Goal: Task Accomplishment & Management: Complete application form

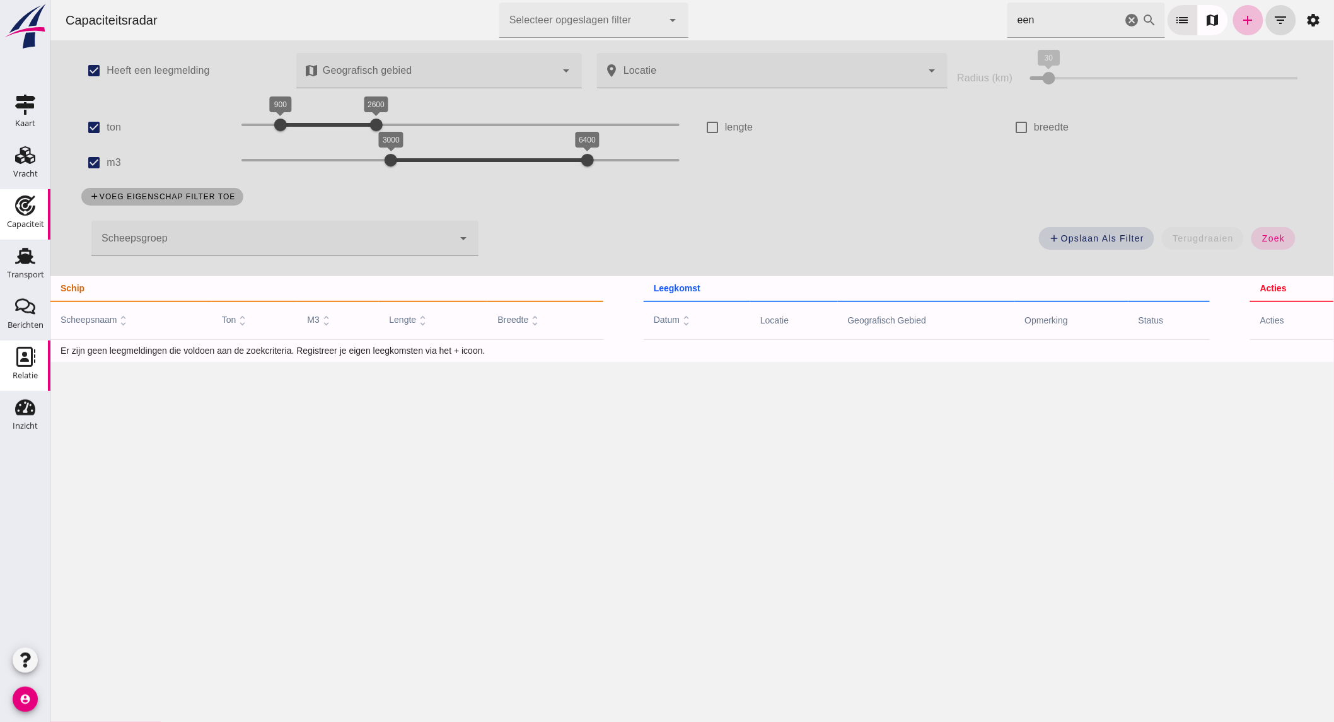
click at [21, 367] on div "Relatie" at bounding box center [25, 376] width 25 height 18
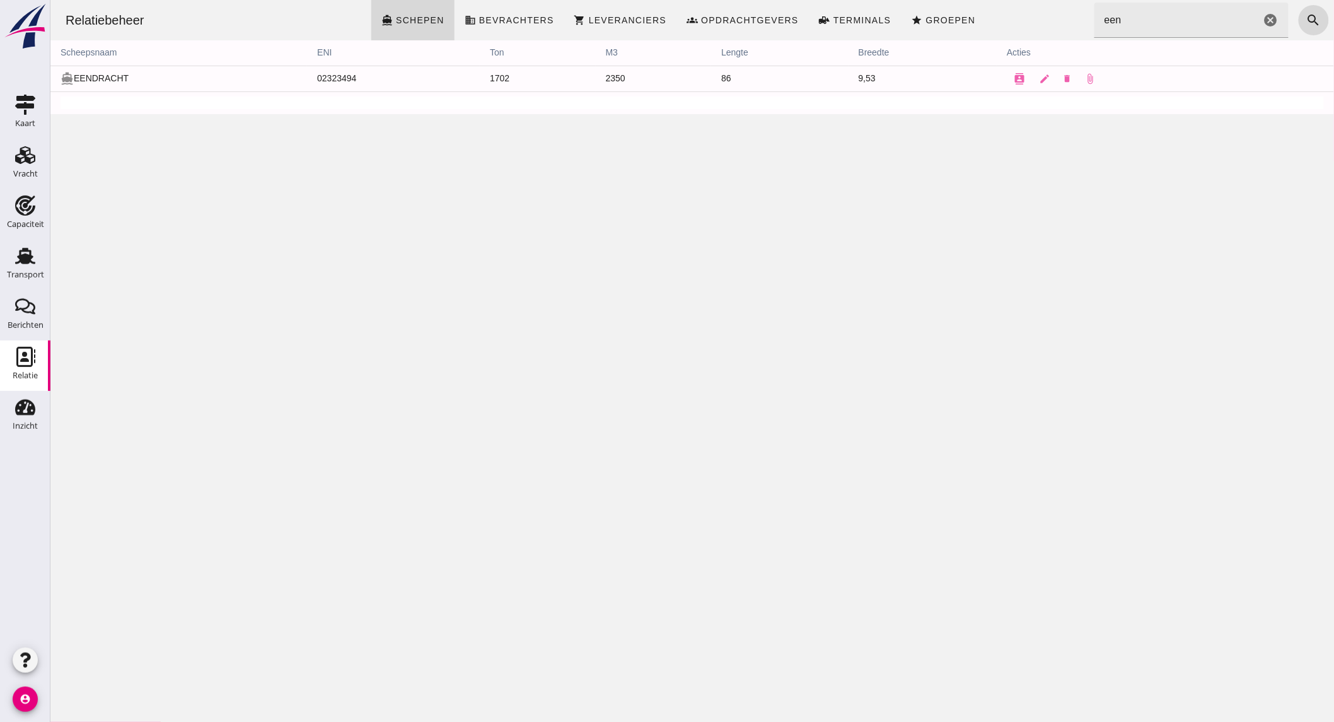
click at [1131, 29] on input "een" at bounding box center [1177, 20] width 166 height 35
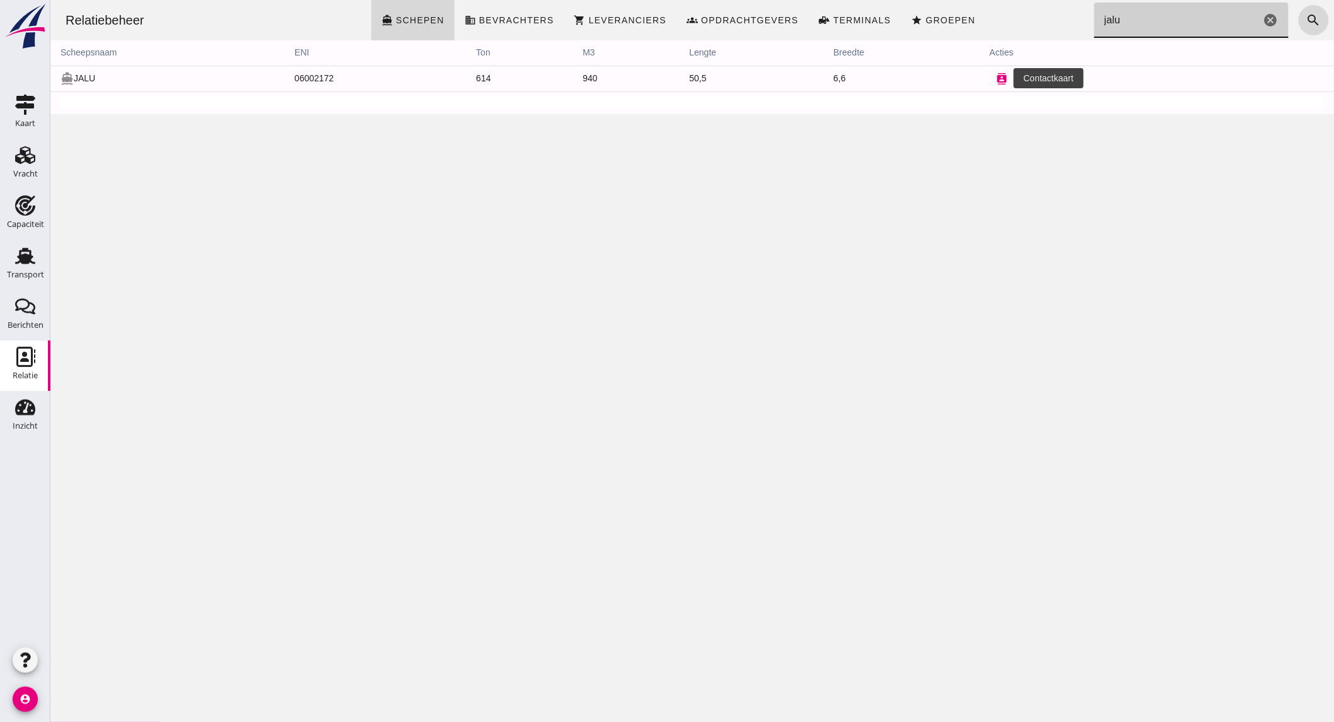
type input "jalu"
click at [996, 80] on icon "contacts" at bounding box center [1001, 78] width 11 height 11
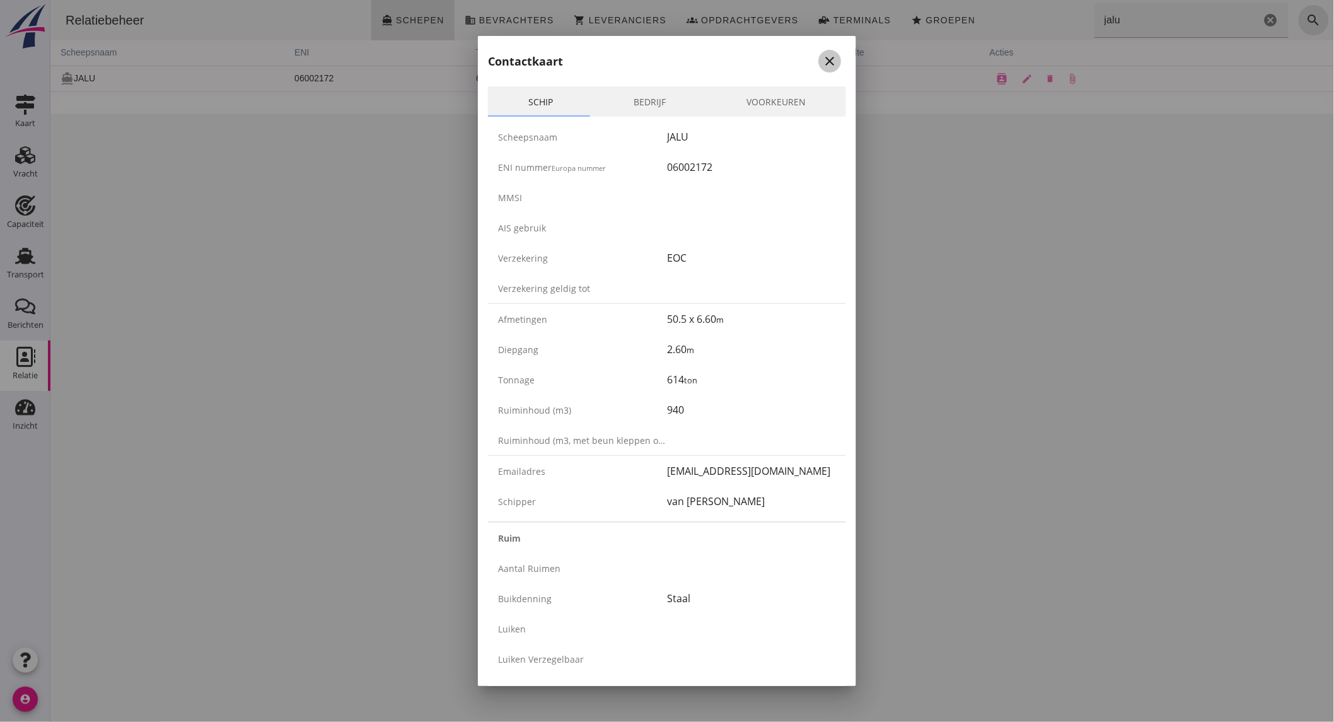
click at [822, 57] on icon "close" at bounding box center [829, 61] width 15 height 15
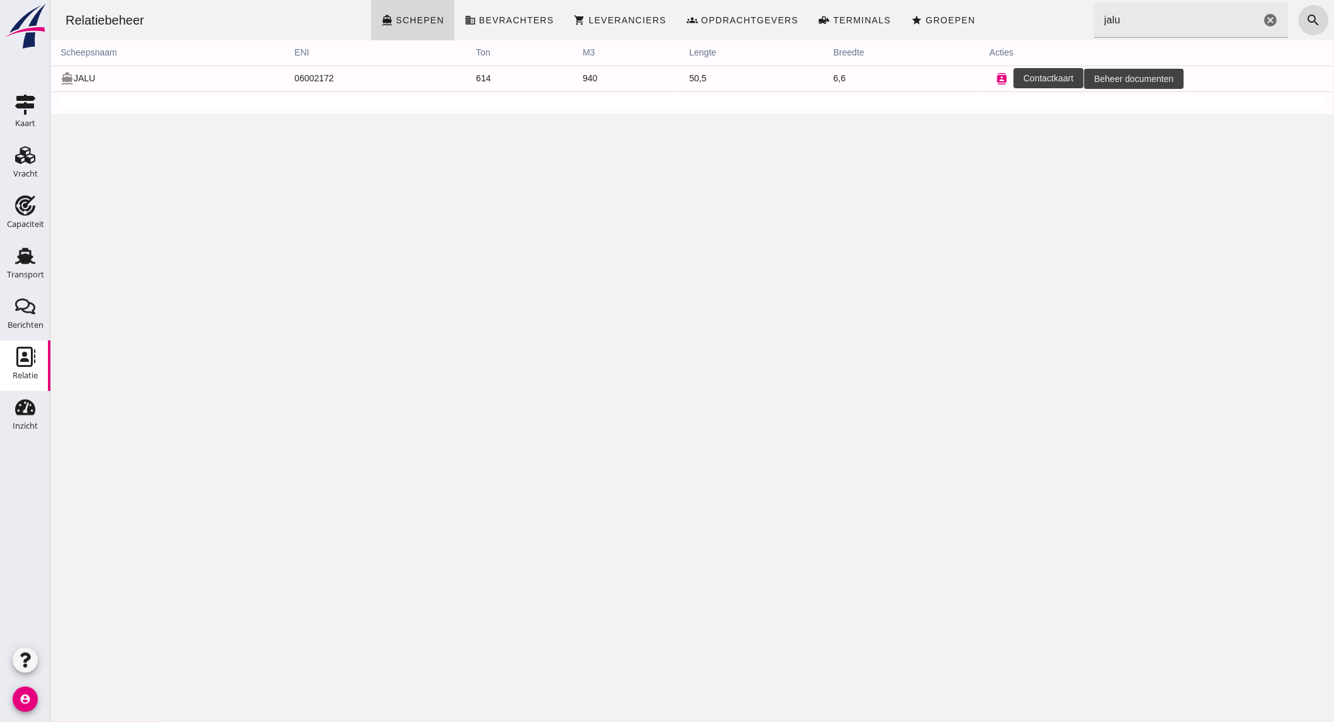
click at [996, 78] on icon "contacts" at bounding box center [1001, 78] width 11 height 11
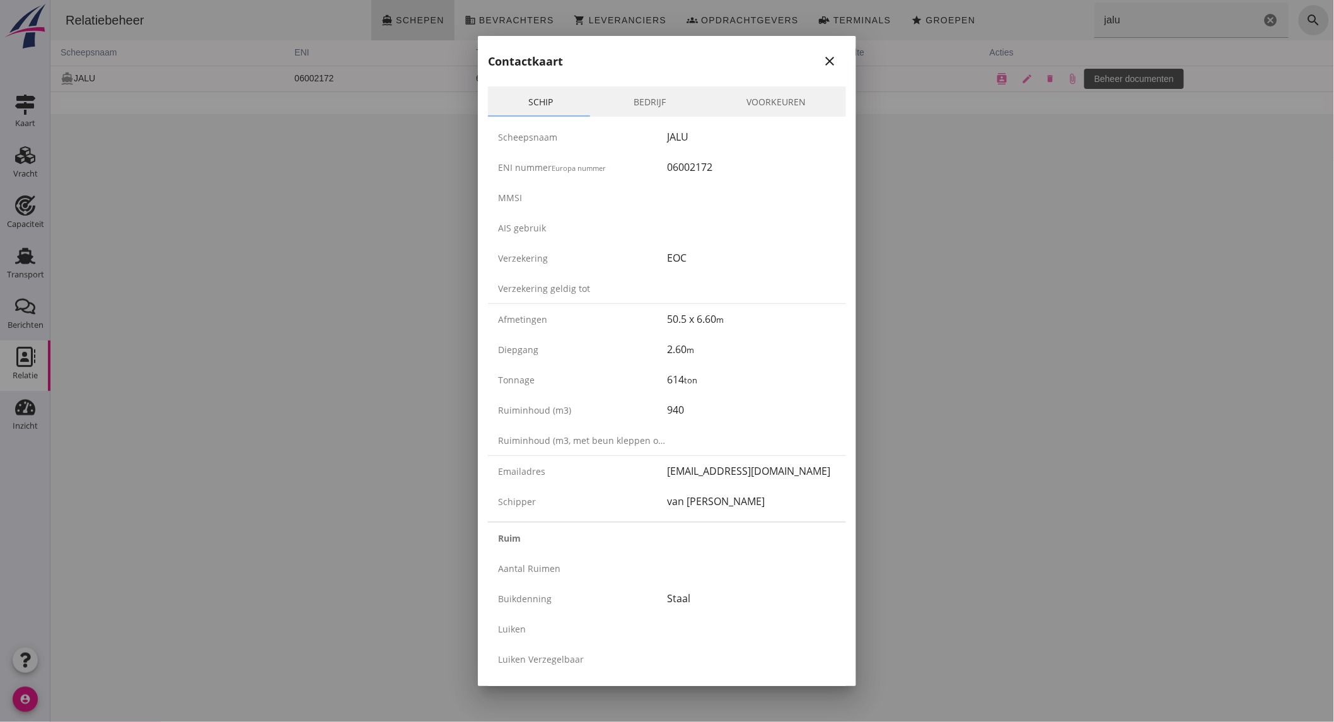
scroll to position [1880, 0]
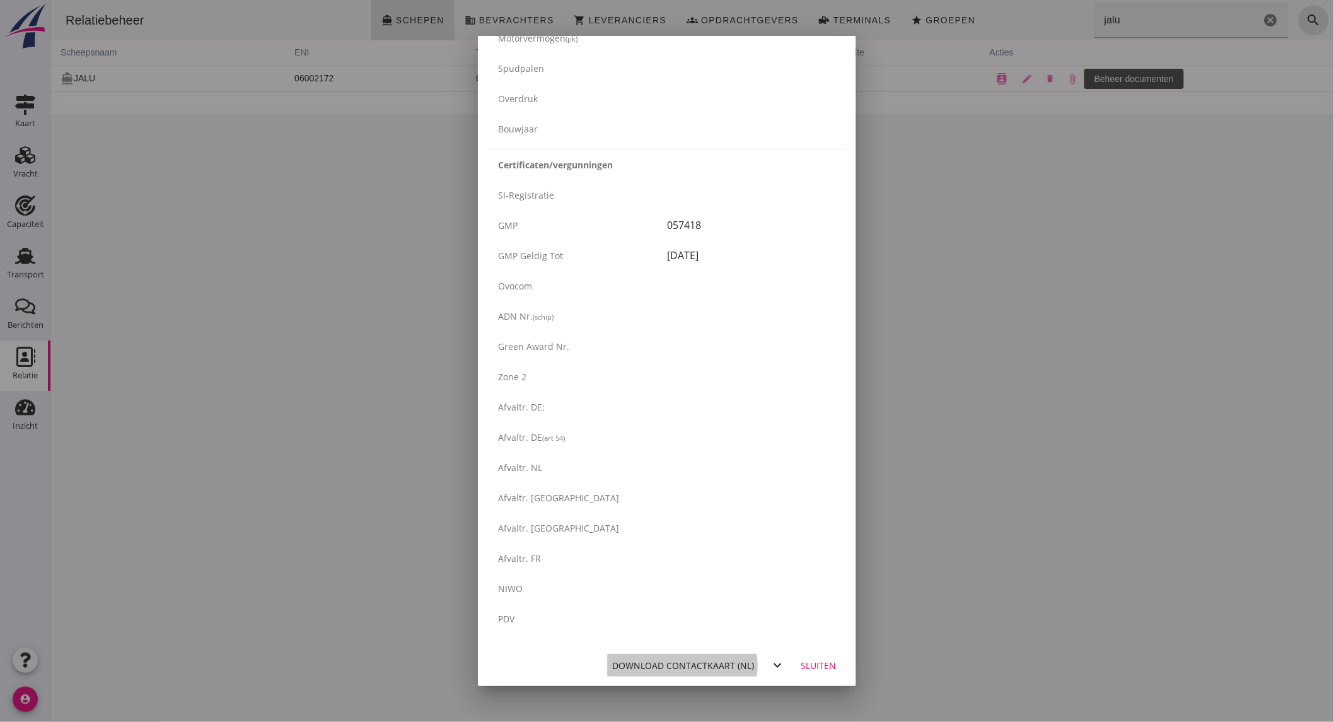
click at [727, 664] on div "Download contactkaart (nl)" at bounding box center [683, 665] width 142 height 13
click at [802, 664] on div "Sluiten" at bounding box center [818, 665] width 35 height 13
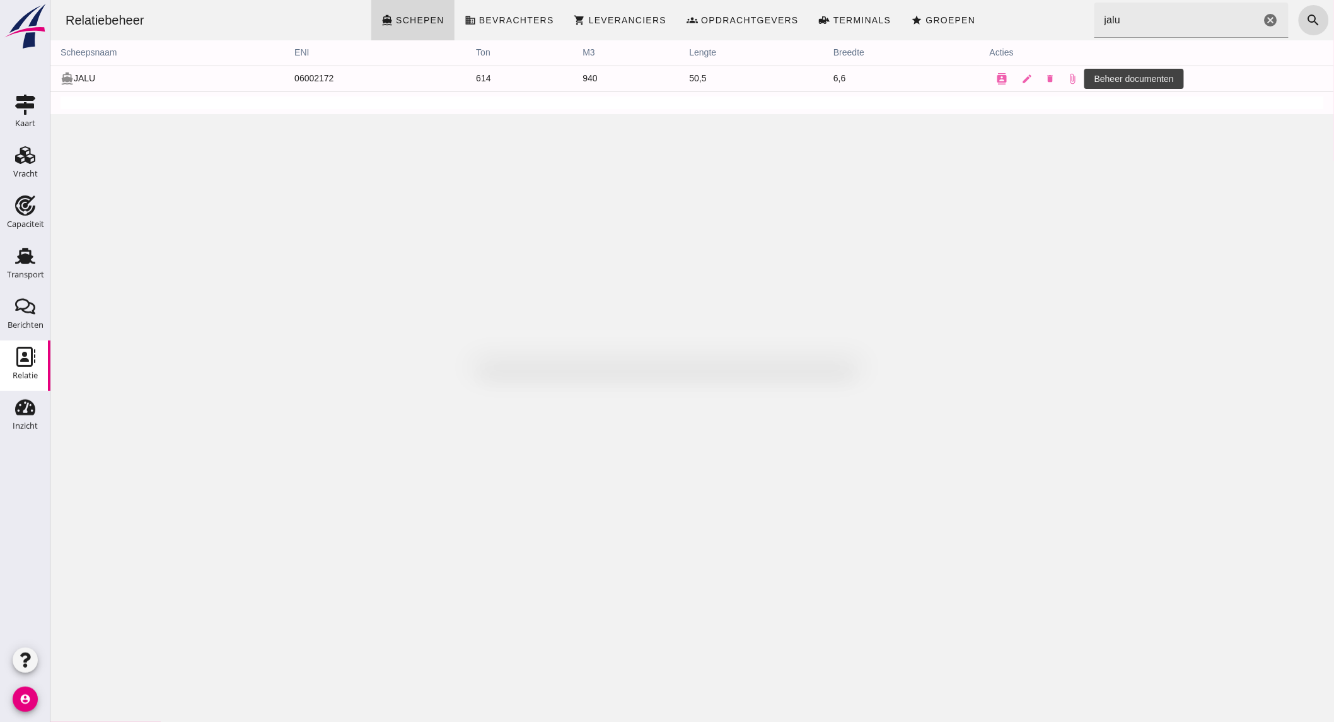
scroll to position [0, 0]
click at [1165, 23] on input "jalu" at bounding box center [1177, 20] width 166 height 35
click at [1164, 23] on input "jalu" at bounding box center [1177, 20] width 166 height 35
click at [26, 235] on link "Capaciteit Capaciteit" at bounding box center [25, 214] width 50 height 50
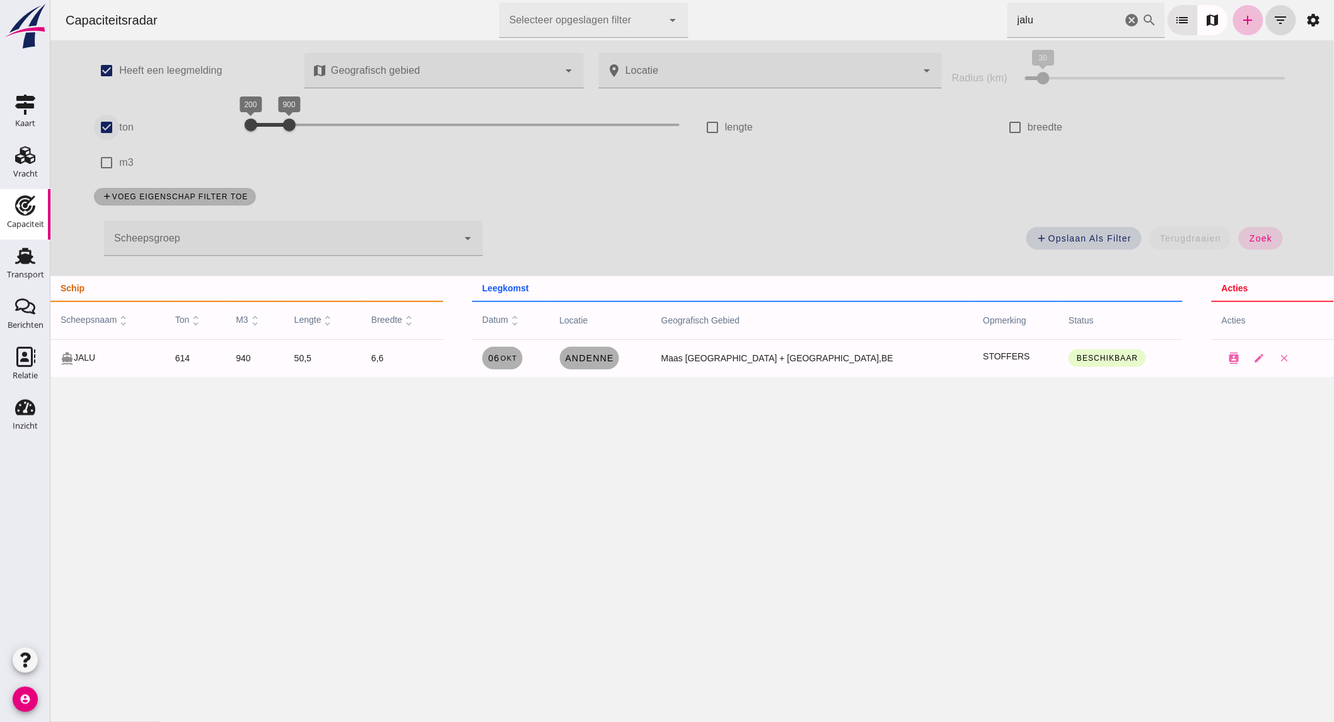
click at [105, 124] on input "ton" at bounding box center [105, 127] width 25 height 25
checkbox input "false"
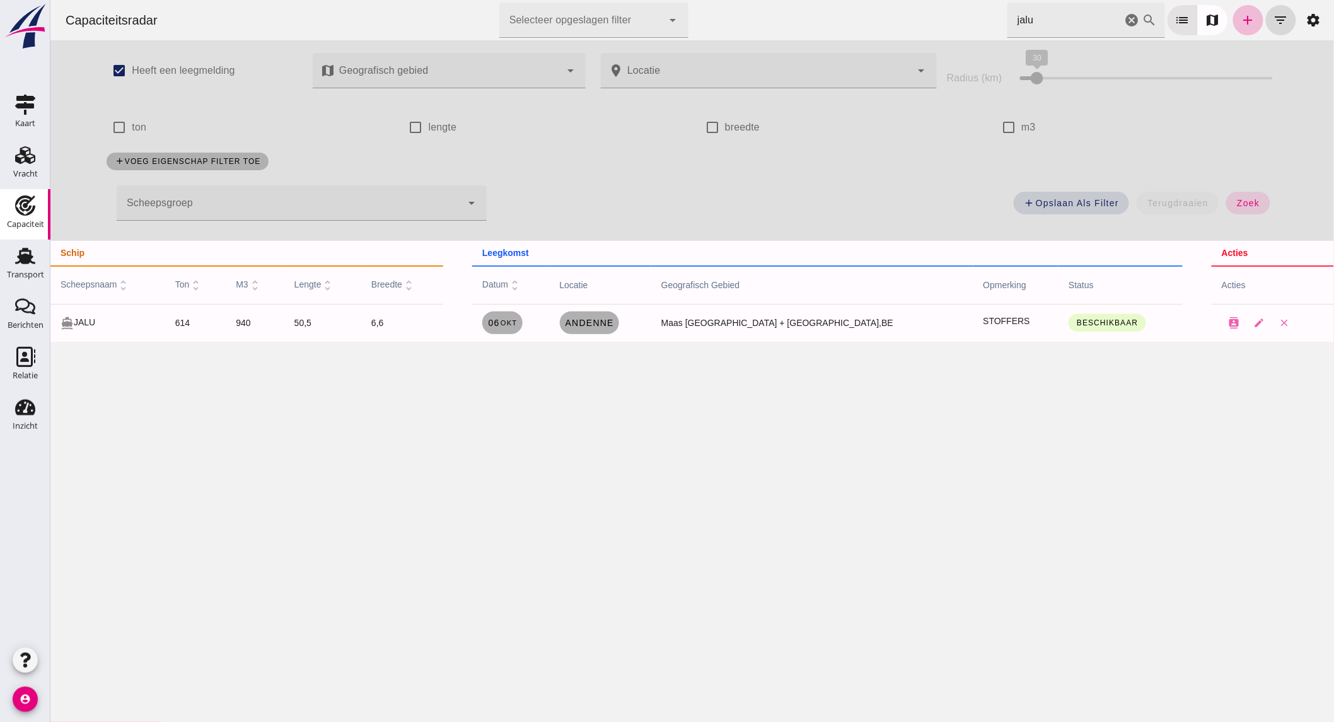
click at [1073, 21] on input "jalu" at bounding box center [1064, 20] width 115 height 35
click at [1072, 21] on input "jalu" at bounding box center [1064, 20] width 115 height 35
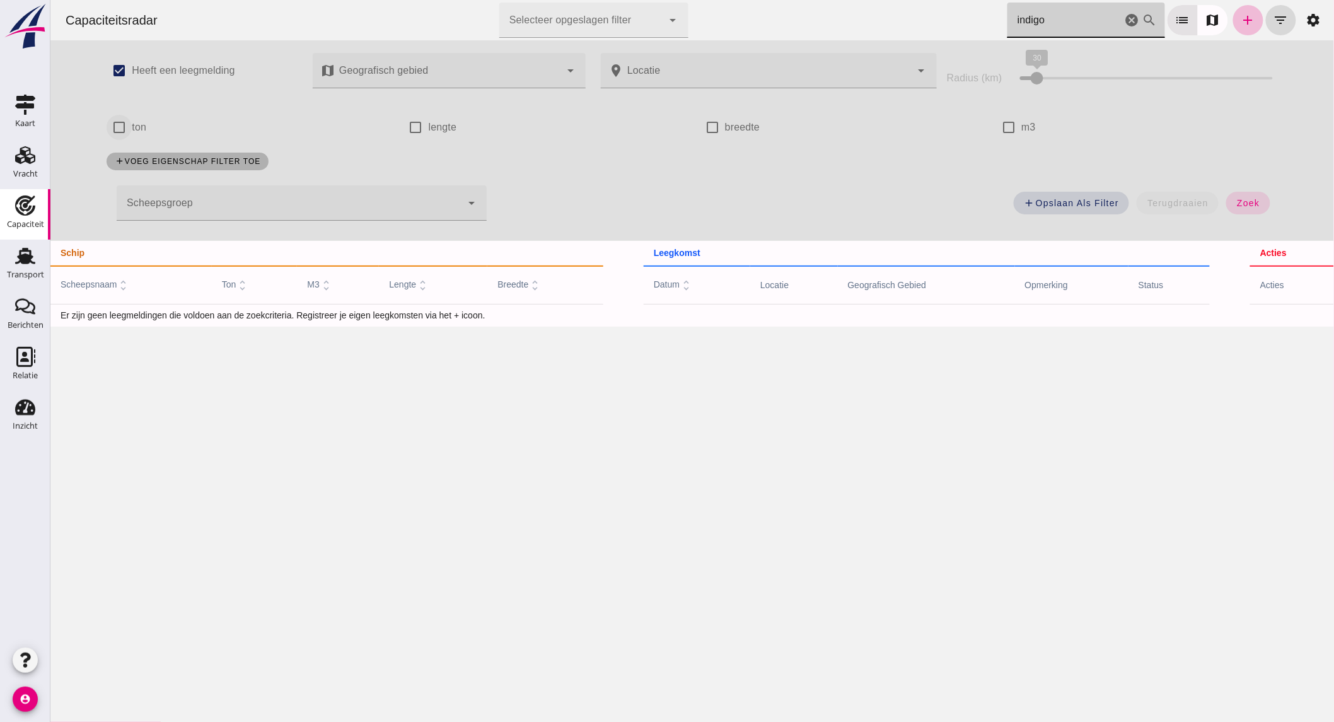
type input "indigo"
click at [120, 126] on input "ton" at bounding box center [118, 127] width 25 height 25
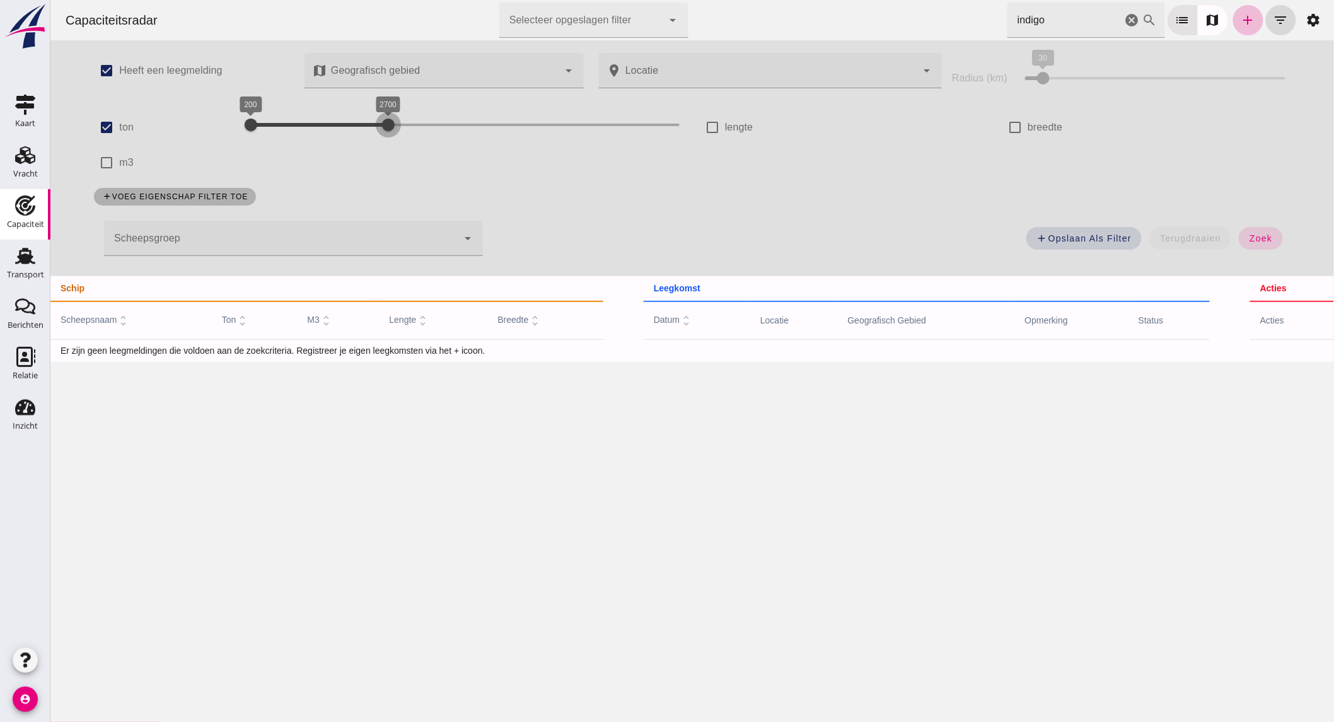
drag, startPoint x: 304, startPoint y: 122, endPoint x: 442, endPoint y: 127, distance: 138.1
click at [400, 127] on div at bounding box center [387, 124] width 25 height 25
drag, startPoint x: 299, startPoint y: 124, endPoint x: 394, endPoint y: 132, distance: 95.0
click at [394, 132] on div "2900 3900 3000 3900" at bounding box center [464, 125] width 429 height 20
drag, startPoint x: 453, startPoint y: 127, endPoint x: 620, endPoint y: 134, distance: 166.6
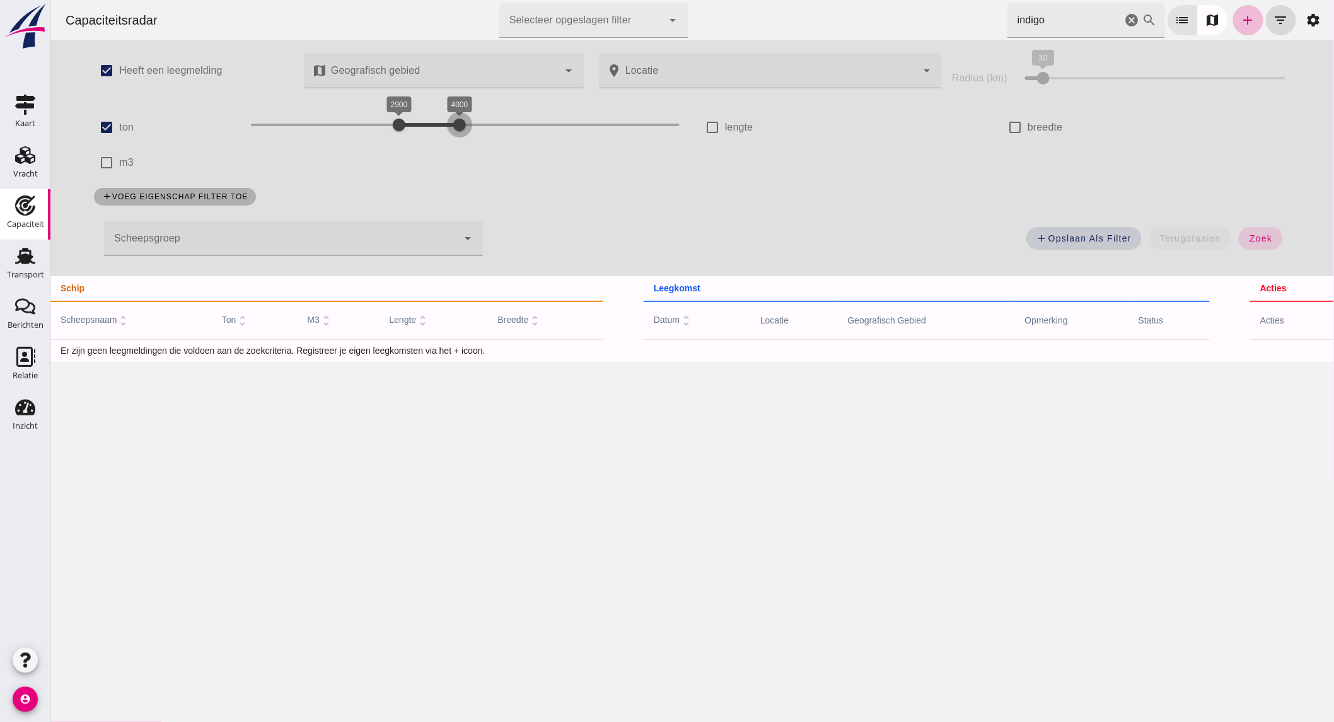
click at [460, 126] on div at bounding box center [458, 124] width 25 height 25
click at [1266, 231] on button "zoek" at bounding box center [1259, 238] width 43 height 23
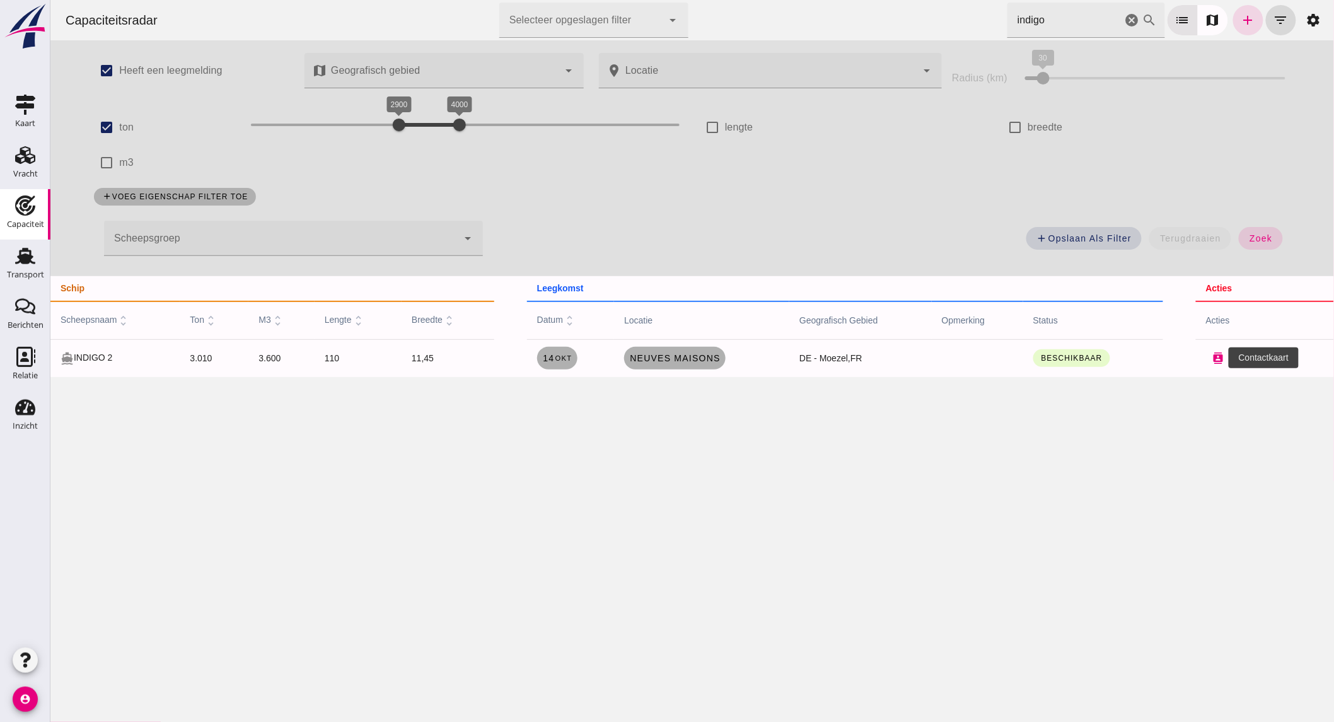
click at [1206, 364] on button "contacts" at bounding box center [1217, 357] width 25 height 25
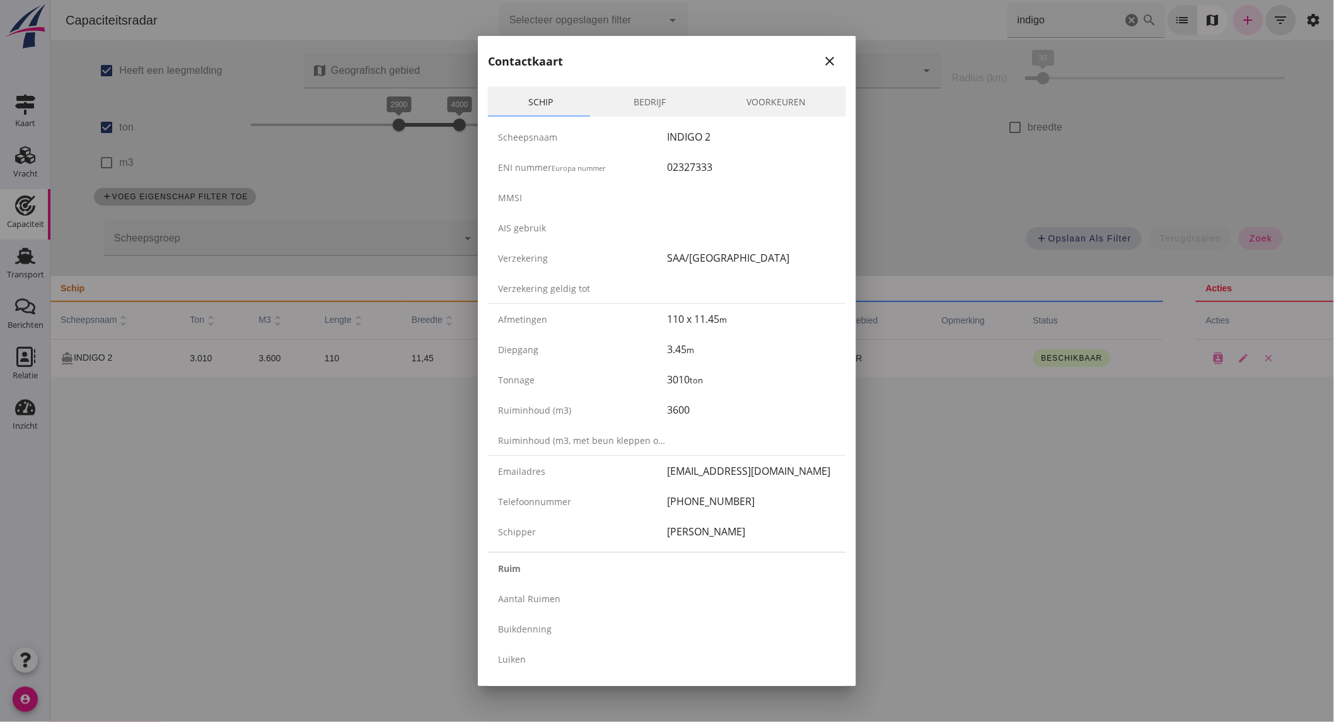
click at [337, 344] on div at bounding box center [667, 361] width 1334 height 722
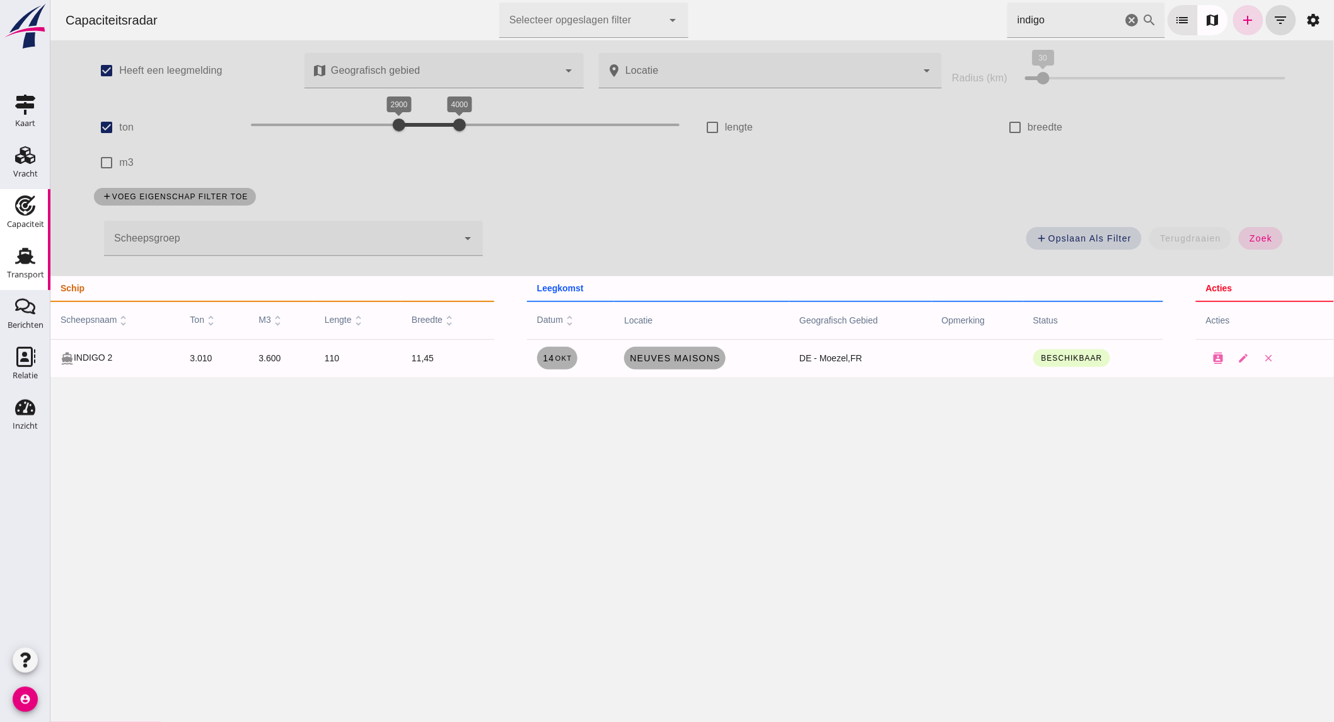
drag, startPoint x: 28, startPoint y: 255, endPoint x: 7, endPoint y: 255, distance: 20.8
click at [28, 255] on use at bounding box center [25, 256] width 20 height 16
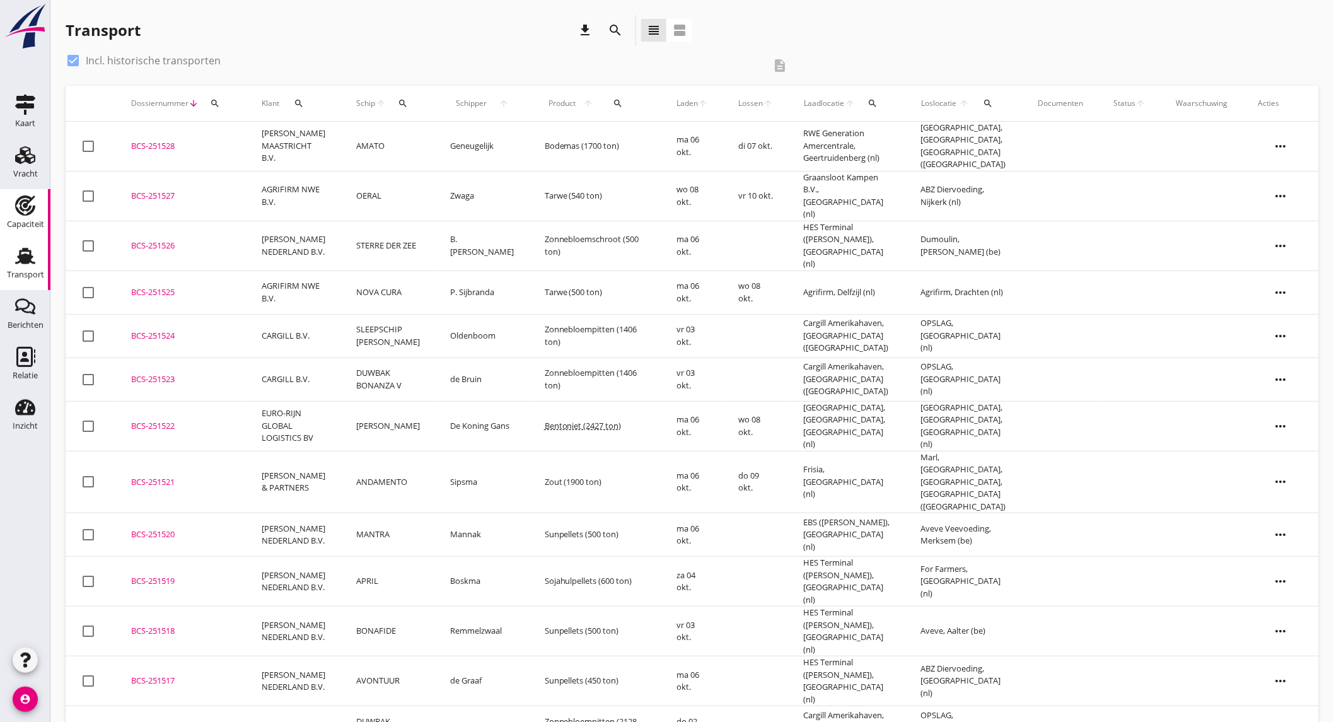
click at [28, 202] on use at bounding box center [25, 205] width 20 height 20
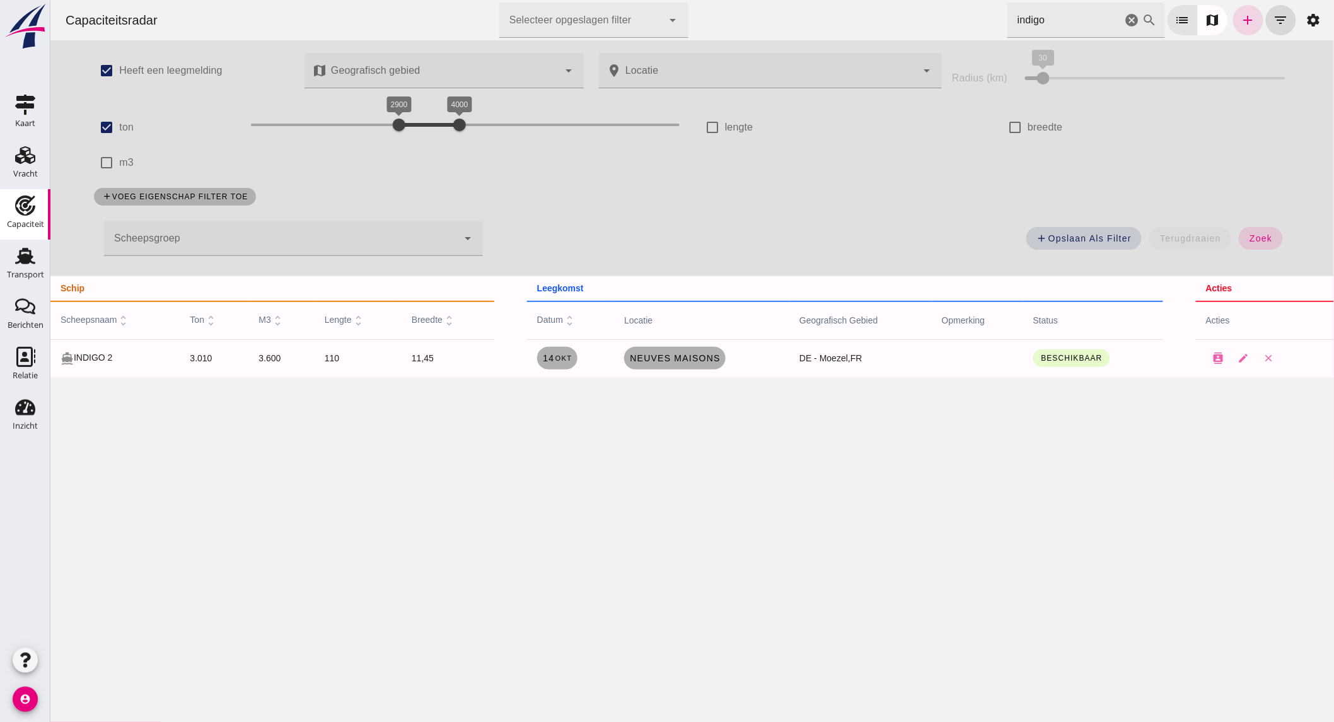
click at [119, 127] on label "ton" at bounding box center [126, 127] width 14 height 35
click at [116, 127] on input "ton" at bounding box center [105, 127] width 25 height 25
checkbox input "false"
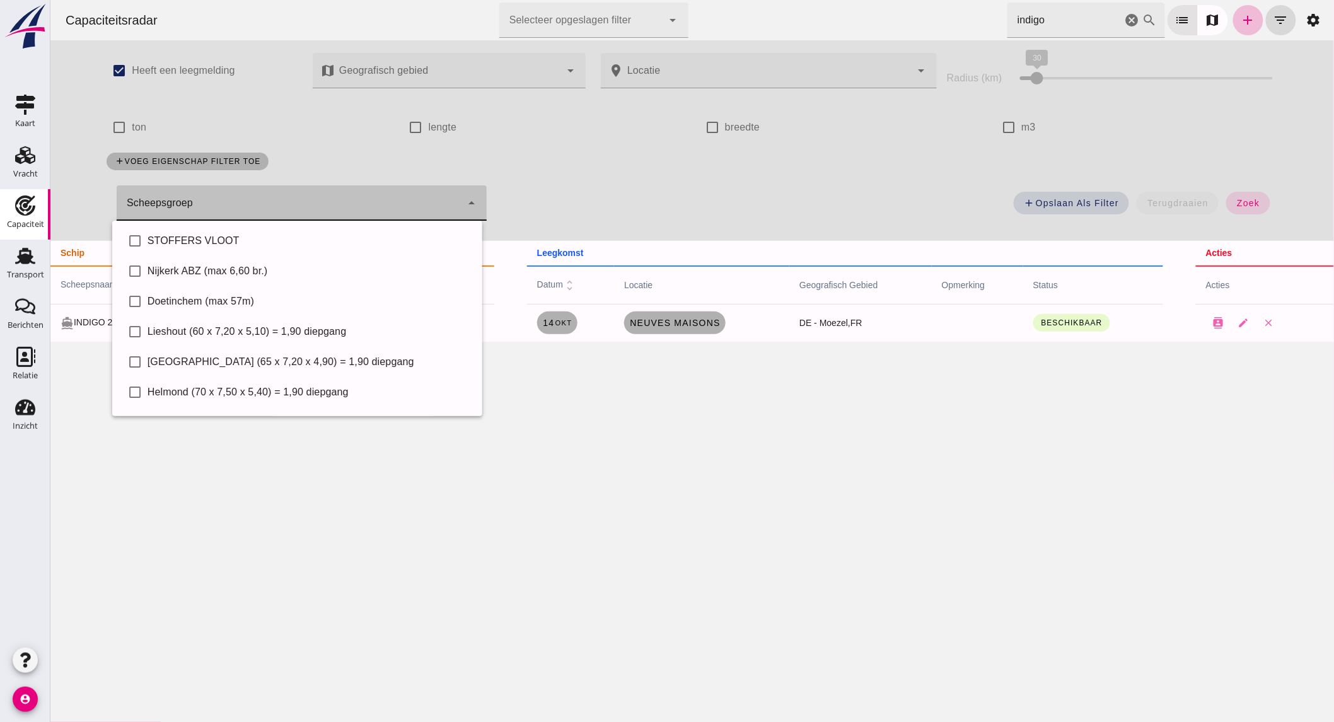
click at [250, 199] on div at bounding box center [288, 202] width 345 height 35
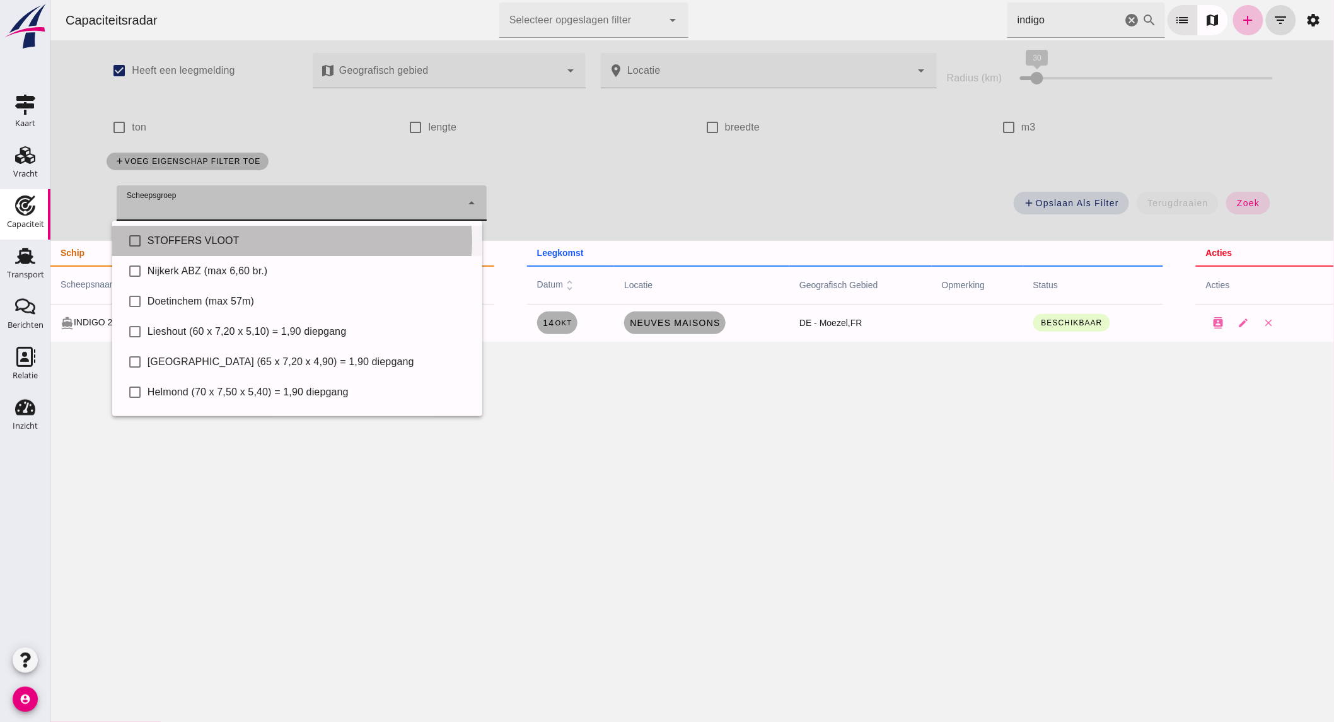
click at [192, 242] on div "STOFFERS VLOOT" at bounding box center [309, 240] width 325 height 15
type input "STOFFERS VLOOT"
checkbox input "true"
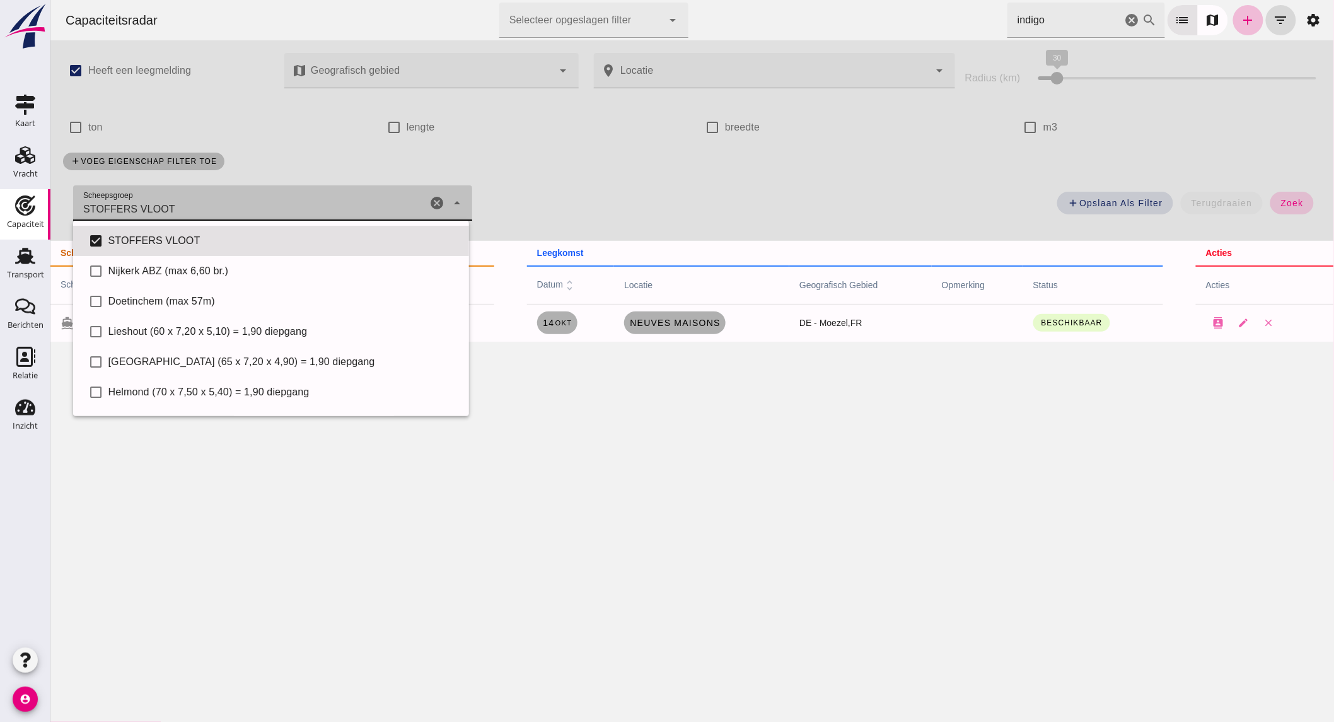
click at [1283, 204] on span "zoek" at bounding box center [1291, 203] width 23 height 10
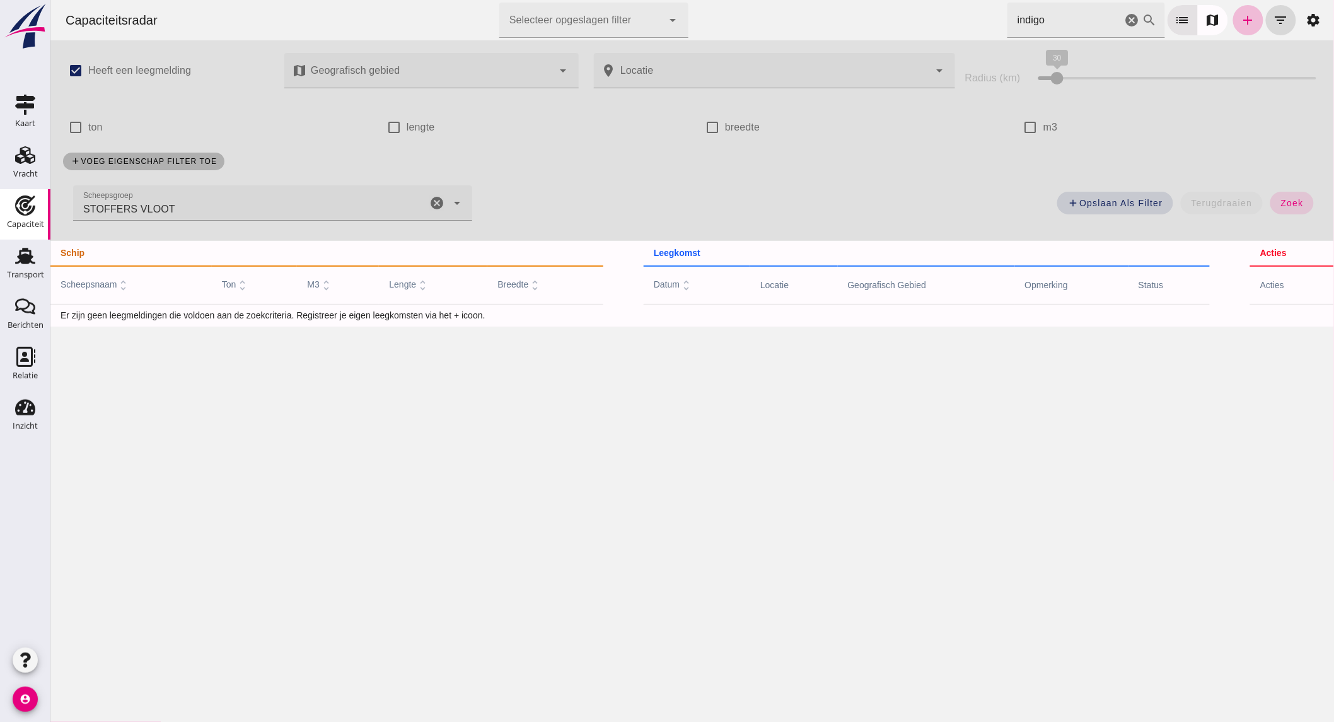
click at [1124, 20] on icon "cancel" at bounding box center [1131, 20] width 15 height 15
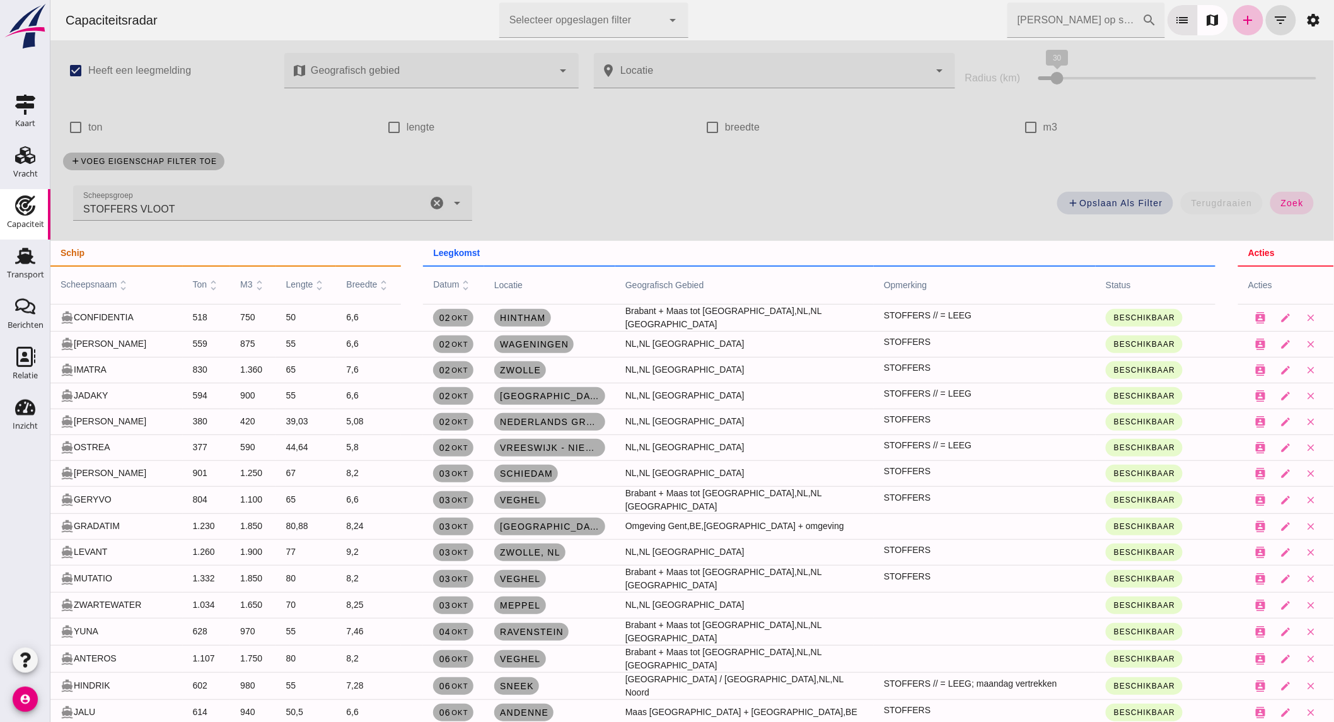
click at [92, 118] on label "ton" at bounding box center [95, 127] width 14 height 35
click at [88, 118] on input "ton" at bounding box center [74, 127] width 25 height 25
checkbox input "true"
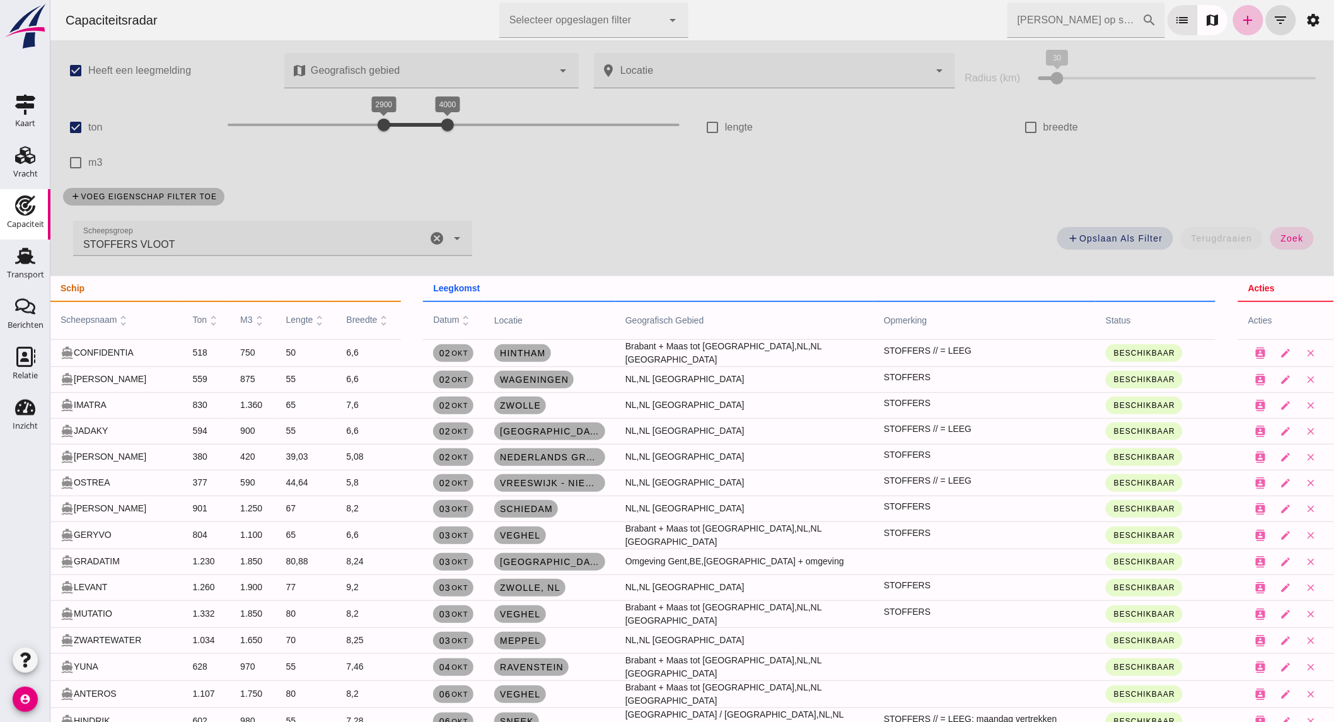
drag, startPoint x: 430, startPoint y: 231, endPoint x: 418, endPoint y: 163, distance: 69.7
click at [430, 231] on icon "cancel" at bounding box center [436, 238] width 15 height 15
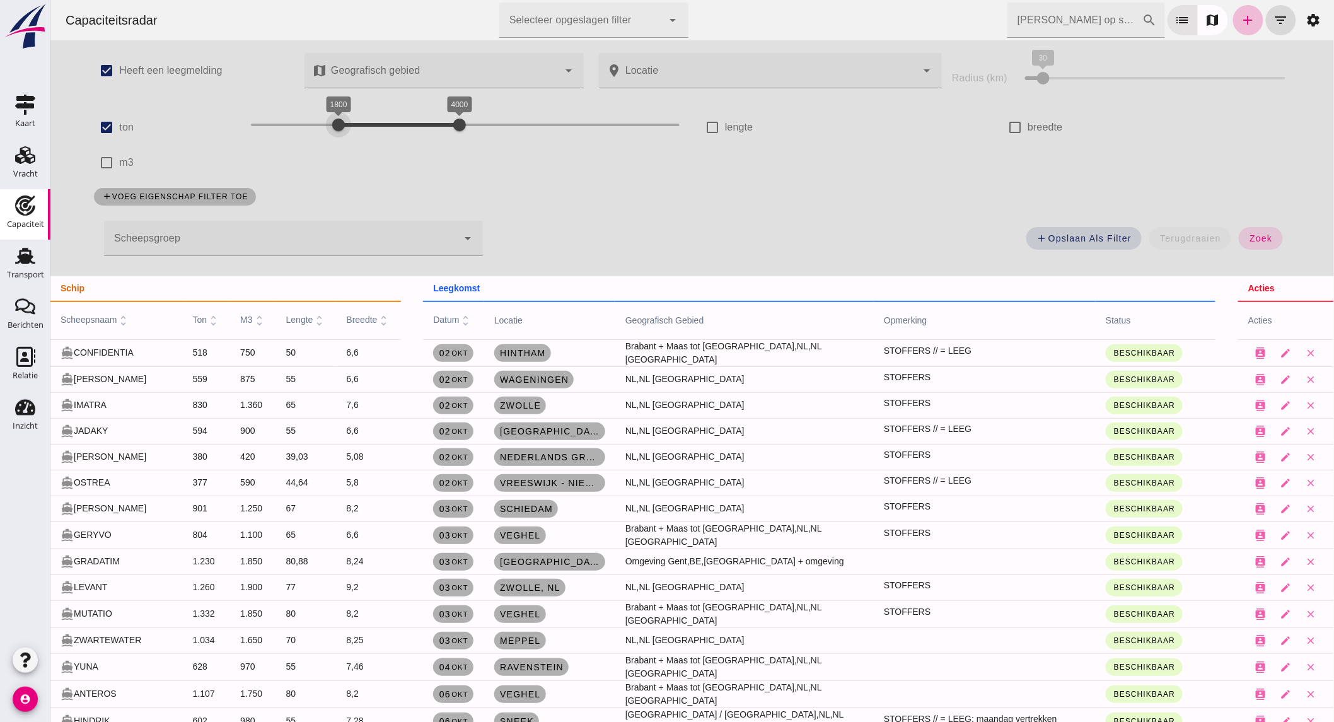
drag, startPoint x: 391, startPoint y: 117, endPoint x: 332, endPoint y: 125, distance: 60.4
click at [332, 125] on div at bounding box center [337, 124] width 25 height 25
click at [1262, 233] on span "zoek" at bounding box center [1259, 238] width 23 height 10
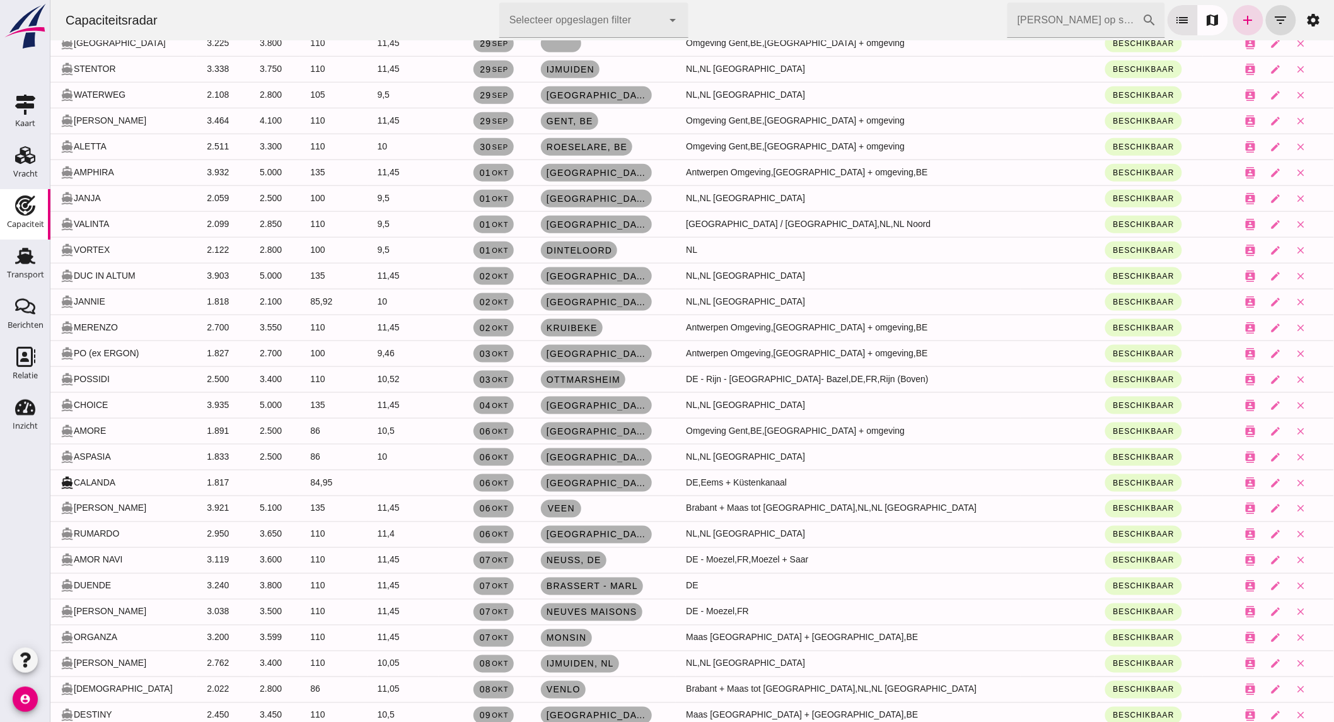
scroll to position [560, 0]
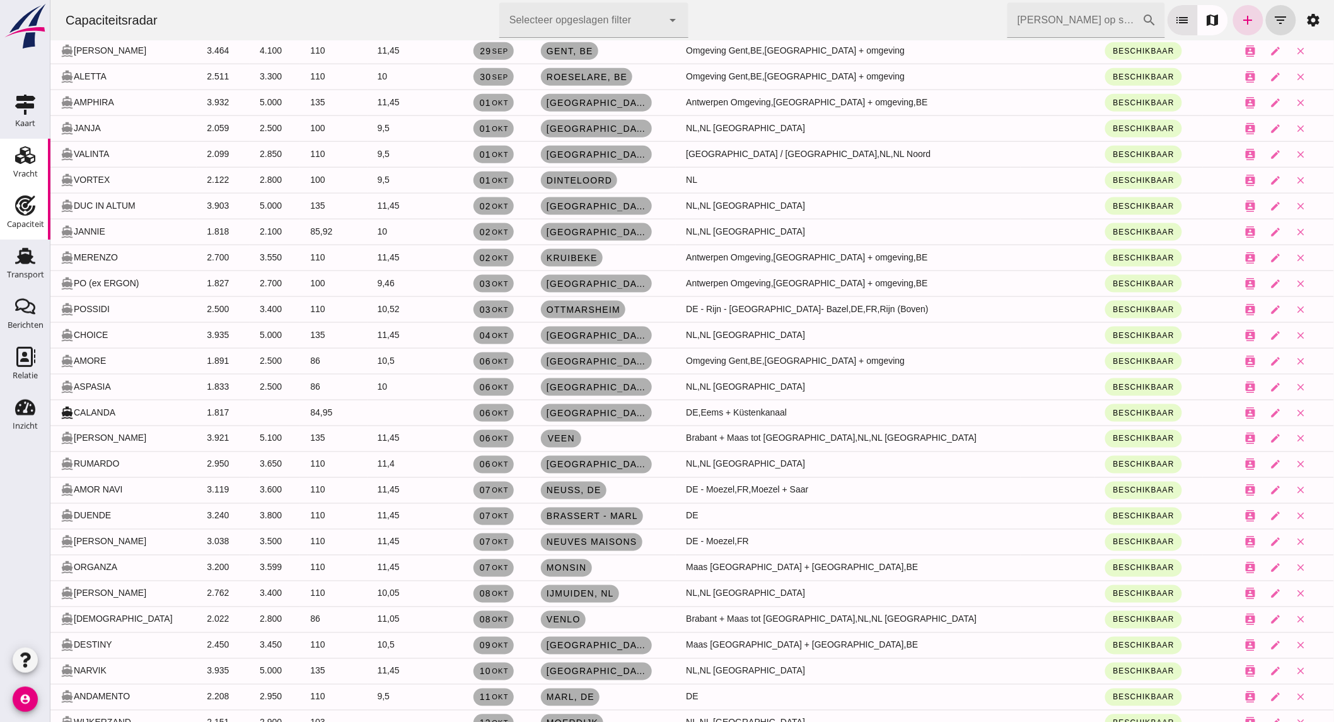
click at [21, 160] on icon "Vracht" at bounding box center [25, 155] width 20 height 20
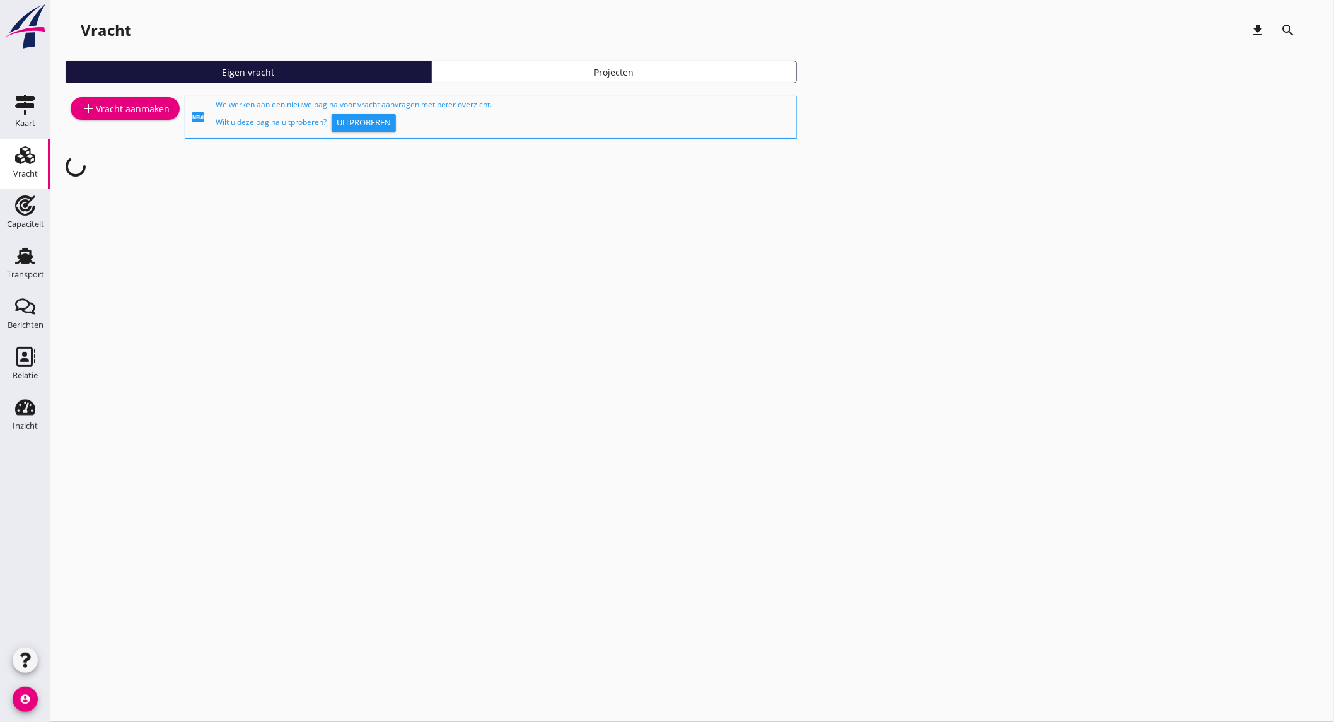
click at [108, 104] on div "add Vracht aanmaken" at bounding box center [125, 108] width 89 height 15
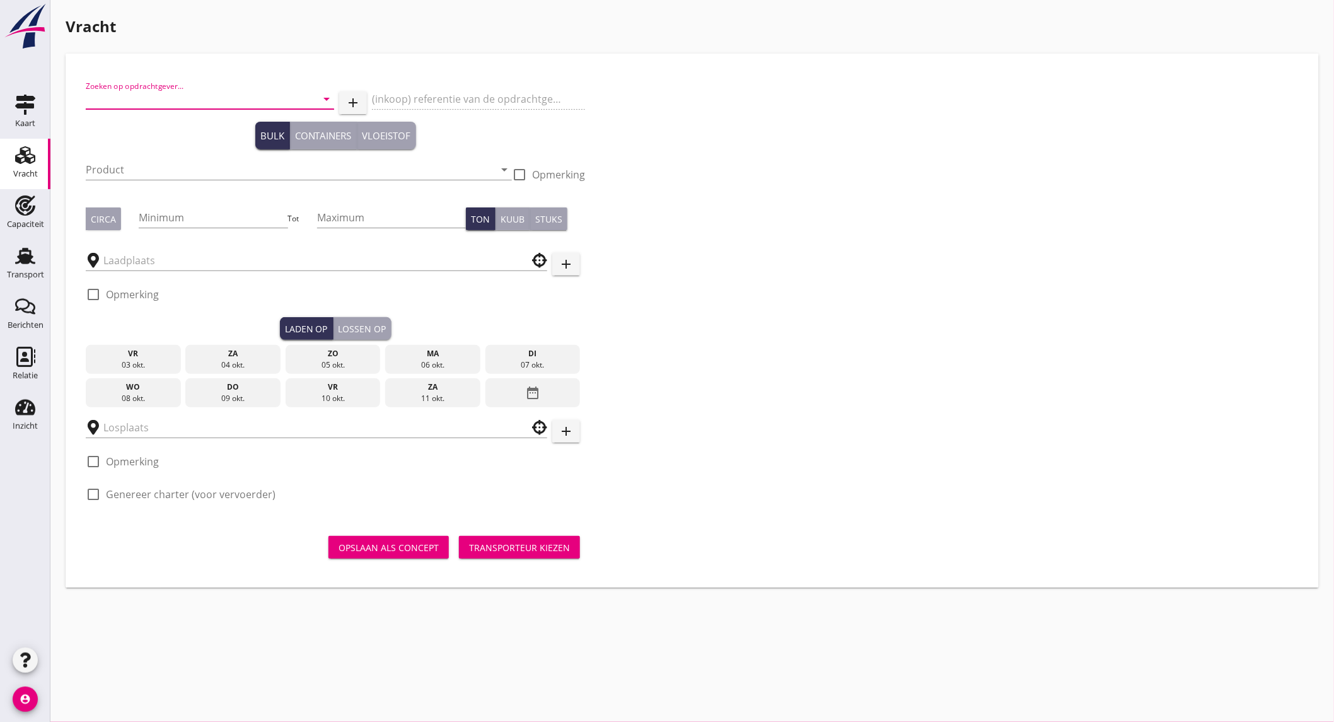
click at [178, 97] on input "Zoeken op opdrachtgever..." at bounding box center [192, 99] width 213 height 20
click at [235, 112] on div "AMER SHIPPING B.V." at bounding box center [210, 130] width 248 height 40
click at [208, 134] on div "AMER SHIPPING B.V." at bounding box center [210, 129] width 228 height 15
type input "AMER SHIPPING B.V."
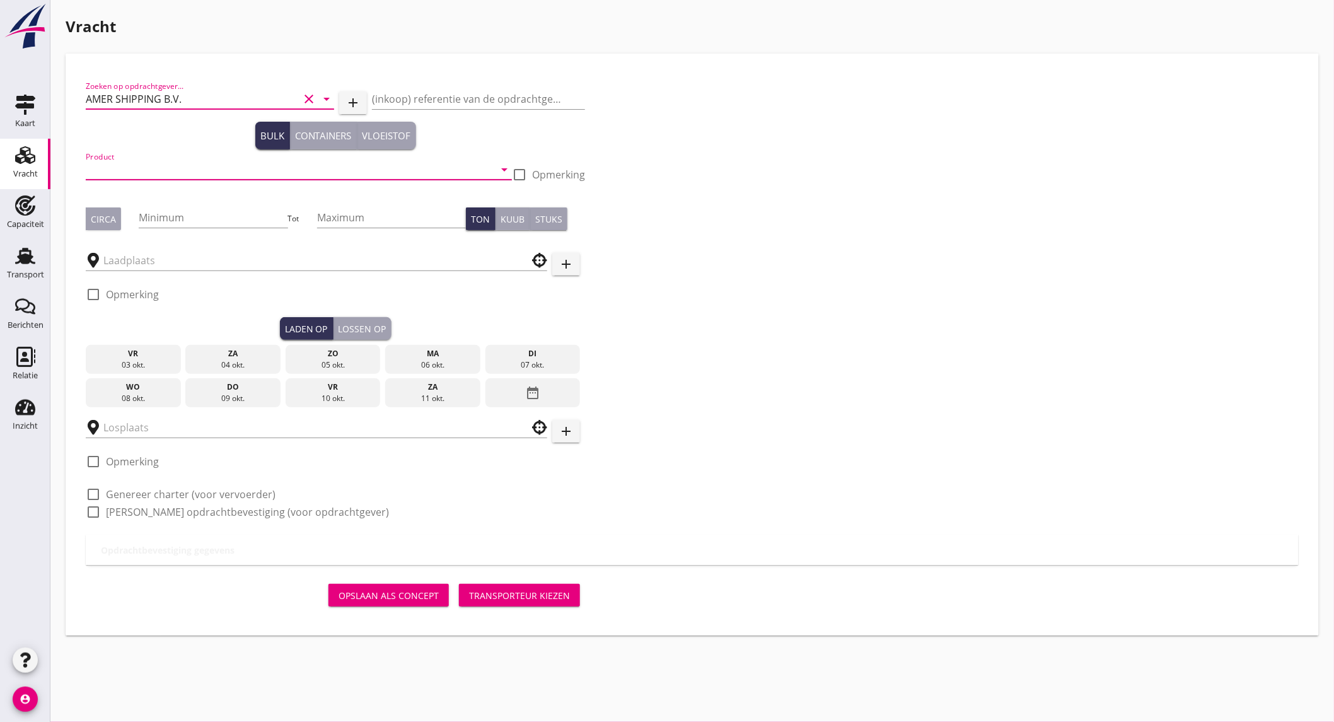
click at [171, 171] on input "Product" at bounding box center [290, 169] width 408 height 20
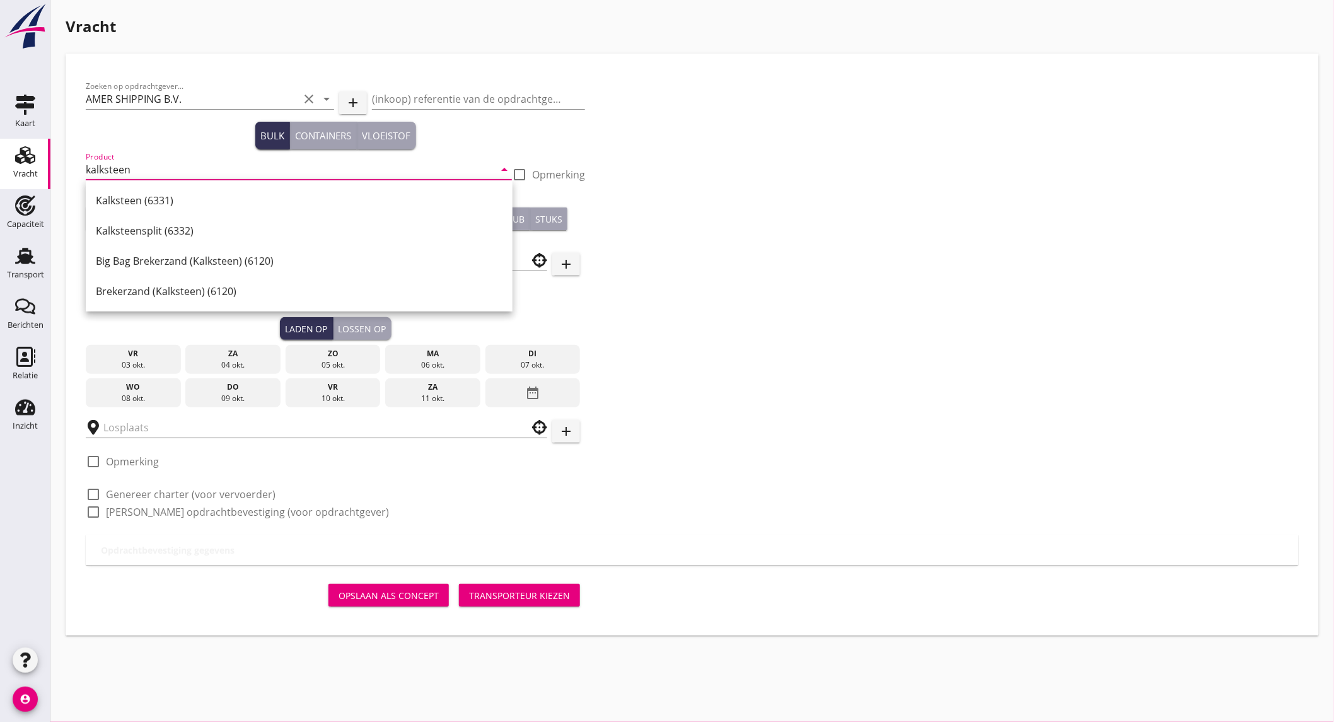
click at [166, 197] on div "Kalksteen (6331)" at bounding box center [299, 200] width 407 height 15
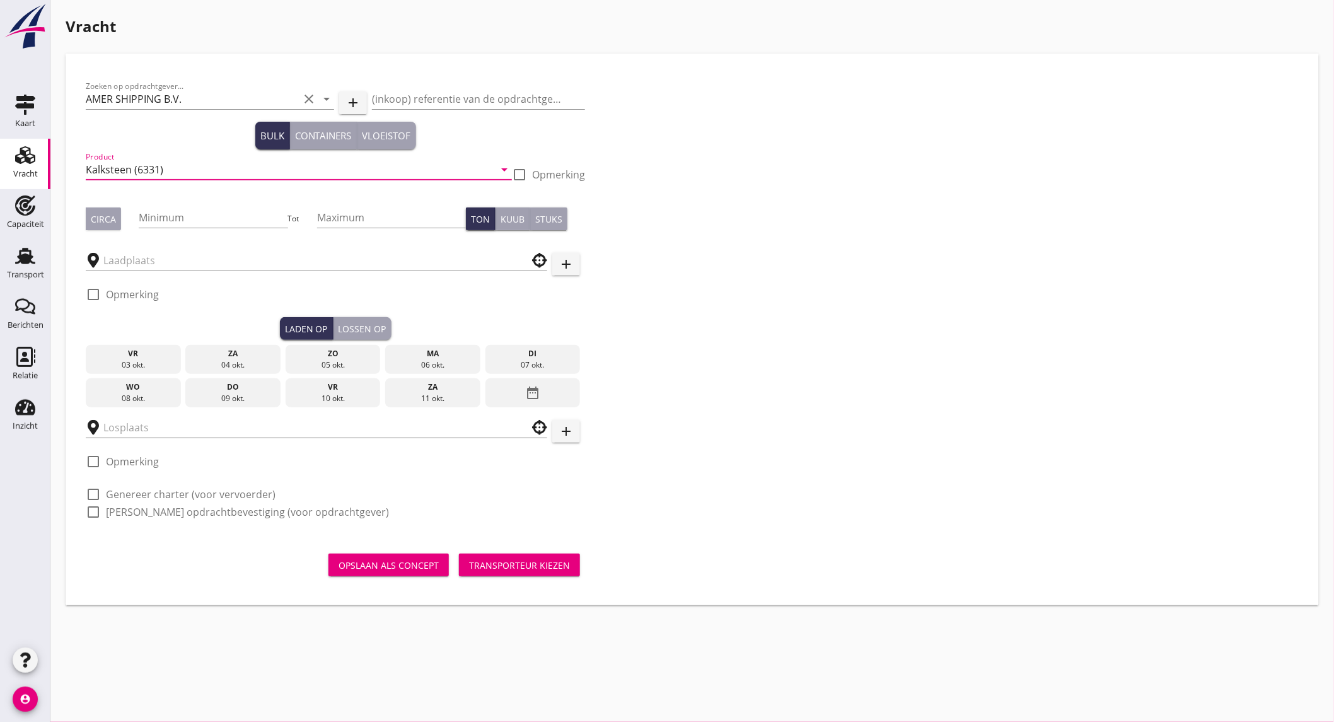
type input "Kalksteen (6331)"
click at [119, 222] on button "Circa" at bounding box center [103, 218] width 35 height 23
click at [153, 216] on input "Minimum" at bounding box center [213, 217] width 149 height 20
type input "540"
click at [411, 217] on input "Maximum" at bounding box center [391, 217] width 149 height 20
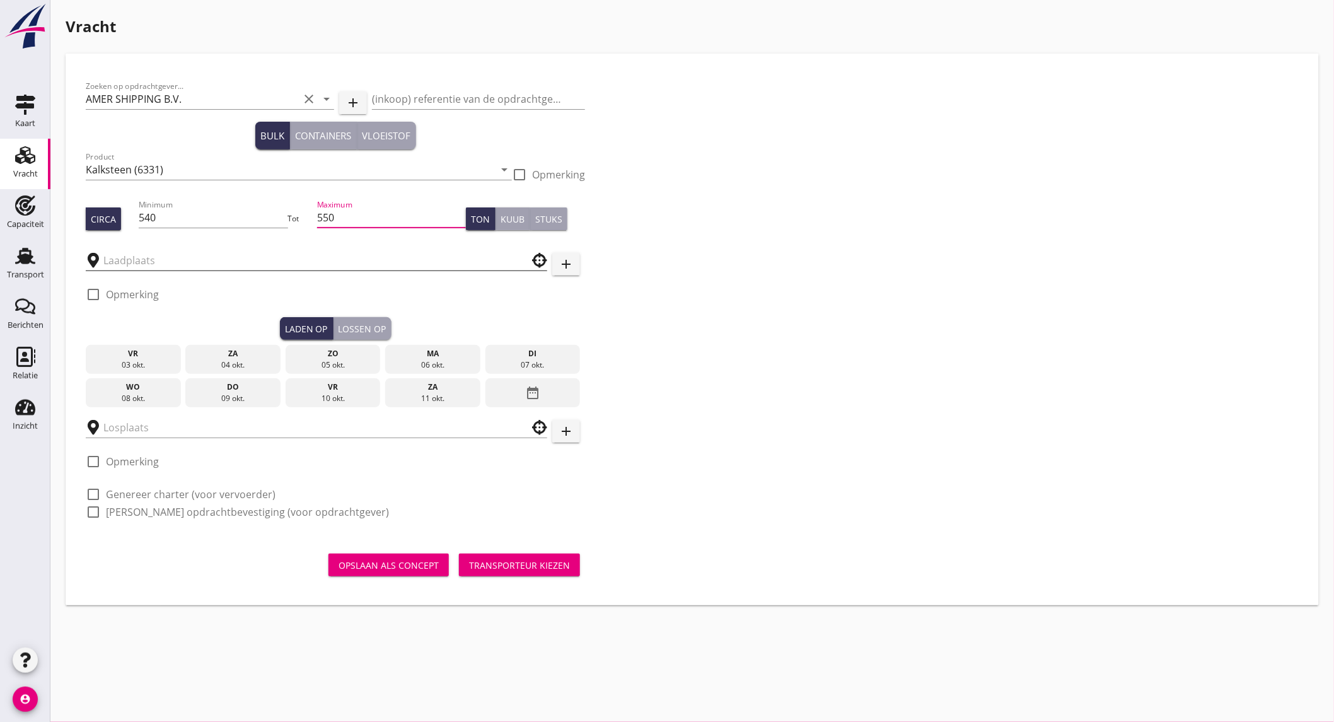
type input "550"
click at [193, 259] on input "text" at bounding box center [307, 260] width 408 height 20
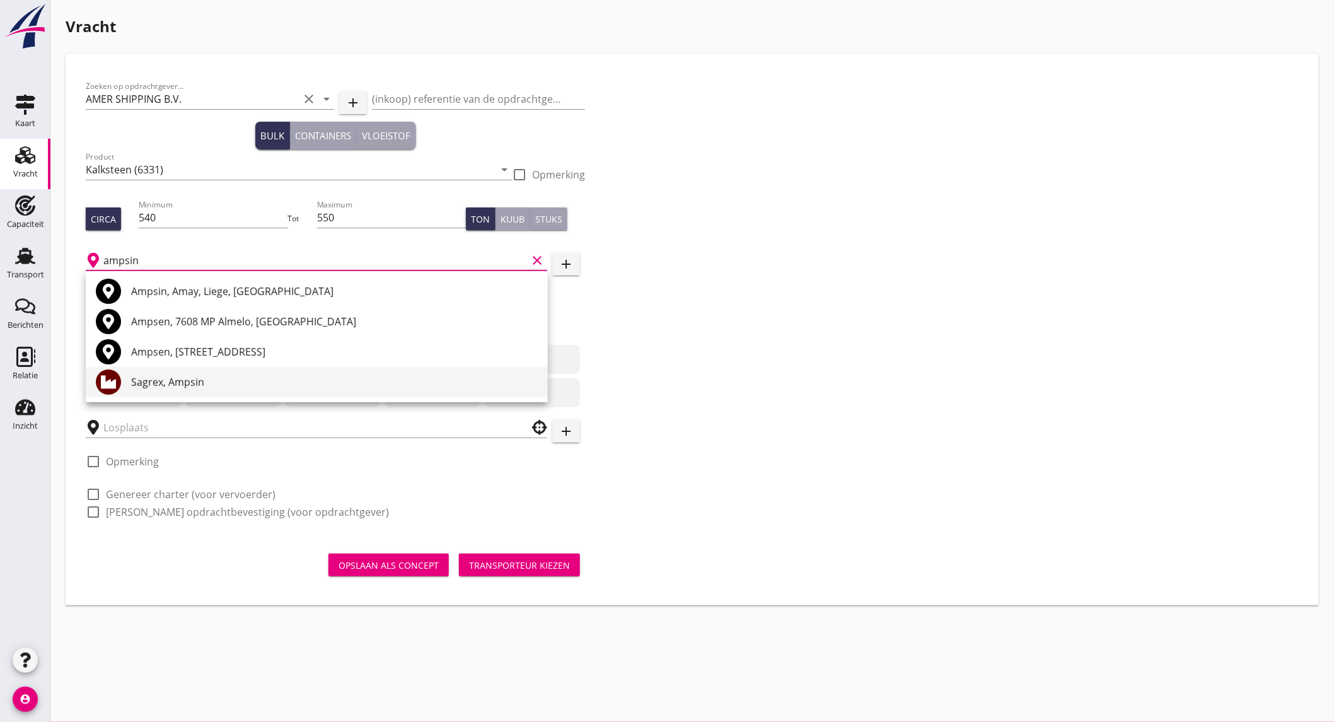
click at [214, 391] on div "Sagrex, Ampsin" at bounding box center [334, 382] width 407 height 30
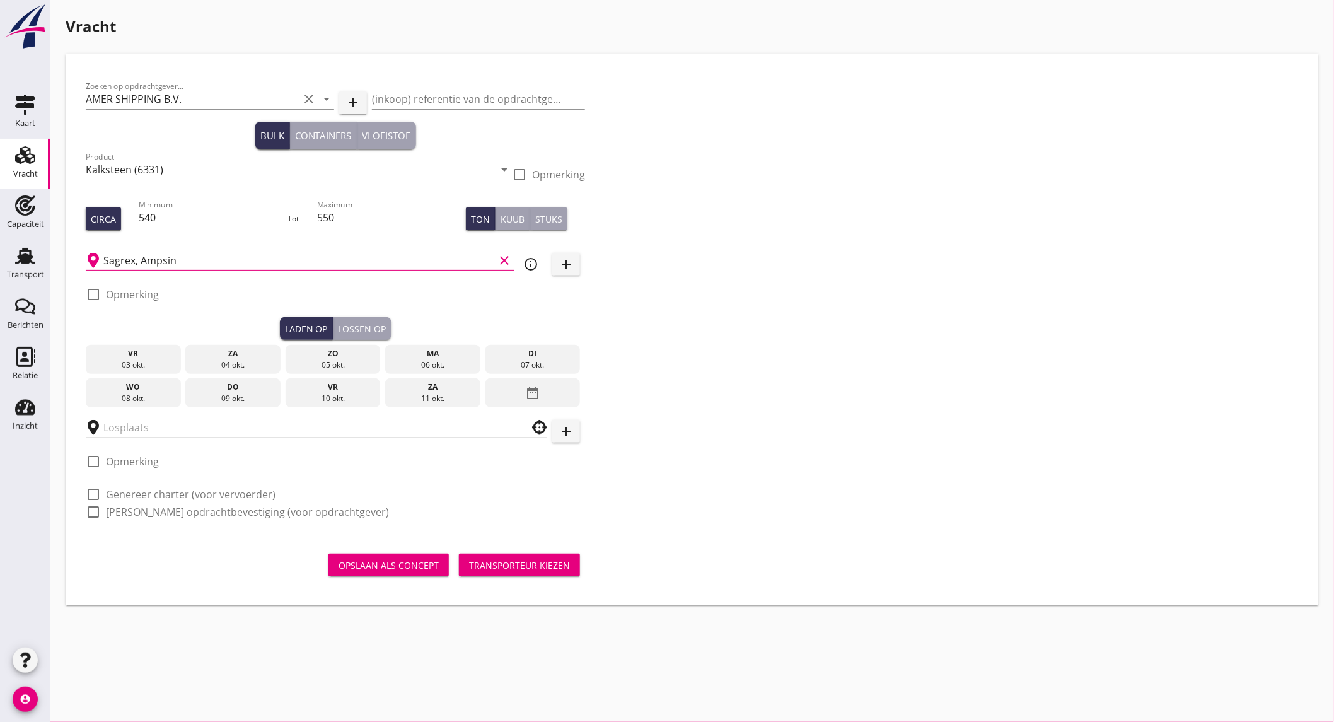
type input "Sagrex, Ampsin"
click at [530, 266] on icon "info_outline" at bounding box center [530, 264] width 15 height 15
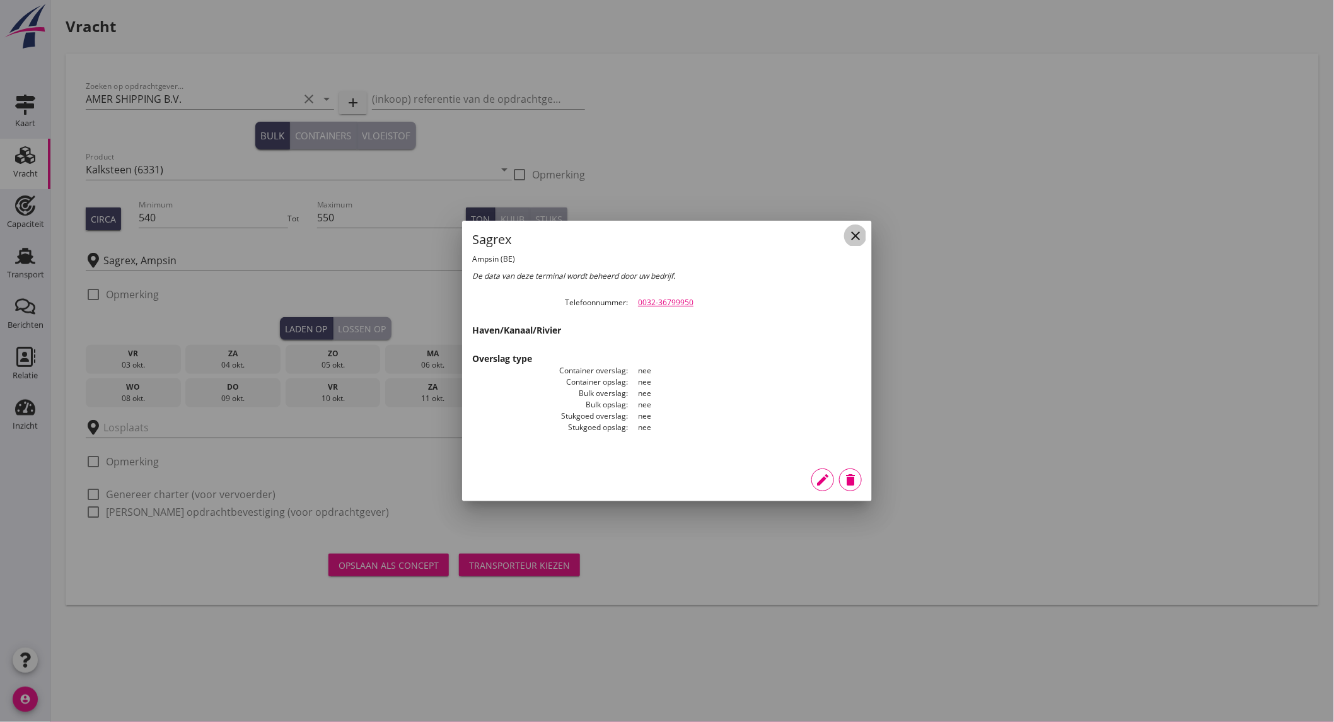
click at [860, 231] on icon "close" at bounding box center [855, 235] width 15 height 15
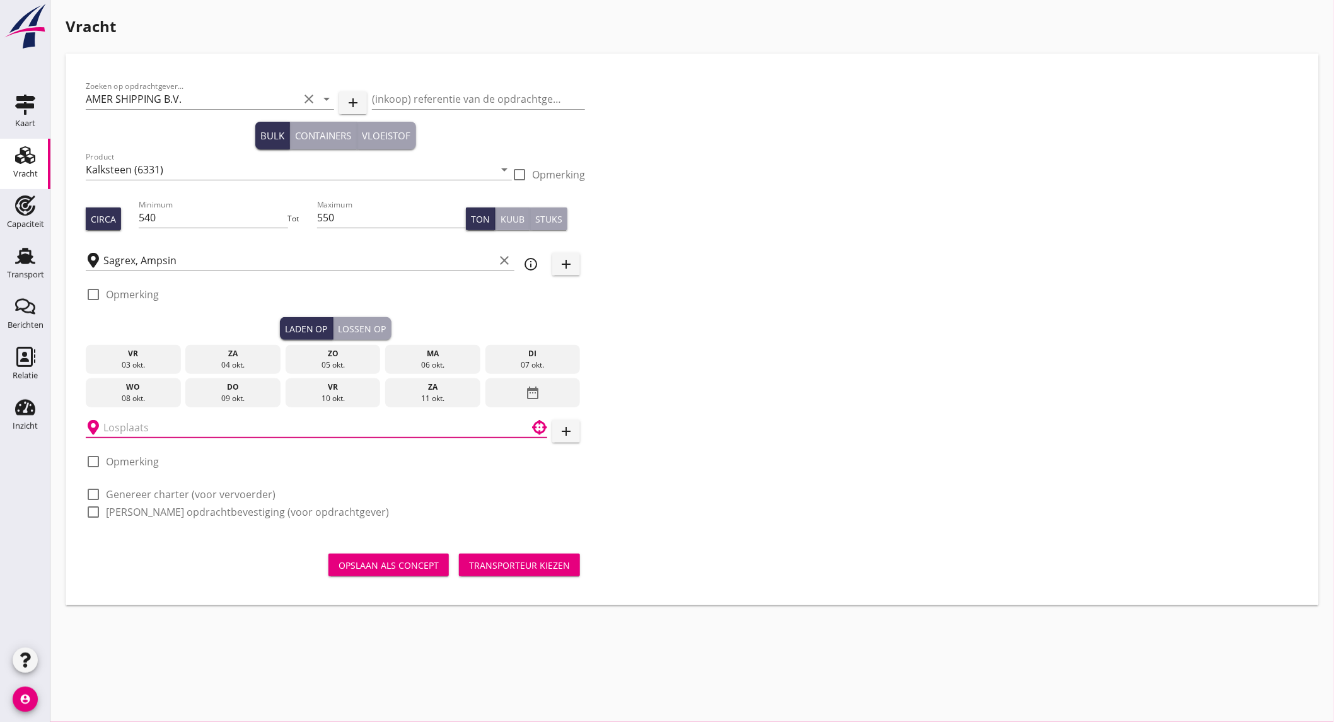
click at [182, 425] on input "text" at bounding box center [307, 427] width 408 height 20
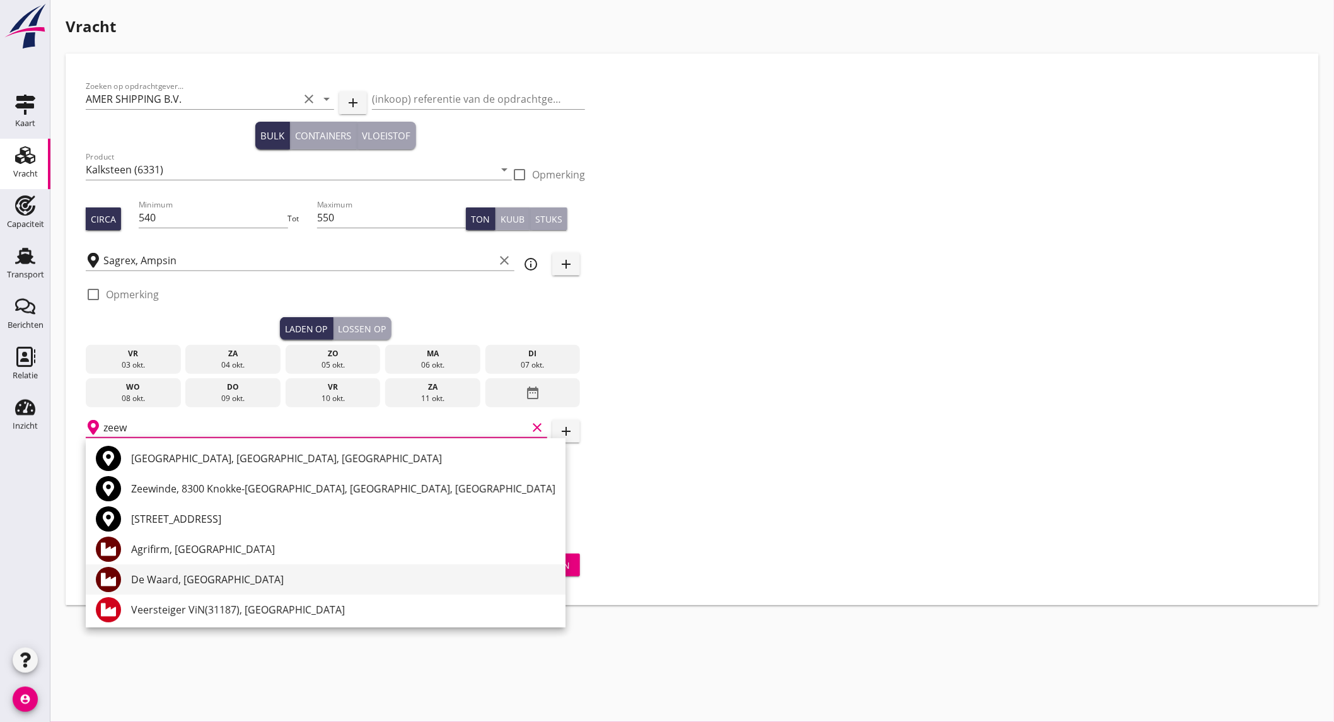
click at [192, 577] on div "De Waard, [GEOGRAPHIC_DATA]" at bounding box center [343, 579] width 424 height 15
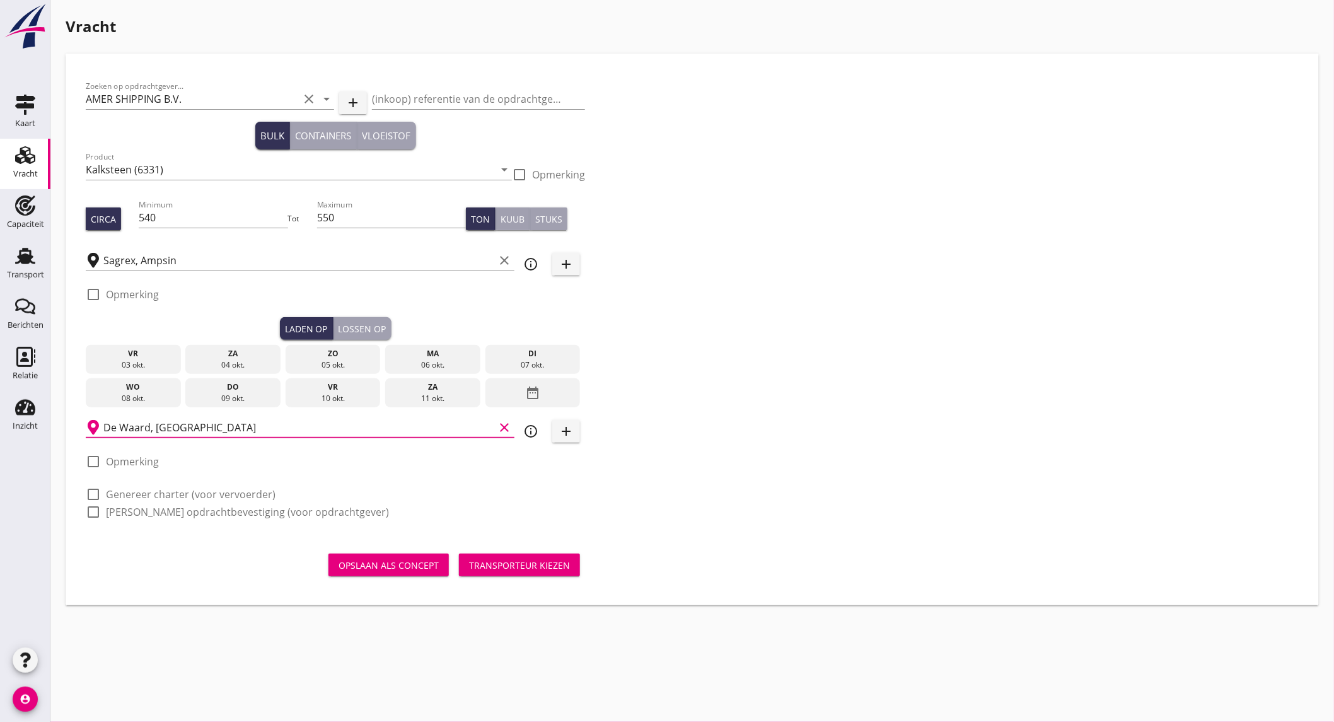
type input "De Waard, [GEOGRAPHIC_DATA]"
click at [526, 429] on icon "info_outline" at bounding box center [530, 431] width 15 height 15
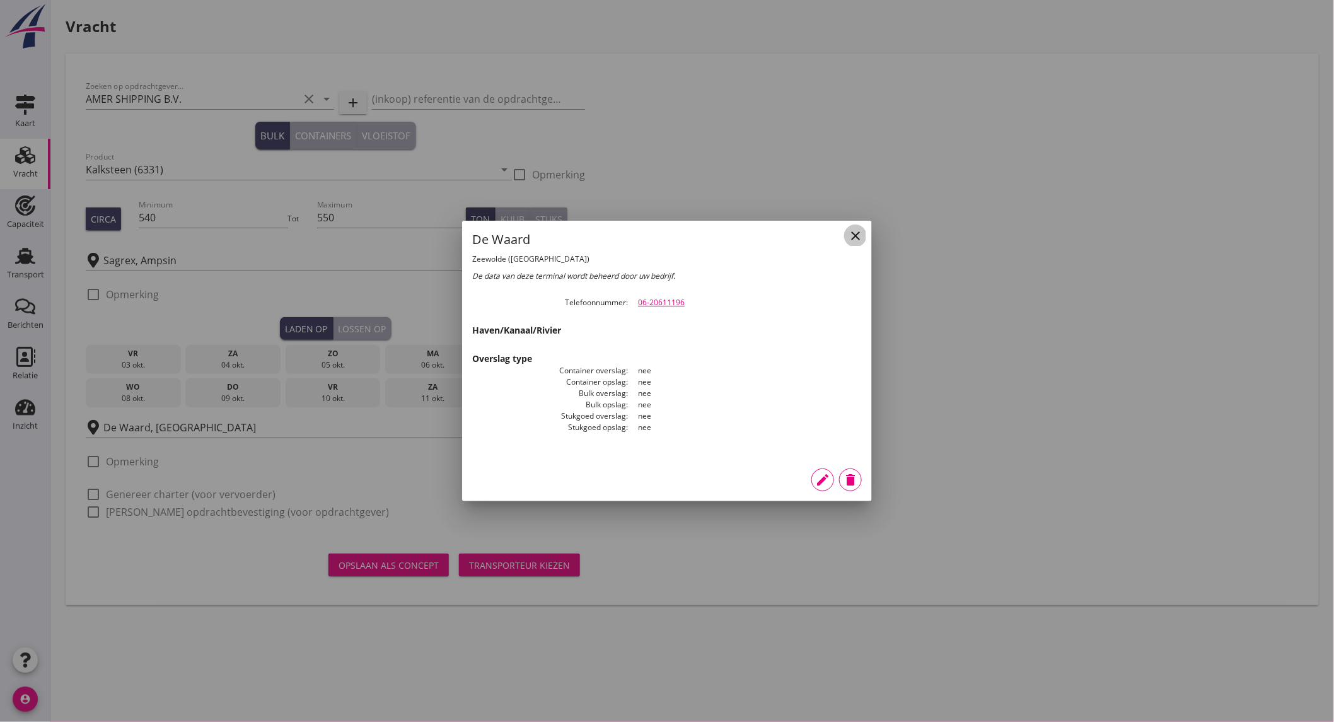
click at [859, 236] on icon "close" at bounding box center [855, 235] width 15 height 15
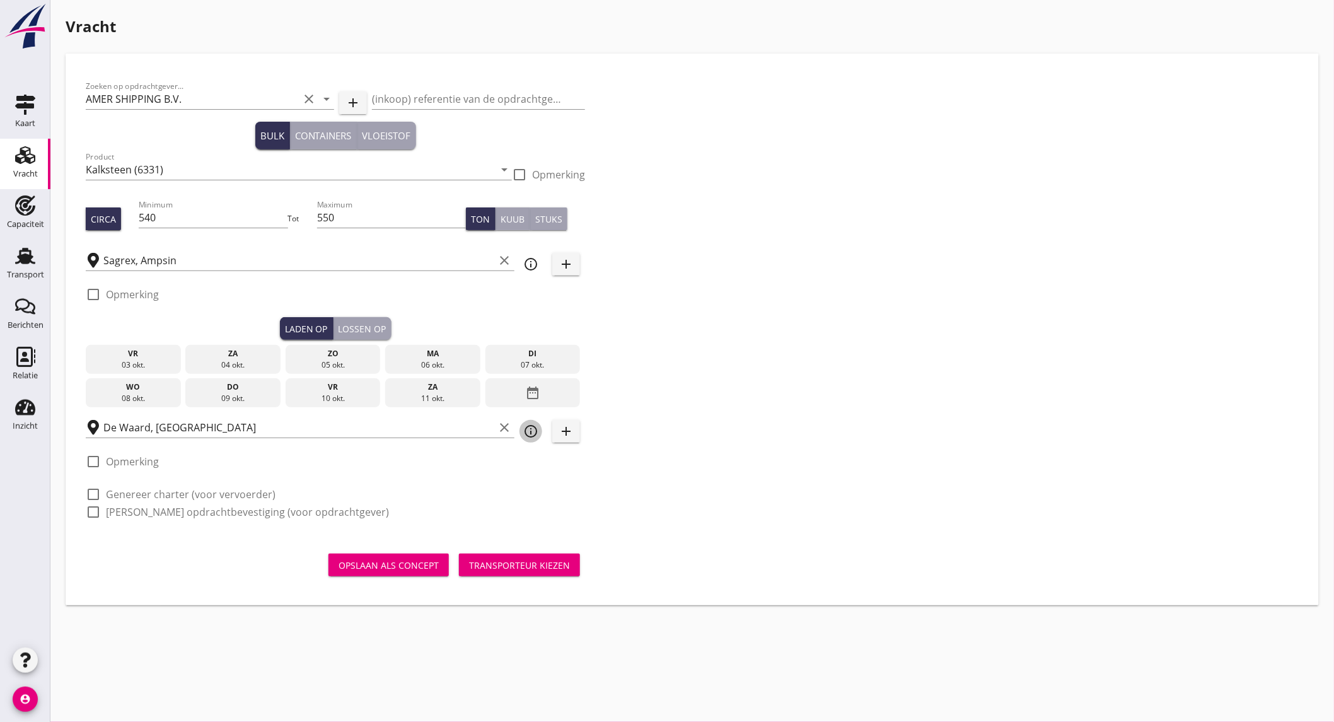
click at [534, 429] on icon "info_outline" at bounding box center [530, 431] width 15 height 15
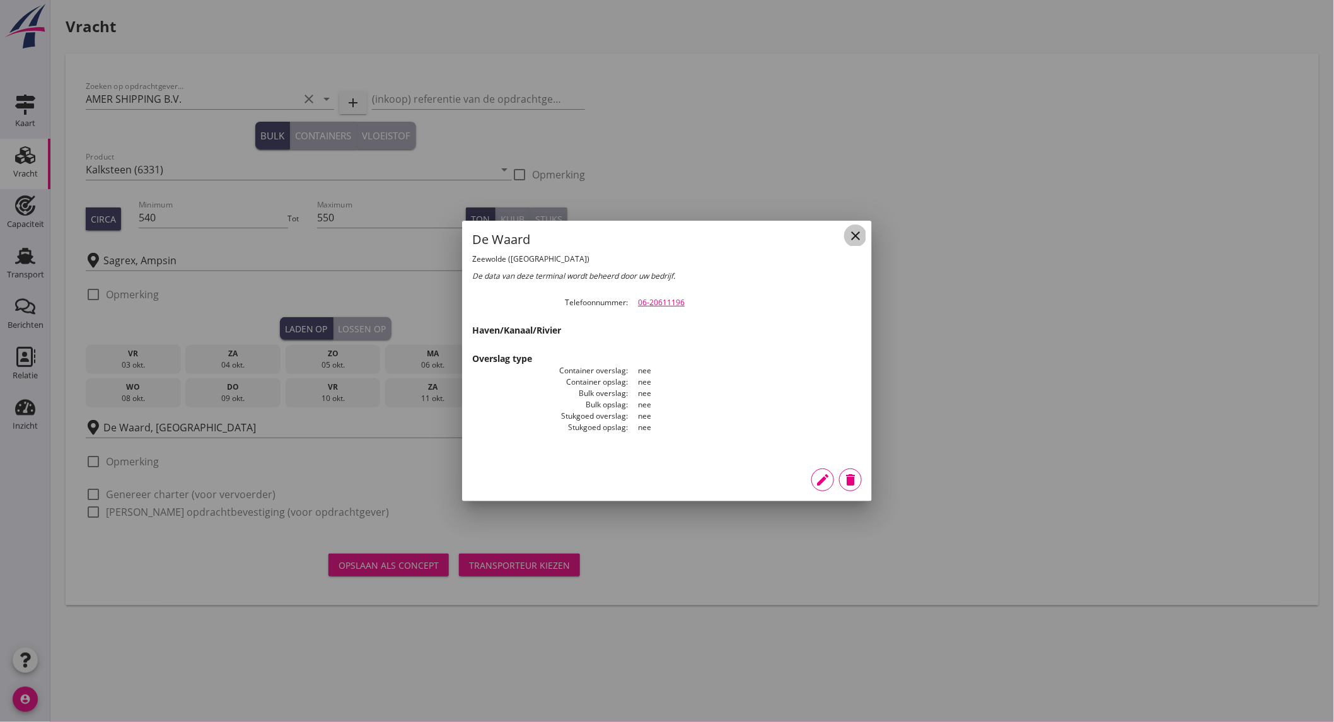
click at [854, 240] on icon "close" at bounding box center [855, 235] width 15 height 15
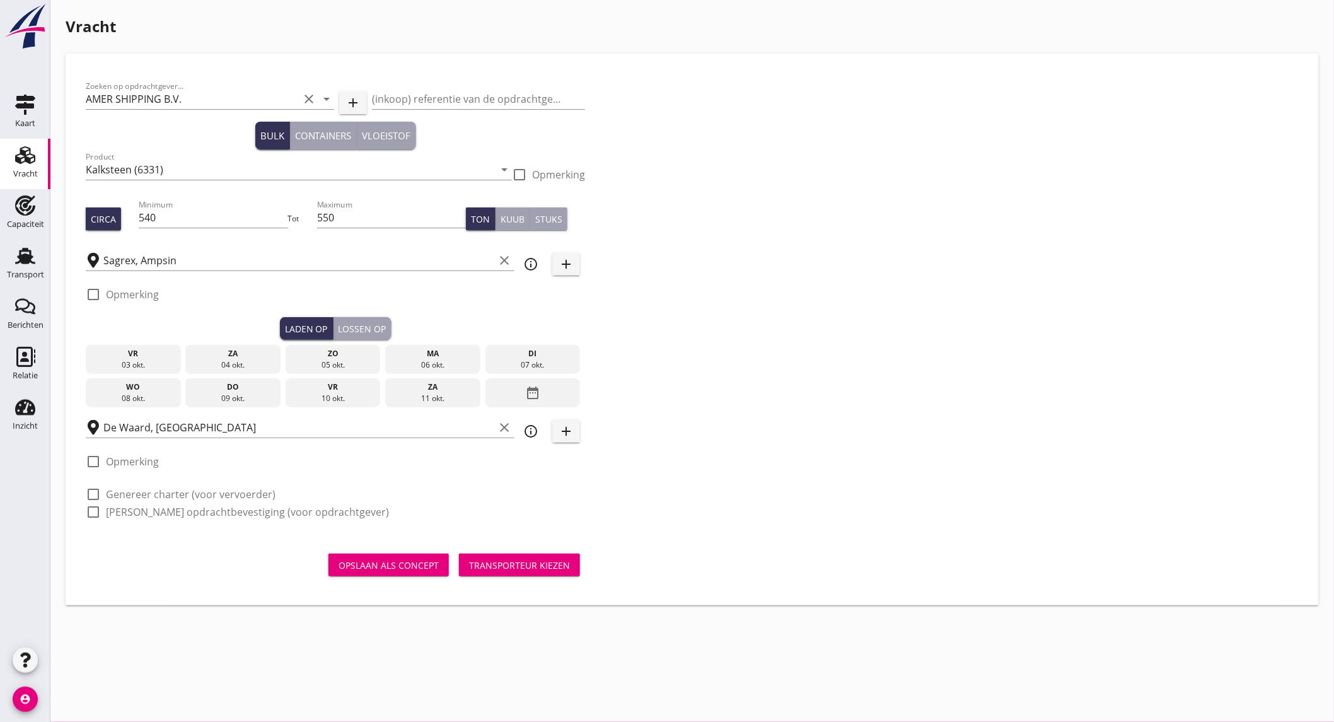
click at [528, 356] on div "di" at bounding box center [533, 353] width 89 height 11
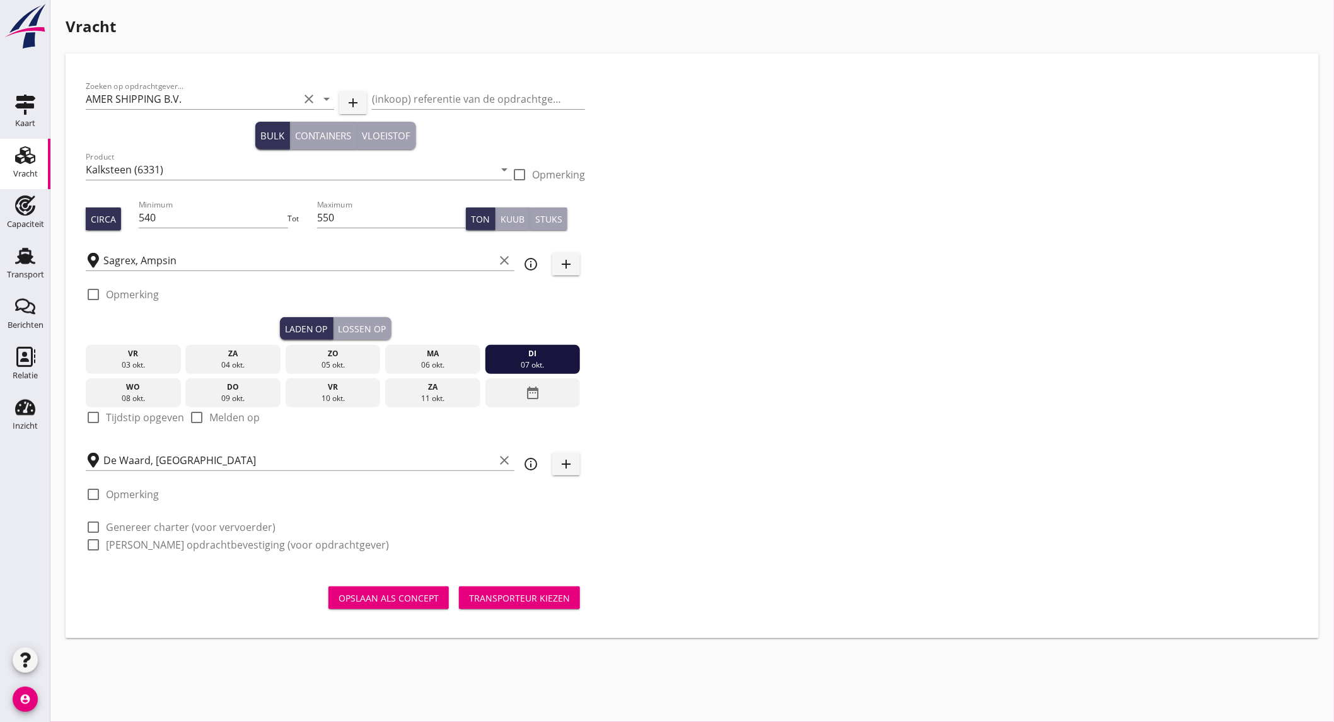
click at [143, 415] on label "Tijdstip opgeven" at bounding box center [145, 417] width 78 height 13
checkbox input "true"
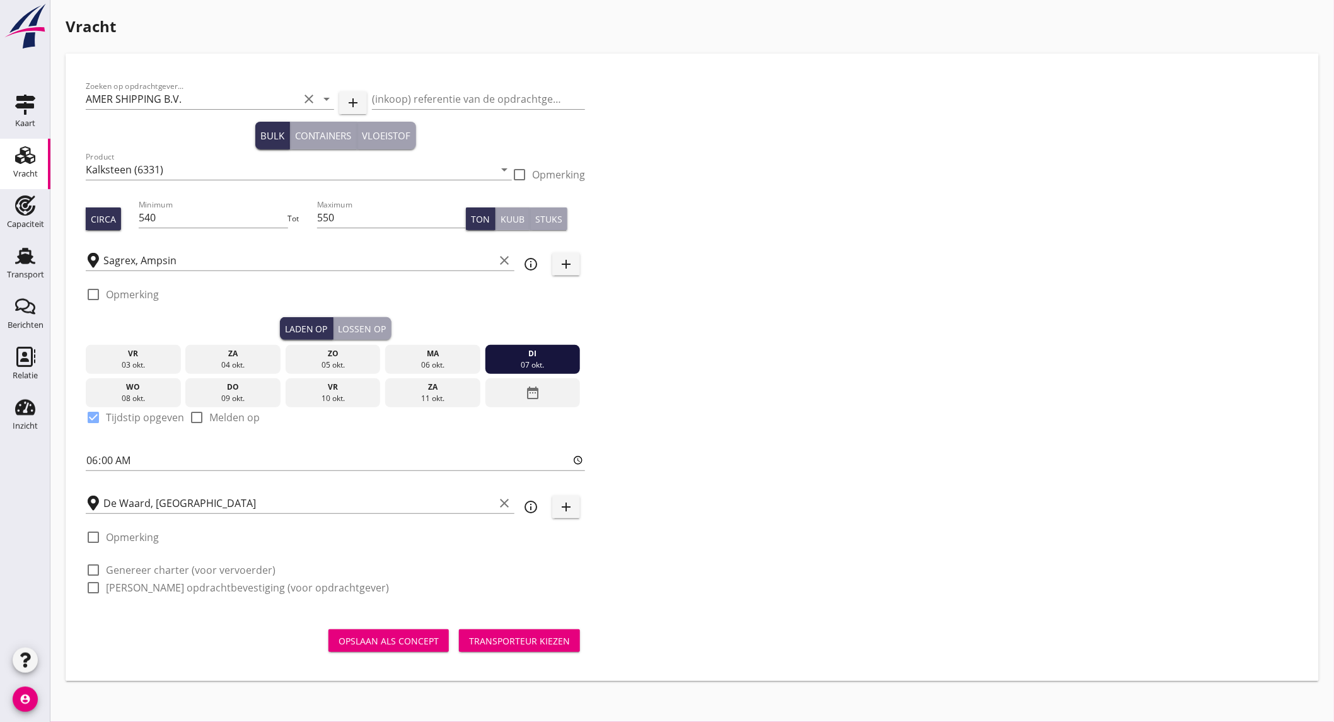
click at [197, 570] on label "Genereer charter (voor vervoerder)" at bounding box center [191, 570] width 170 height 13
checkbox input "true"
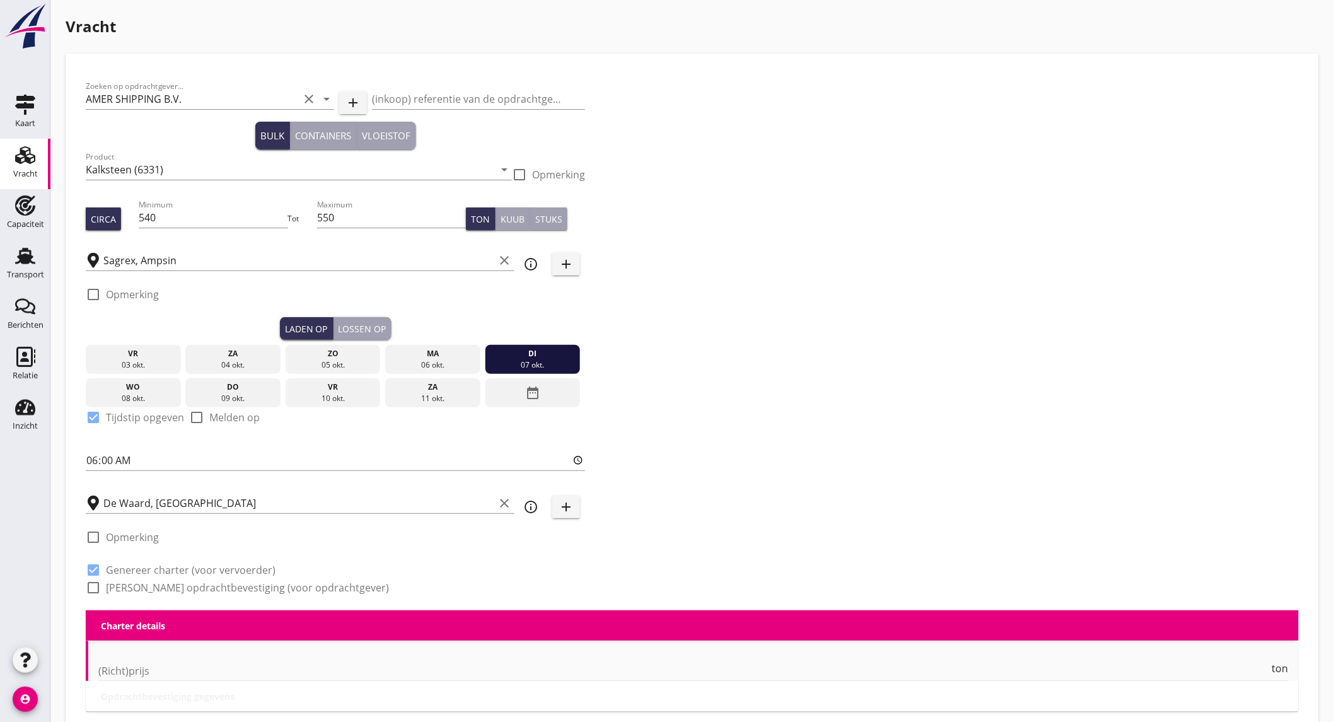
click at [180, 588] on label "[PERSON_NAME] opdrachtbevestiging (voor opdrachtgever)" at bounding box center [247, 587] width 283 height 13
checkbox input "true"
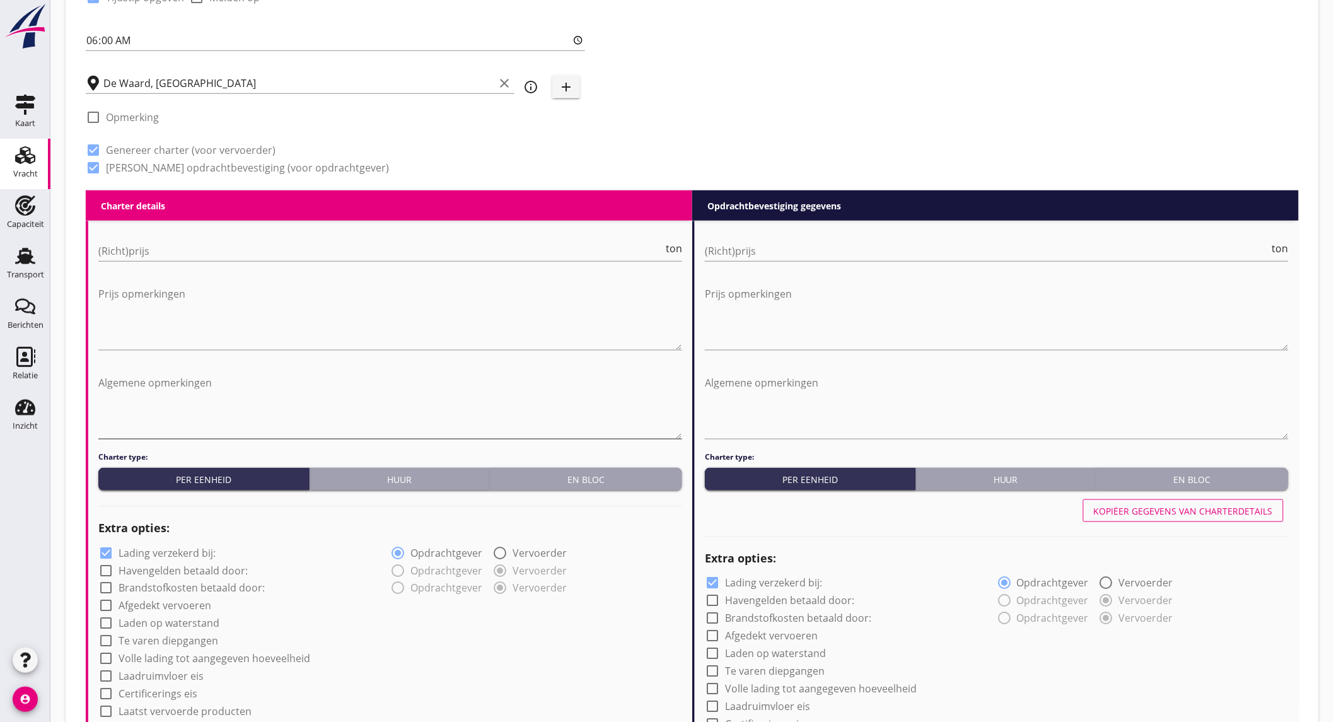
scroll to position [490, 0]
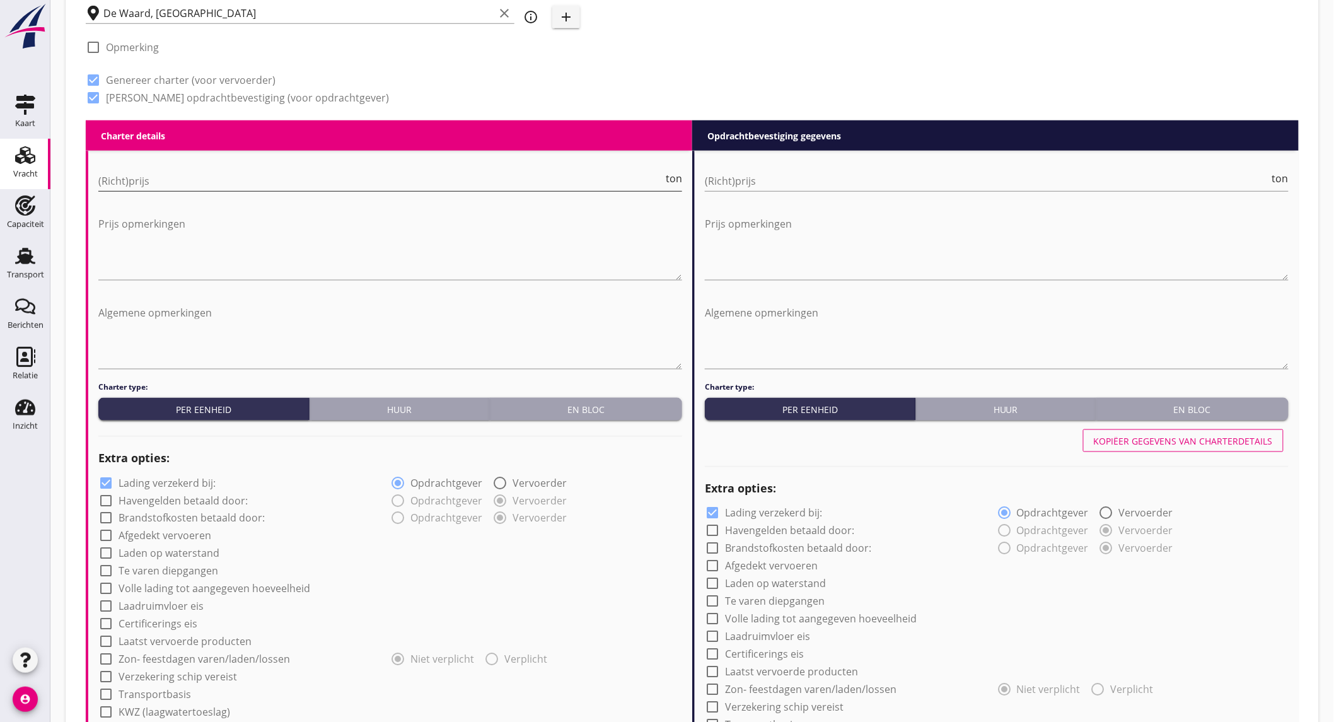
click at [234, 182] on input "(Richt)prijs" at bounding box center [380, 181] width 565 height 20
type input "7"
type input "7.5"
click at [893, 172] on input "(Richt)prijs" at bounding box center [987, 181] width 565 height 20
type input "7"
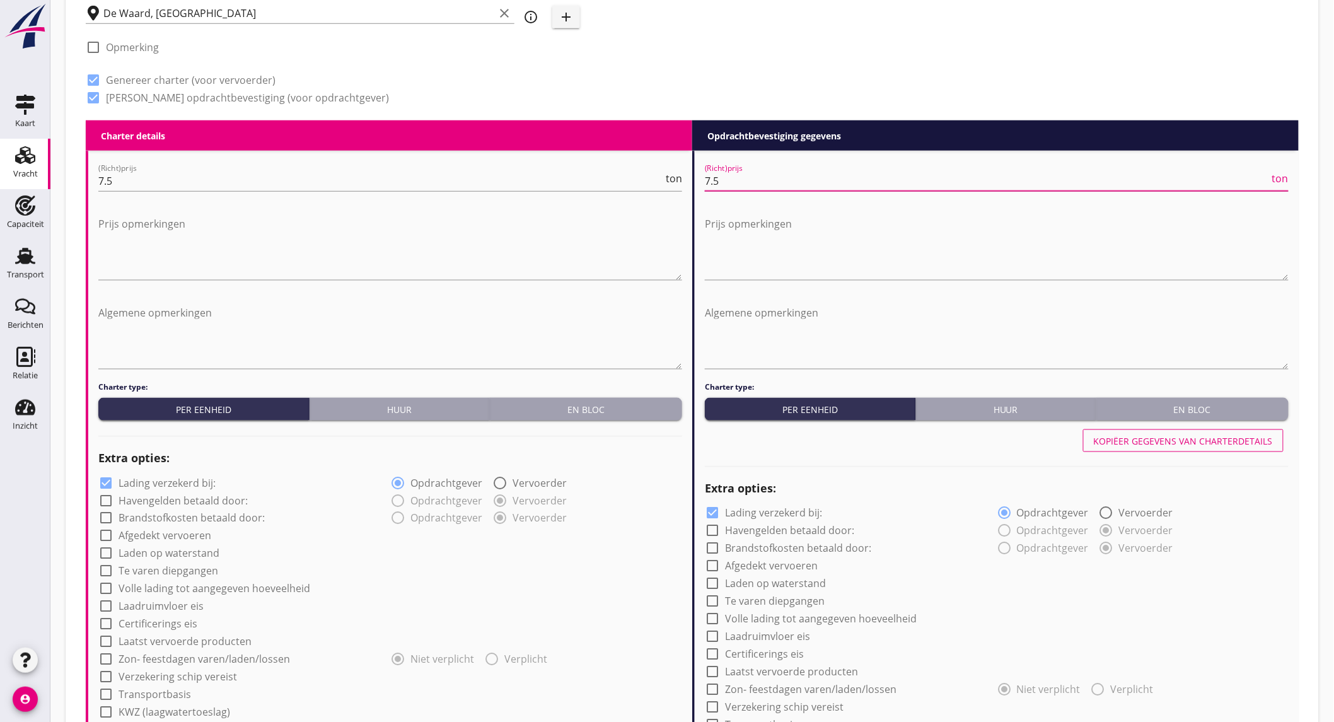
type input "7.5"
click at [130, 479] on label "Lading verzekerd bij:" at bounding box center [167, 483] width 97 height 13
checkbox input "false"
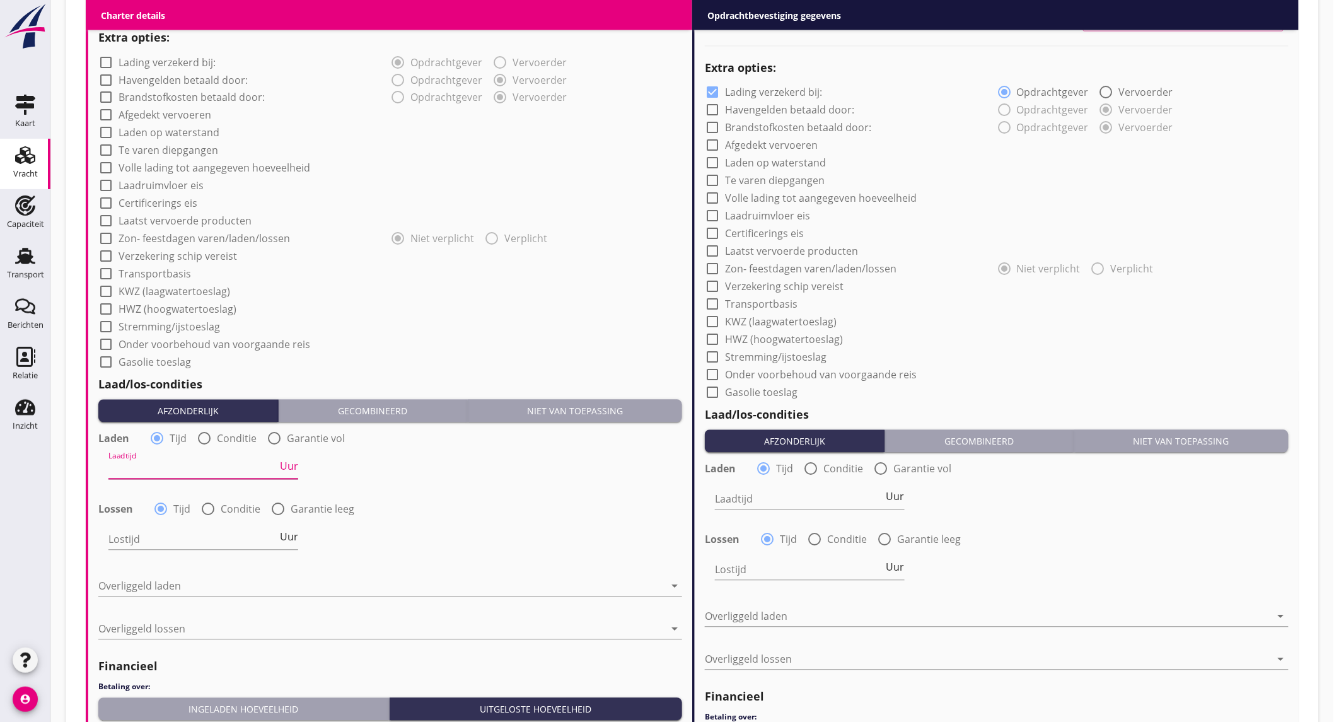
click at [176, 471] on input "Laadtijd" at bounding box center [192, 469] width 169 height 20
type input "24"
click at [198, 540] on input "Lostijd" at bounding box center [192, 539] width 169 height 20
type input "24"
click at [185, 582] on div at bounding box center [381, 586] width 566 height 20
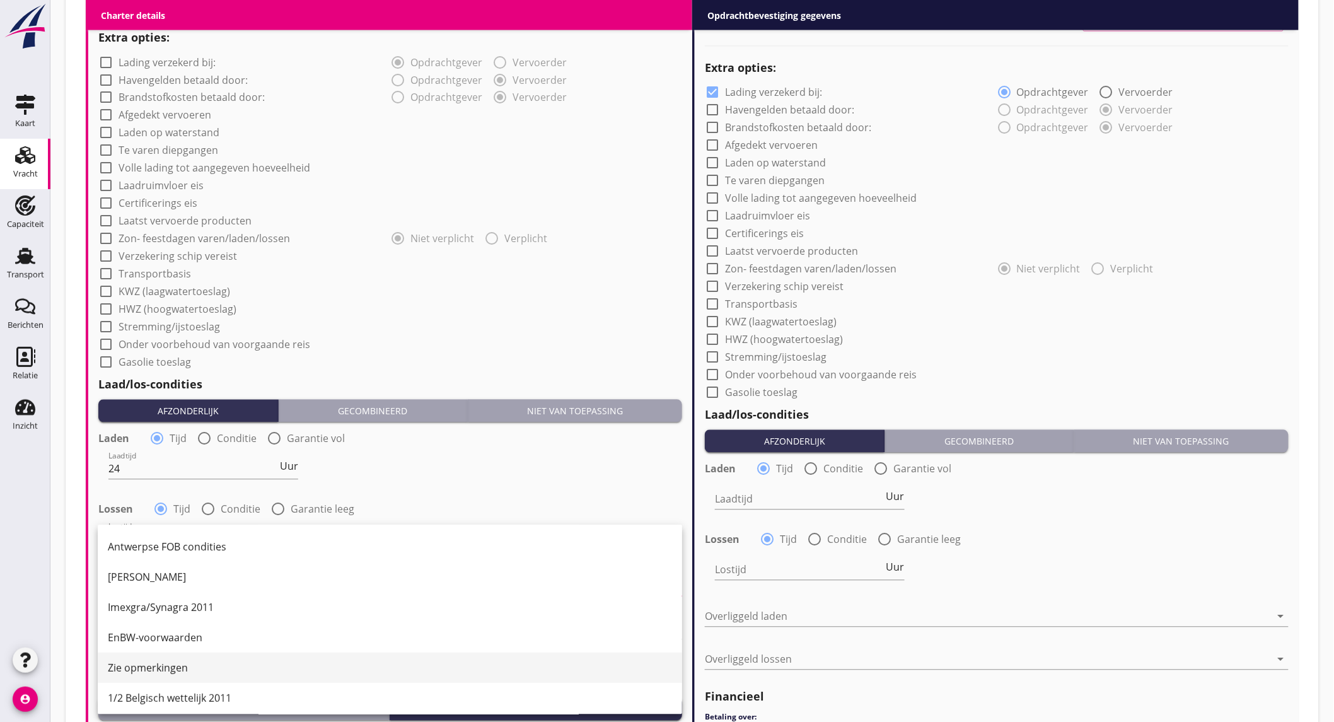
scroll to position [280, 0]
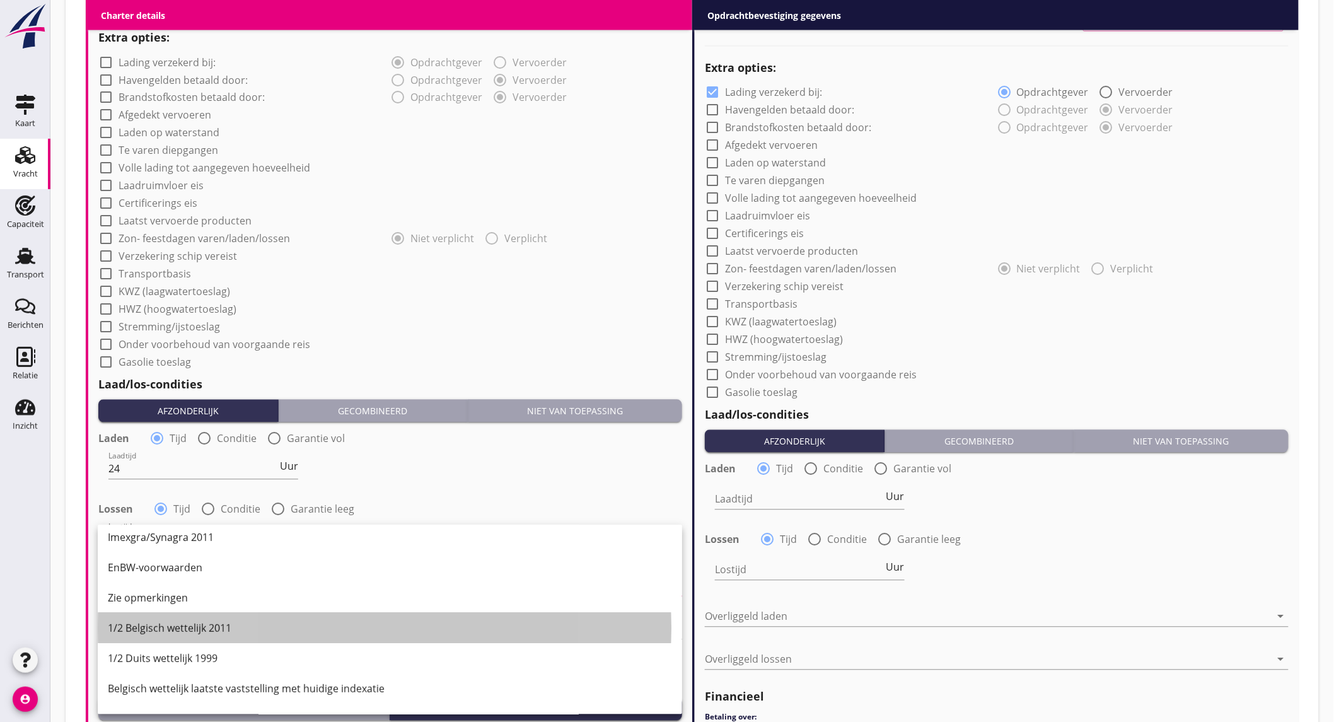
drag, startPoint x: 214, startPoint y: 635, endPoint x: 205, endPoint y: 630, distance: 10.4
click at [215, 635] on div "1/2 Belgisch wettelijk 2011" at bounding box center [390, 628] width 564 height 15
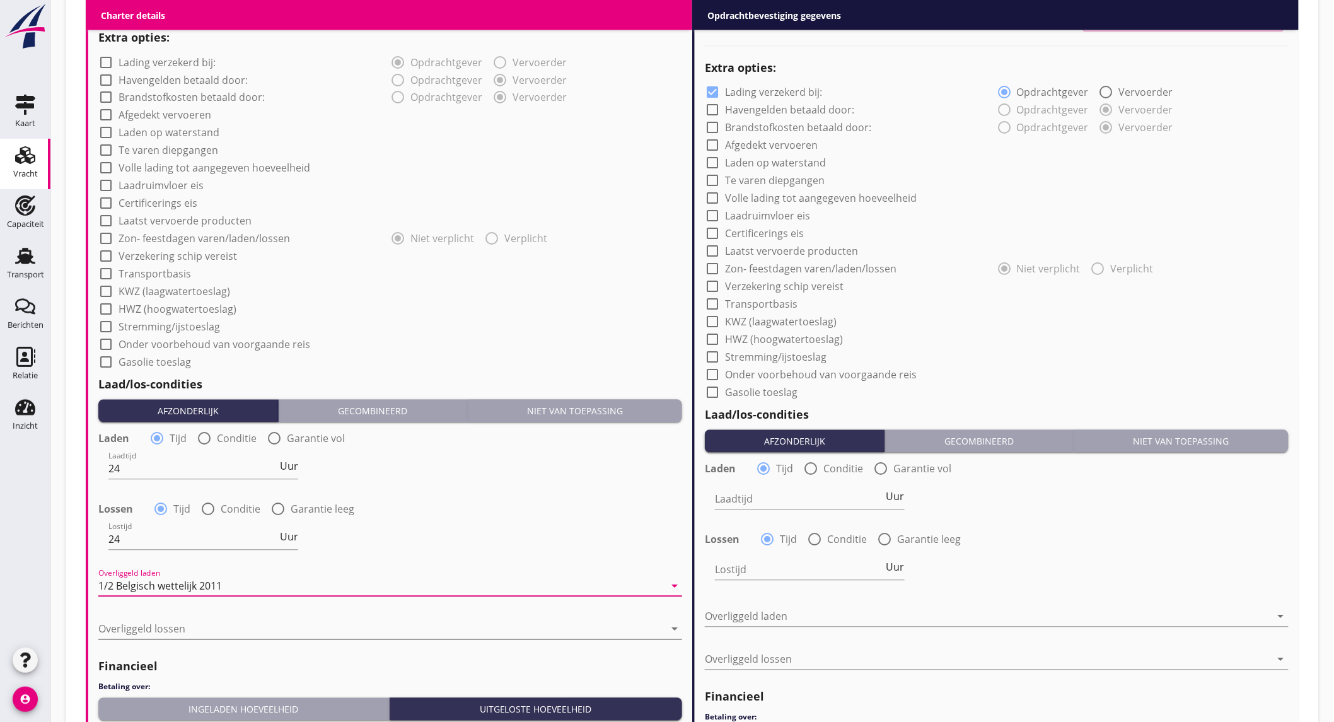
click at [168, 631] on div at bounding box center [381, 629] width 566 height 20
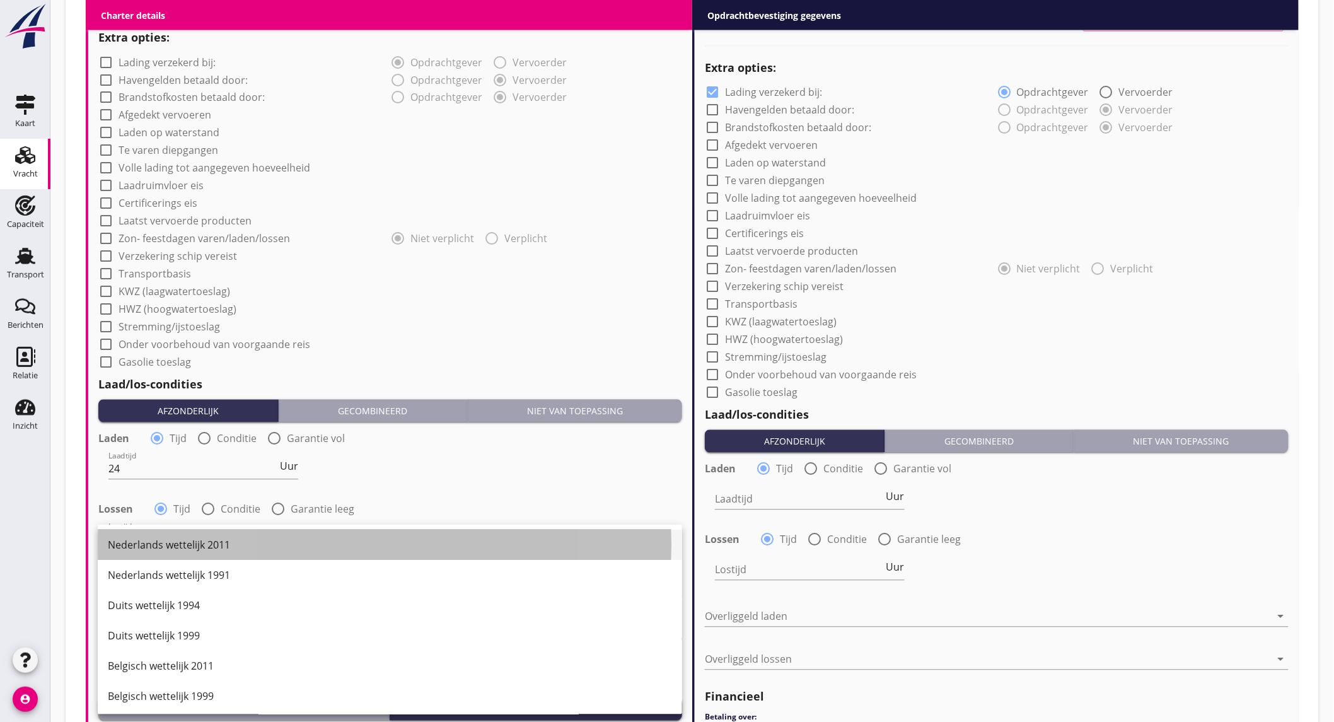
click at [194, 543] on div "Nederlands wettelijk 2011" at bounding box center [390, 545] width 564 height 15
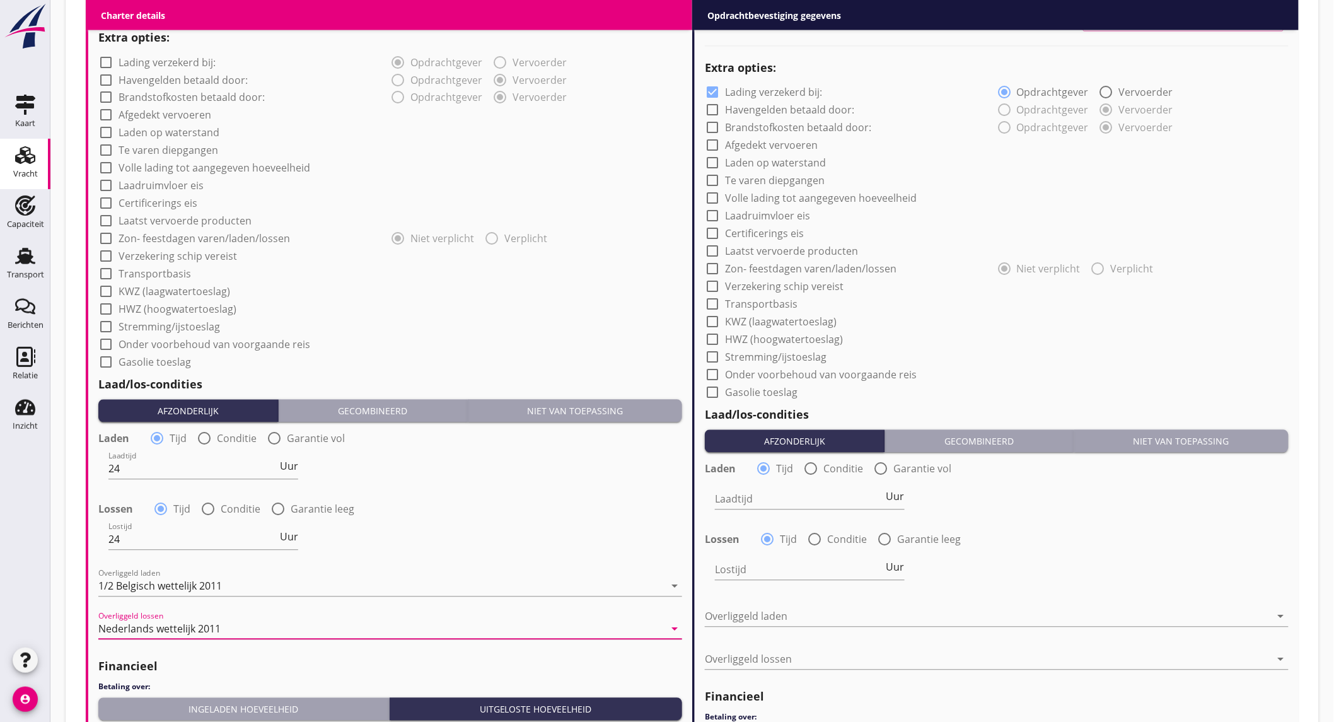
scroll to position [1050, 0]
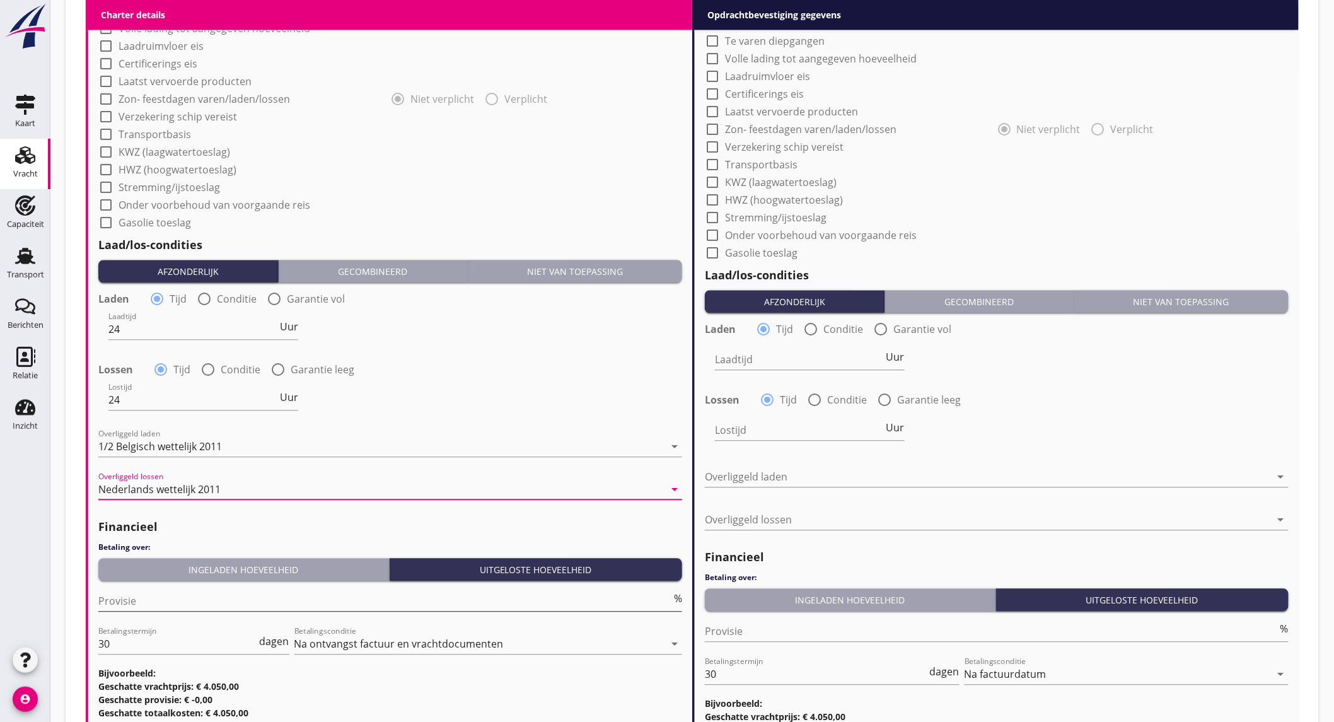
click at [178, 599] on input "Provisie" at bounding box center [384, 601] width 573 height 20
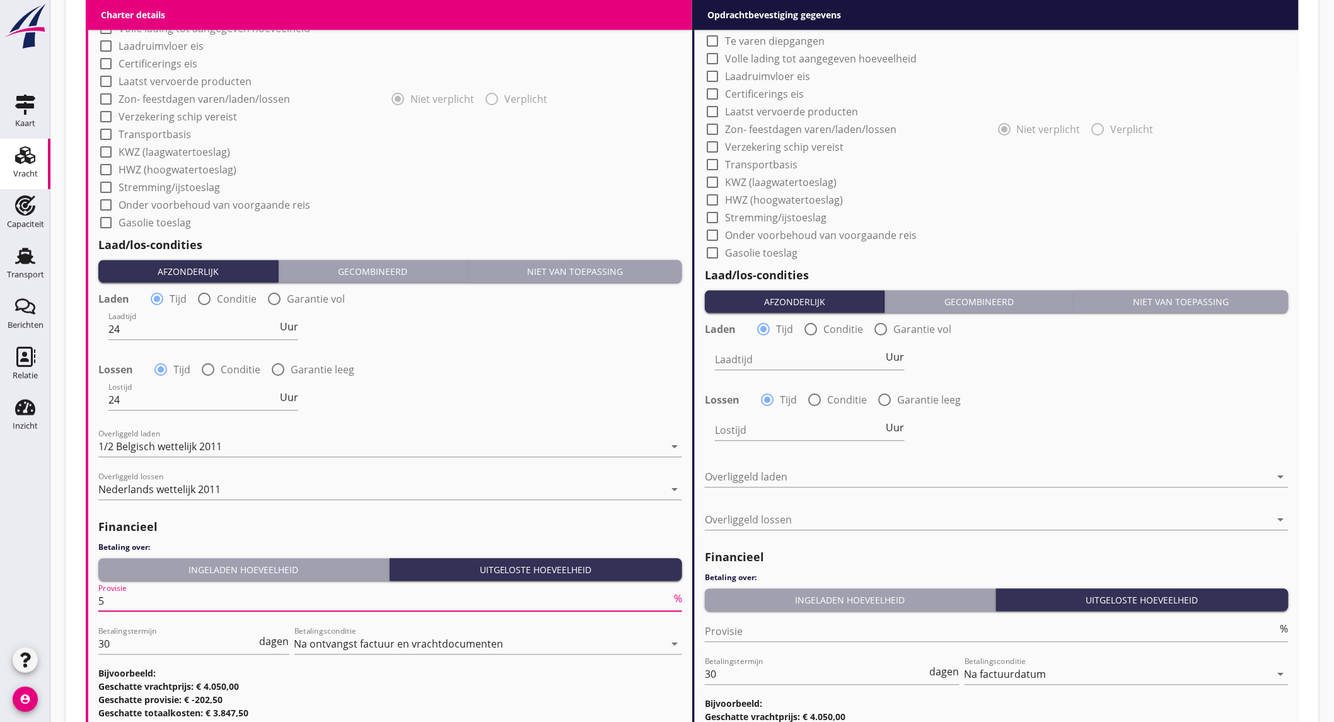
type input "5"
click at [1152, 246] on div "check_box_outline_blank Gasolie toeslag" at bounding box center [997, 252] width 584 height 18
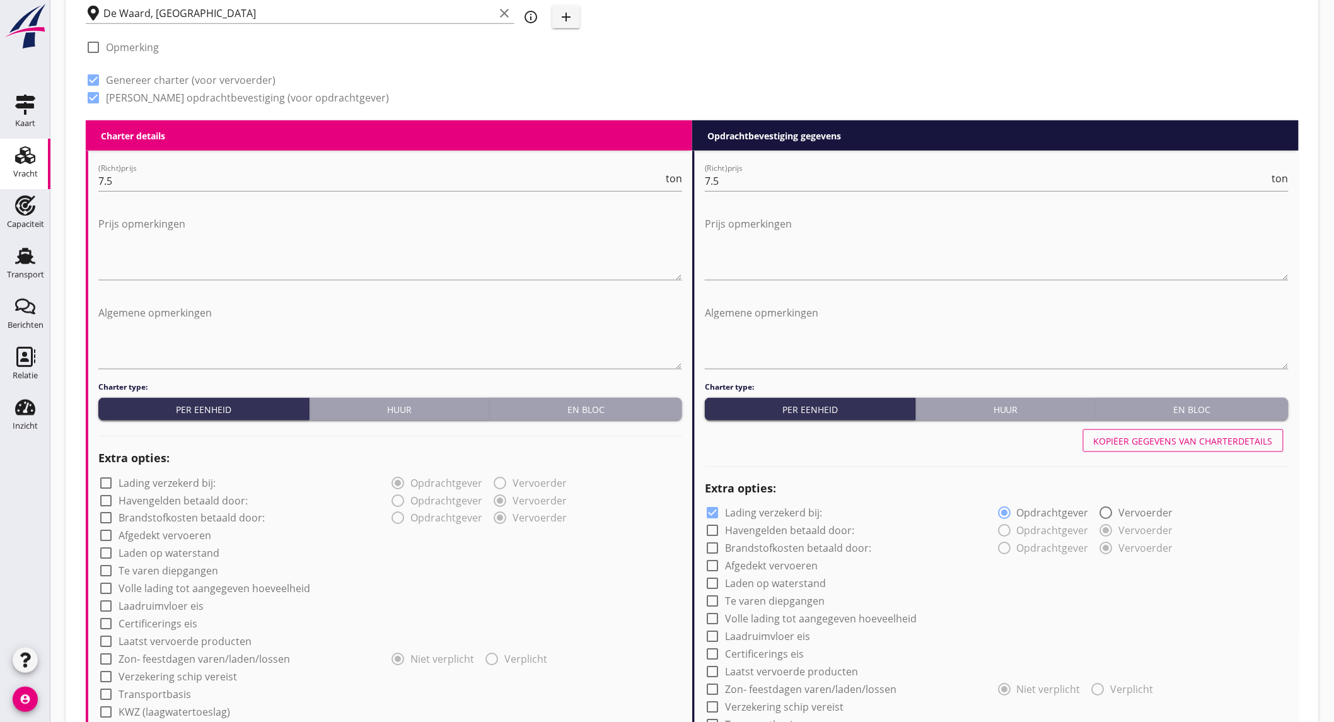
scroll to position [560, 0]
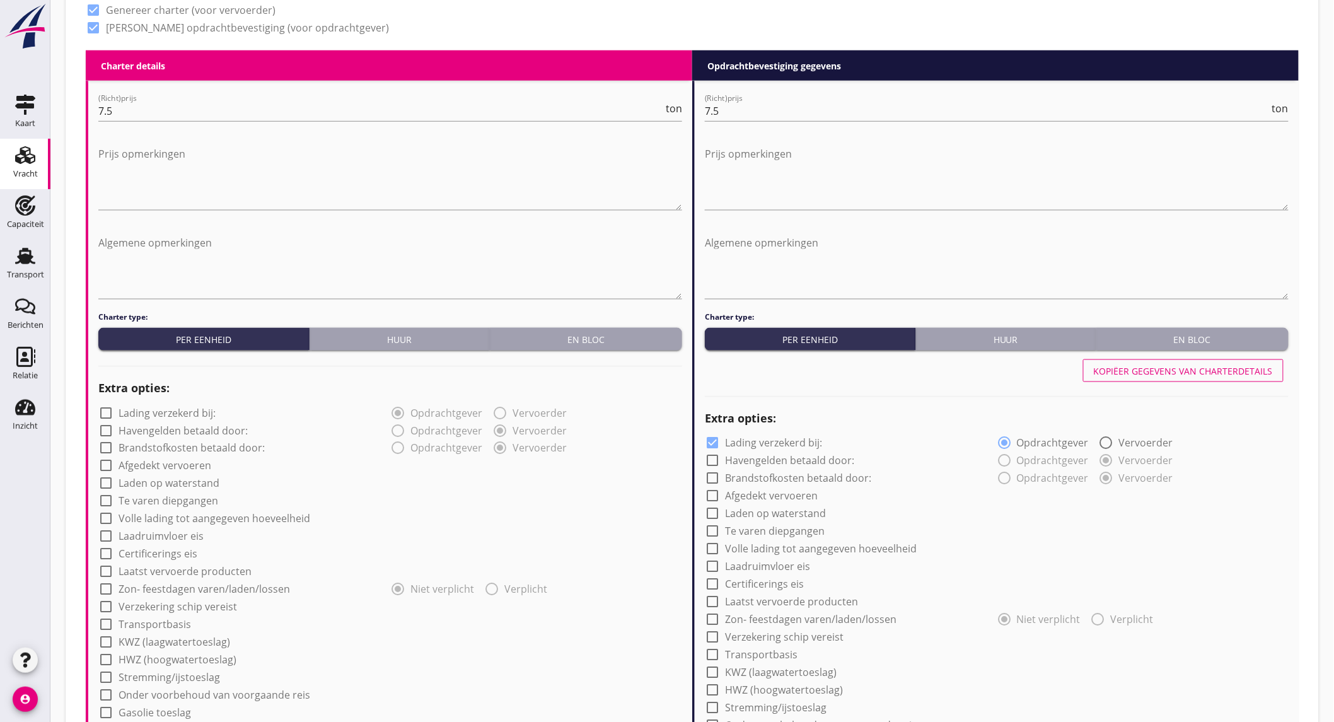
click at [1152, 373] on div "Kopiëer gegevens van charterdetails" at bounding box center [1183, 370] width 179 height 13
checkbox input "false"
type input "24"
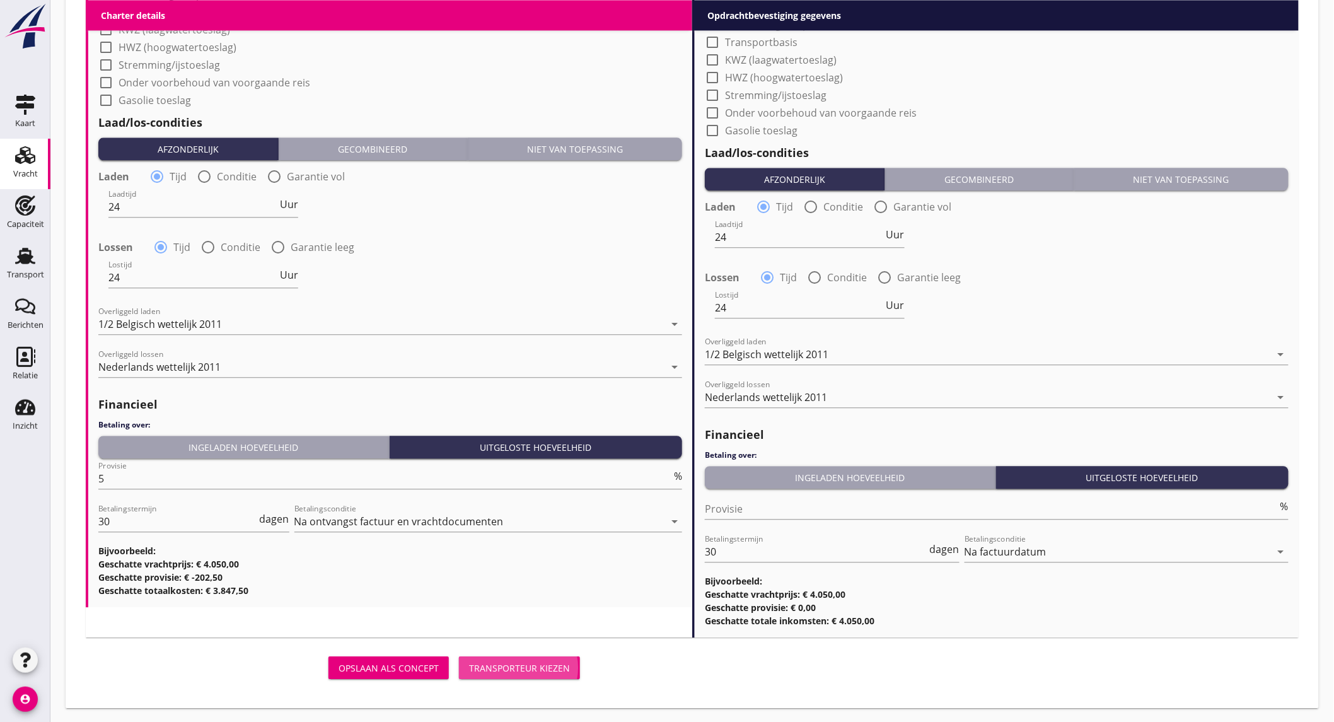
click at [562, 662] on div "Transporteur kiezen" at bounding box center [519, 667] width 101 height 13
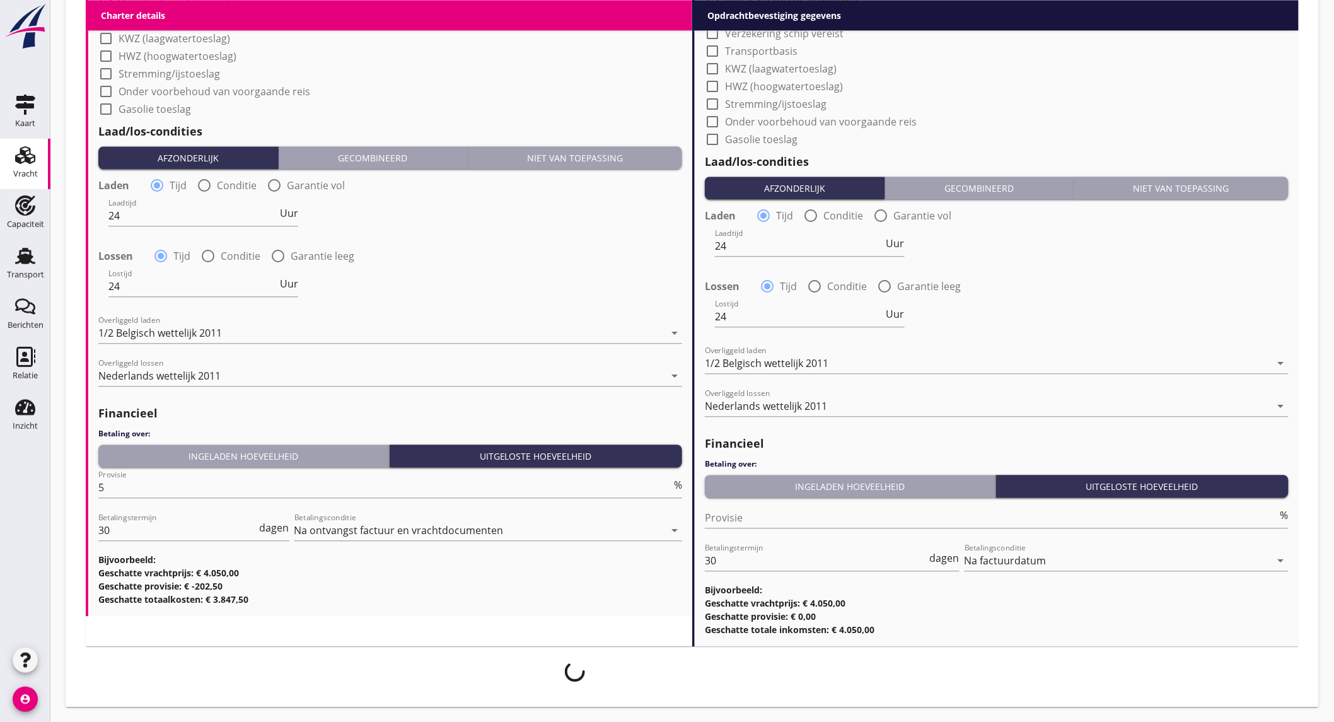
scroll to position [1162, 0]
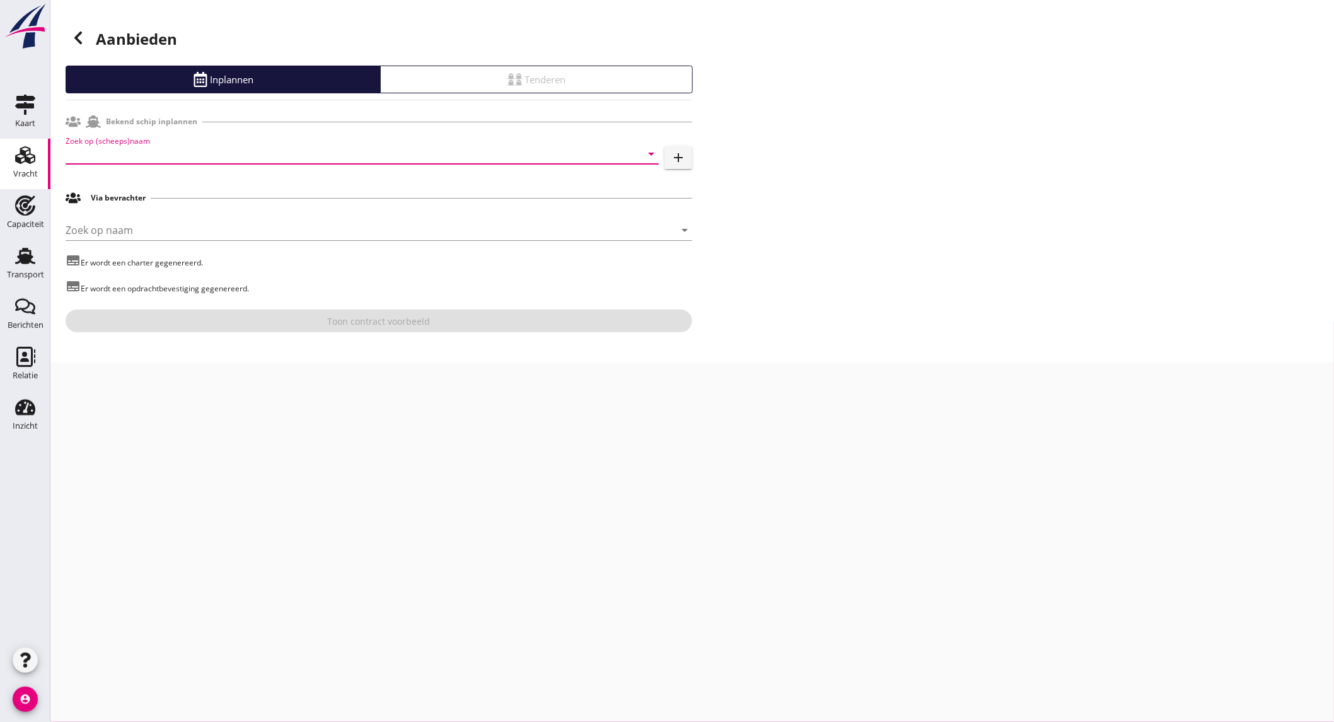
click at [136, 158] on input "Zoek op (scheeps)naam" at bounding box center [345, 154] width 558 height 20
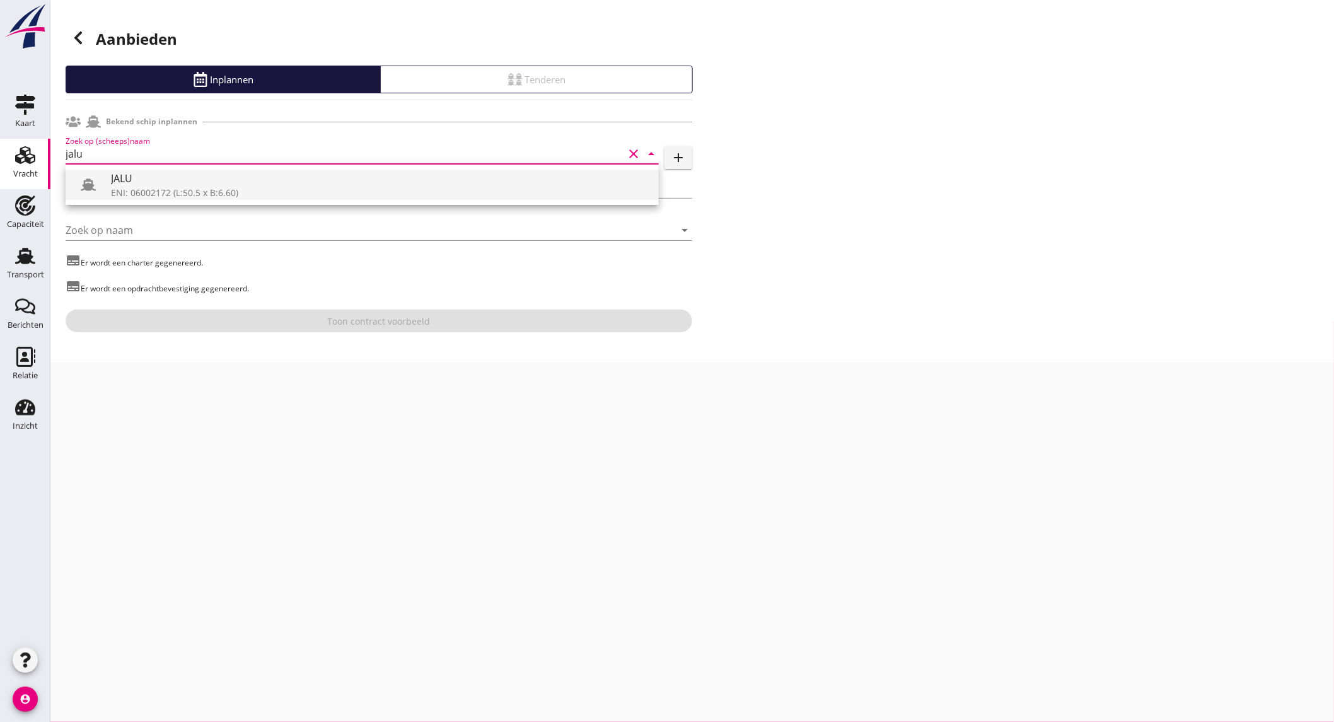
click at [168, 185] on div "JALU" at bounding box center [380, 178] width 538 height 15
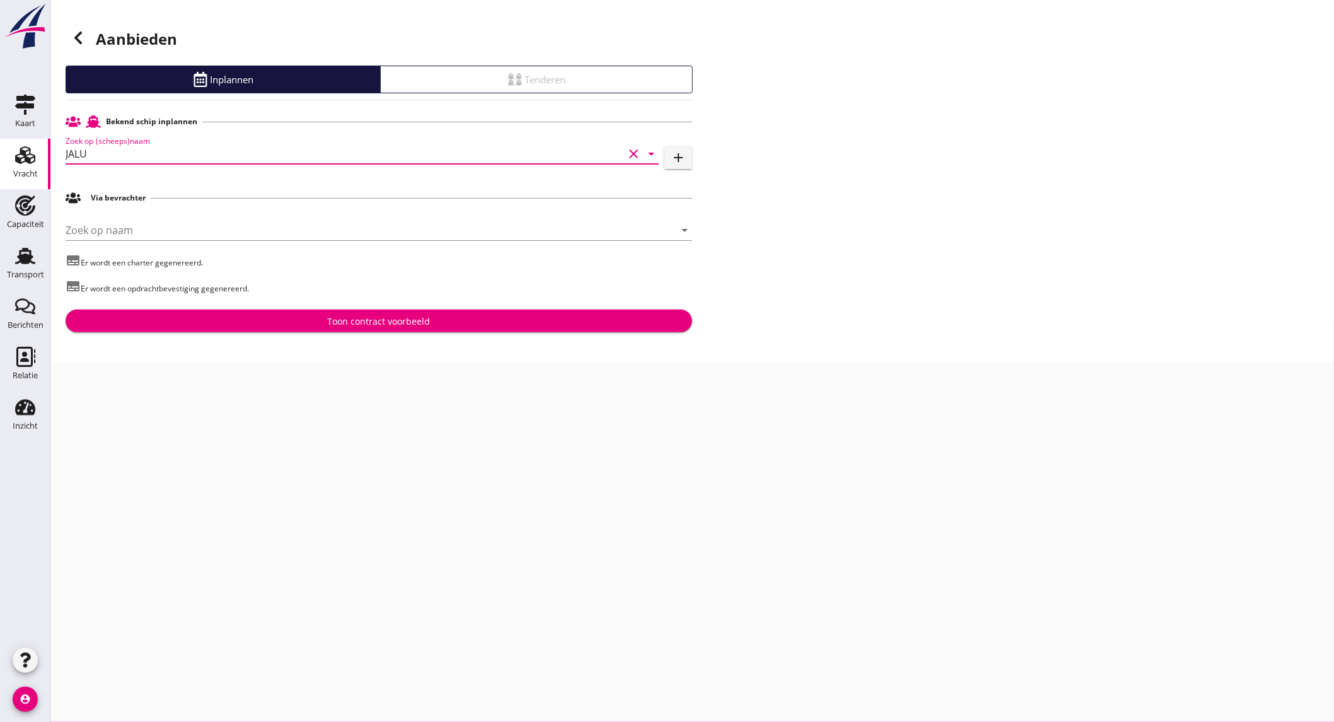
type input "JALU"
click at [246, 331] on button "Toon contract voorbeeld" at bounding box center [379, 320] width 627 height 23
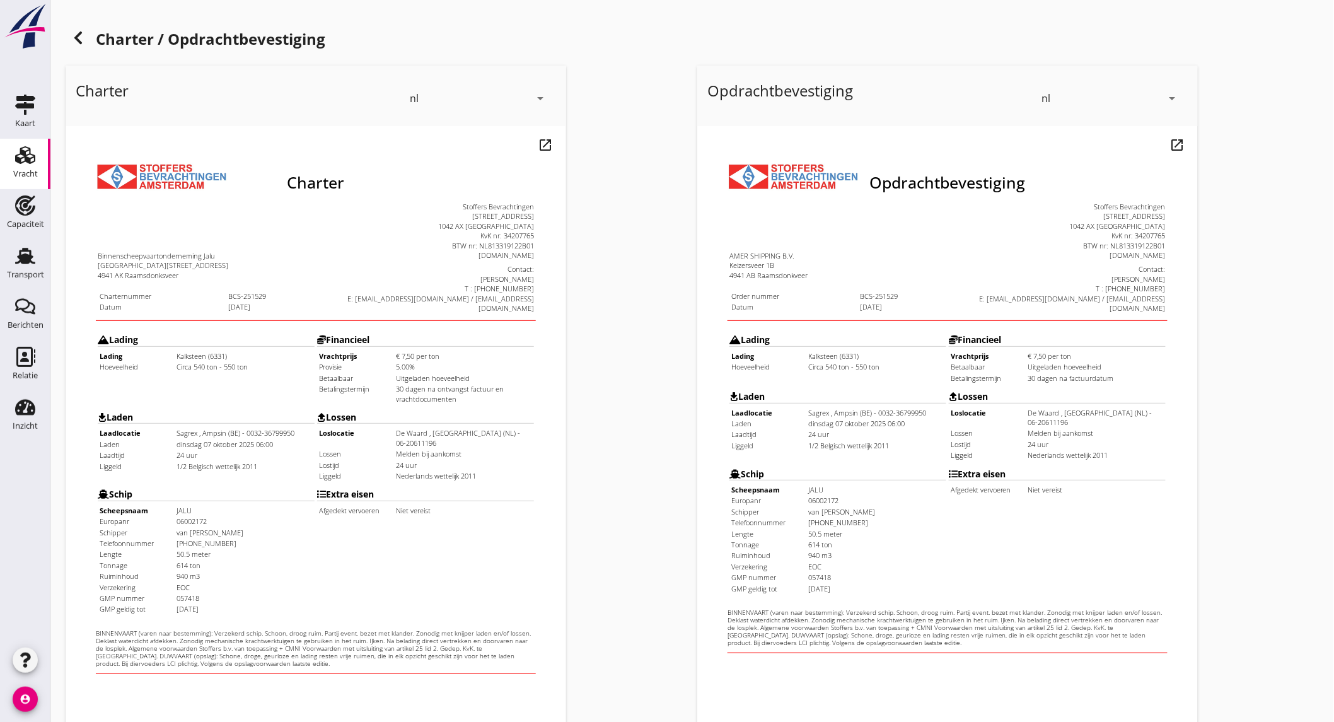
scroll to position [211, 0]
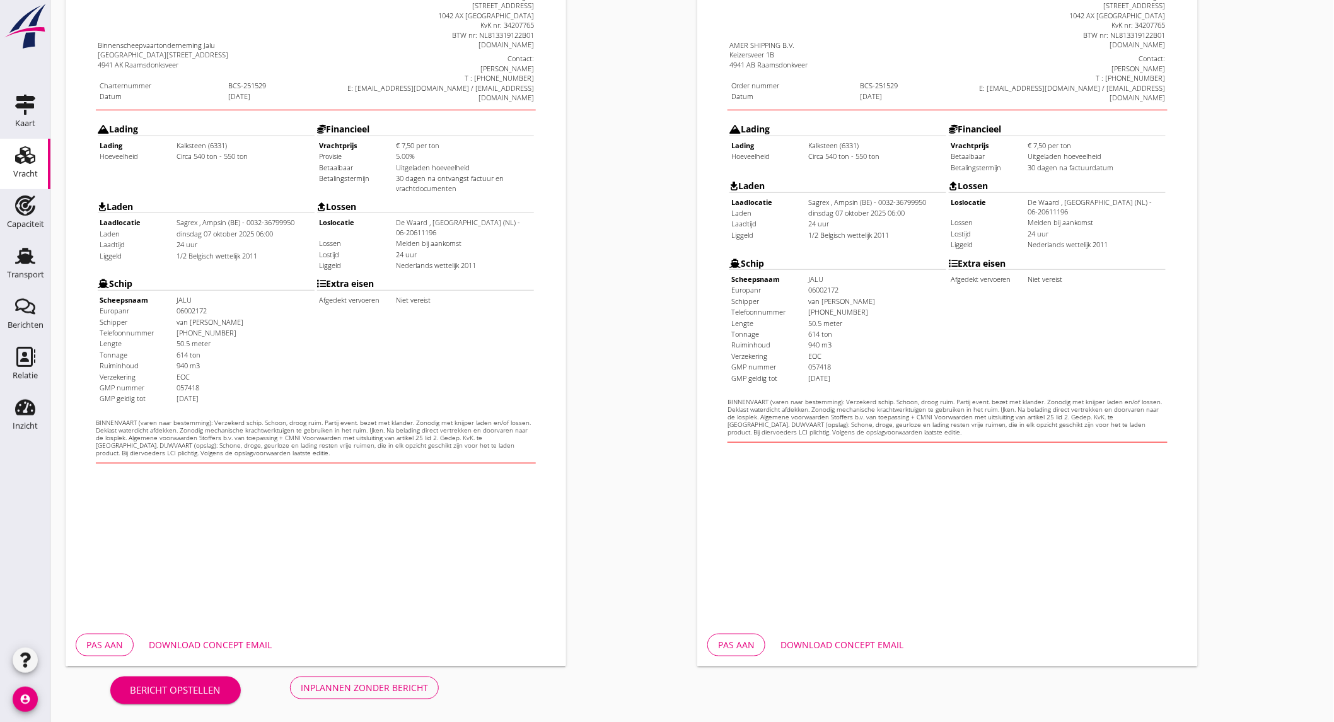
click at [211, 645] on div "Download concept email" at bounding box center [210, 644] width 123 height 13
click at [833, 640] on div "Download concept email" at bounding box center [841, 644] width 123 height 13
click at [1300, 37] on div "Opdrachtbevestiging nl arrow_drop_down open_in_new Pas aan Download concept ema…" at bounding box center [1008, 260] width 632 height 821
click at [333, 686] on div "Inplannen zonder bericht" at bounding box center [364, 687] width 127 height 13
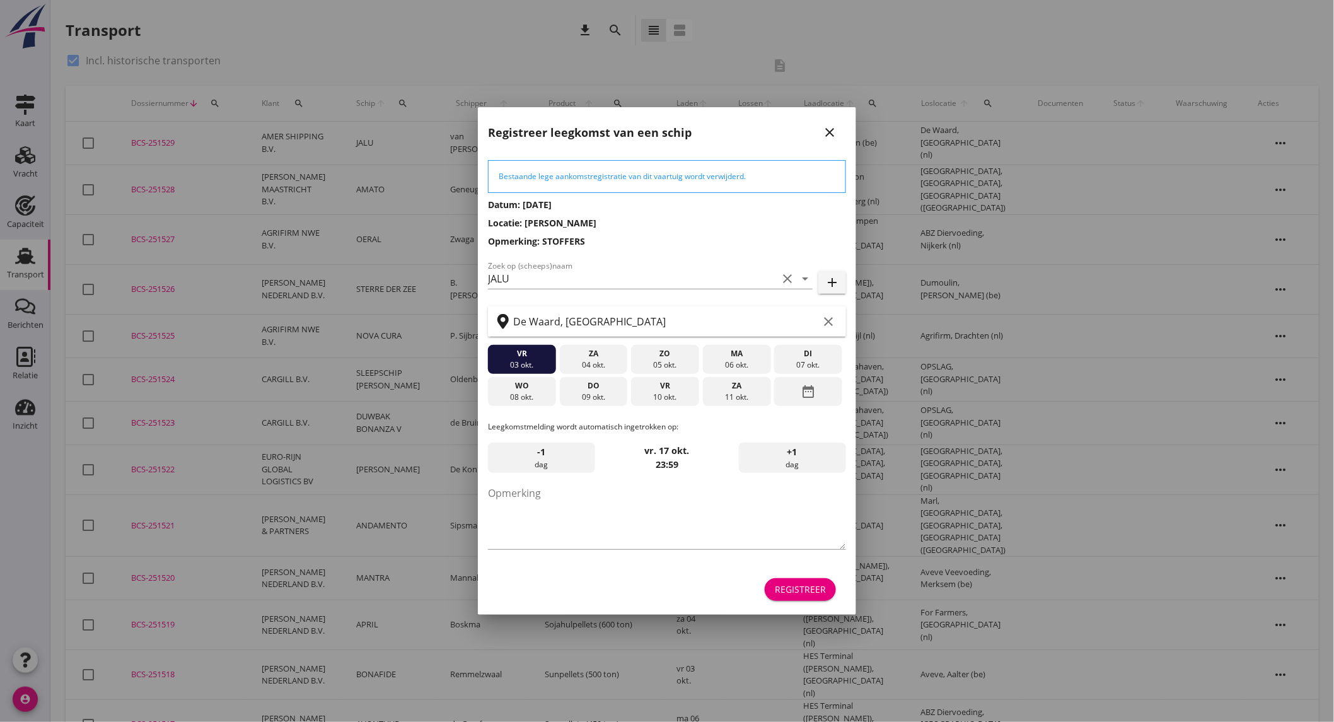
click at [675, 394] on div "10 okt." at bounding box center [665, 396] width 62 height 11
click at [821, 591] on div "Registreer" at bounding box center [800, 588] width 51 height 13
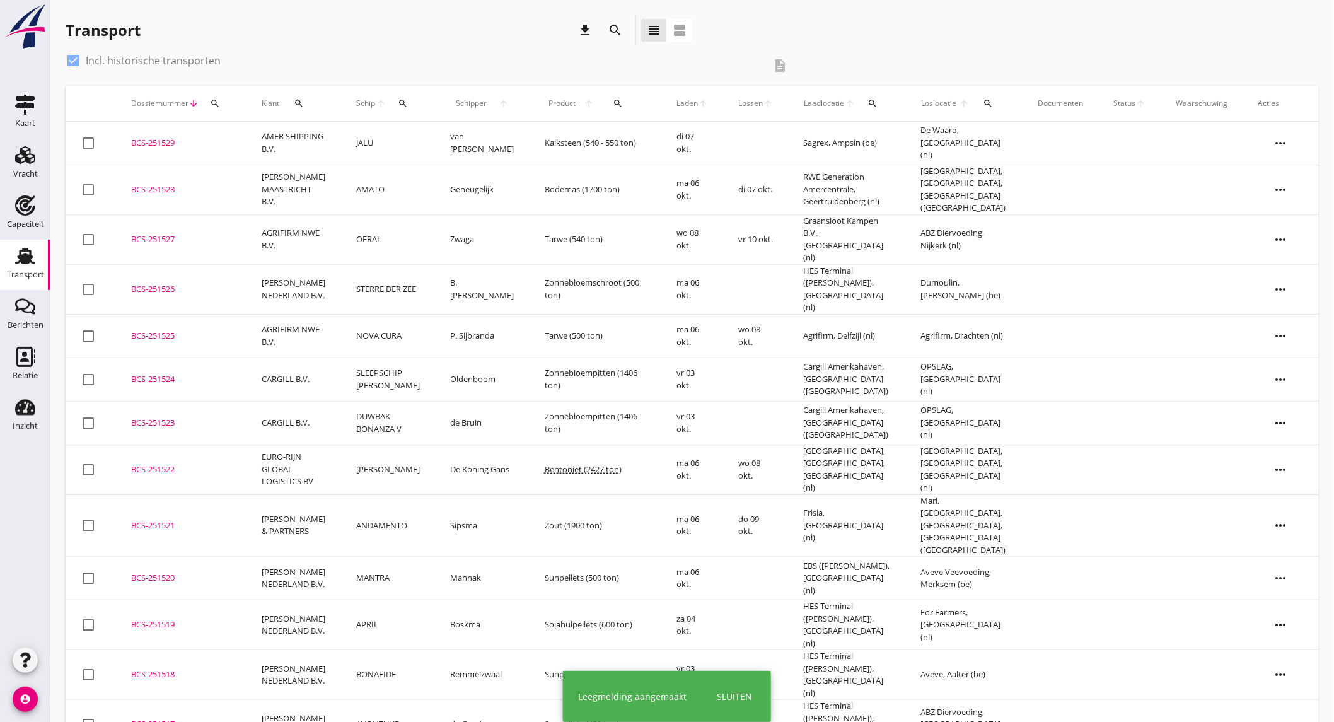
click at [241, 144] on td "BCS-251529 upload_file Drop hier uw bestand om het aan het dossier toe te voegen" at bounding box center [181, 143] width 130 height 43
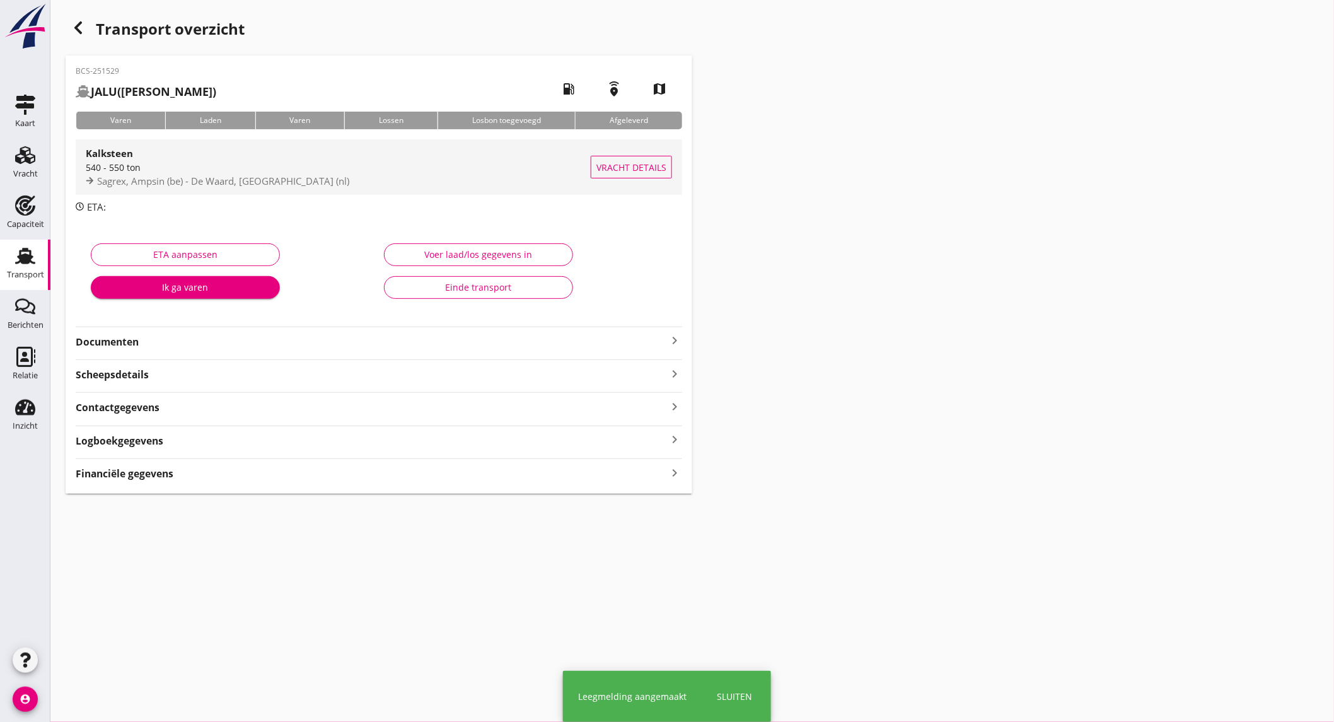
click at [234, 175] on span "Sagrex, Ampsin (be) - De Waard, [GEOGRAPHIC_DATA] (nl)" at bounding box center [223, 181] width 252 height 13
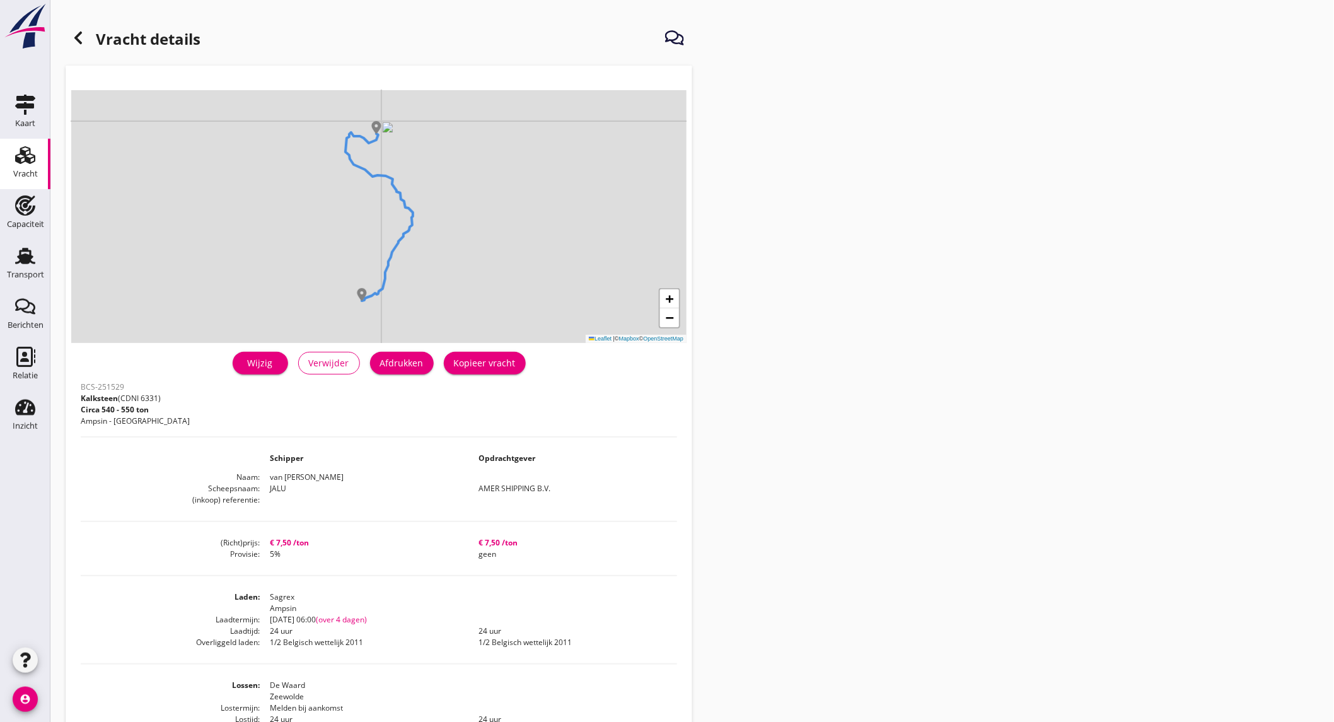
click at [403, 366] on div "Afdrukken" at bounding box center [401, 362] width 43 height 13
click at [86, 38] on div at bounding box center [78, 37] width 25 height 25
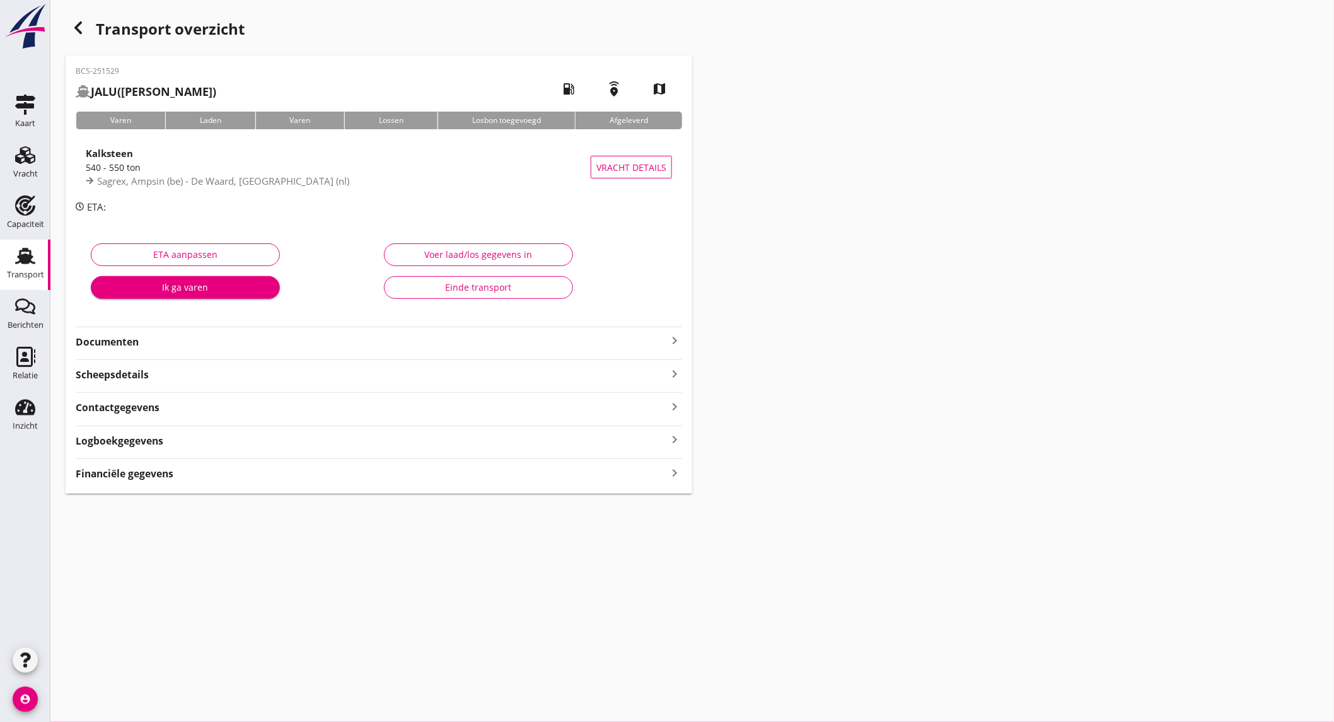
click at [179, 445] on div "Logboekgegevens keyboard_arrow_right" at bounding box center [379, 439] width 606 height 17
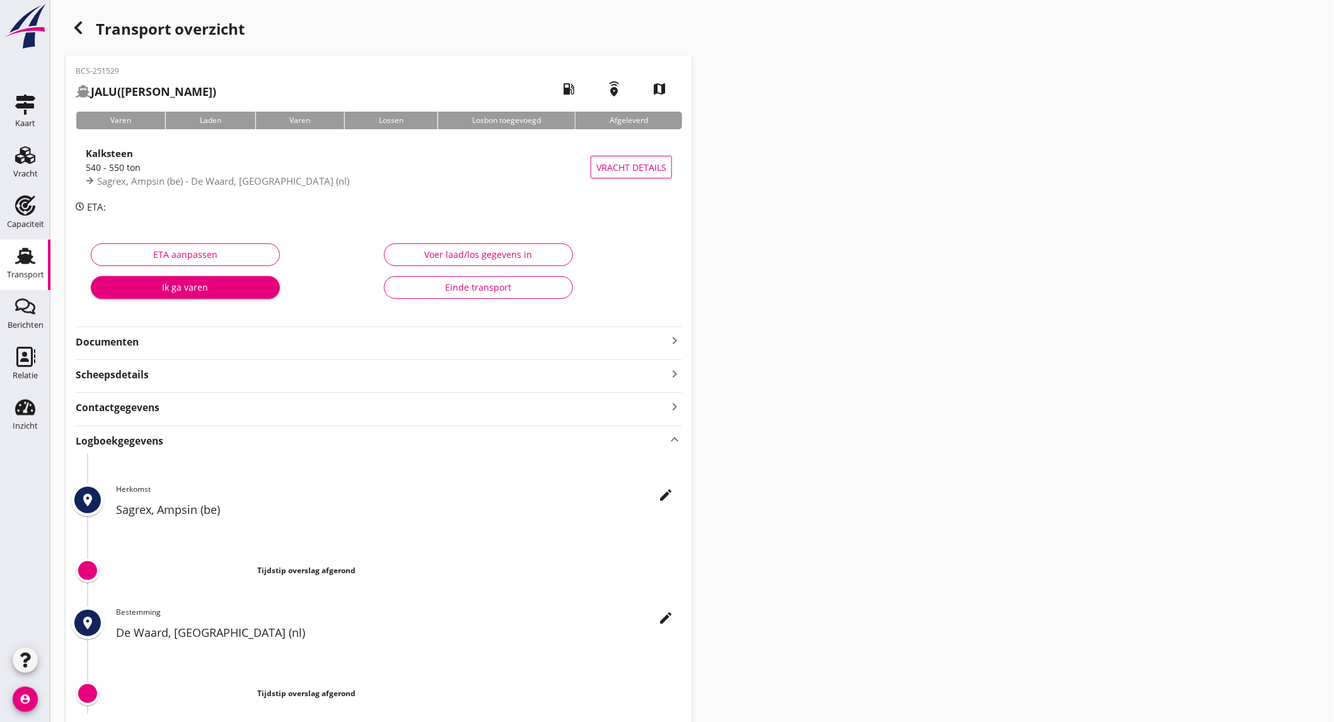
scroll to position [83, 0]
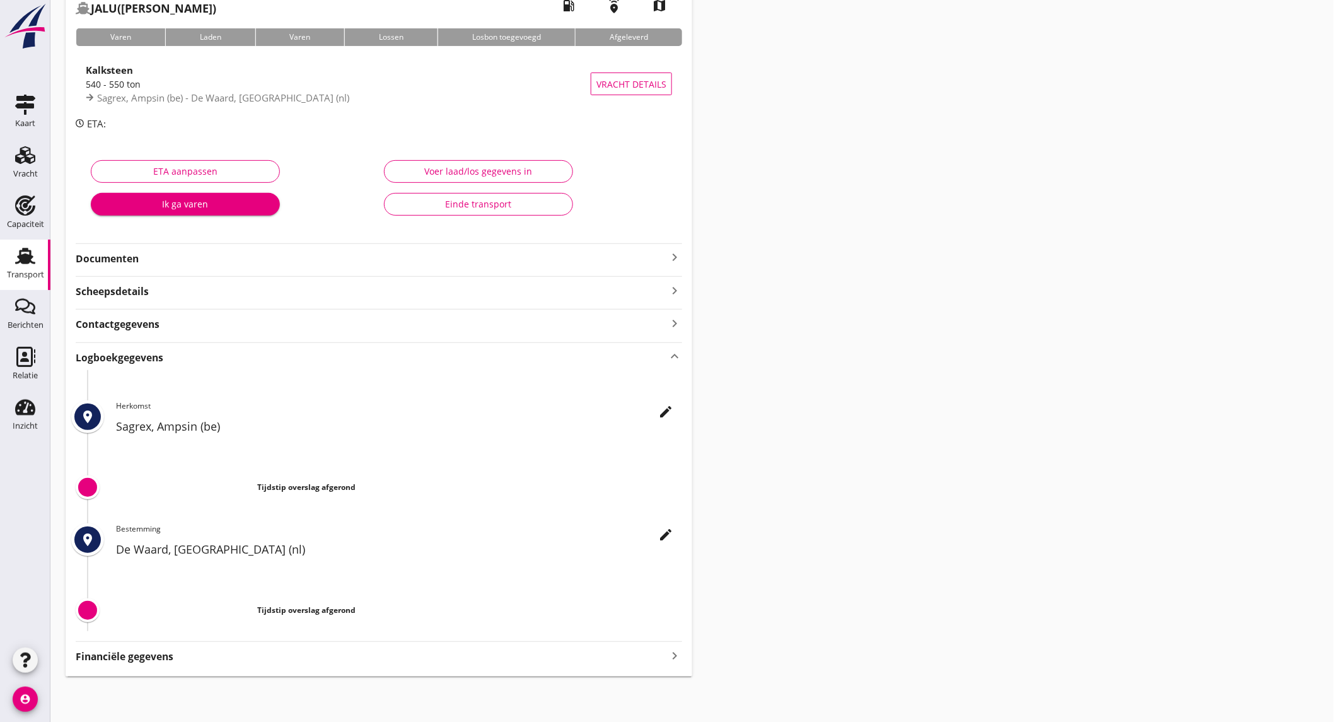
click at [166, 652] on strong "Financiële gegevens" at bounding box center [125, 656] width 98 height 14
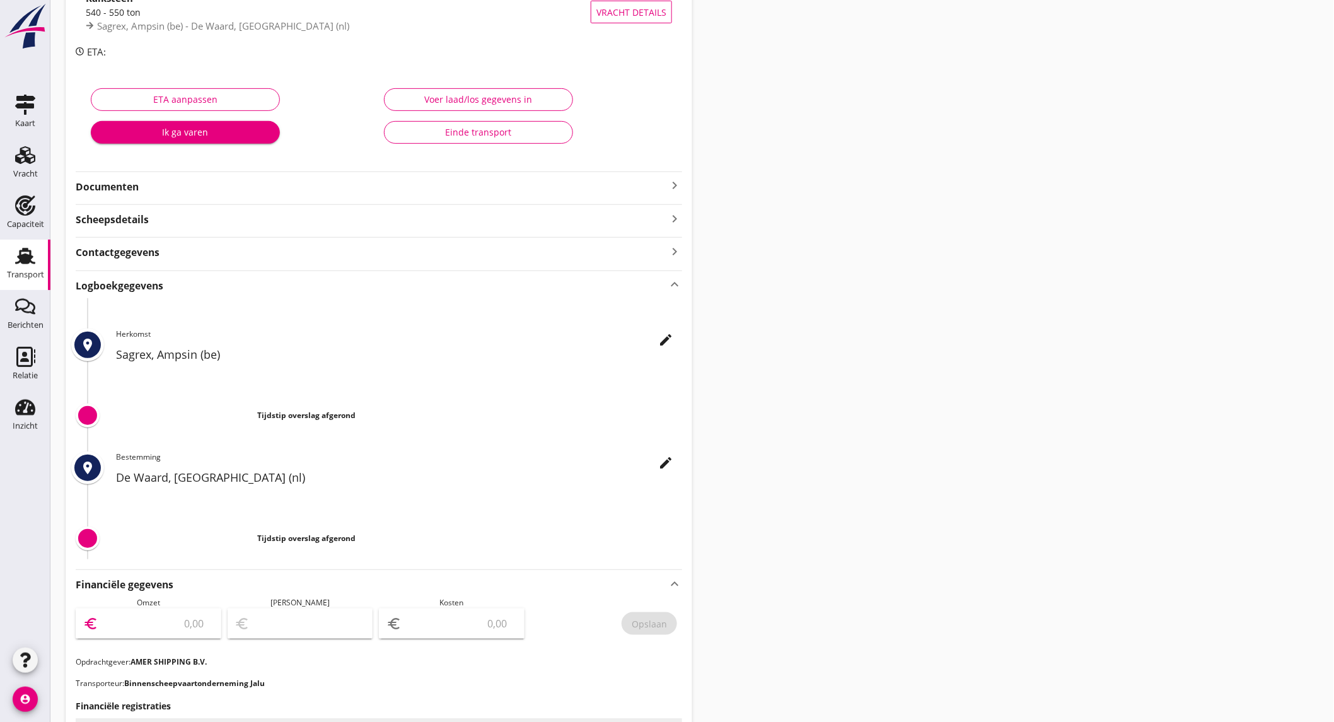
click at [171, 631] on input "number" at bounding box center [157, 623] width 113 height 20
type input "4050"
click at [487, 627] on input "number" at bounding box center [460, 623] width 113 height 20
type input "4047.00"
type input "3"
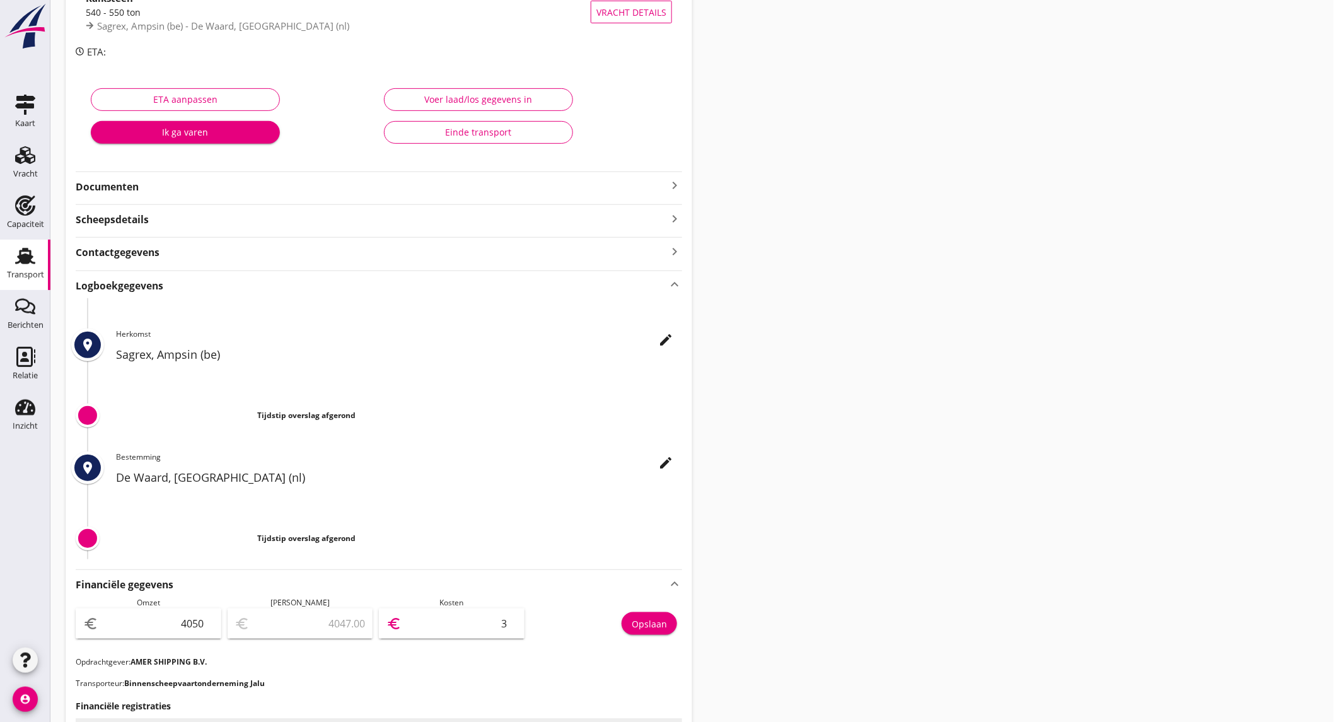
type input "4012.00"
type input "38"
type input "3666.00"
type input "384"
type input "203.00"
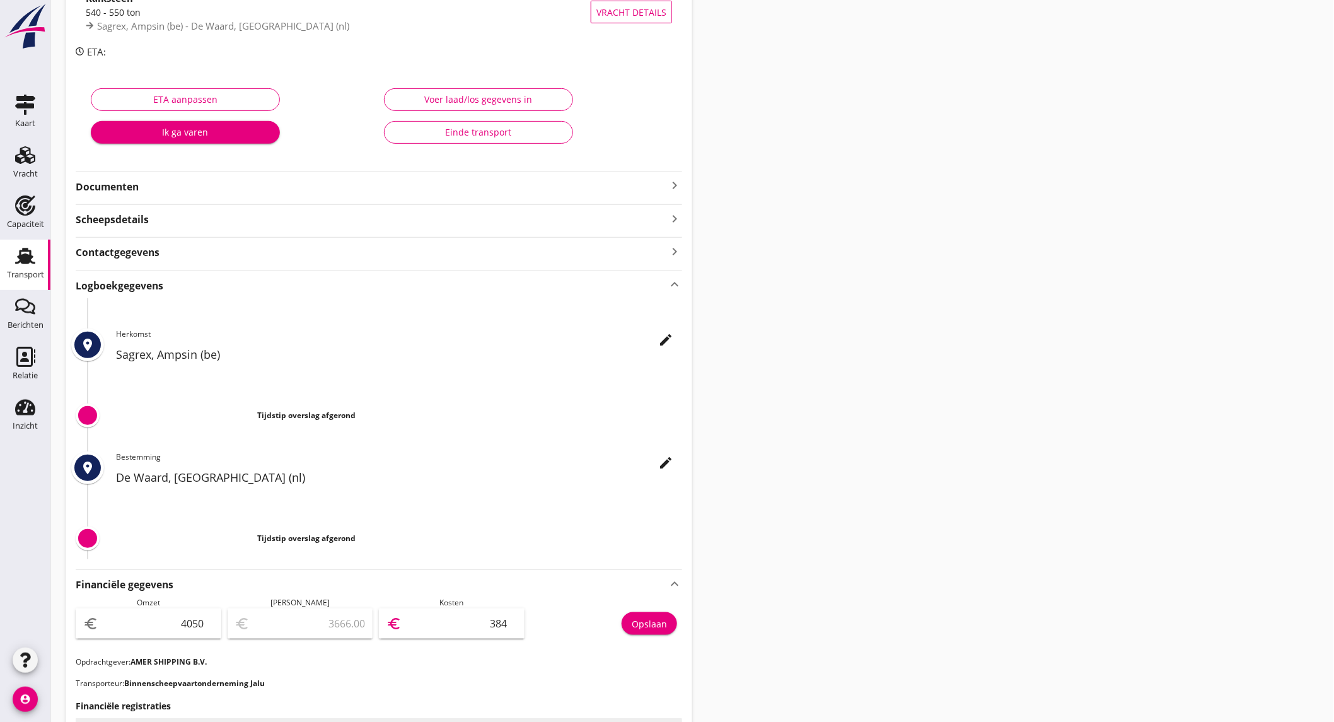
type input "3847"
type input "202.50"
type input "3847.5"
click at [205, 193] on strong "Documenten" at bounding box center [371, 187] width 591 height 14
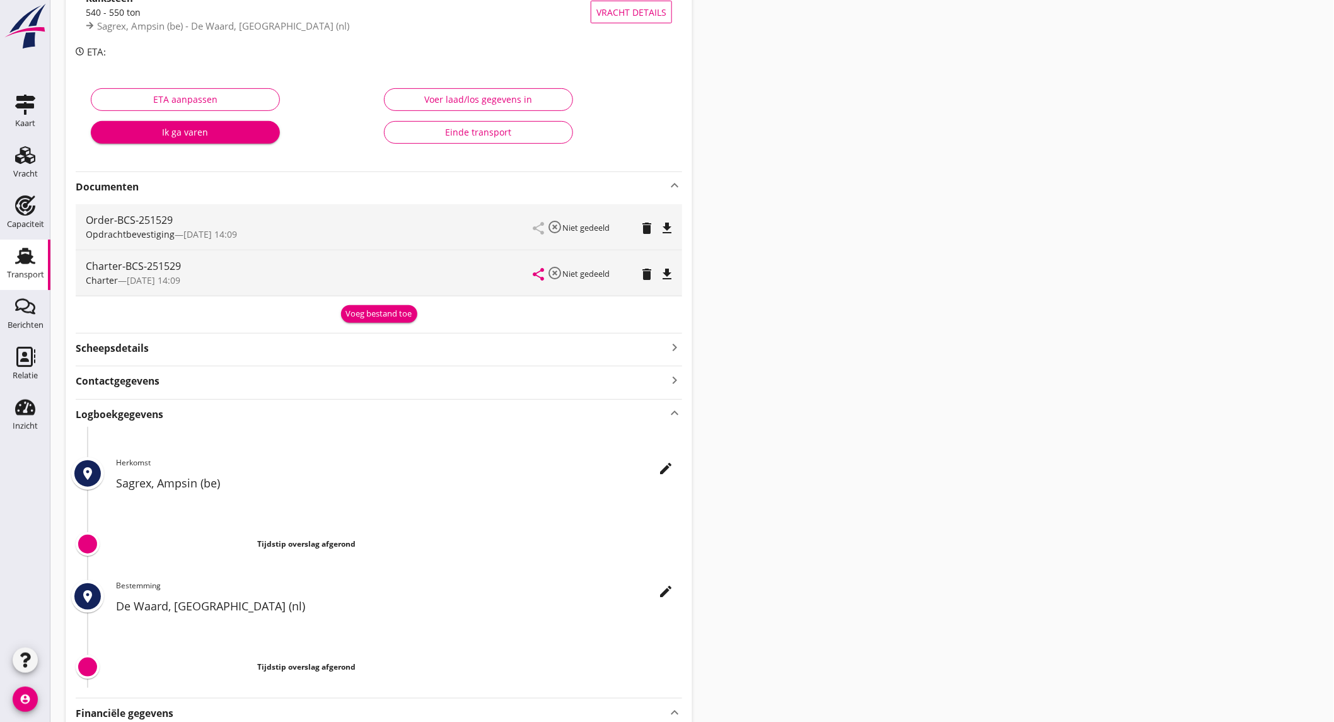
click at [661, 227] on icon "file_download" at bounding box center [666, 228] width 15 height 15
click at [670, 269] on icon "file_download" at bounding box center [666, 274] width 15 height 15
click at [22, 254] on icon "Transport" at bounding box center [25, 256] width 20 height 20
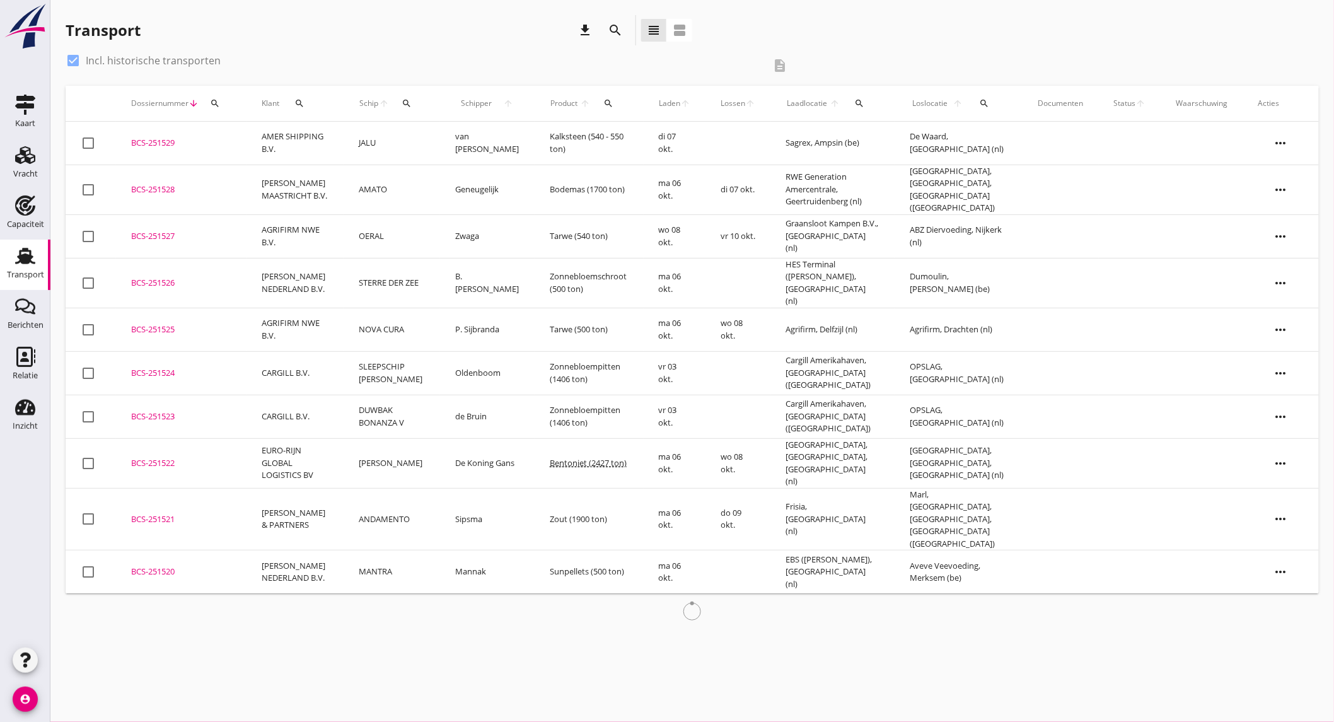
click at [620, 30] on icon "search" at bounding box center [615, 30] width 15 height 15
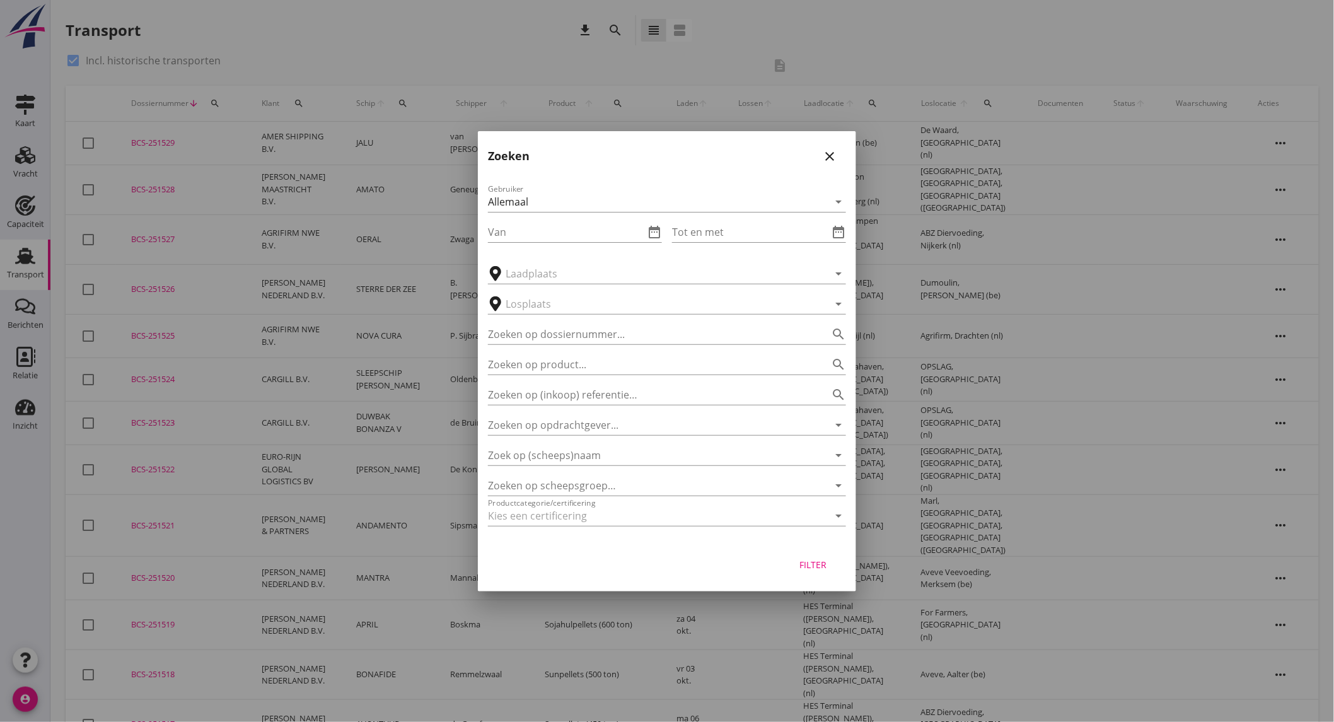
click at [826, 150] on icon "close" at bounding box center [829, 156] width 15 height 15
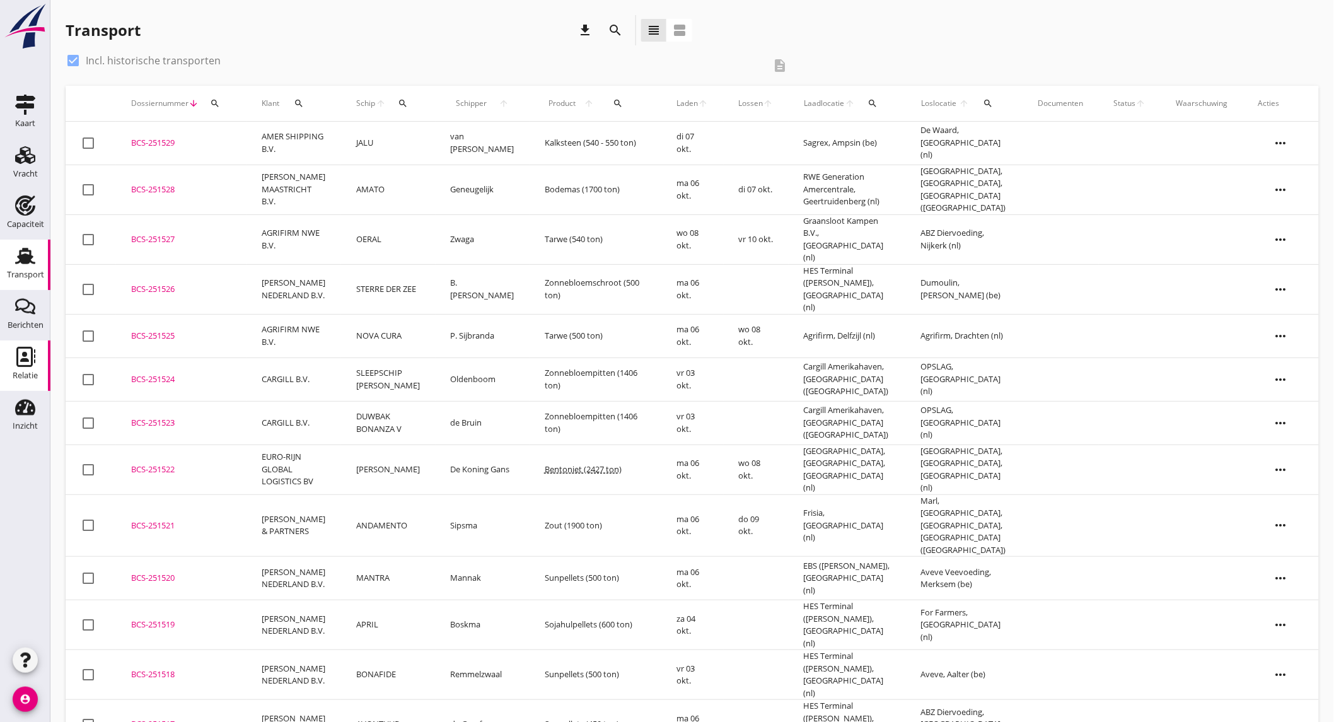
drag, startPoint x: 34, startPoint y: 362, endPoint x: 1, endPoint y: 358, distance: 33.0
click at [34, 362] on use at bounding box center [25, 357] width 19 height 20
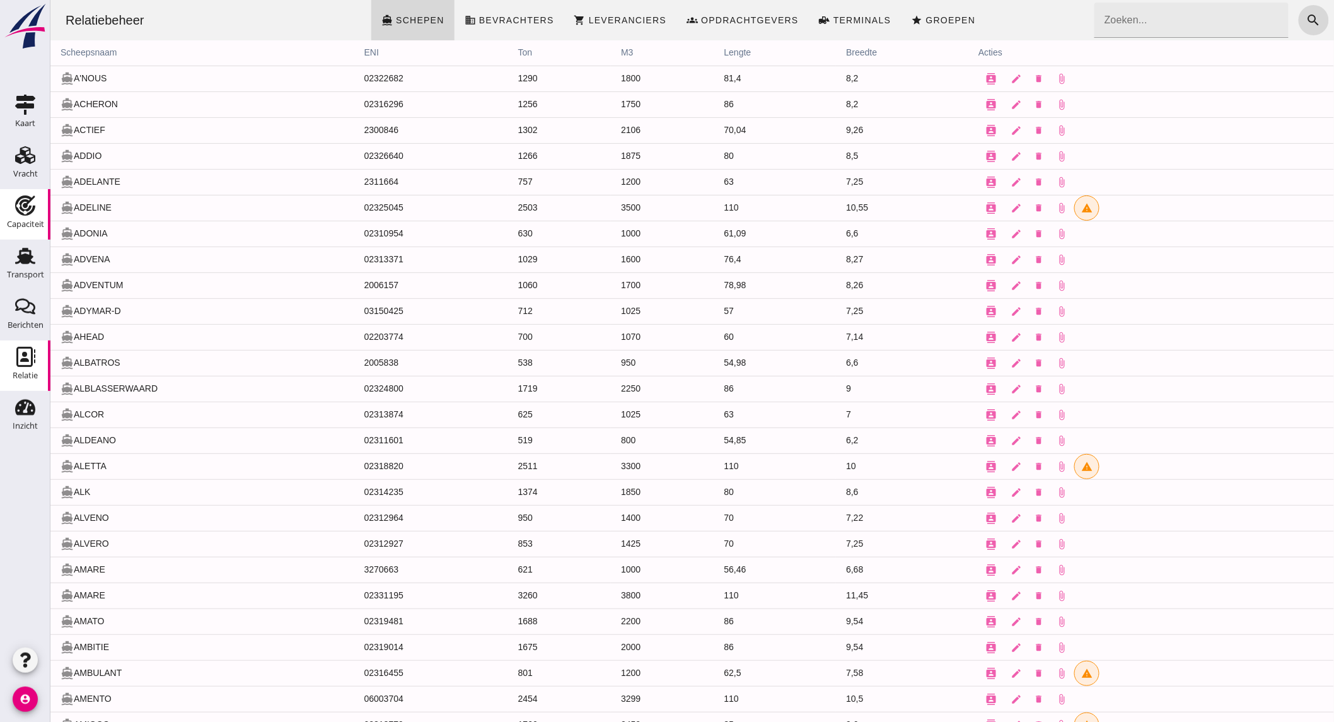
click at [20, 212] on use at bounding box center [25, 205] width 20 height 20
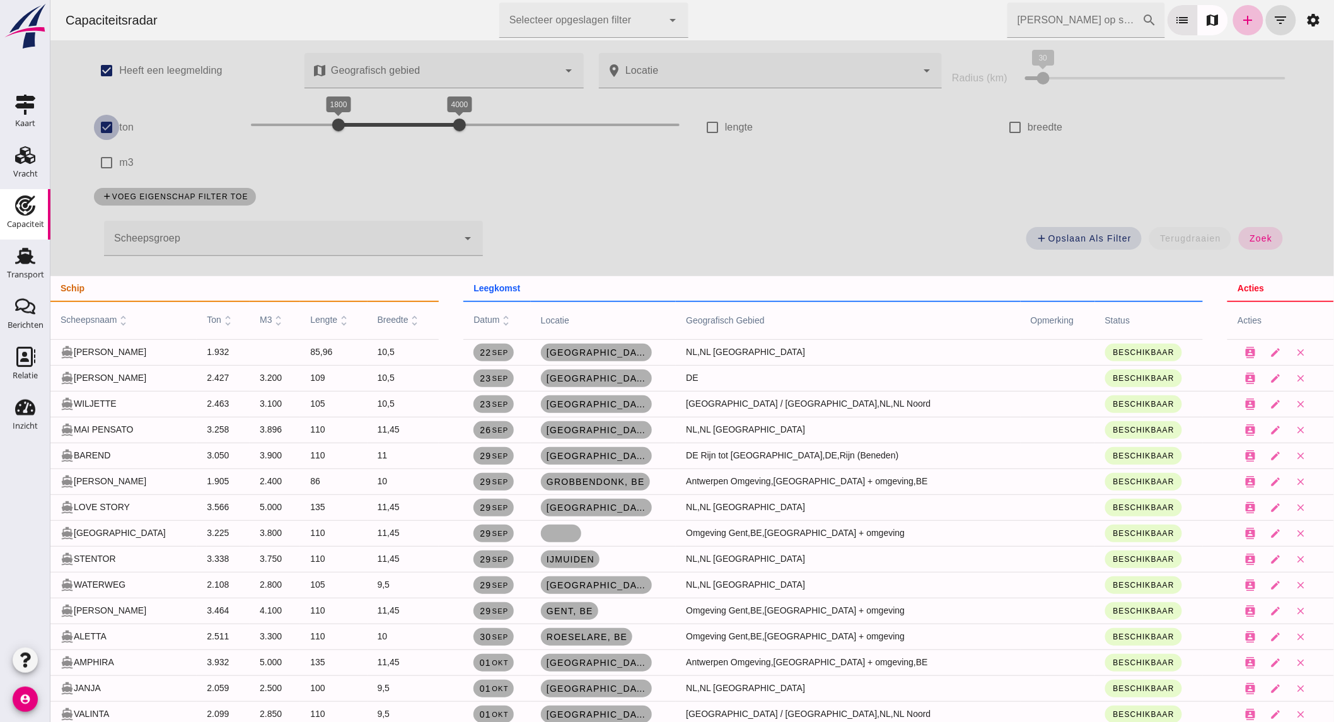
click at [107, 124] on input "ton" at bounding box center [105, 127] width 25 height 25
checkbox input "false"
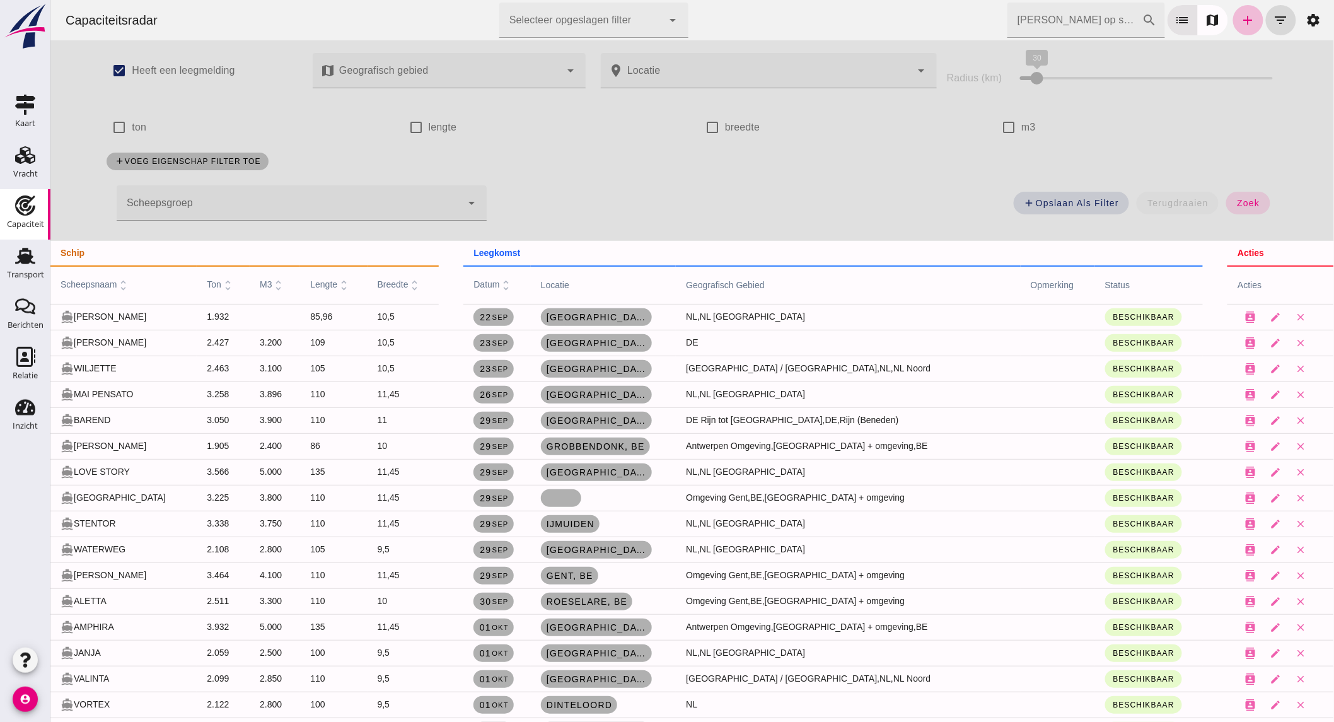
click at [1010, 130] on input "m3" at bounding box center [1007, 127] width 25 height 25
checkbox input "true"
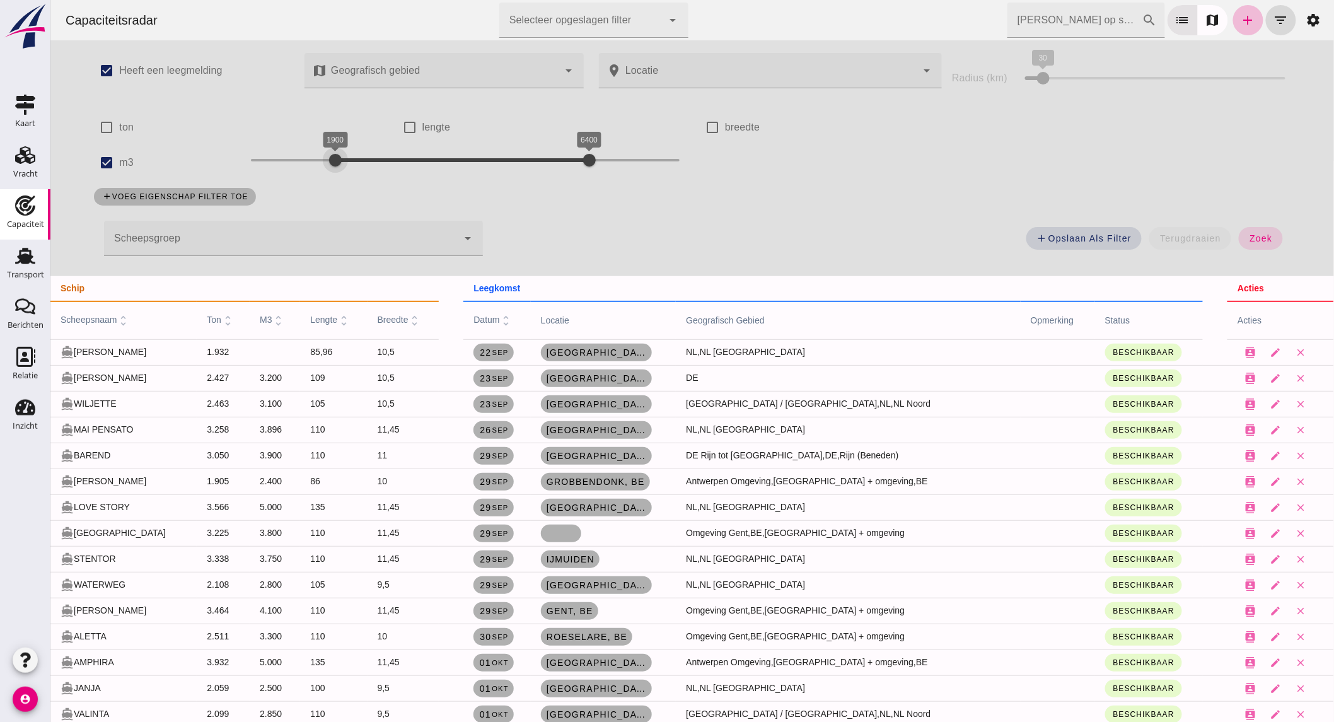
drag, startPoint x: 268, startPoint y: 156, endPoint x: 329, endPoint y: 165, distance: 61.8
click at [329, 165] on div "1900 6400 1900 6400" at bounding box center [464, 160] width 429 height 20
drag, startPoint x: 575, startPoint y: 161, endPoint x: 361, endPoint y: 162, distance: 214.9
click at [362, 162] on div at bounding box center [374, 159] width 25 height 25
click at [1248, 238] on span "zoek" at bounding box center [1259, 238] width 23 height 10
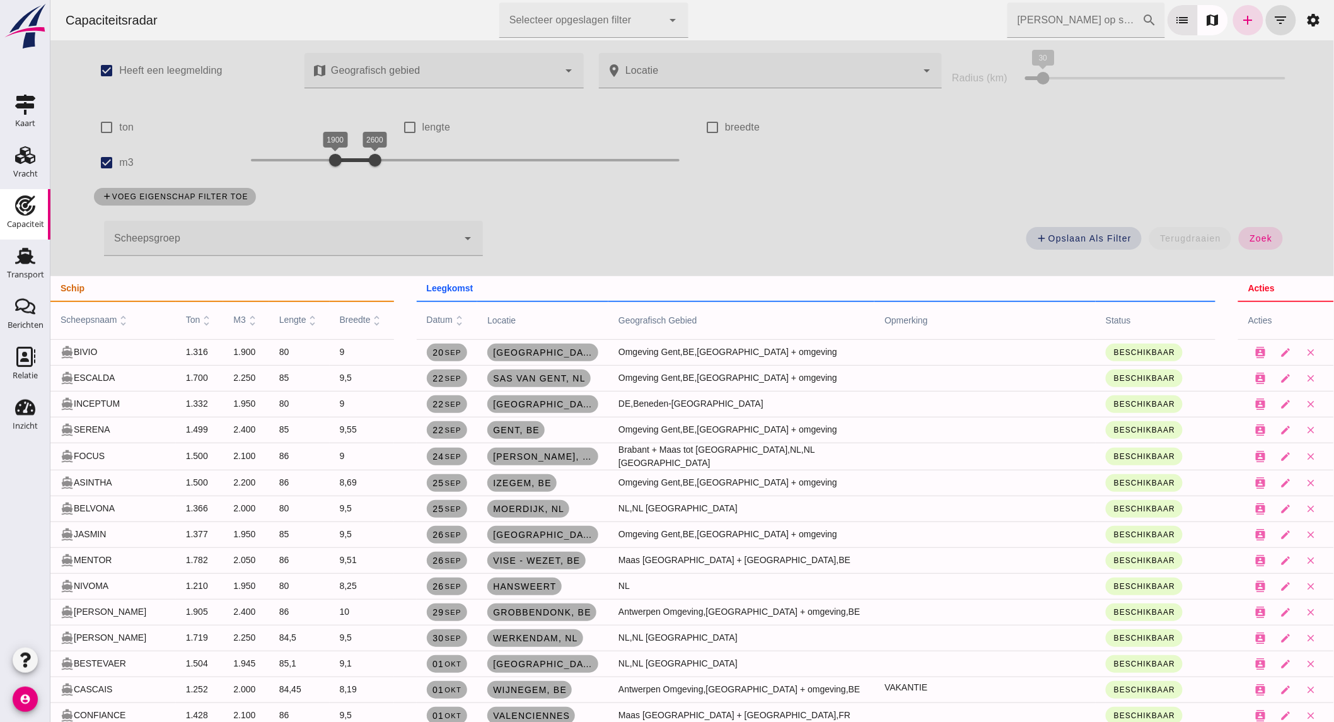
click at [119, 126] on label "ton" at bounding box center [126, 127] width 14 height 35
click at [117, 126] on input "ton" at bounding box center [105, 127] width 25 height 25
checkbox input "true"
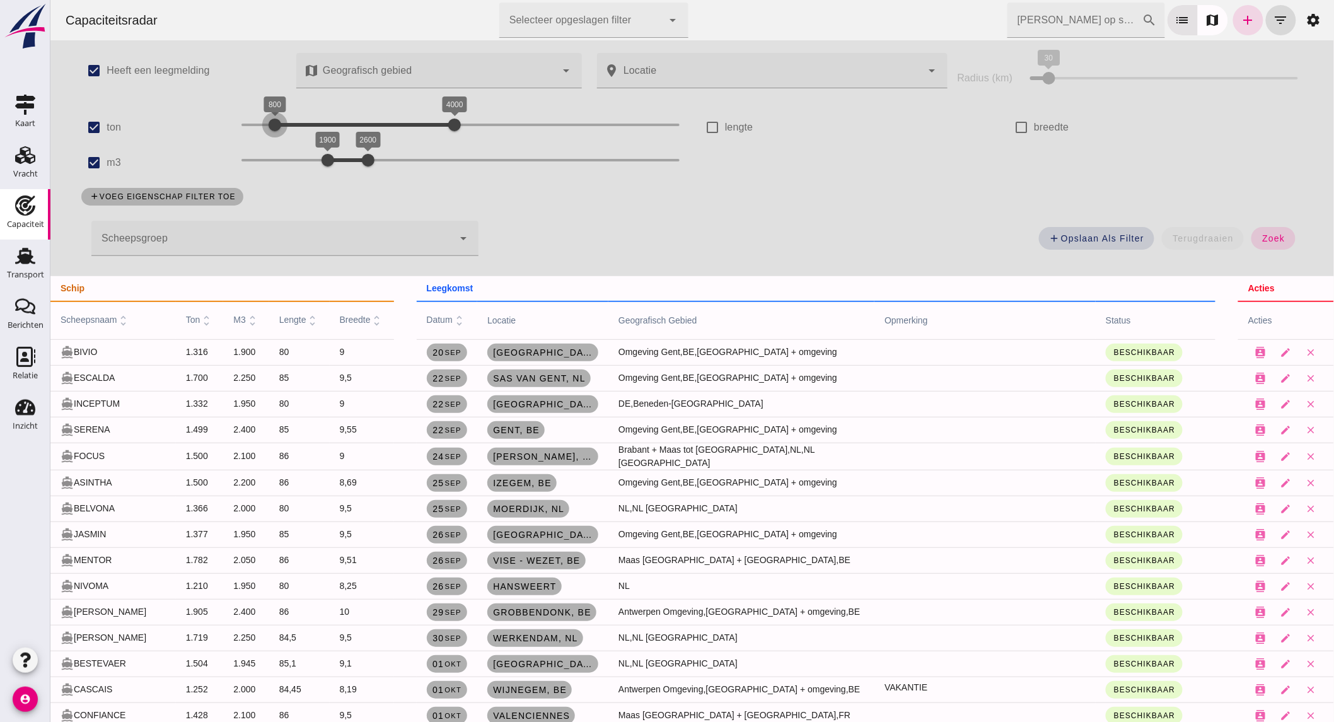
drag, startPoint x: 326, startPoint y: 122, endPoint x: 267, endPoint y: 120, distance: 58.7
click at [267, 120] on div at bounding box center [274, 124] width 25 height 25
drag, startPoint x: 101, startPoint y: 164, endPoint x: 423, endPoint y: 136, distance: 323.3
click at [111, 164] on label "m3" at bounding box center [113, 162] width 14 height 35
click at [106, 164] on input "m3" at bounding box center [93, 162] width 25 height 25
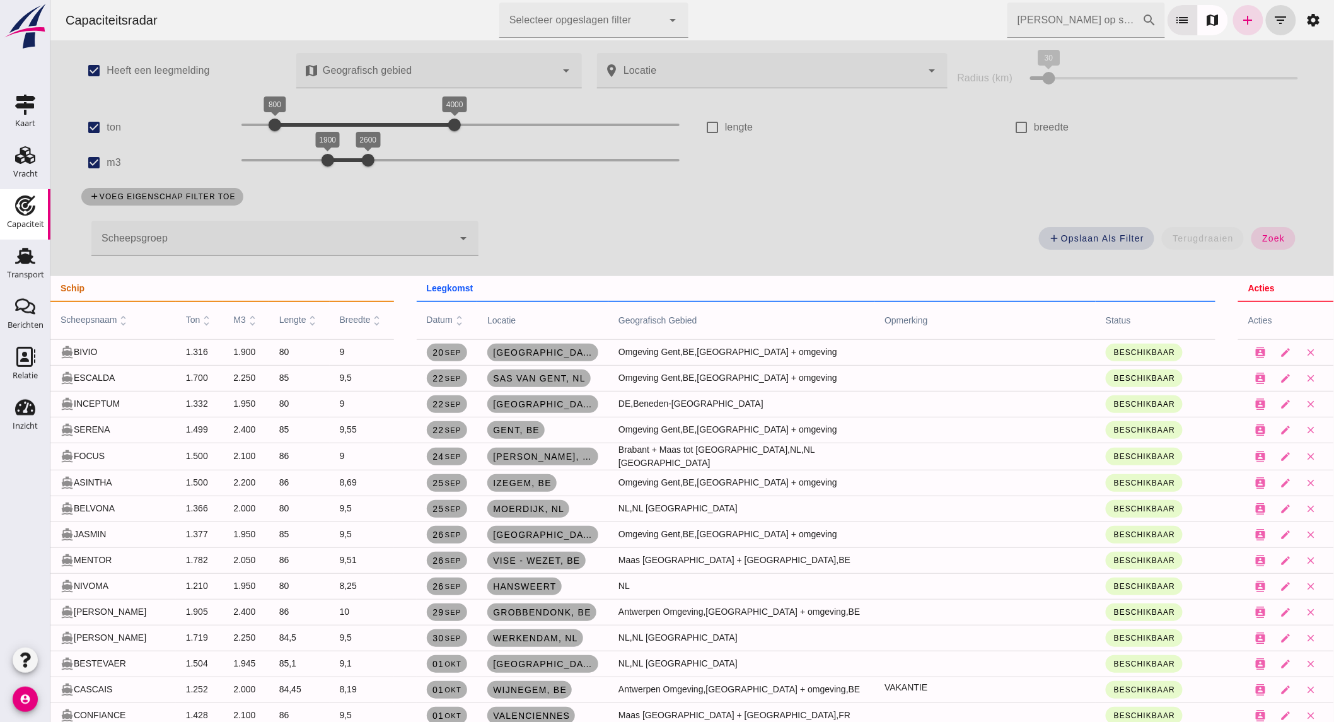
checkbox input "false"
click at [147, 126] on div "check_box ton 200 4000 800 4000" at bounding box center [389, 127] width 606 height 35
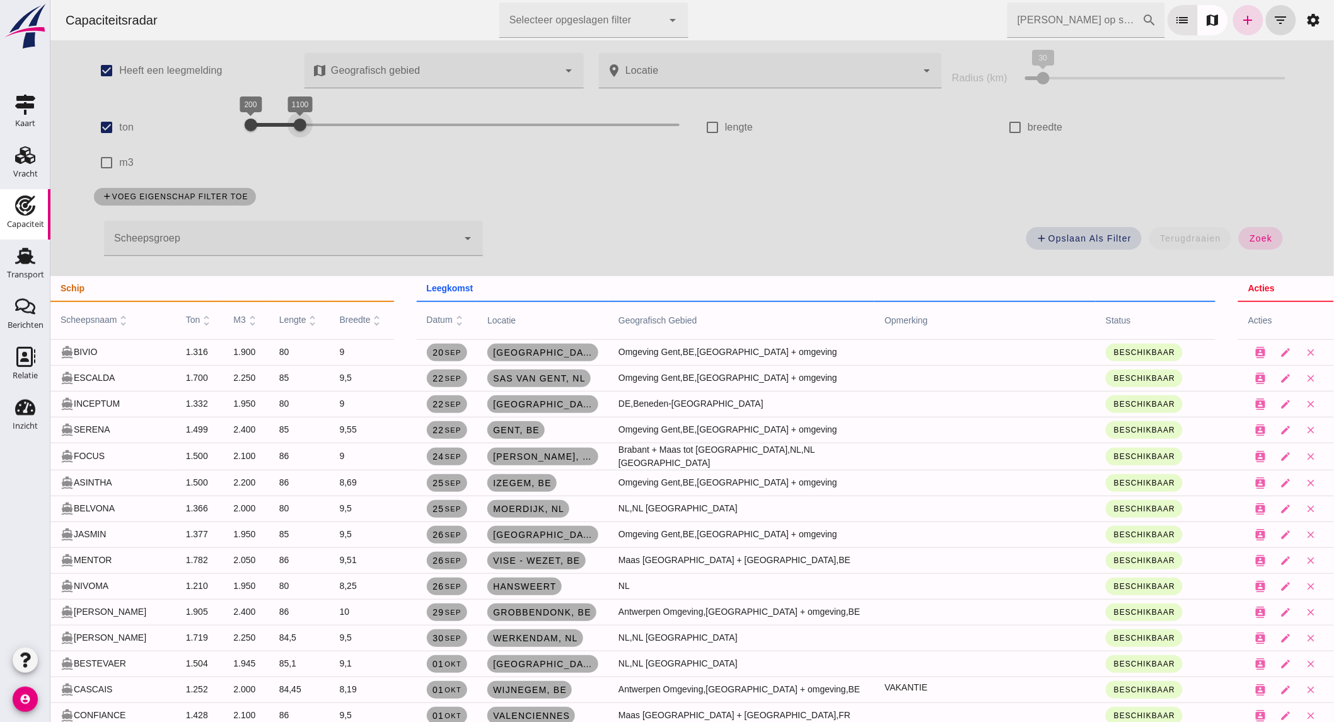
drag, startPoint x: 439, startPoint y: 121, endPoint x: 292, endPoint y: 126, distance: 147.6
click at [292, 126] on div "200 1100 200 1100" at bounding box center [464, 125] width 429 height 20
click at [1248, 236] on span "zoek" at bounding box center [1259, 238] width 23 height 10
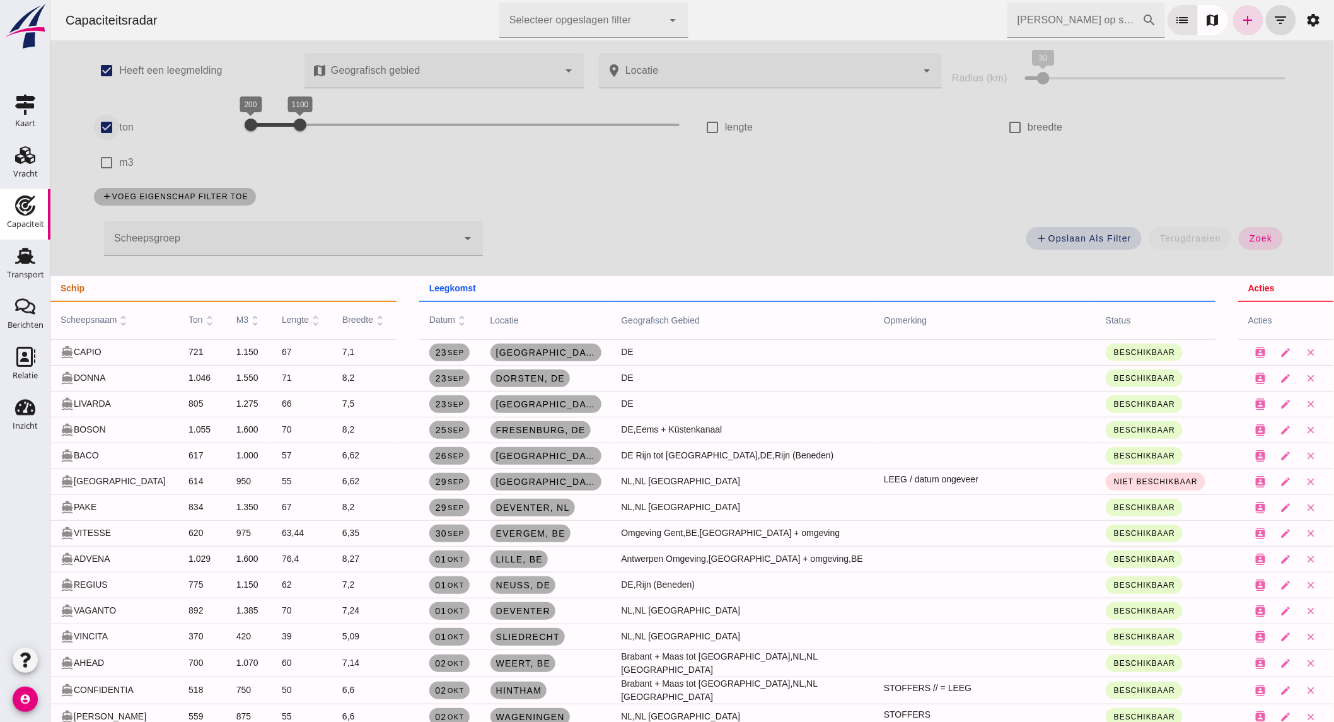
click at [102, 127] on input "ton" at bounding box center [105, 127] width 25 height 25
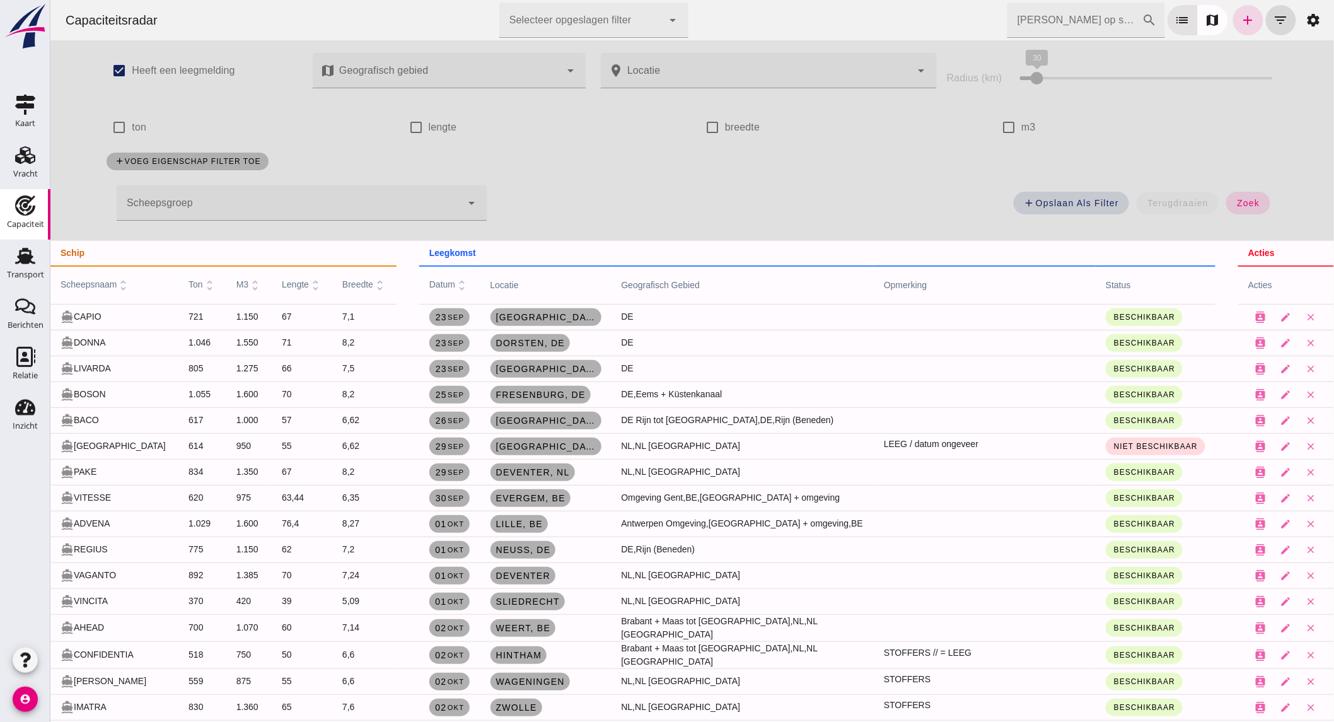
click at [111, 125] on input "ton" at bounding box center [118, 127] width 25 height 25
checkbox input "true"
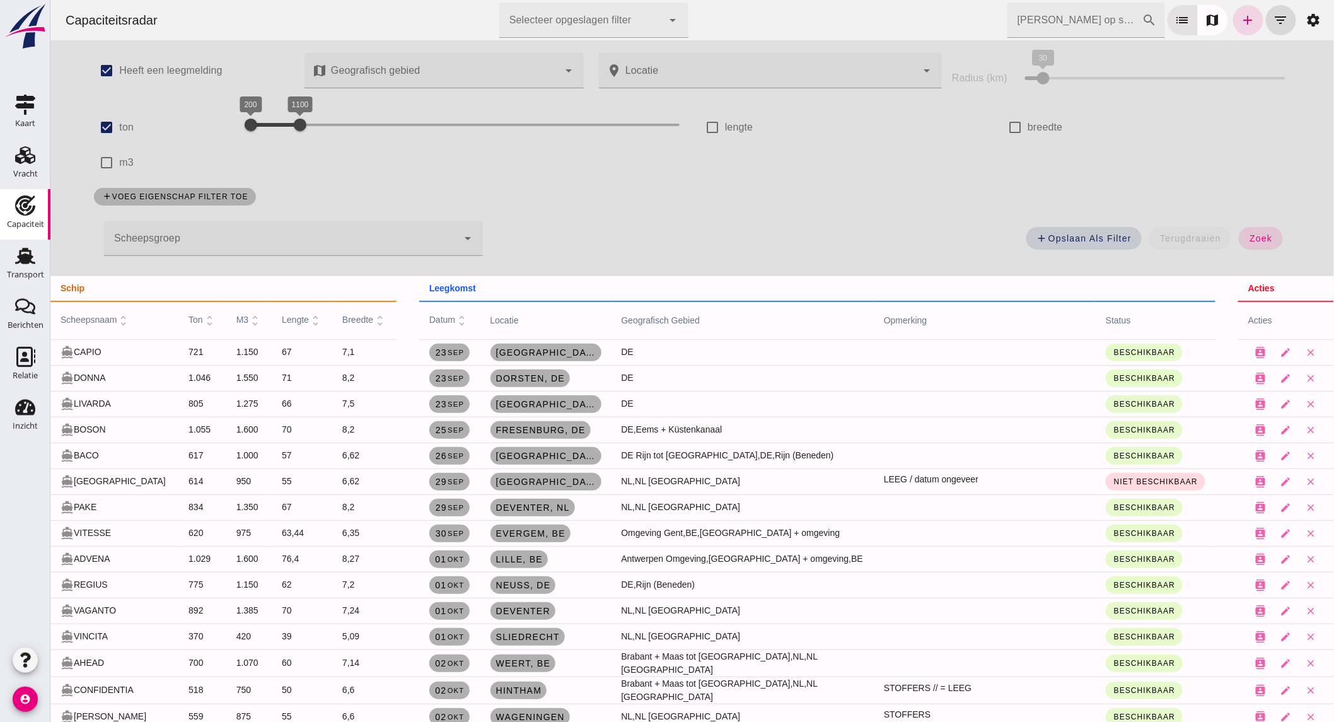
drag, startPoint x: 303, startPoint y: 117, endPoint x: 361, endPoint y: 115, distance: 58.0
click at [312, 117] on div at bounding box center [299, 124] width 25 height 25
drag, startPoint x: 285, startPoint y: 119, endPoint x: 296, endPoint y: 120, distance: 10.9
click at [296, 120] on div "1100 2100 1100 2100" at bounding box center [464, 125] width 429 height 20
click at [337, 122] on div at bounding box center [349, 124] width 25 height 25
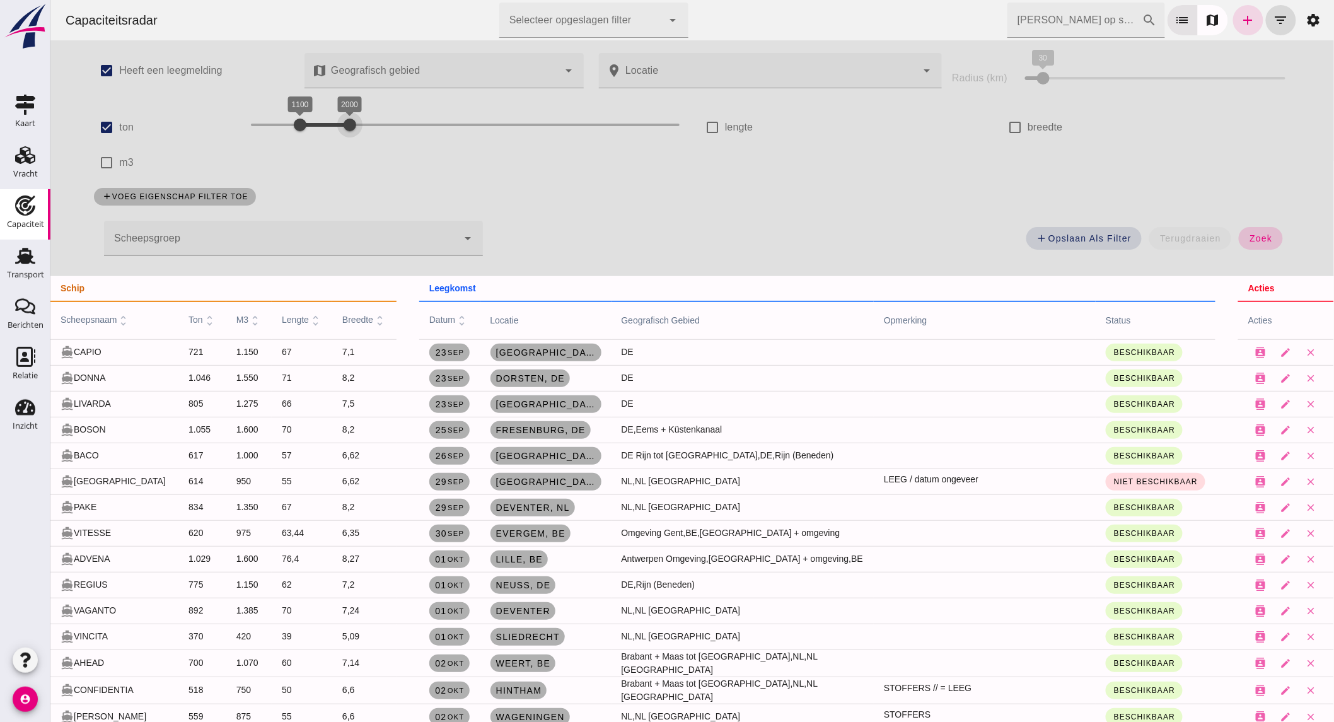
click at [1252, 227] on button "zoek" at bounding box center [1259, 238] width 43 height 23
click at [119, 163] on label "m3" at bounding box center [126, 162] width 14 height 35
click at [114, 163] on input "m3" at bounding box center [105, 162] width 25 height 25
checkbox input "true"
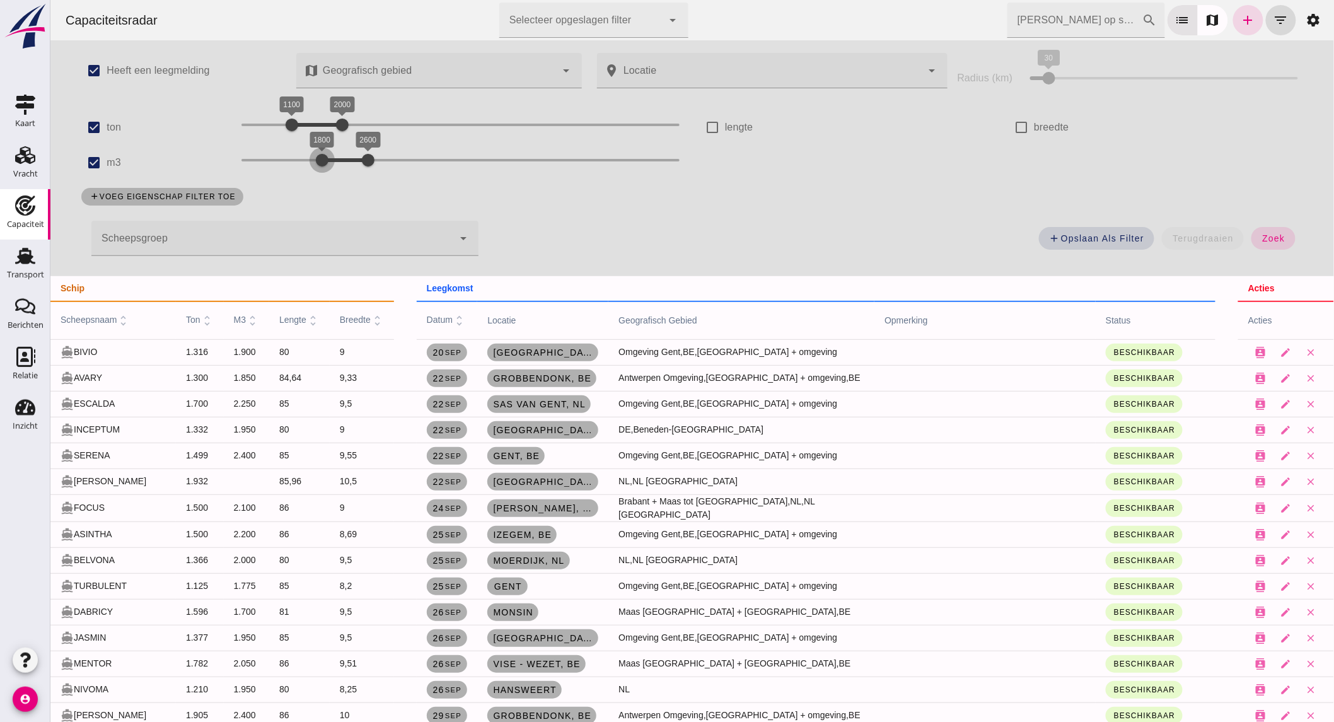
click at [315, 165] on div at bounding box center [321, 159] width 25 height 25
click at [1261, 237] on span "zoek" at bounding box center [1272, 238] width 23 height 10
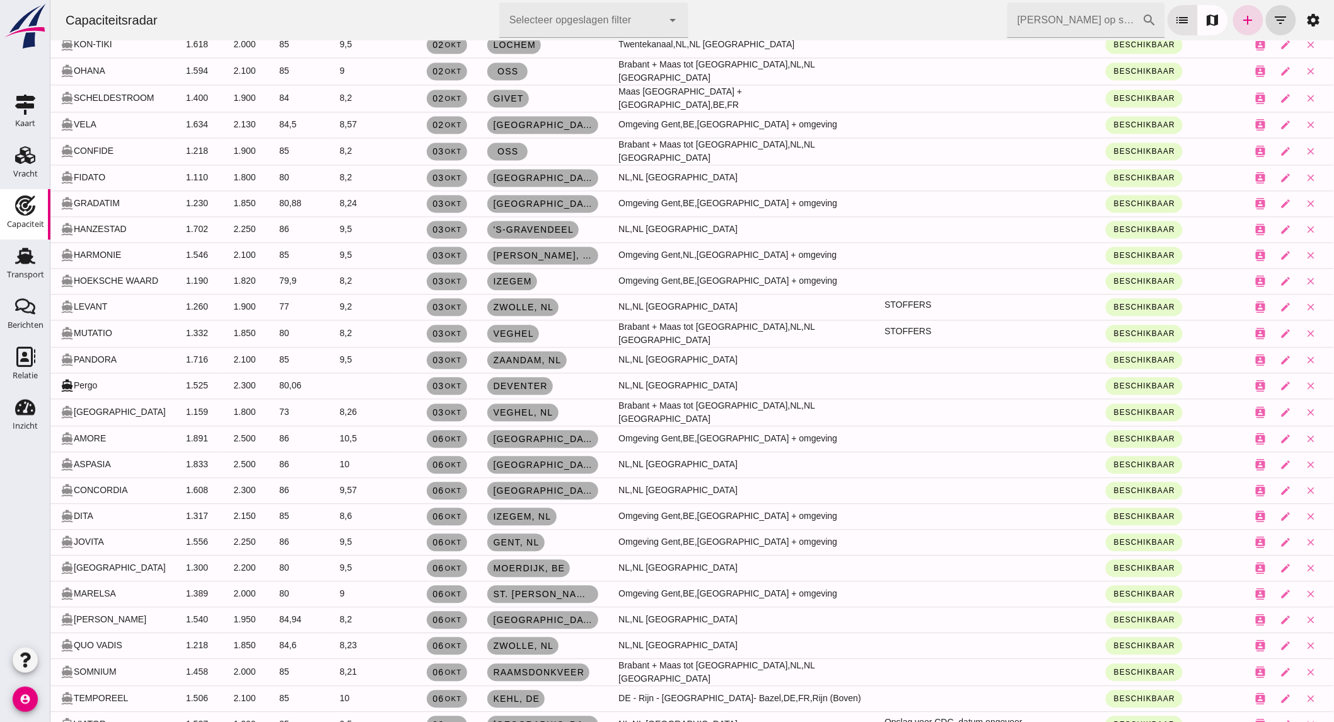
scroll to position [1050, 0]
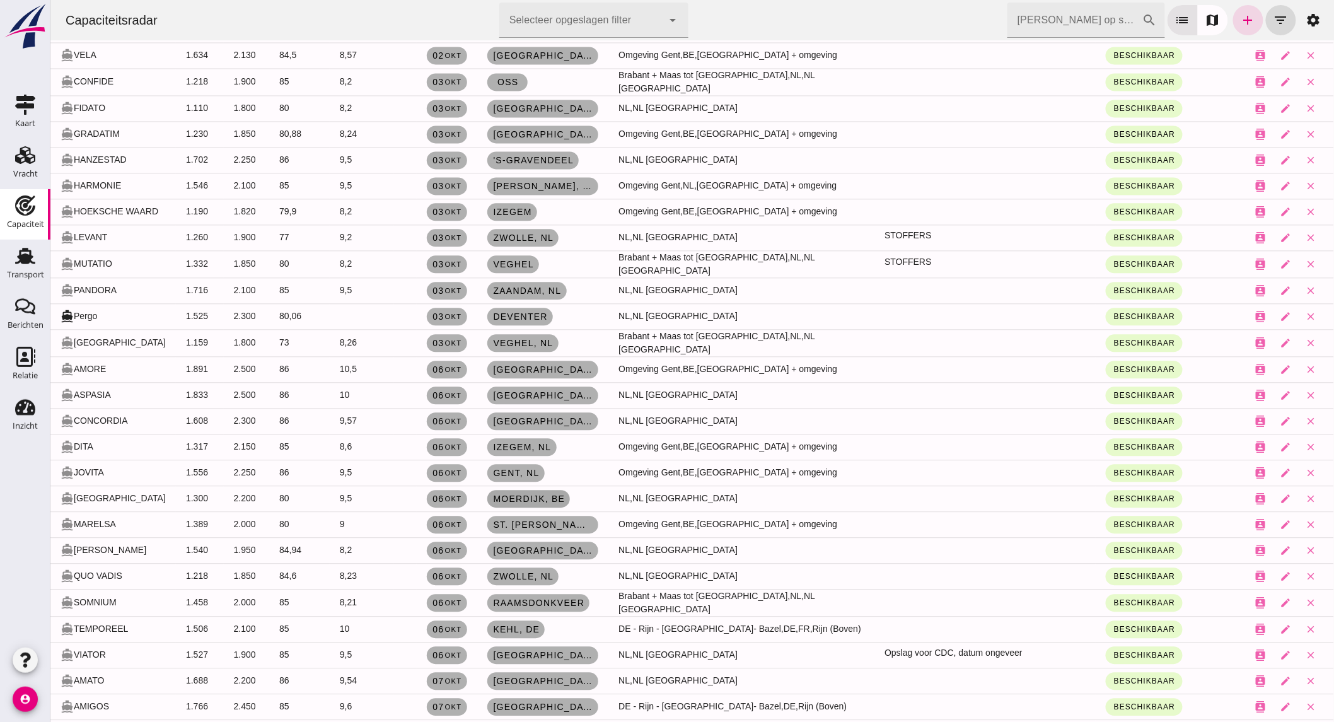
click at [520, 495] on span "Moerdijk , be" at bounding box center [528, 499] width 72 height 10
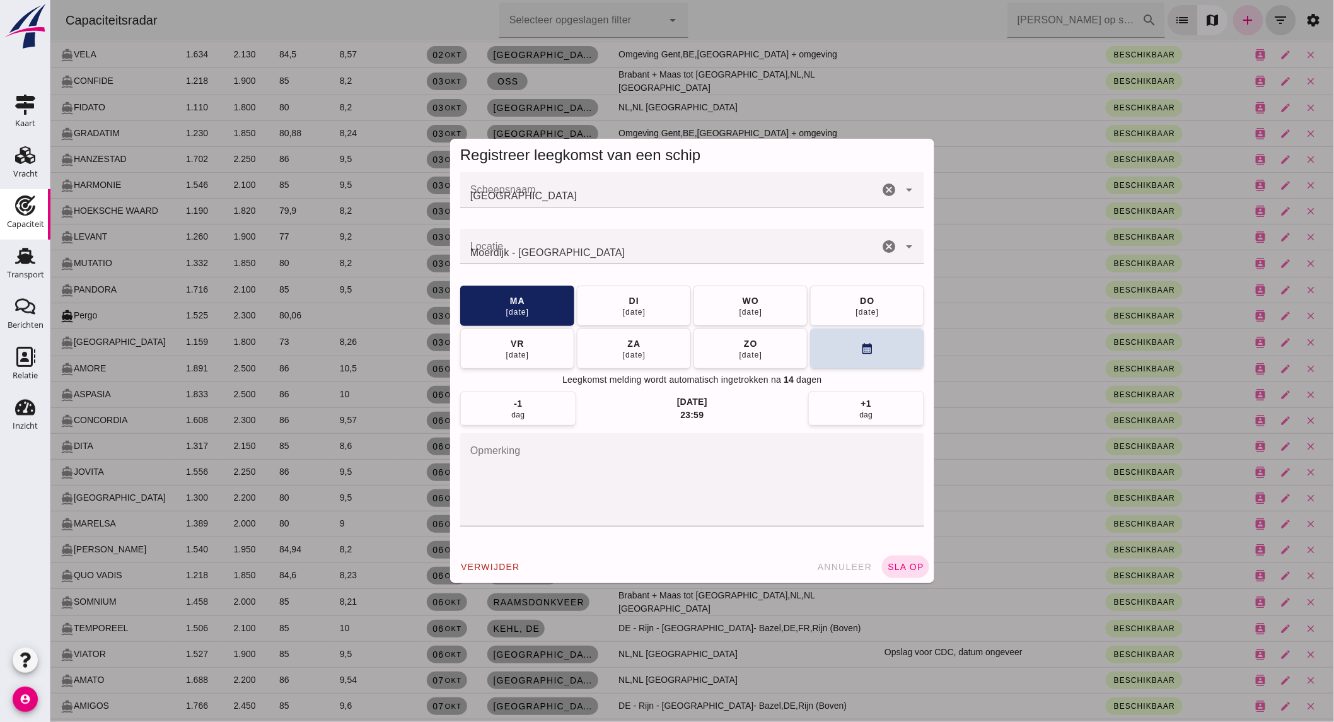
scroll to position [0, 0]
click at [889, 244] on icon "cancel" at bounding box center [888, 246] width 15 height 15
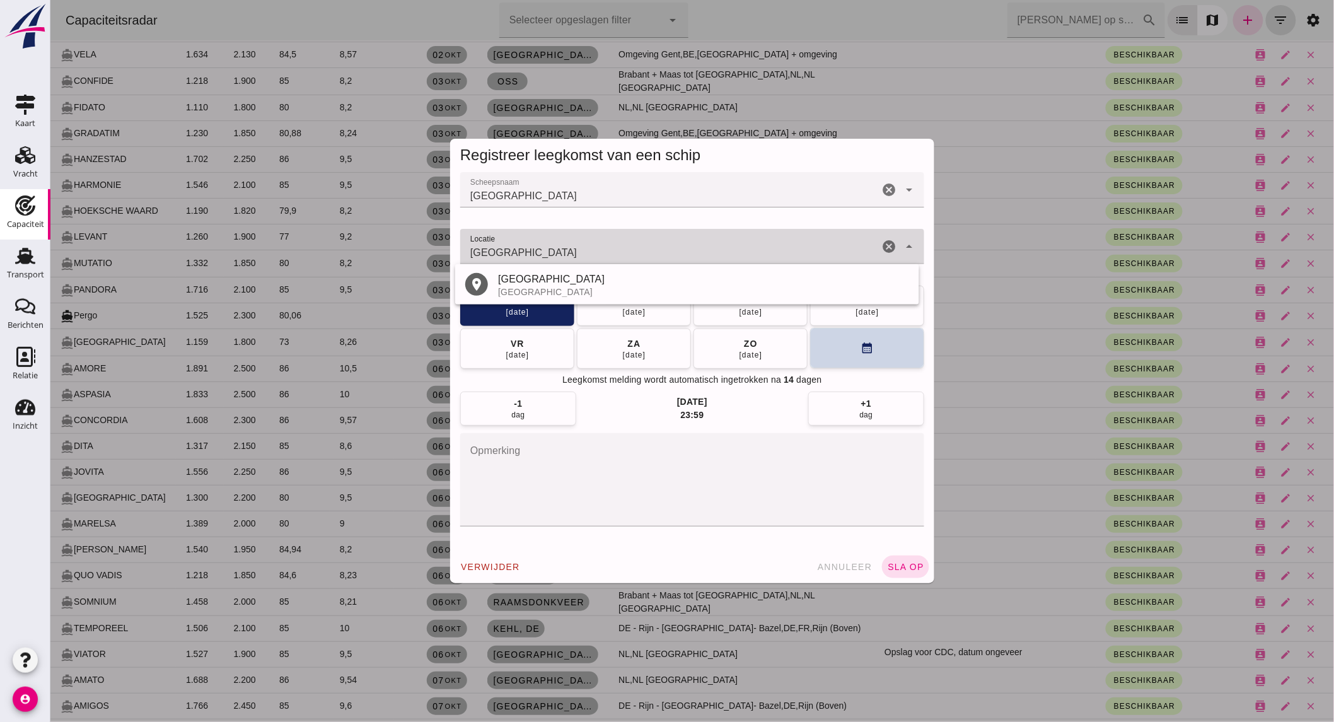
click at [611, 292] on div "[GEOGRAPHIC_DATA]" at bounding box center [702, 292] width 411 height 10
type input "Belgian Refining Corporation - [GEOGRAPHIC_DATA]"
click at [854, 357] on button "calendar_month" at bounding box center [866, 348] width 114 height 40
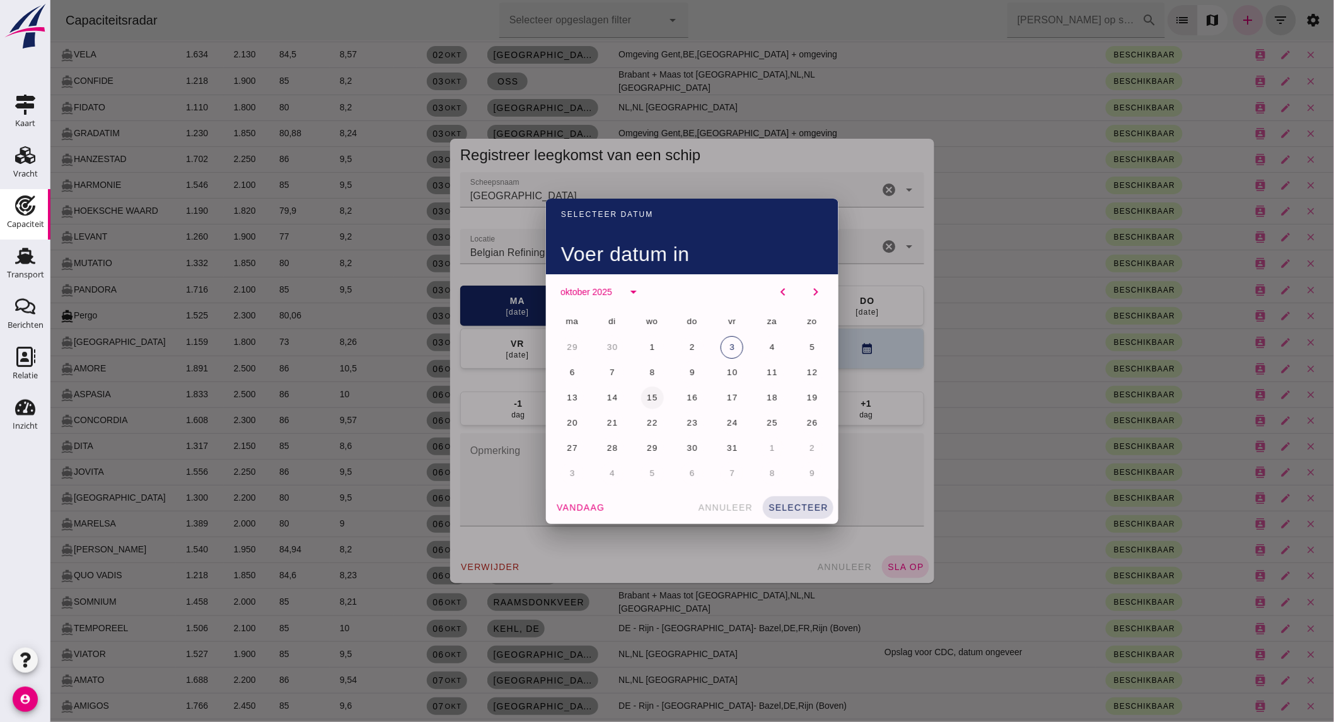
click at [640, 395] on button "15" at bounding box center [651, 397] width 23 height 23
click at [792, 502] on span "selecteer" at bounding box center [797, 507] width 61 height 10
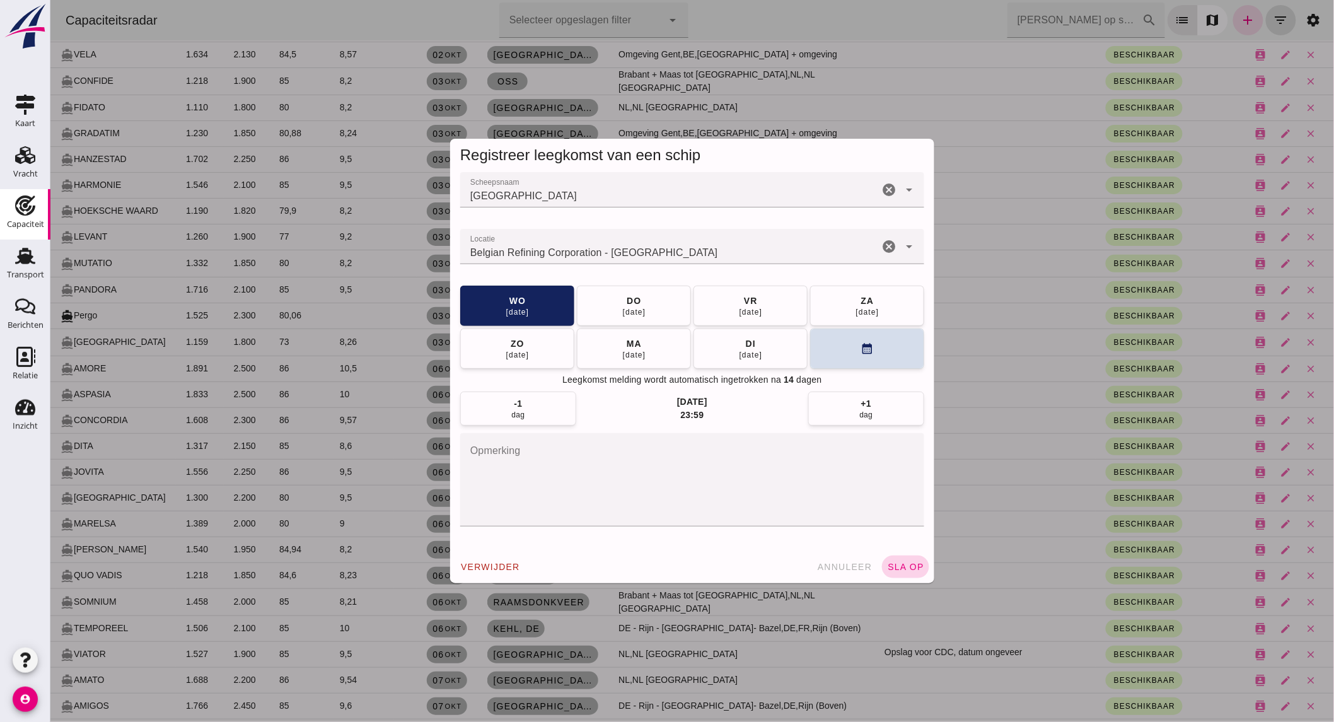
click at [899, 570] on span "sla op" at bounding box center [904, 567] width 37 height 10
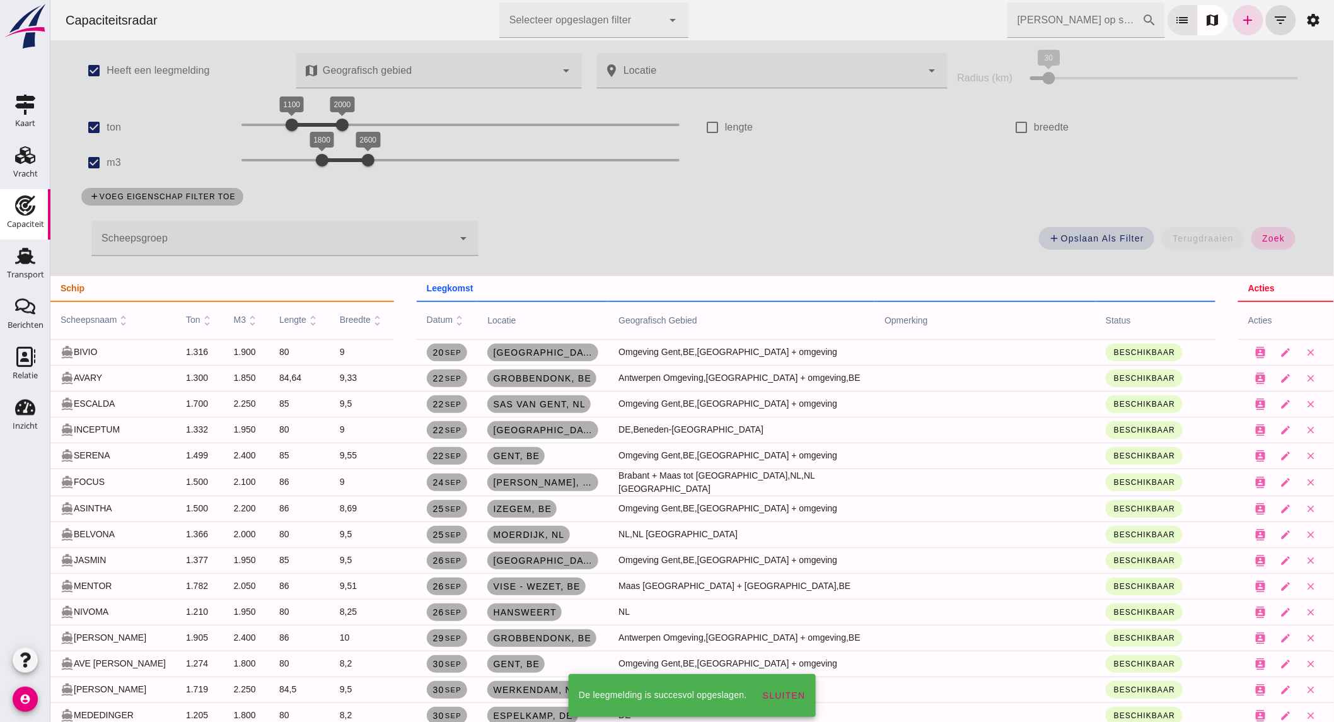
scroll to position [1050, 0]
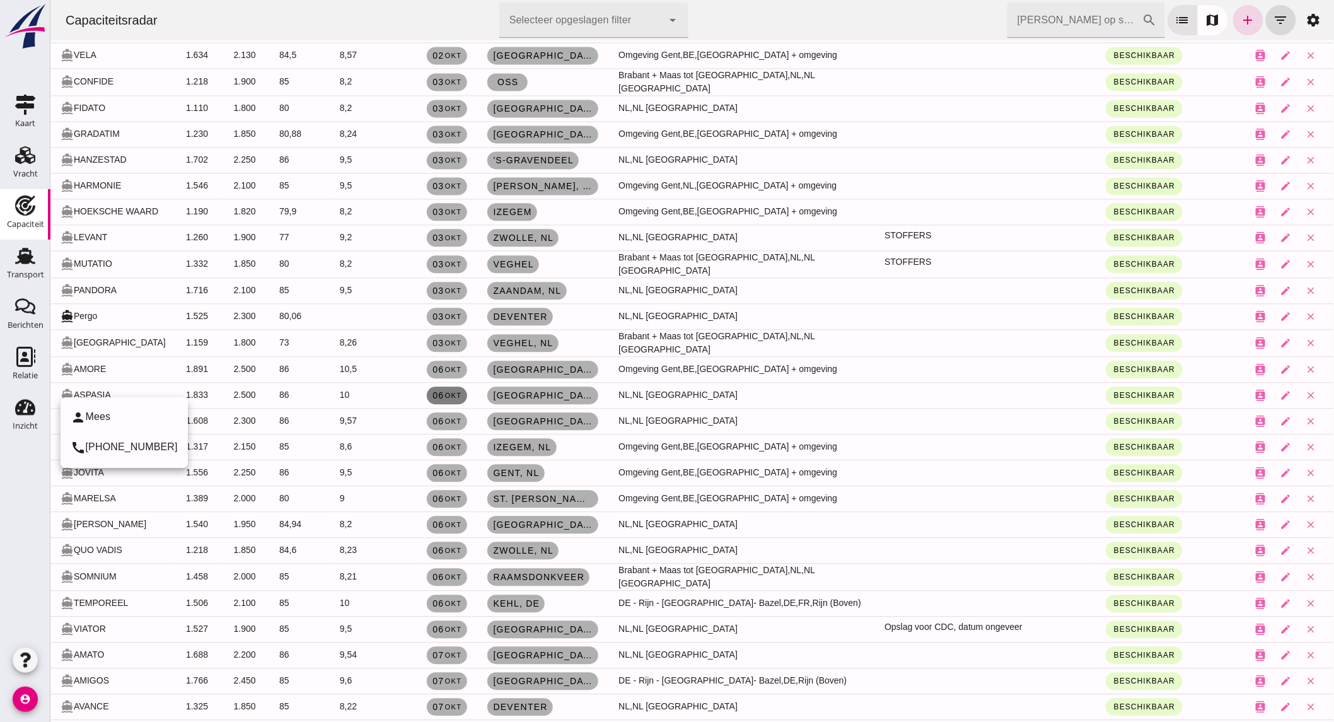
click at [446, 387] on link "[DATE]" at bounding box center [446, 395] width 40 height 18
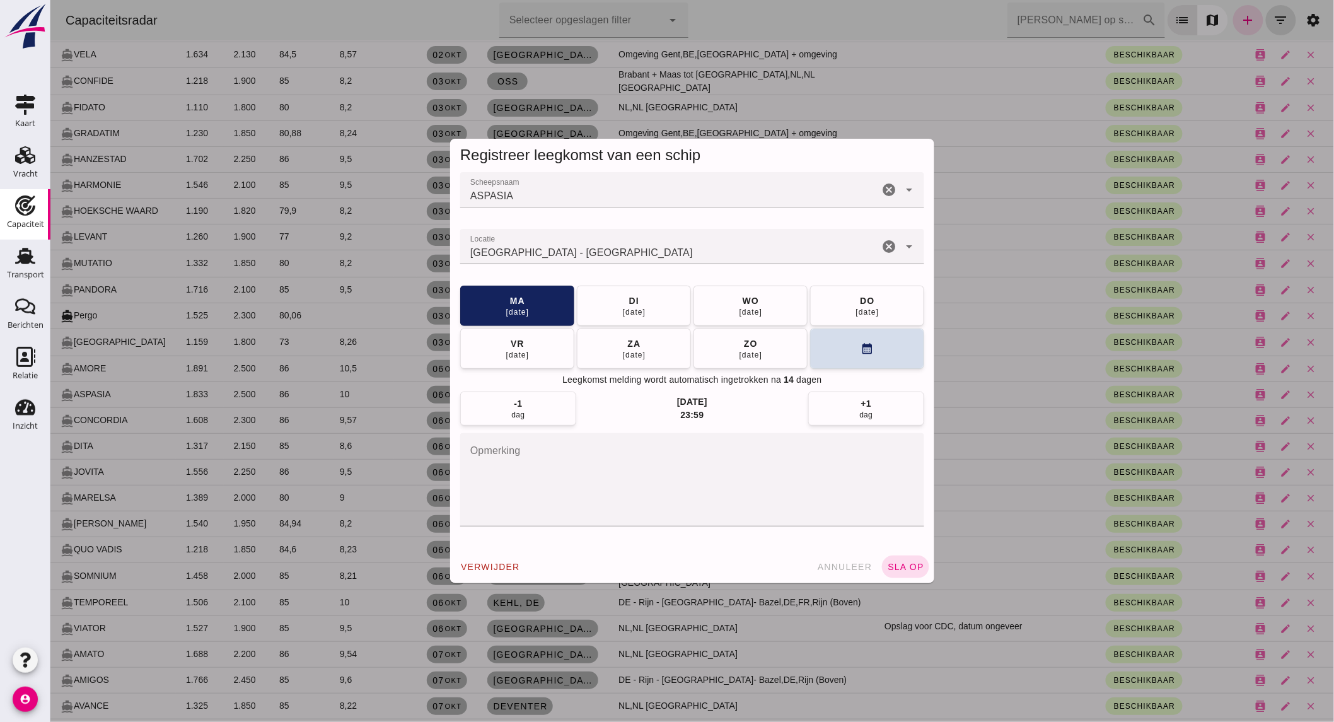
scroll to position [0, 0]
click at [864, 301] on div "do" at bounding box center [866, 300] width 15 height 13
click at [891, 564] on span "sla op" at bounding box center [904, 567] width 37 height 10
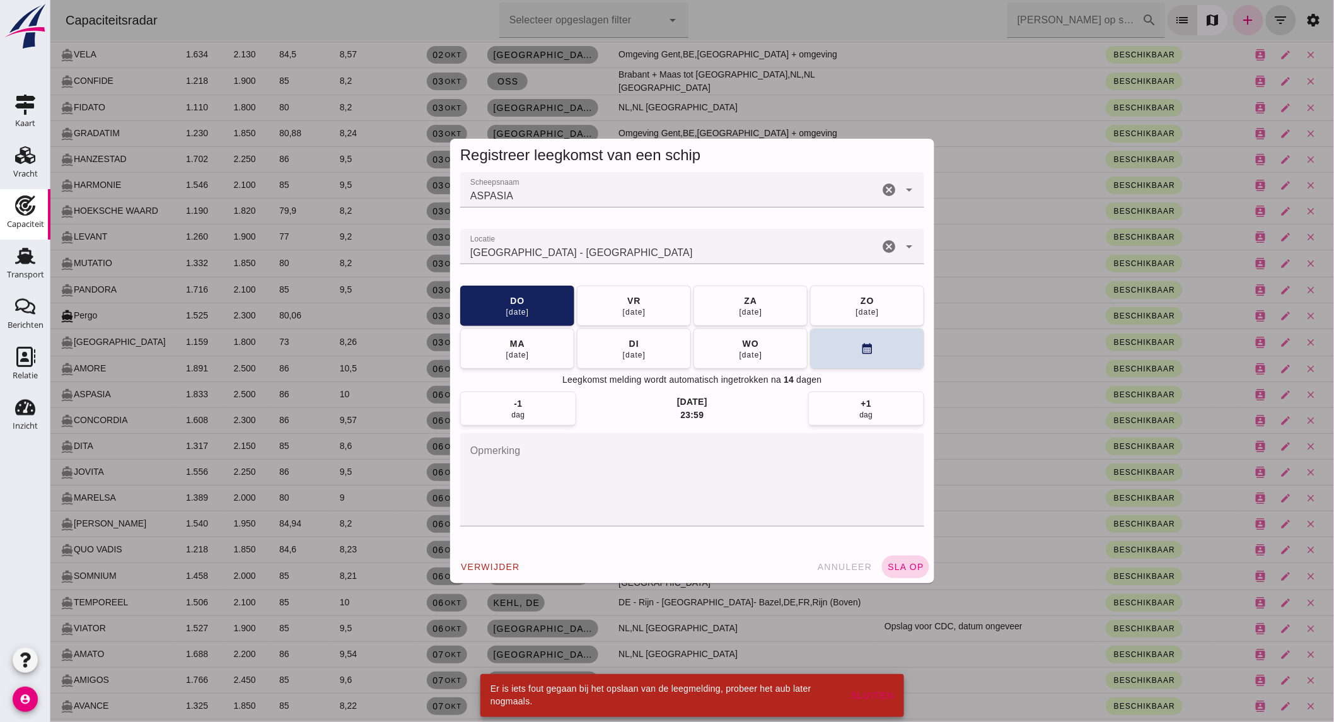
click at [906, 565] on span "sla op" at bounding box center [904, 567] width 37 height 10
click at [862, 566] on span "annuleer" at bounding box center [843, 567] width 55 height 10
click at [804, 562] on div at bounding box center [691, 361] width 1283 height 722
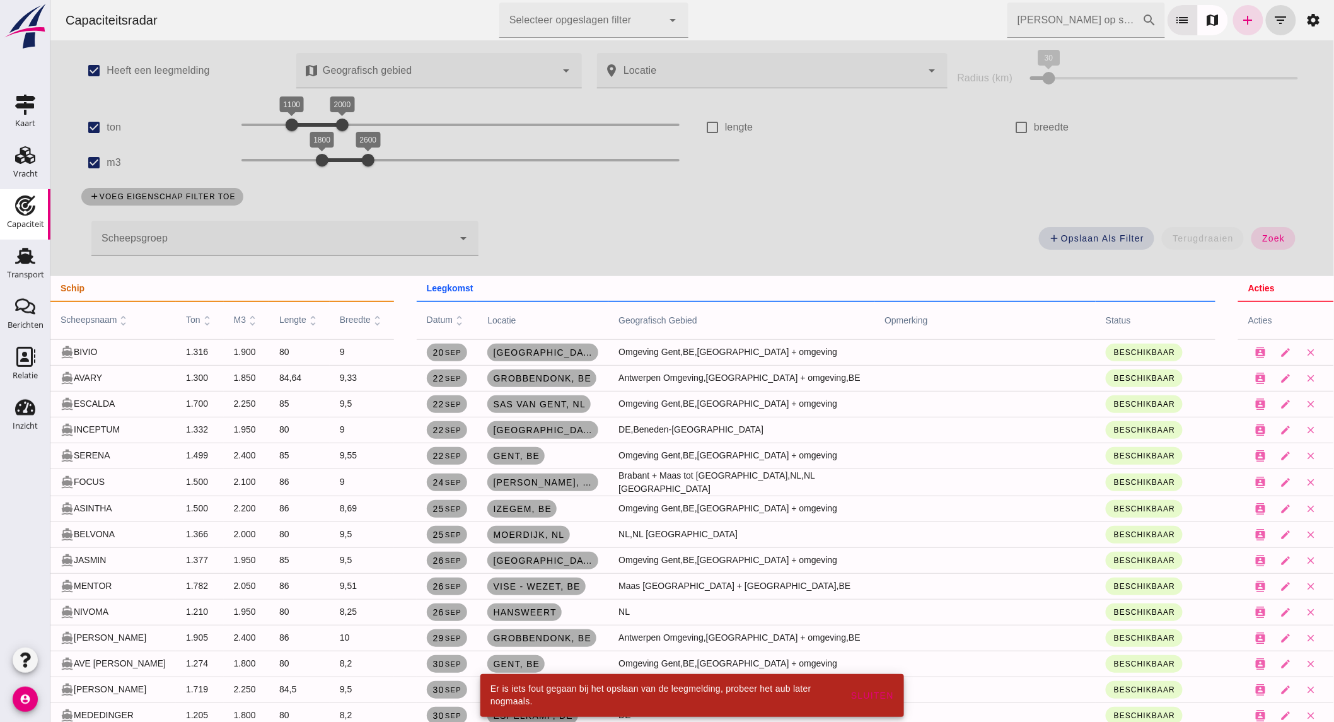
scroll to position [1050, 0]
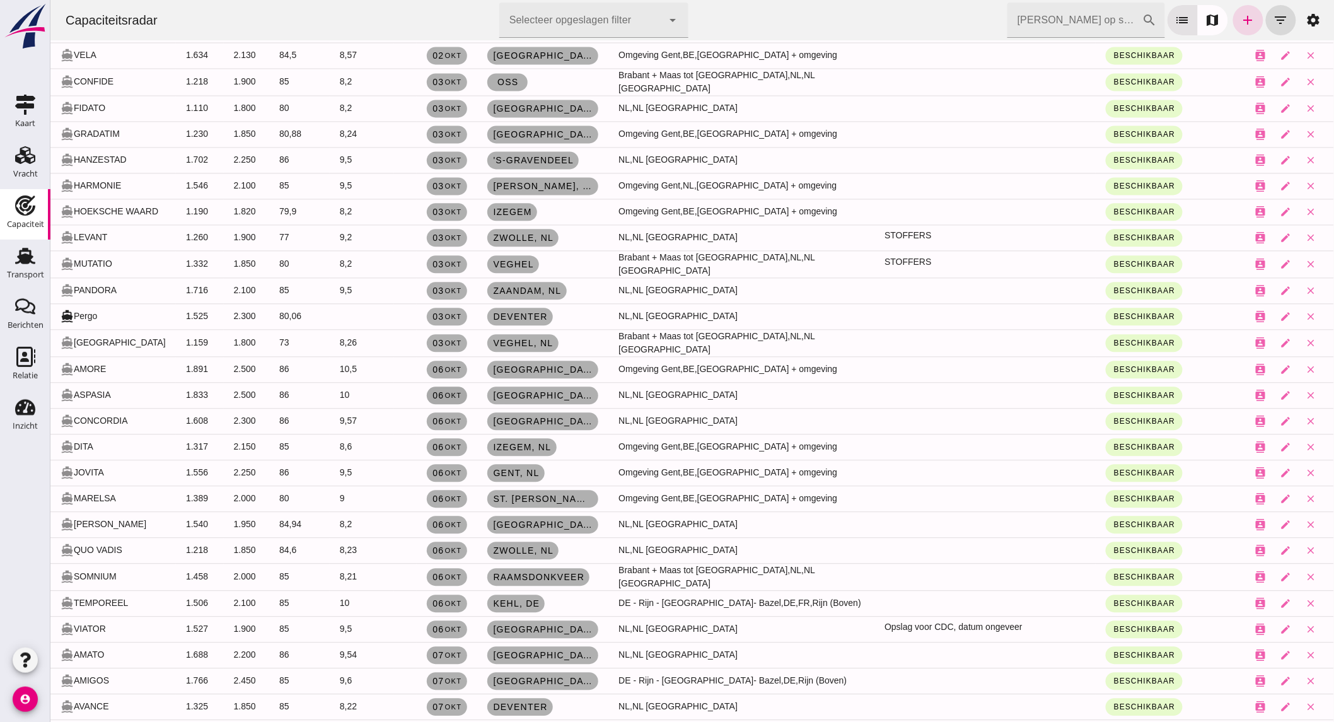
click at [461, 391] on small "okt" at bounding box center [452, 395] width 18 height 8
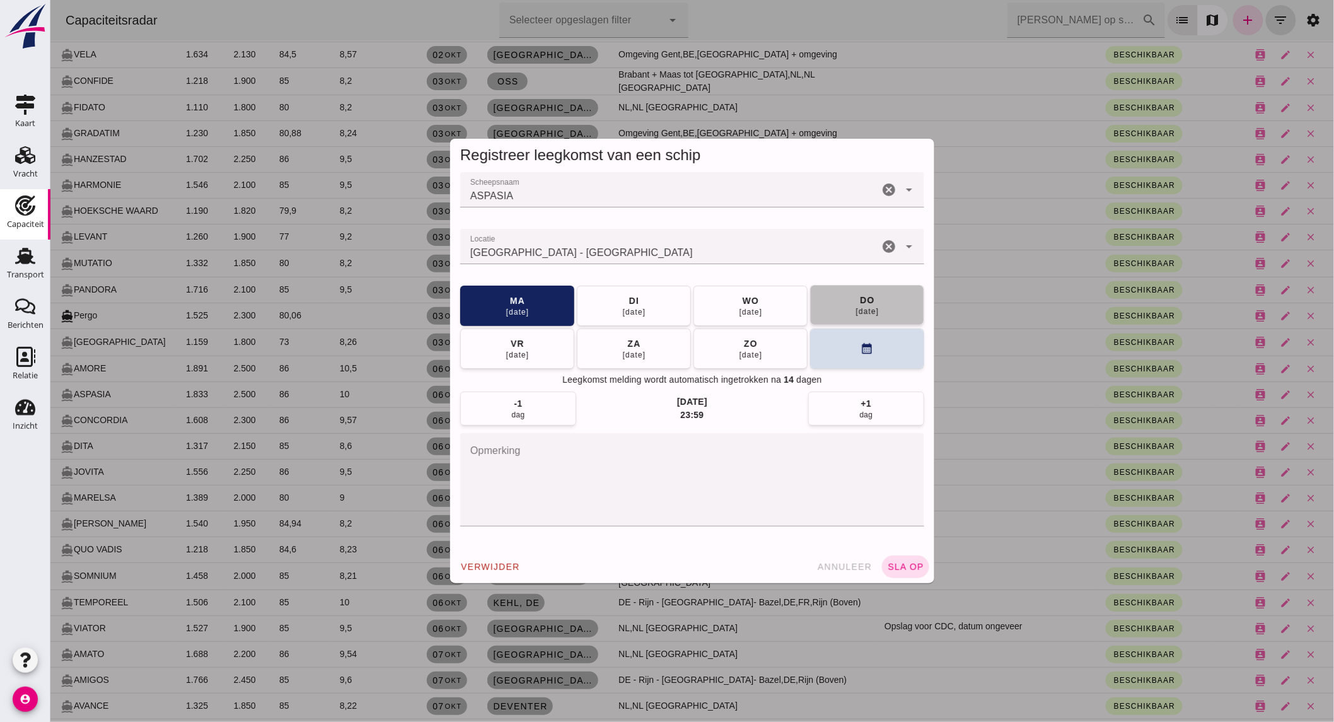
click at [855, 298] on span "[DATE]" at bounding box center [867, 305] width 24 height 23
click at [917, 566] on span "sla op" at bounding box center [904, 567] width 37 height 10
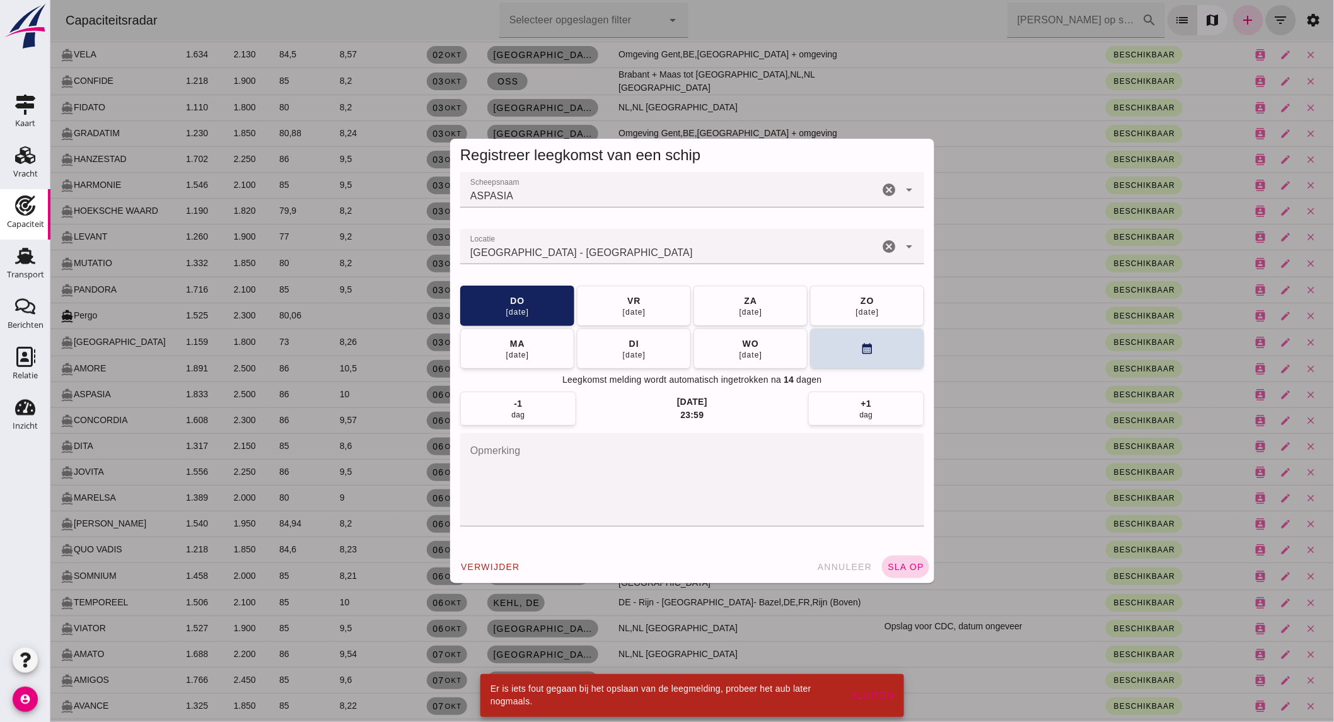
click at [899, 569] on span "sla op" at bounding box center [904, 567] width 37 height 10
click at [482, 565] on span "verwijder" at bounding box center [490, 567] width 60 height 10
click at [538, 559] on button "bevestig check" at bounding box center [564, 566] width 78 height 23
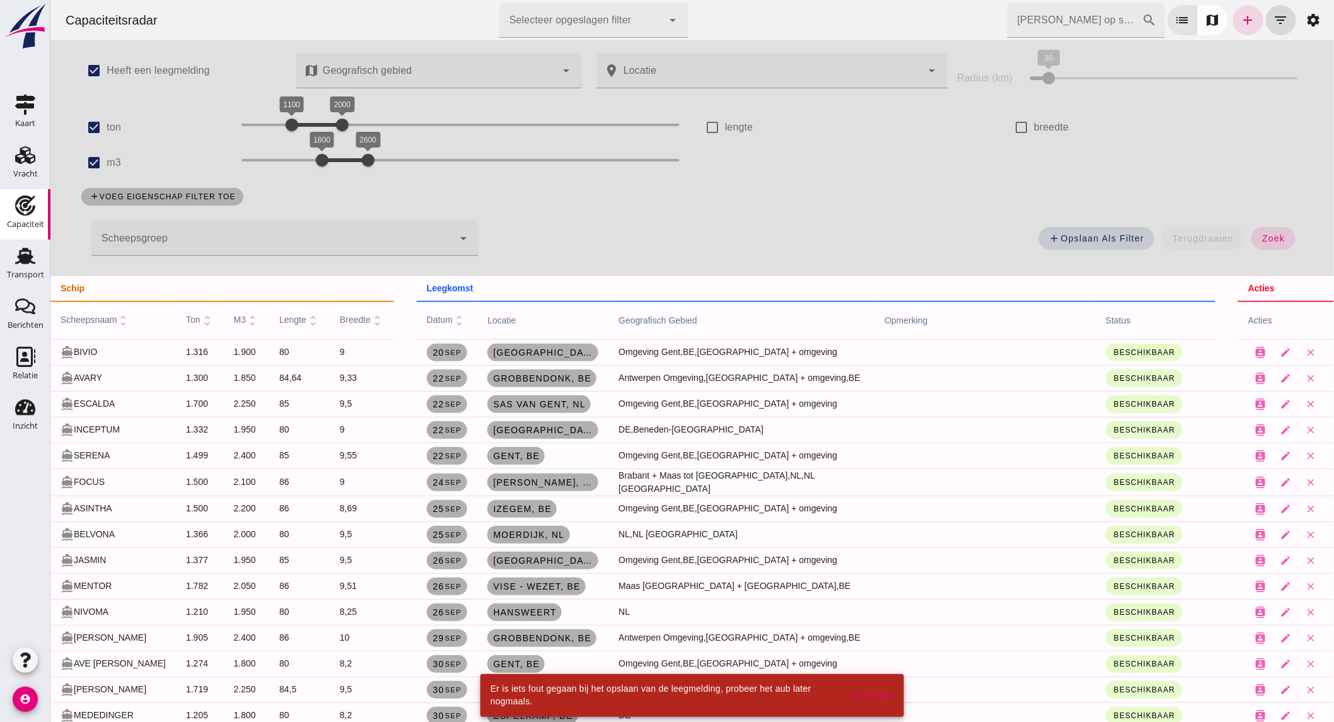
scroll to position [1050, 0]
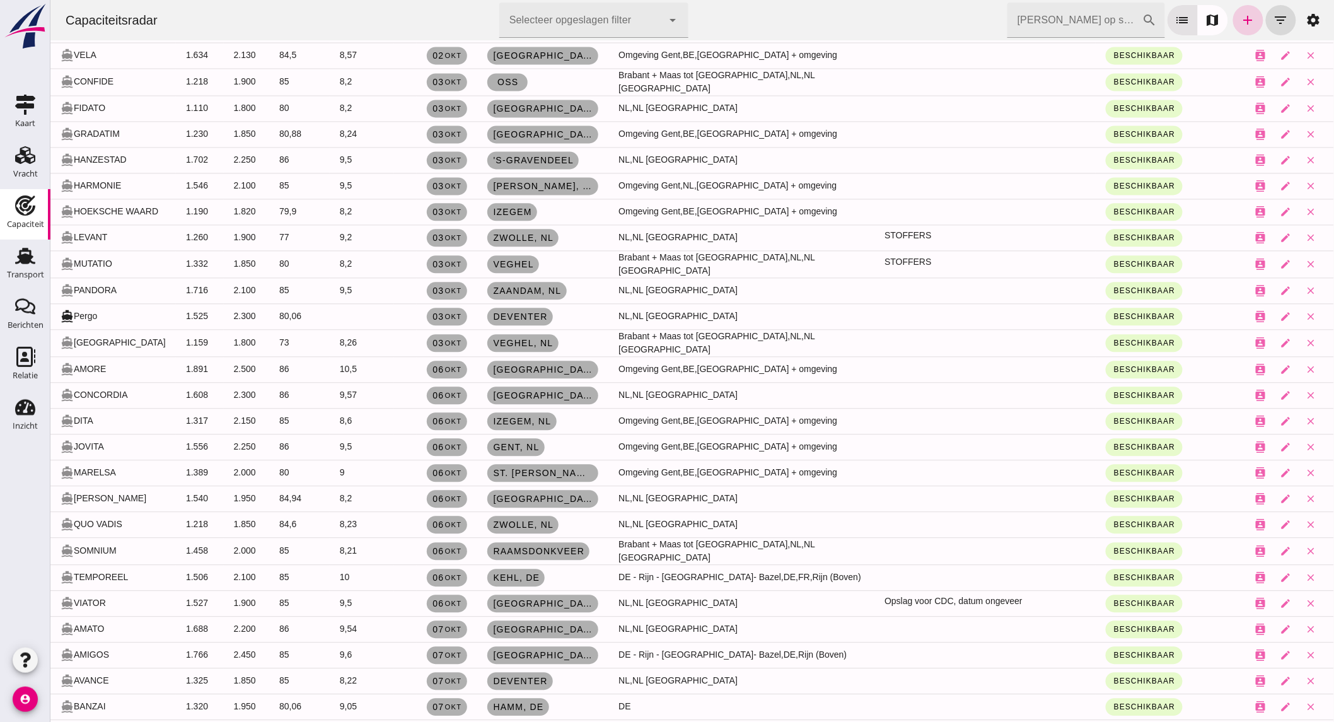
click at [1240, 13] on icon "add" at bounding box center [1247, 20] width 15 height 15
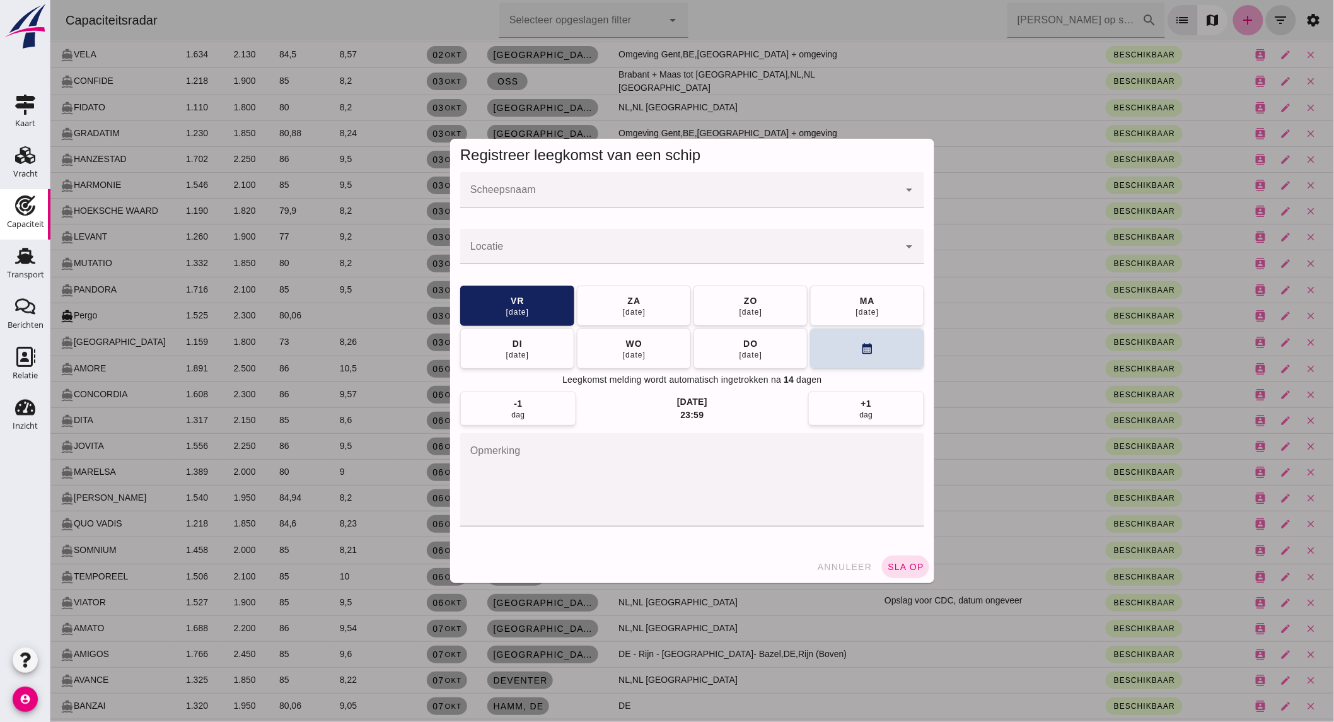
scroll to position [0, 0]
click at [547, 190] on input "Scheepsnaam" at bounding box center [679, 195] width 439 height 15
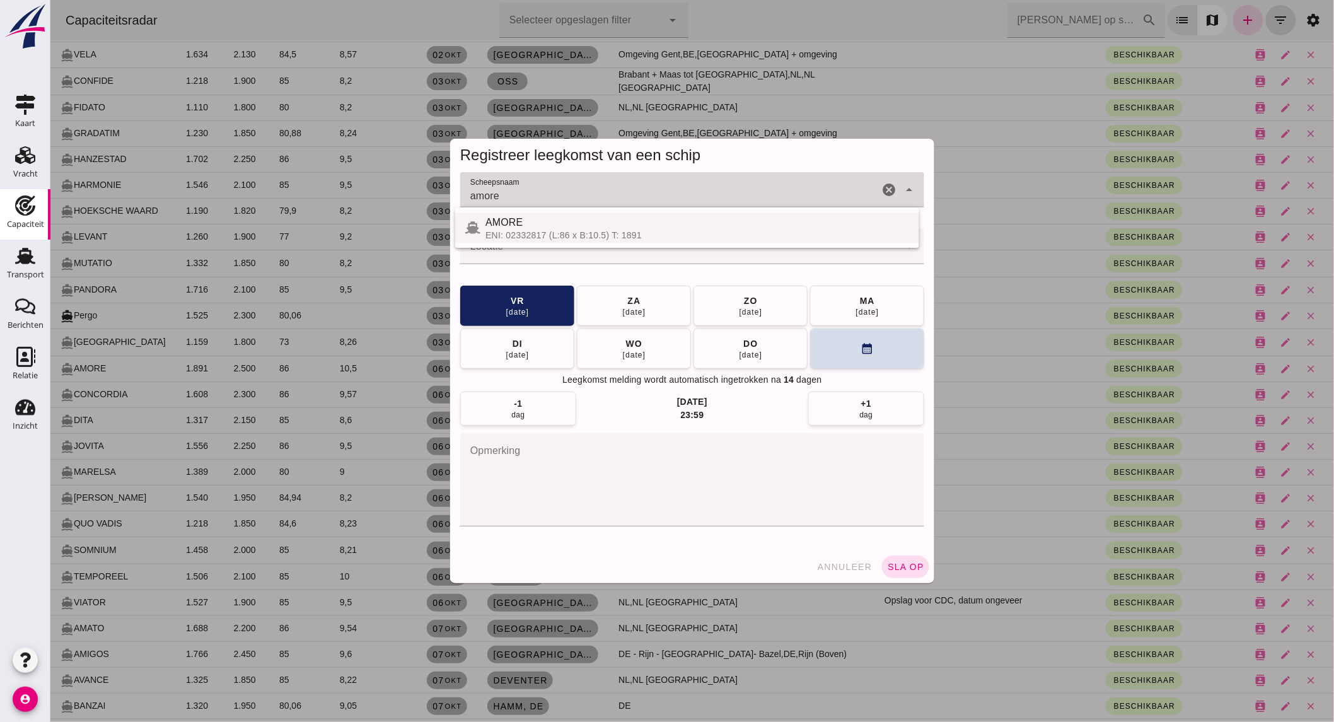
click at [554, 219] on div "AMORE" at bounding box center [697, 222] width 424 height 15
type input "AMORE"
click at [547, 244] on div at bounding box center [679, 246] width 439 height 35
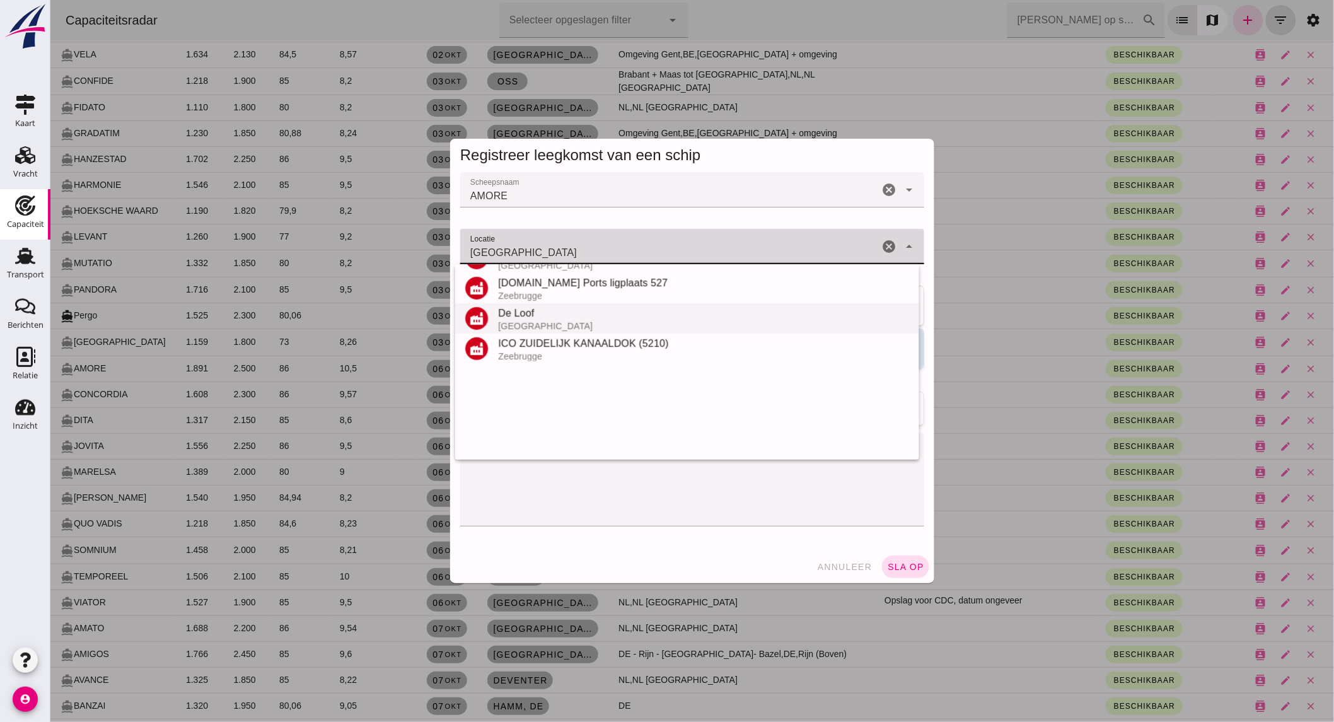
scroll to position [208, 0]
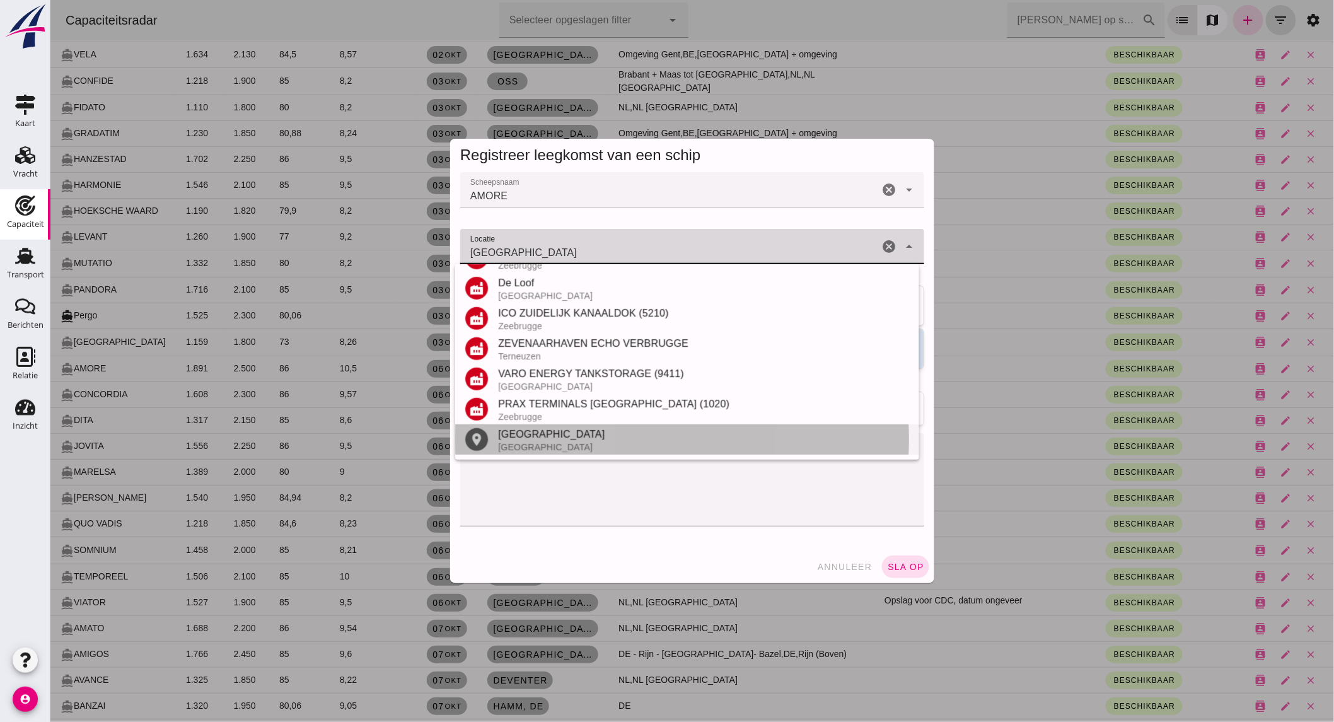
click at [538, 439] on div "[GEOGRAPHIC_DATA]" at bounding box center [702, 434] width 411 height 15
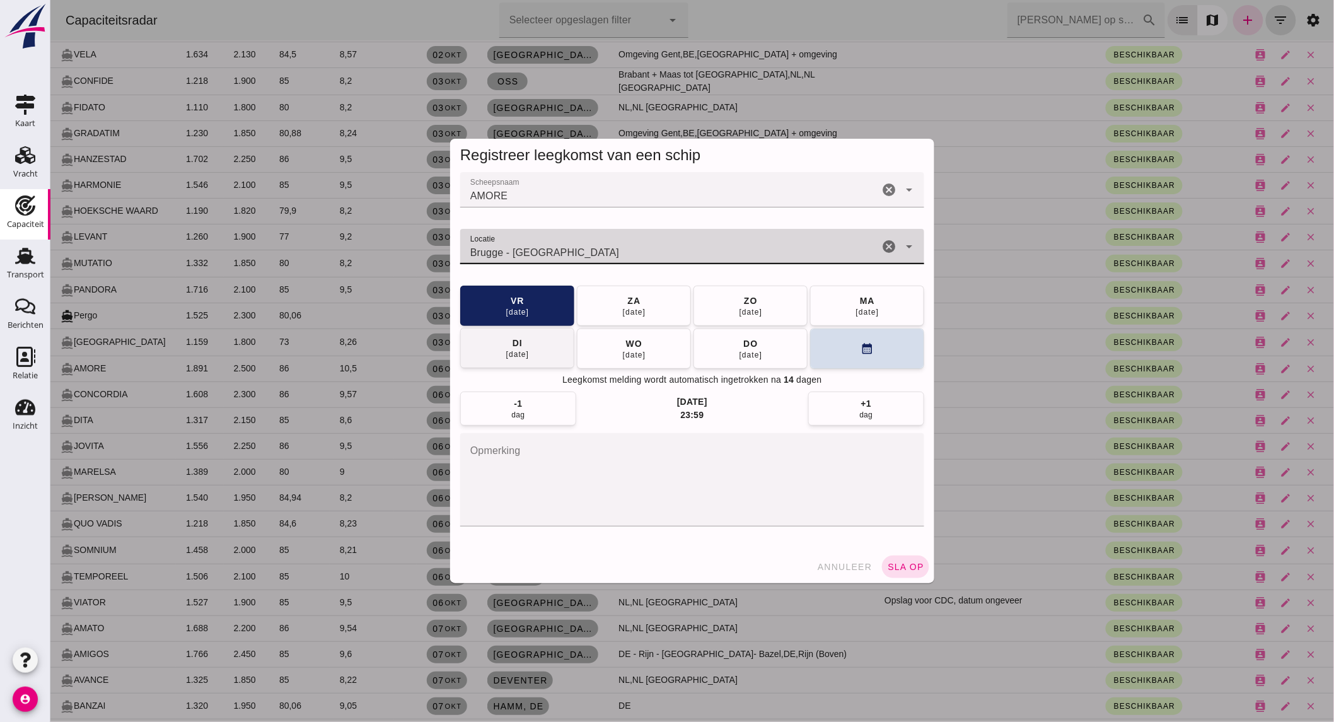
type input "Brugge - [GEOGRAPHIC_DATA]"
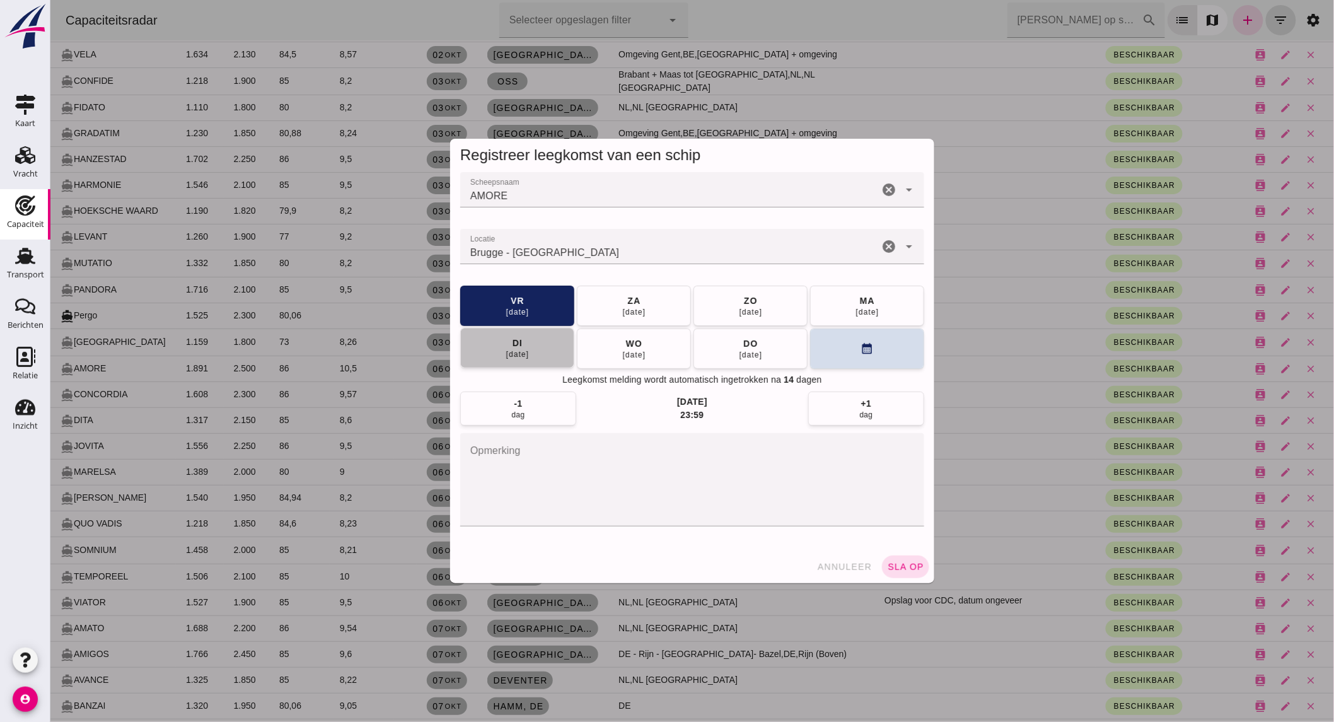
click at [520, 355] on div "[DATE]" at bounding box center [517, 354] width 24 height 10
click at [910, 565] on span "sla op" at bounding box center [904, 567] width 37 height 10
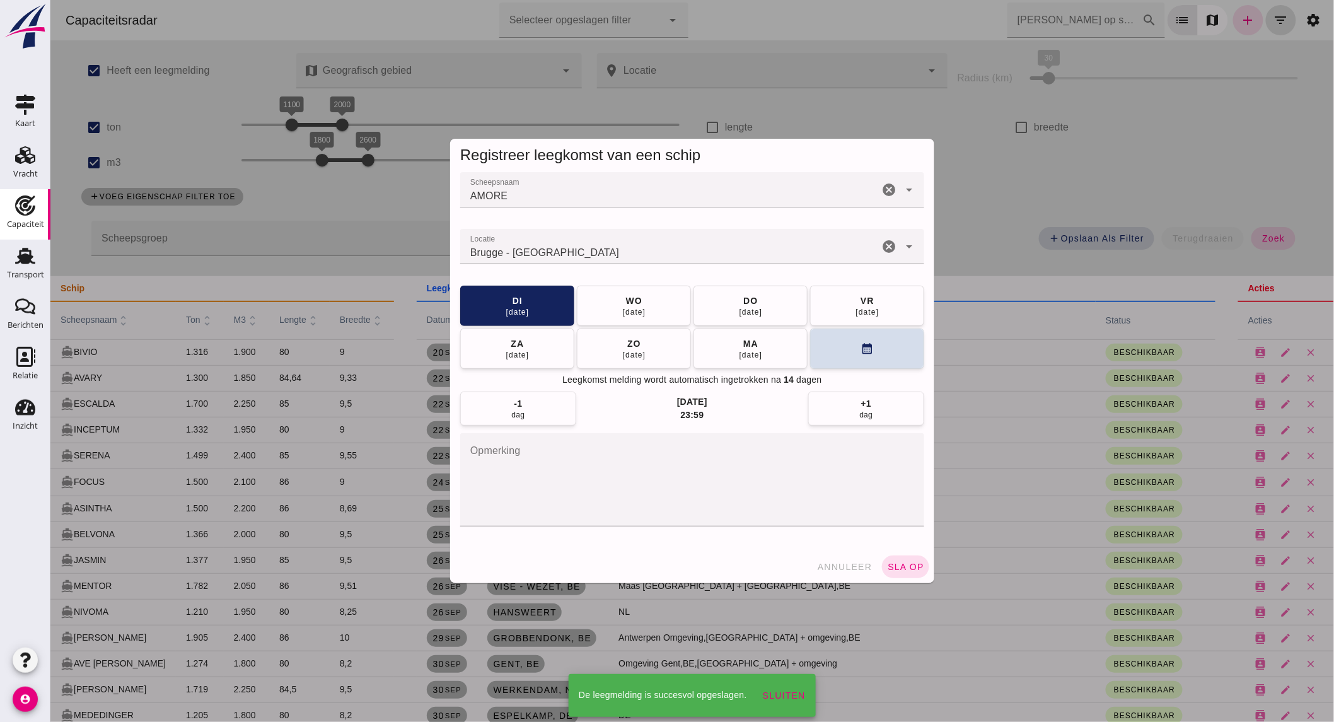
scroll to position [1050, 0]
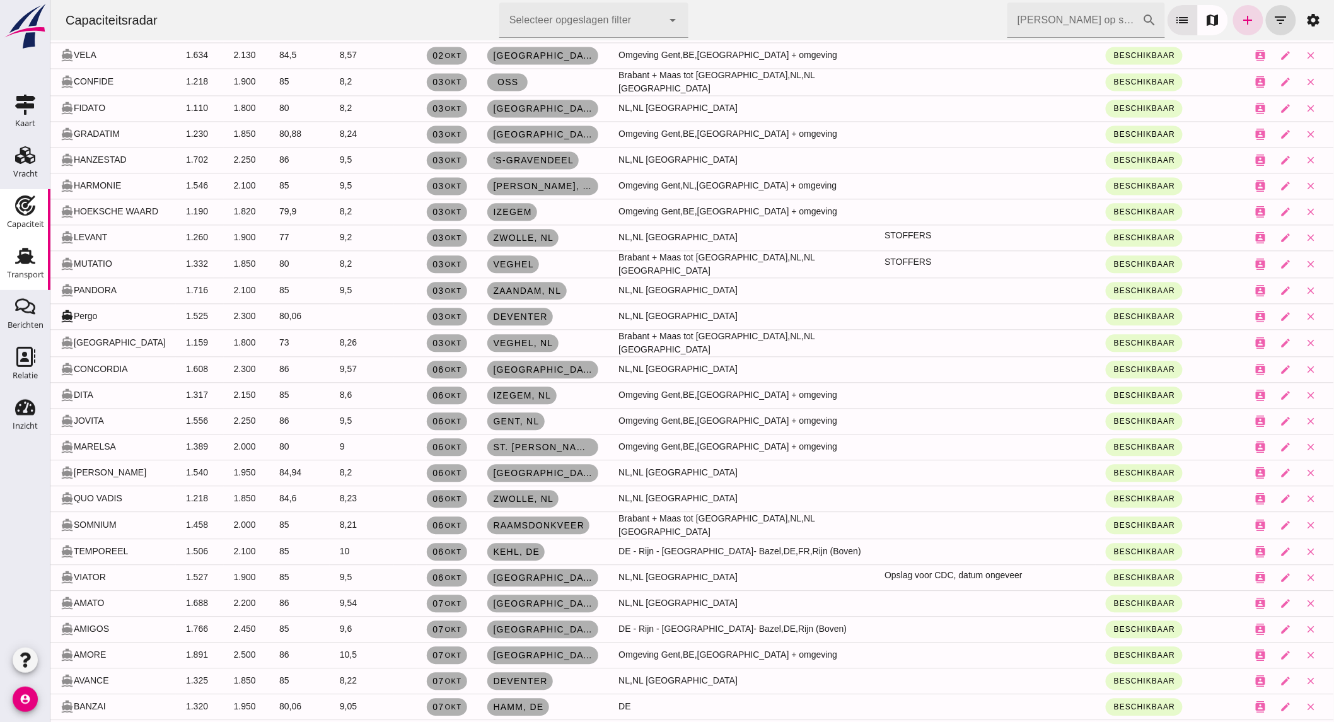
click at [32, 270] on div "Transport" at bounding box center [25, 274] width 37 height 8
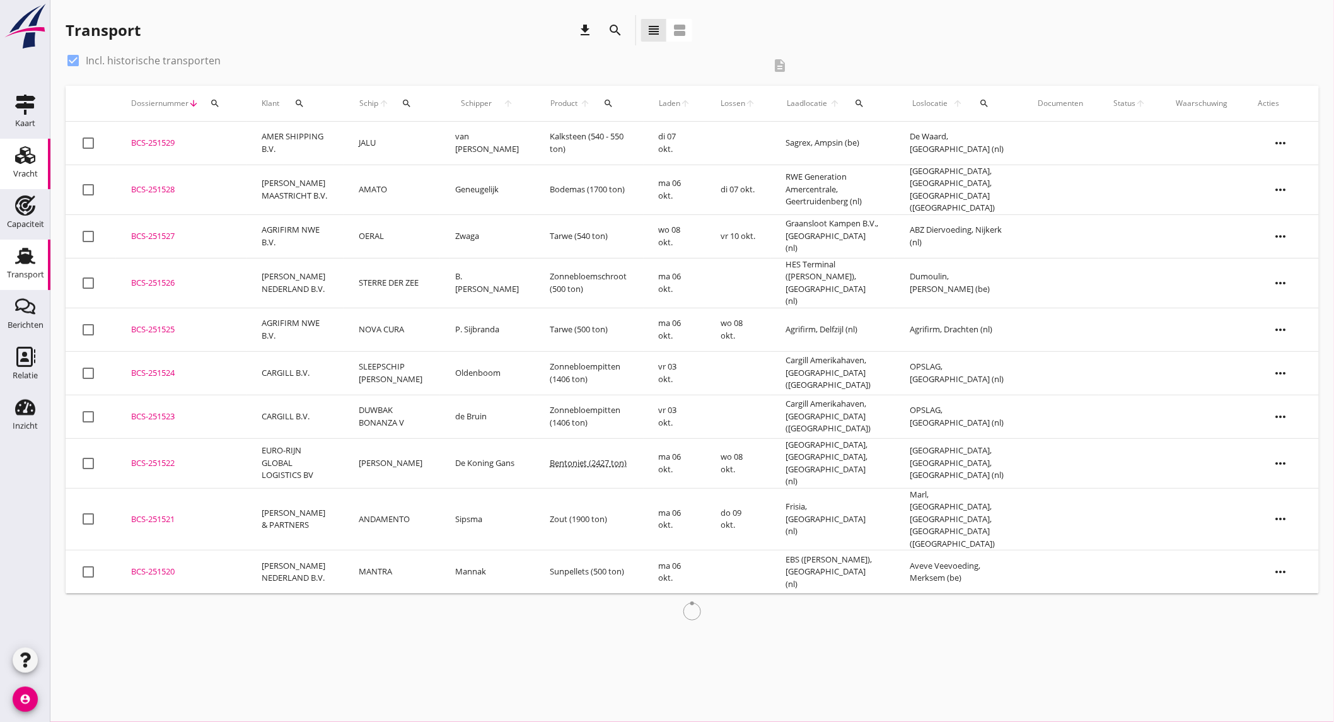
click at [23, 163] on icon "Vracht" at bounding box center [25, 155] width 20 height 20
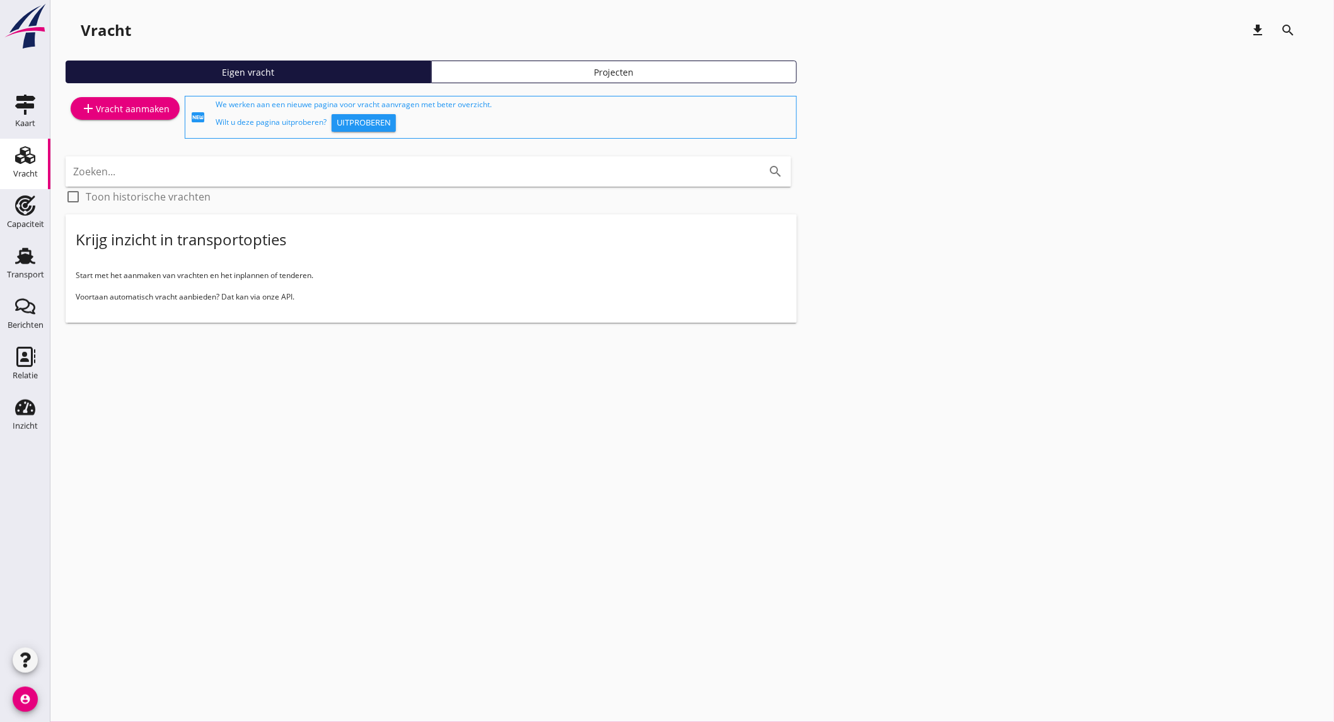
click at [91, 113] on icon "add" at bounding box center [88, 108] width 15 height 15
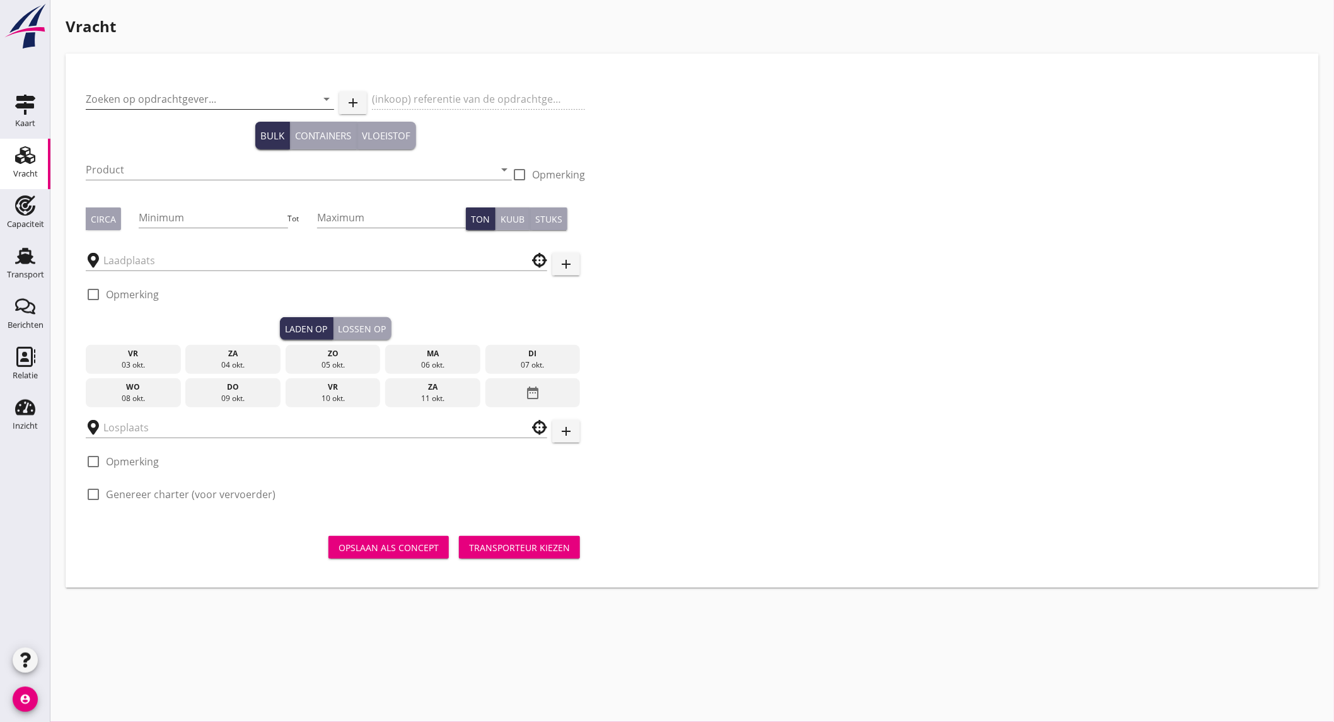
click at [186, 98] on input "Zoeken op opdrachtgever..." at bounding box center [192, 99] width 213 height 20
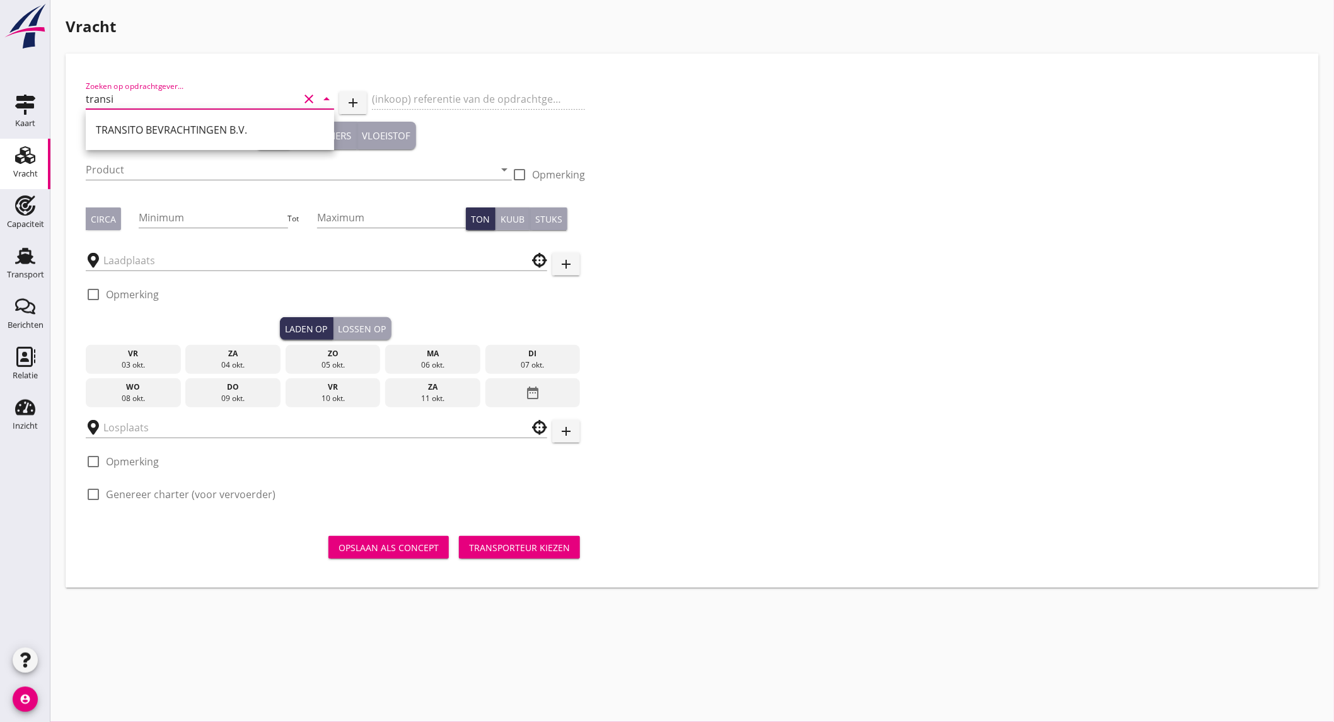
click at [183, 120] on div "TRANSITO BEVRACHTINGEN B.V." at bounding box center [210, 130] width 228 height 30
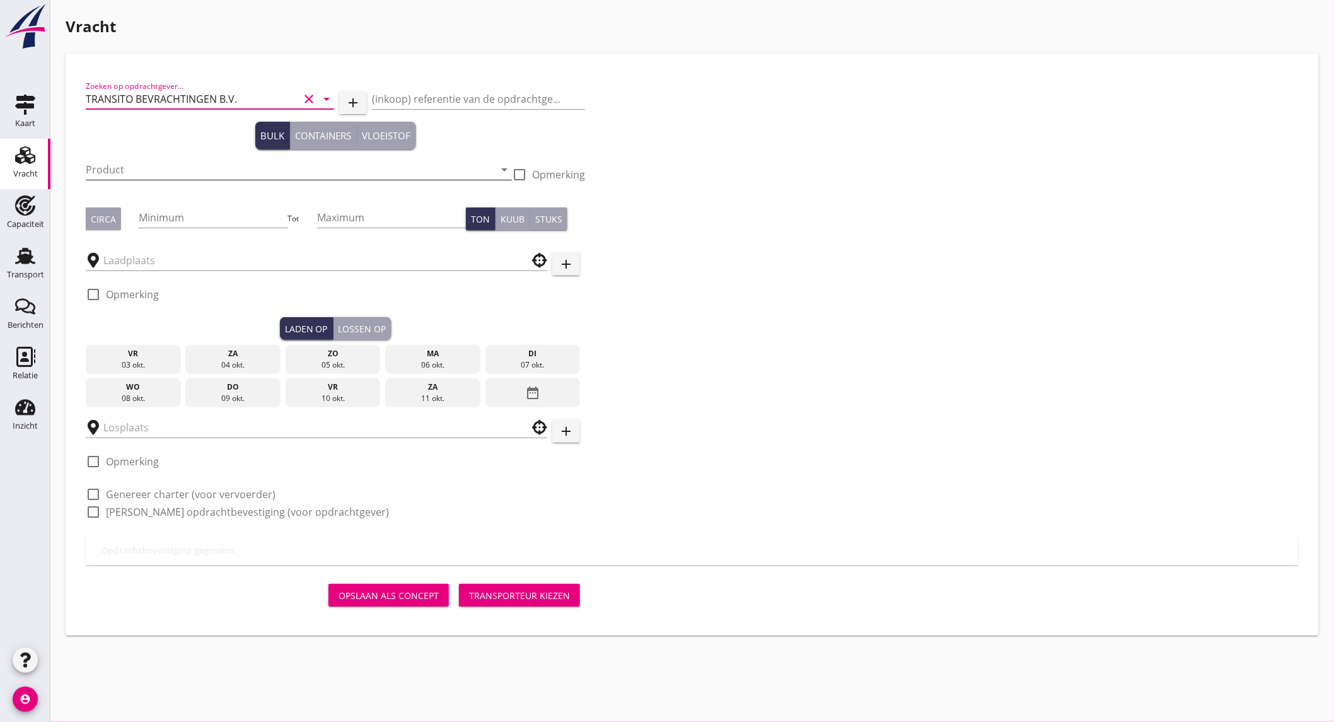
type input "TRANSITO BEVRACHTINGEN B.V."
click at [153, 171] on input "Product" at bounding box center [290, 169] width 408 height 20
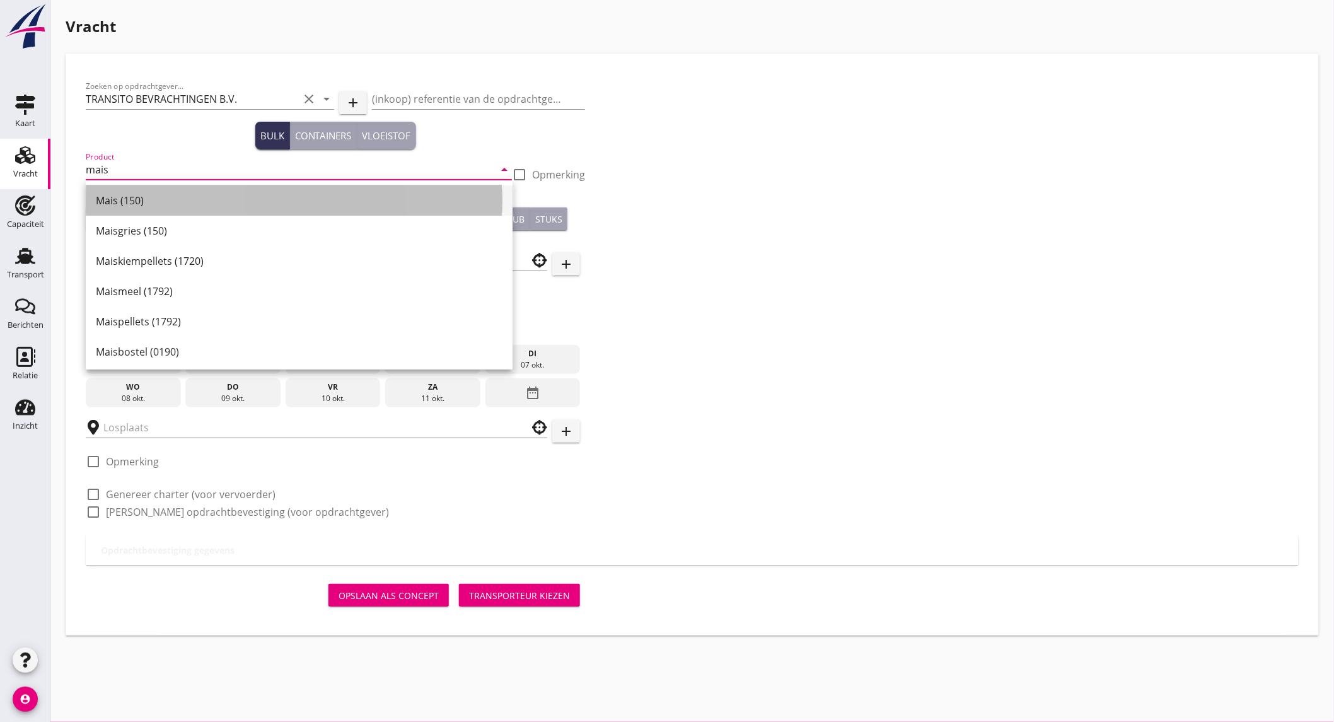
click at [127, 203] on div "Mais (150)" at bounding box center [299, 200] width 407 height 15
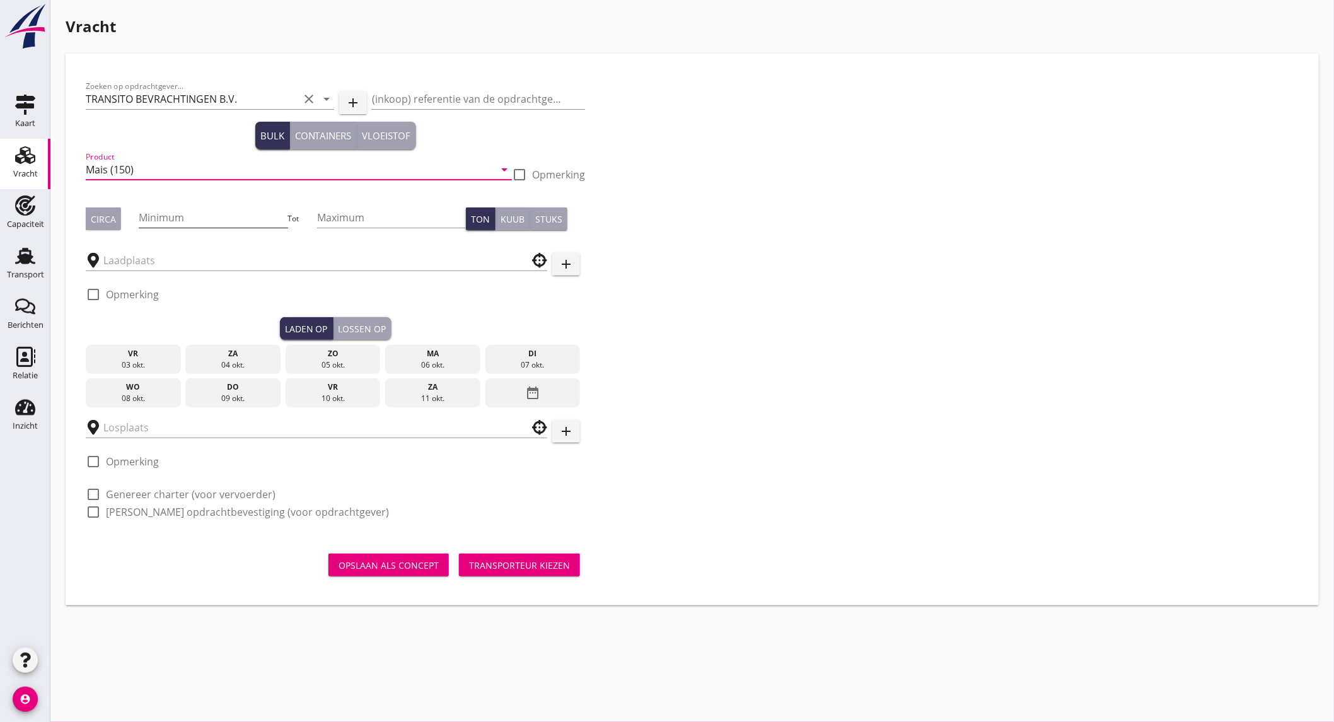
type input "Mais (150)"
click at [174, 214] on input "Minimum" at bounding box center [213, 217] width 149 height 20
type input "1050"
click at [121, 265] on input "text" at bounding box center [307, 260] width 408 height 20
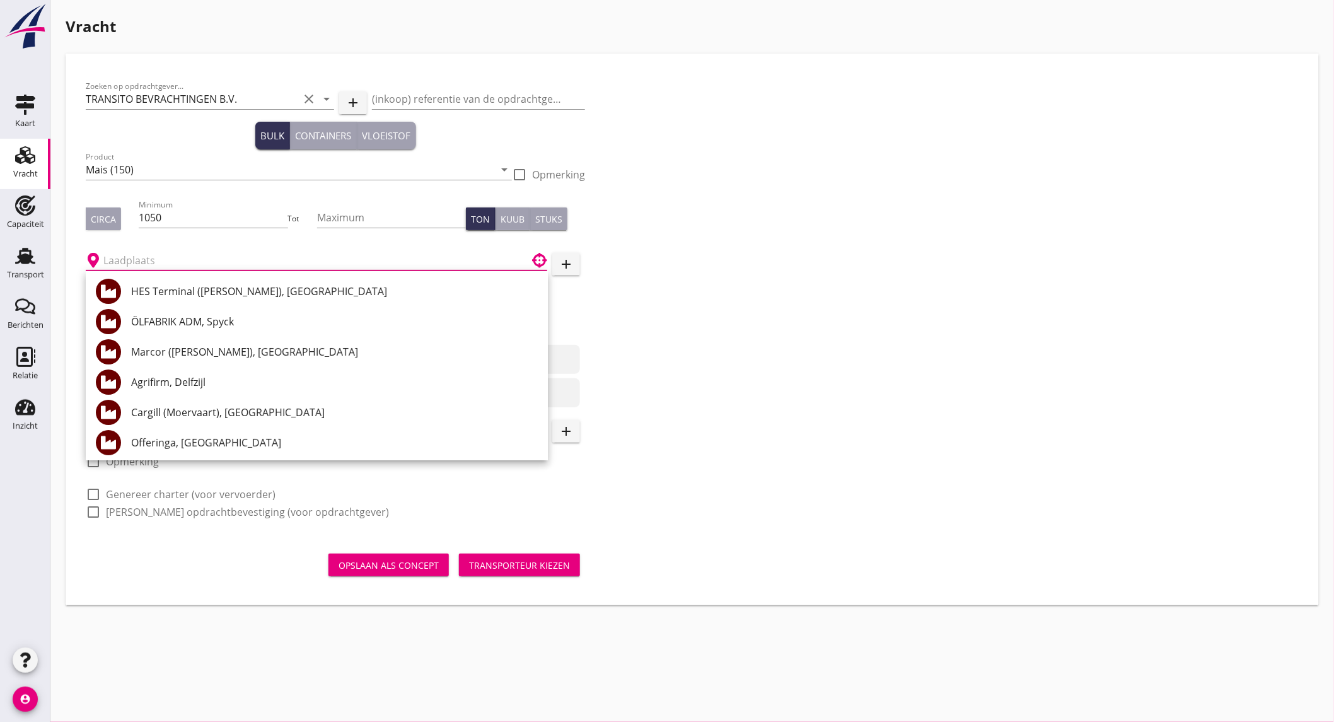
click at [770, 341] on div "Zoeken op opdrachtgever... TRANSITO BEVRACHTINGEN B.V. clear arrow_drop_down ad…" at bounding box center [692, 304] width 1223 height 461
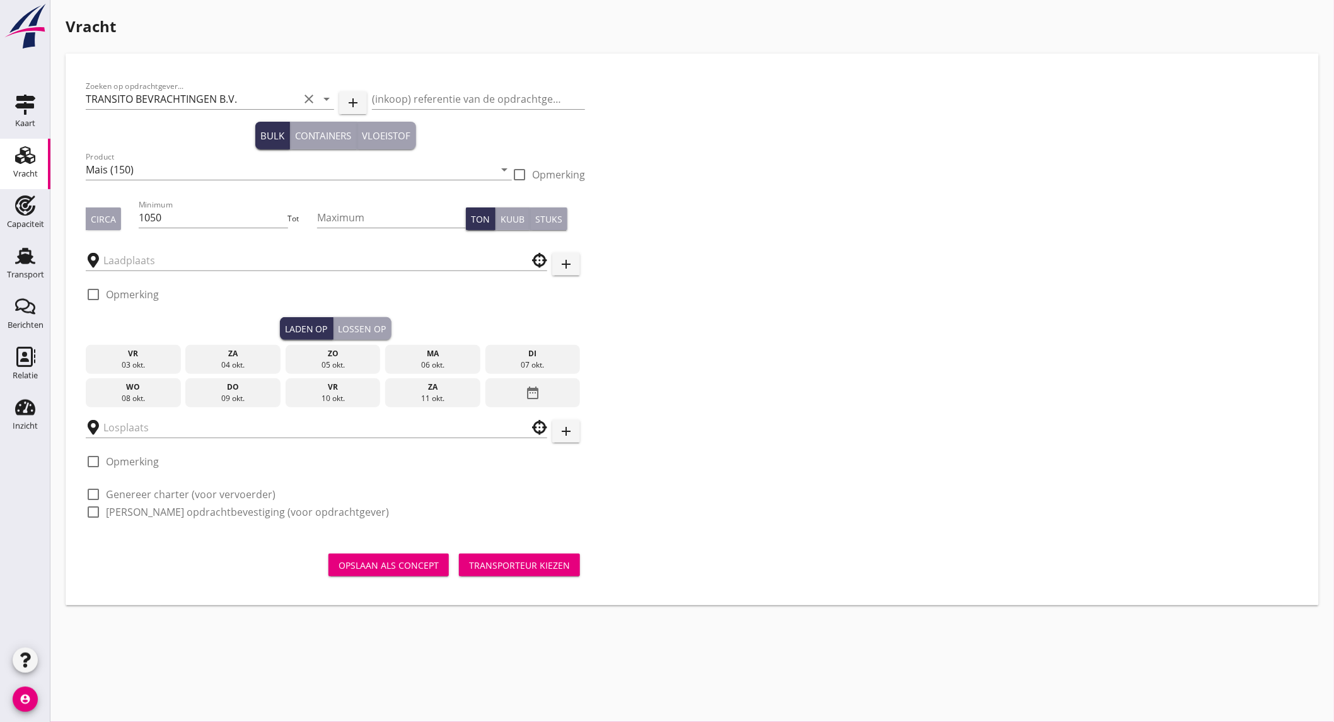
click at [171, 495] on label "Genereer charter (voor vervoerder)" at bounding box center [191, 494] width 170 height 13
checkbox input "true"
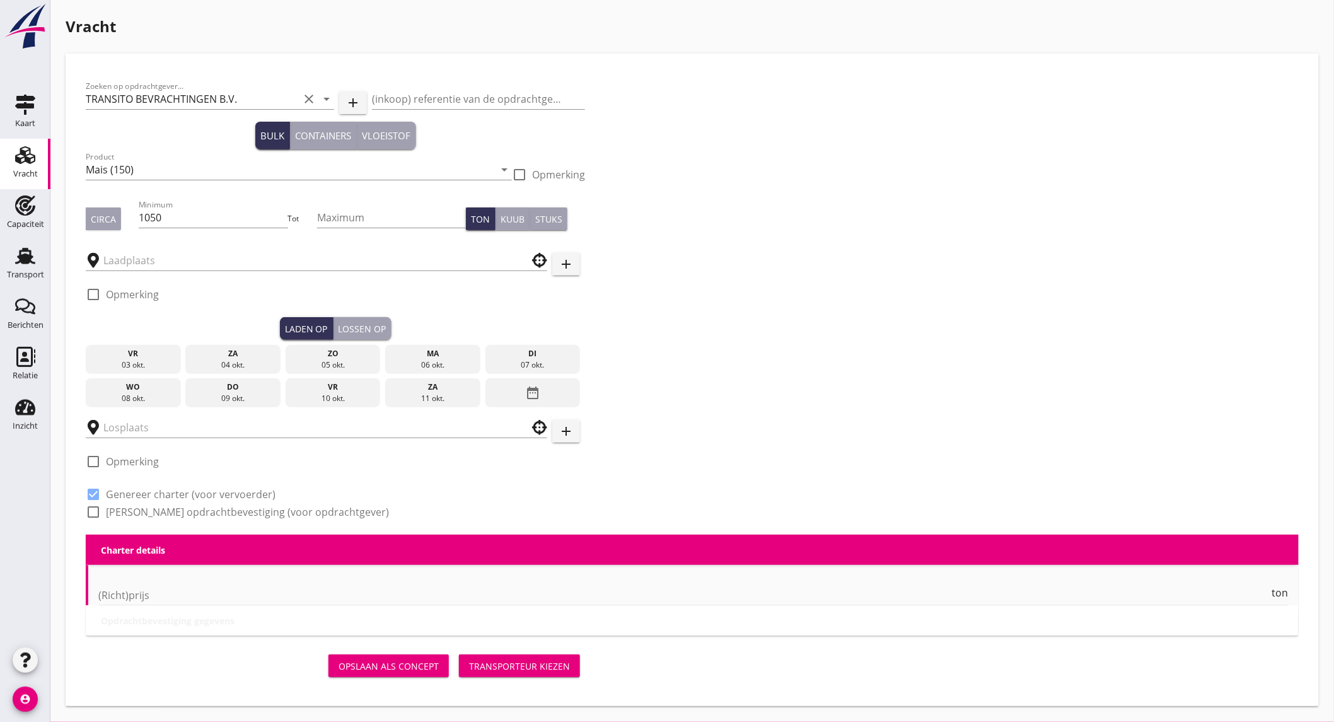
click at [164, 511] on label "[PERSON_NAME] opdrachtbevestiging (voor opdrachtgever)" at bounding box center [247, 512] width 283 height 13
checkbox input "true"
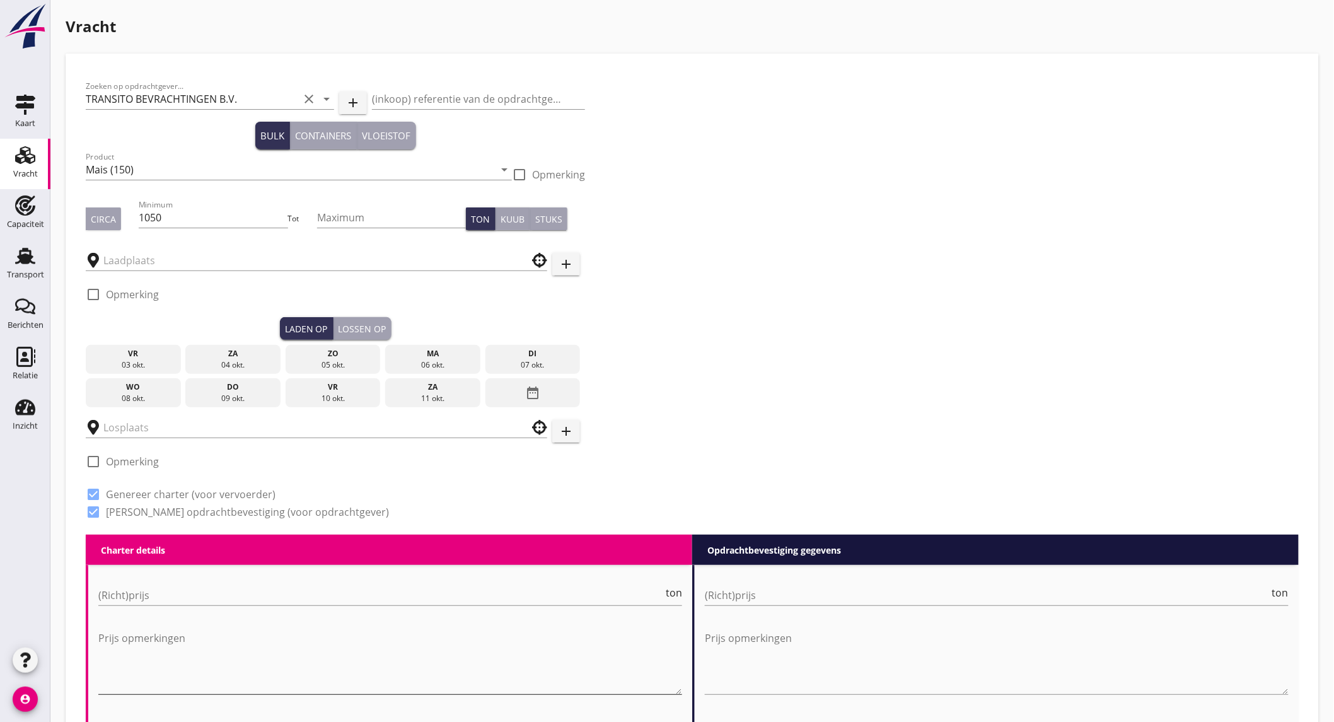
scroll to position [210, 0]
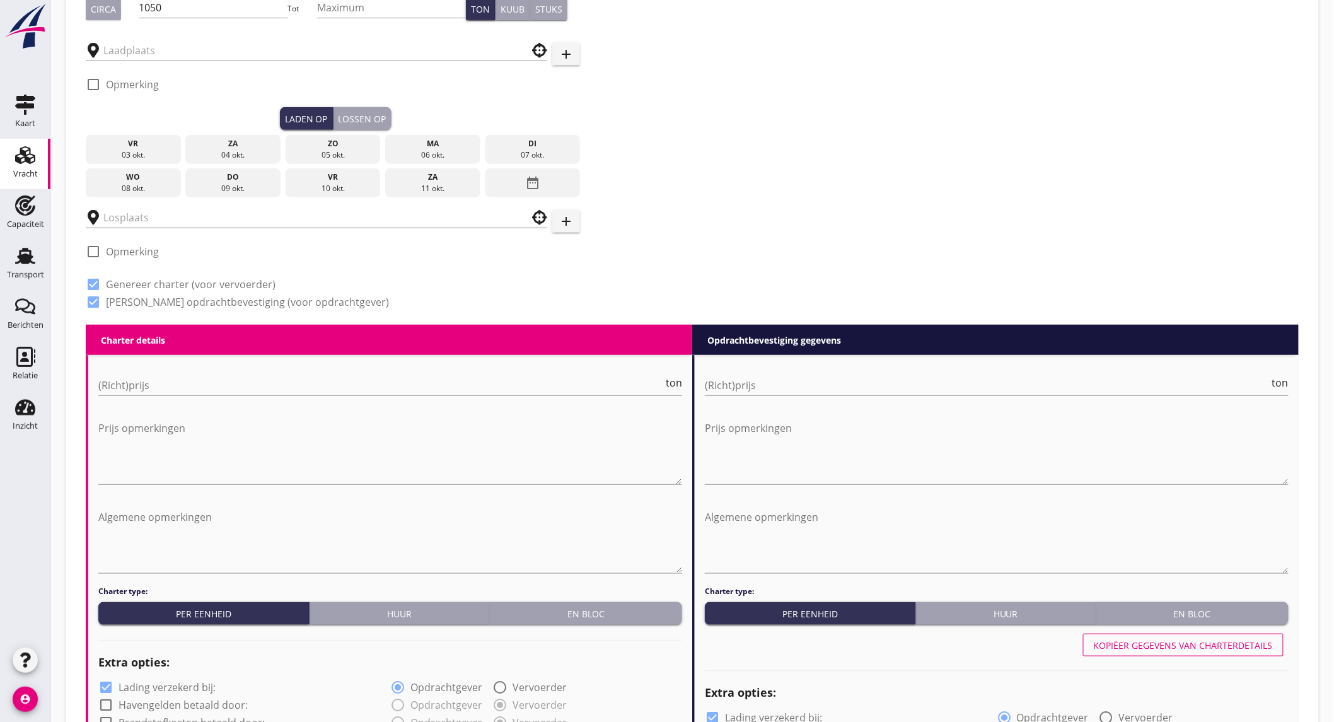
click at [244, 382] on input "(Richt)prijs" at bounding box center [380, 385] width 565 height 20
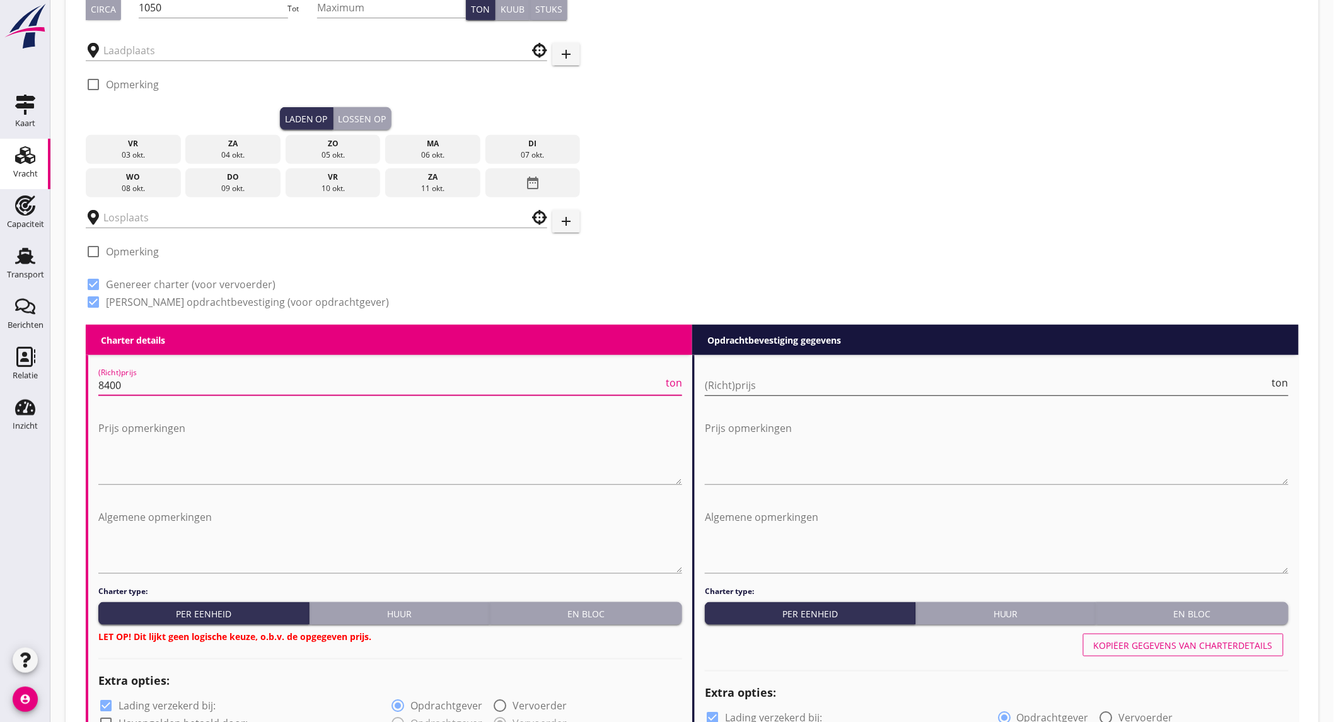
type input "8400"
click at [751, 392] on input "(Richt)prijs" at bounding box center [987, 385] width 565 height 20
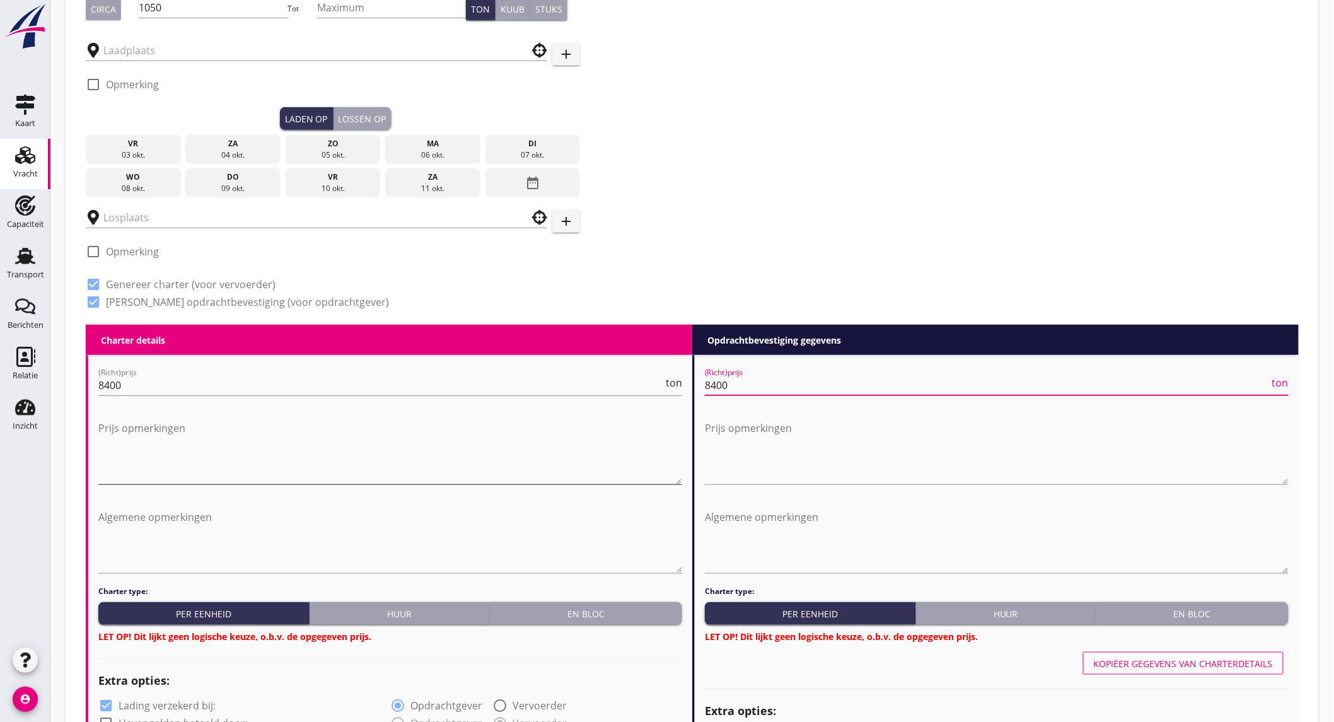
type input "8400"
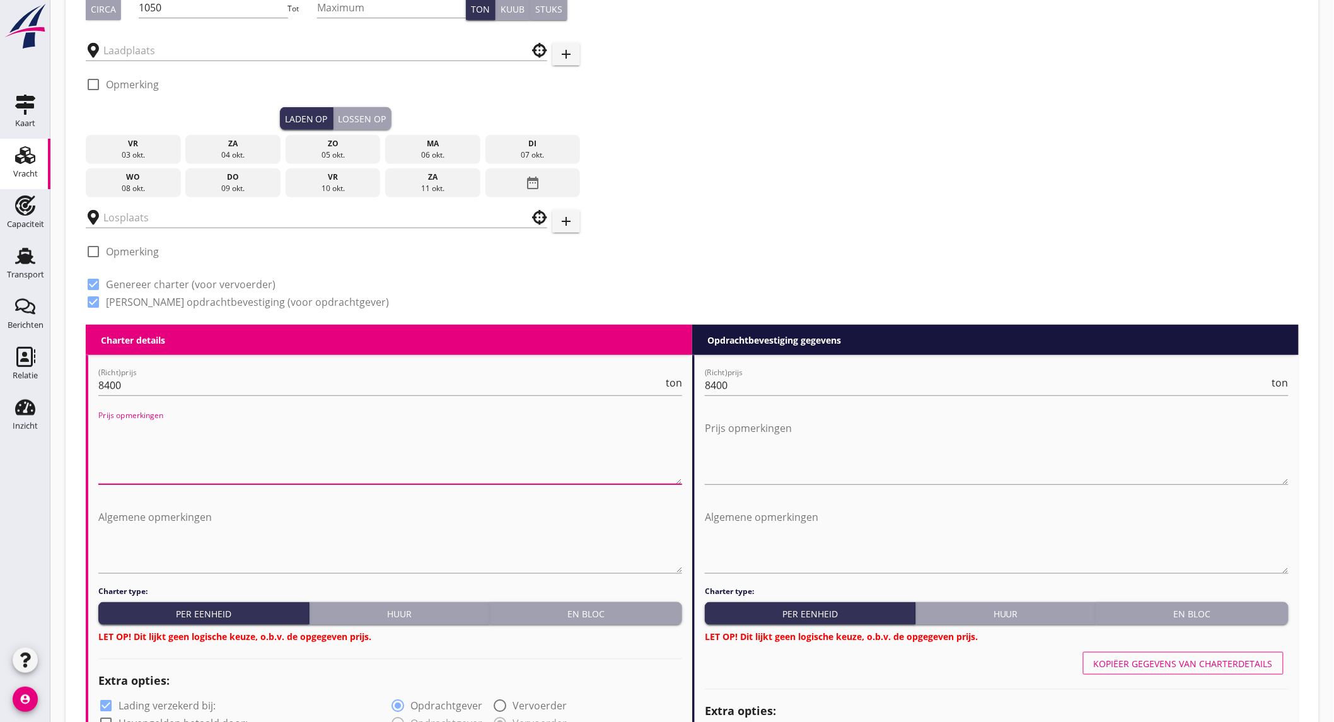
click at [260, 429] on textarea "Prijs opmerkingen" at bounding box center [390, 451] width 584 height 66
click at [238, 432] on textarea "6037.5 enbloc voor lossen in [GEOGRAPHIC_DATA]" at bounding box center [390, 451] width 584 height 66
type textarea "6037.5 enbloc voor lossen in [GEOGRAPHIC_DATA]"
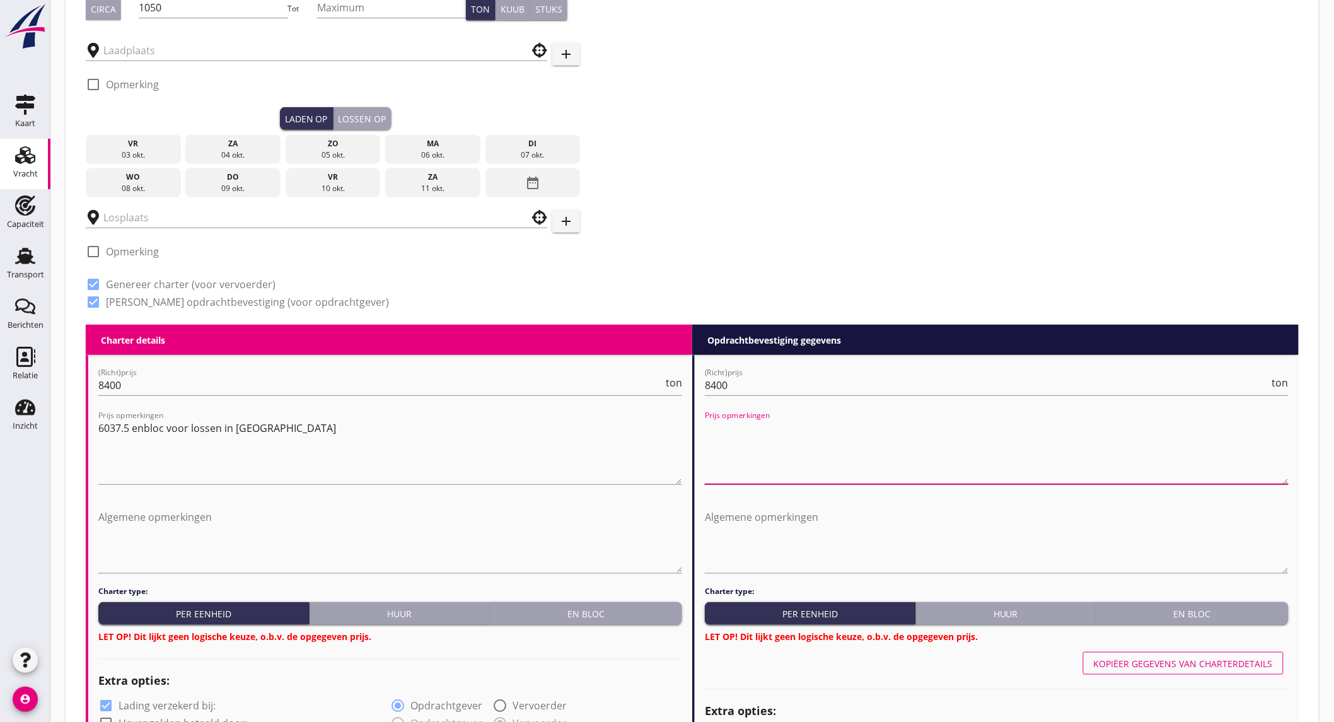
click at [751, 422] on textarea "Prijs opmerkingen" at bounding box center [997, 451] width 584 height 66
paste textarea "6037.5 enbloc voor lossen in [GEOGRAPHIC_DATA]"
type textarea "6037.5 enbloc voor lossen in [GEOGRAPHIC_DATA]"
click at [610, 610] on div "En bloc" at bounding box center [586, 613] width 182 height 13
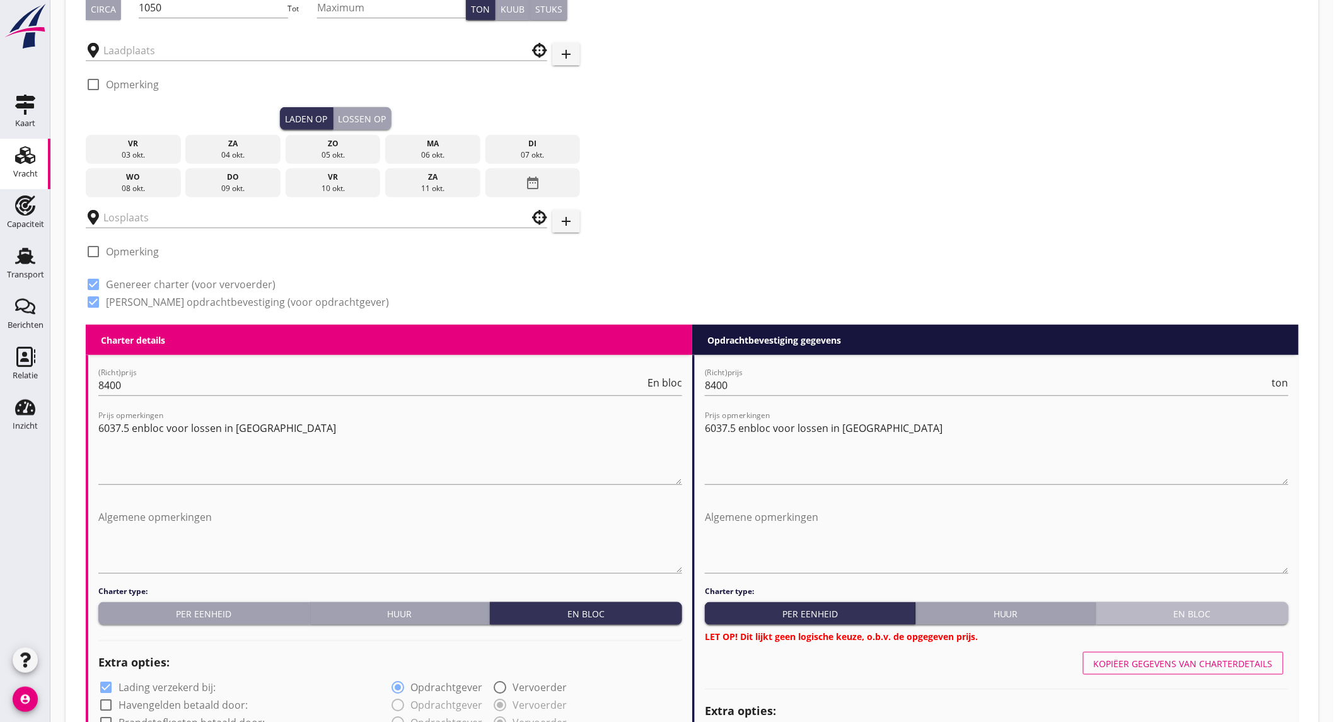
click at [1163, 602] on button "En bloc" at bounding box center [1192, 613] width 192 height 23
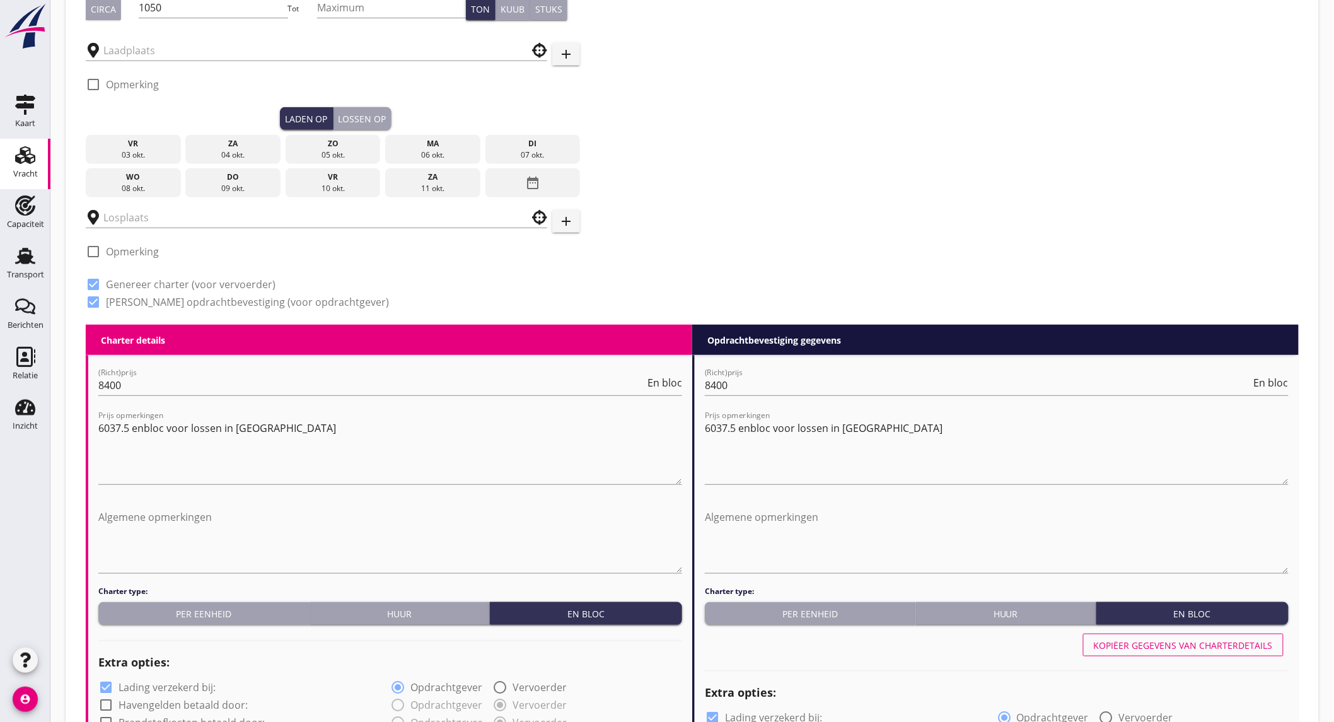
scroll to position [840, 0]
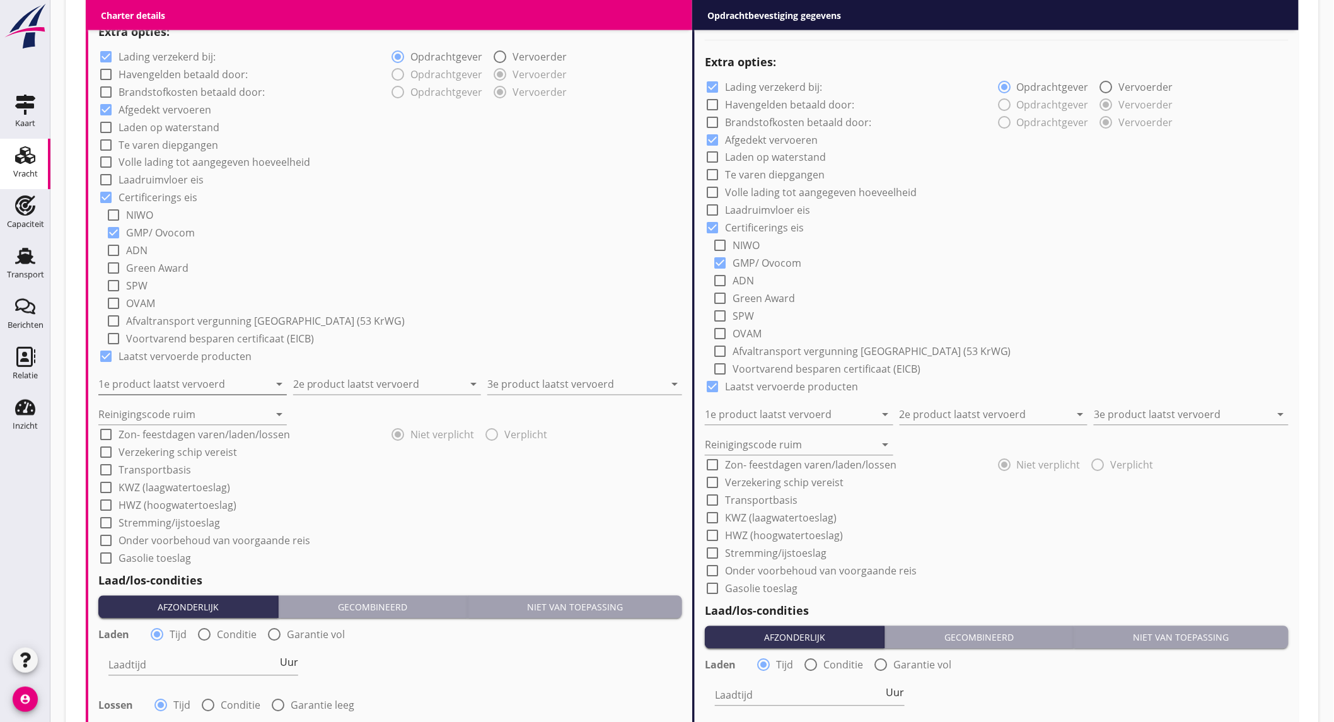
click at [241, 379] on input "1e product laatst vervoerd" at bounding box center [183, 384] width 171 height 20
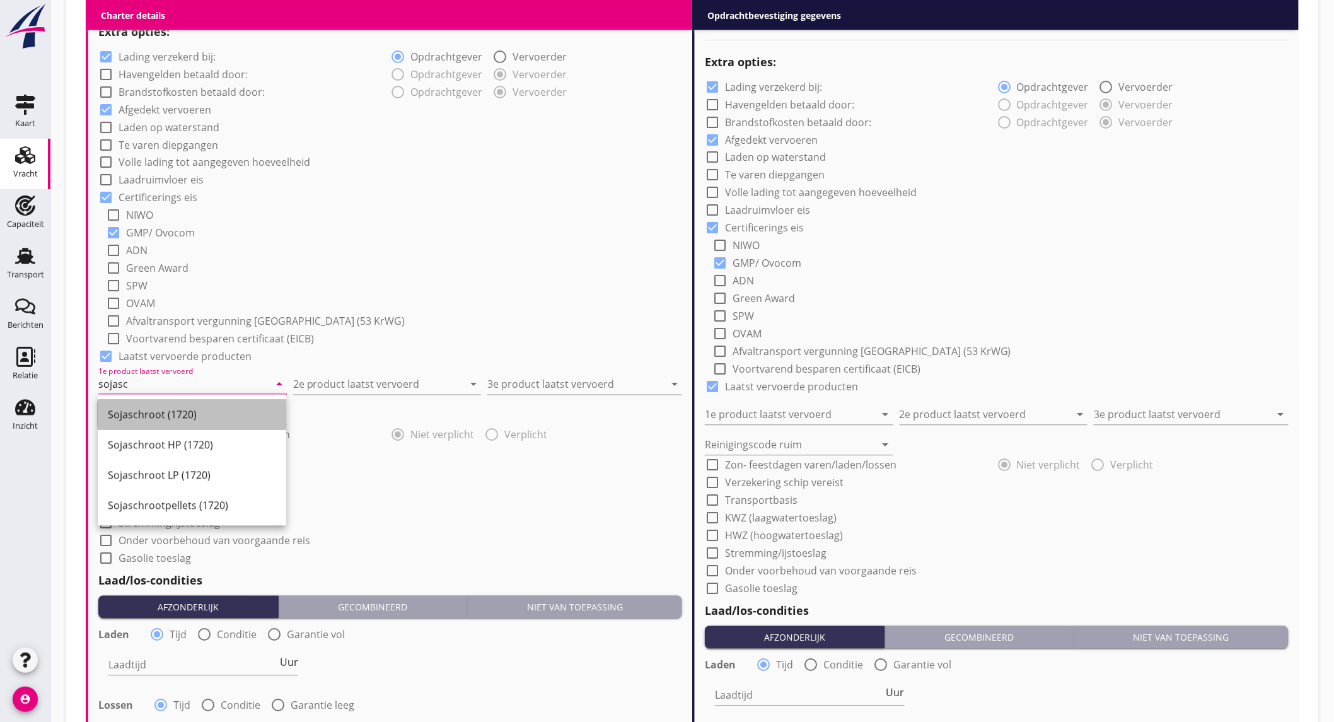
click at [192, 416] on div "Sojaschroot (1720)" at bounding box center [192, 414] width 168 height 15
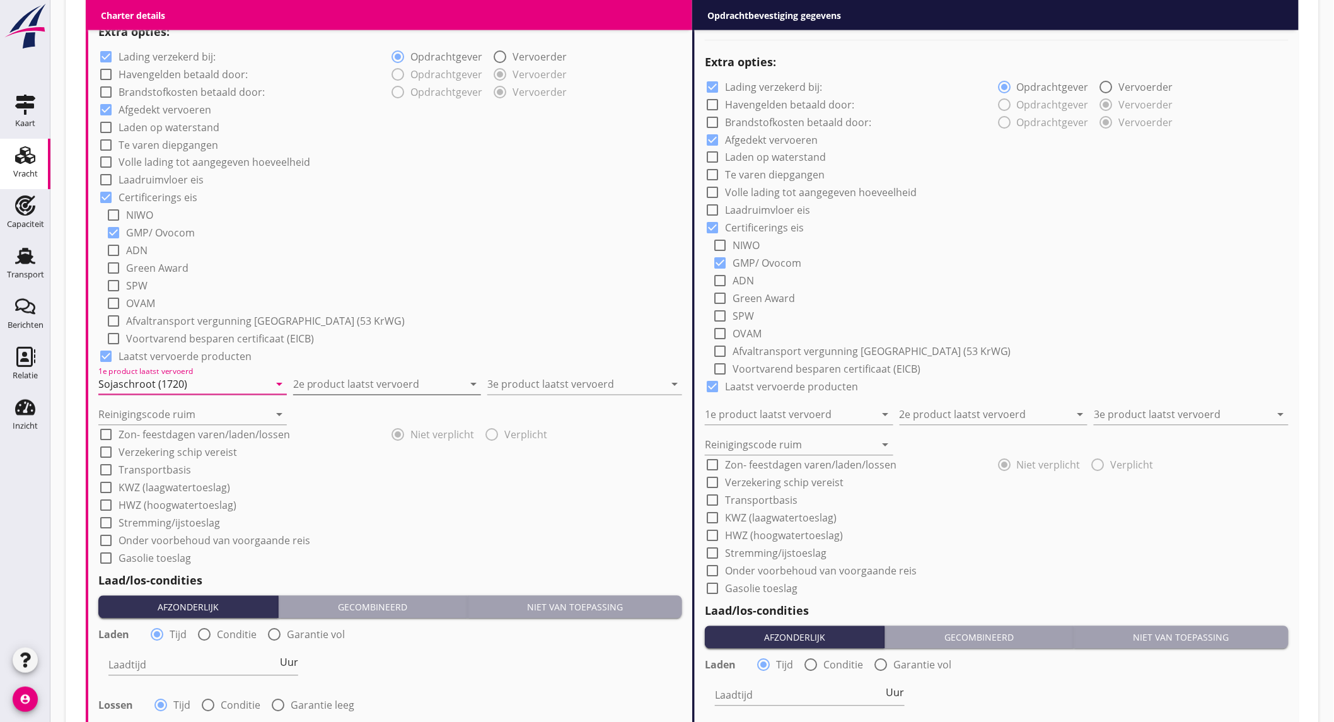
type input "Sojaschroot (1720)"
click at [332, 380] on input "2e product laatst vervoerd" at bounding box center [378, 384] width 171 height 20
drag, startPoint x: 332, startPoint y: 422, endPoint x: 541, endPoint y: 381, distance: 213.2
click at [332, 421] on div "Sojabonen (1811)" at bounding box center [387, 415] width 168 height 30
type input "Sojabonen (1811)"
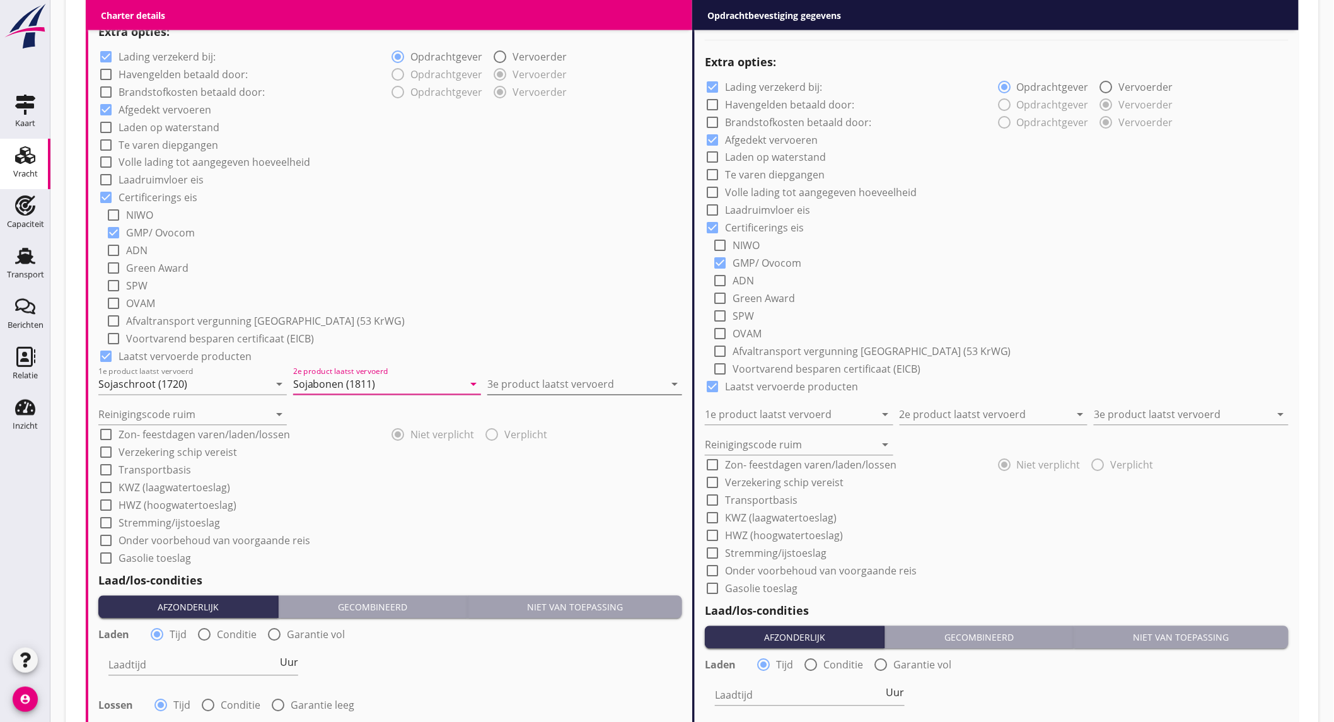
click at [568, 379] on input "3e product laatst vervoerd" at bounding box center [575, 384] width 177 height 20
click at [540, 408] on div "Sojabonen (1811)" at bounding box center [584, 414] width 175 height 15
type input "Sojabonen (1811)"
click at [178, 414] on input "Reinigingscode ruim" at bounding box center [183, 415] width 171 height 20
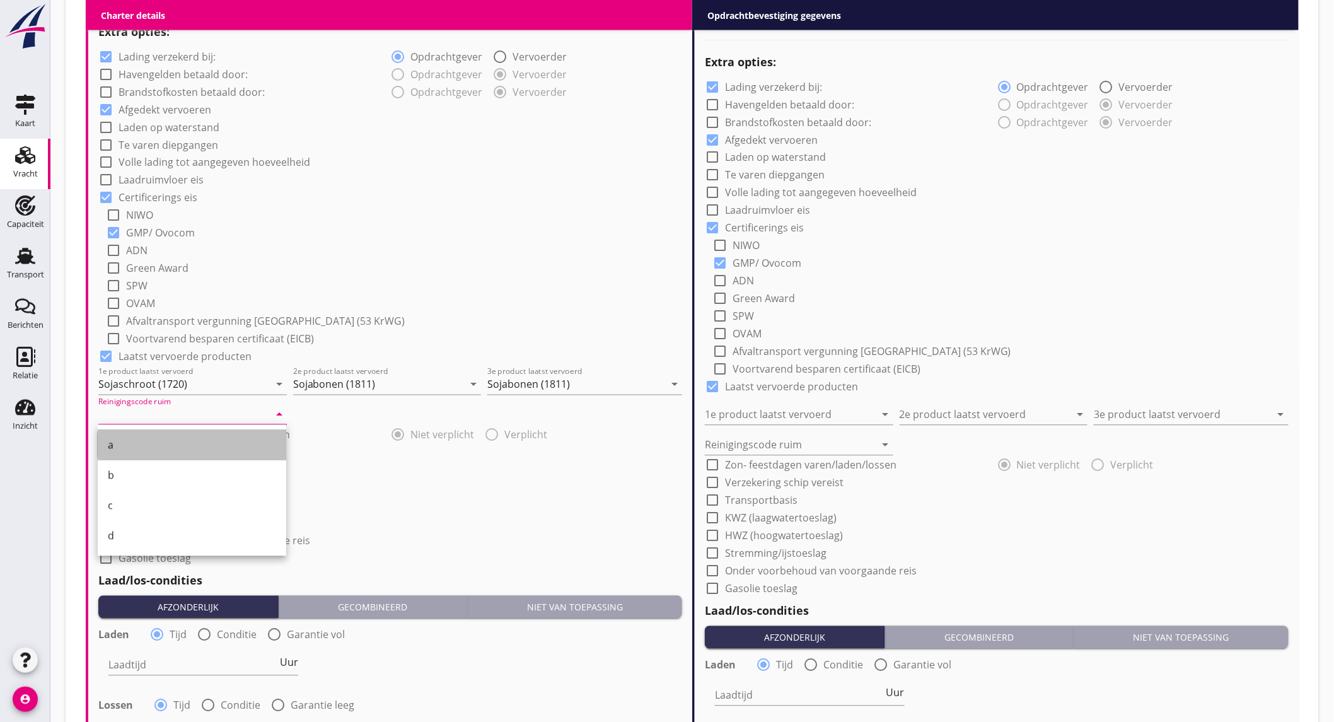
click at [161, 439] on div "a" at bounding box center [192, 444] width 168 height 15
type input "a"
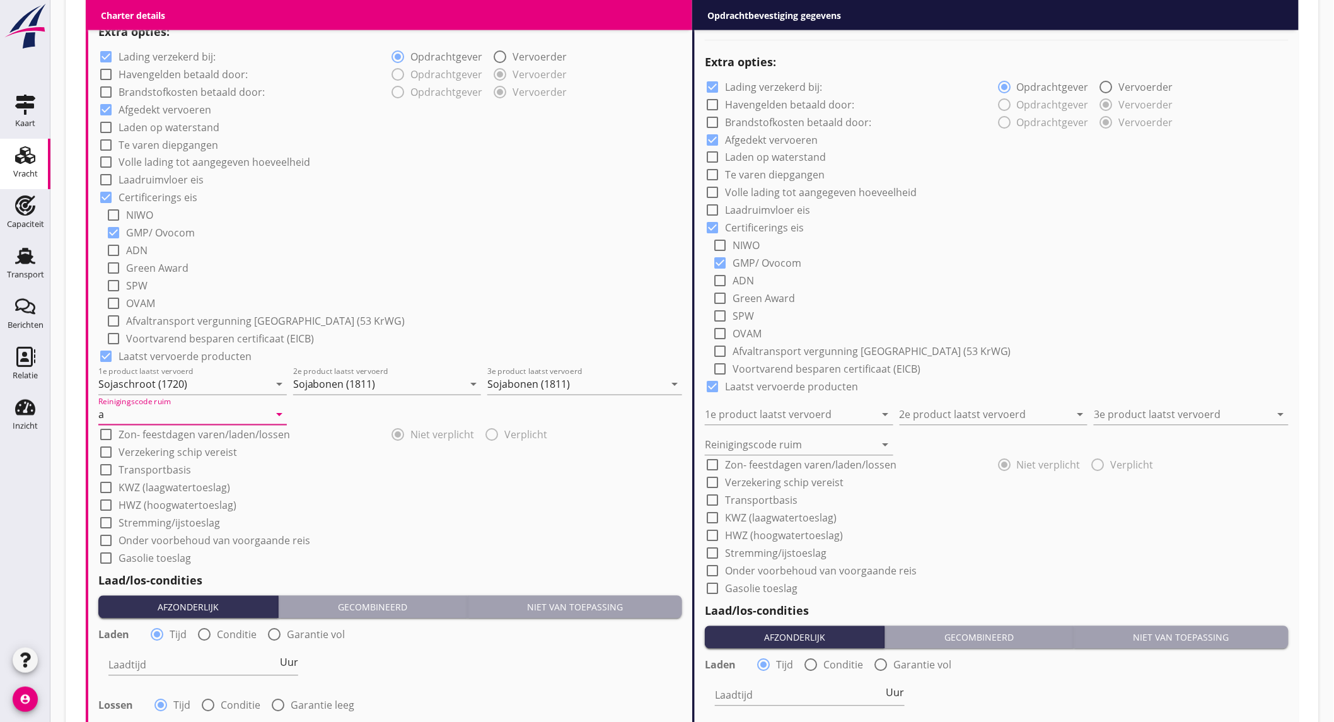
click at [209, 633] on div at bounding box center [204, 634] width 21 height 21
radio input "false"
radio input "true"
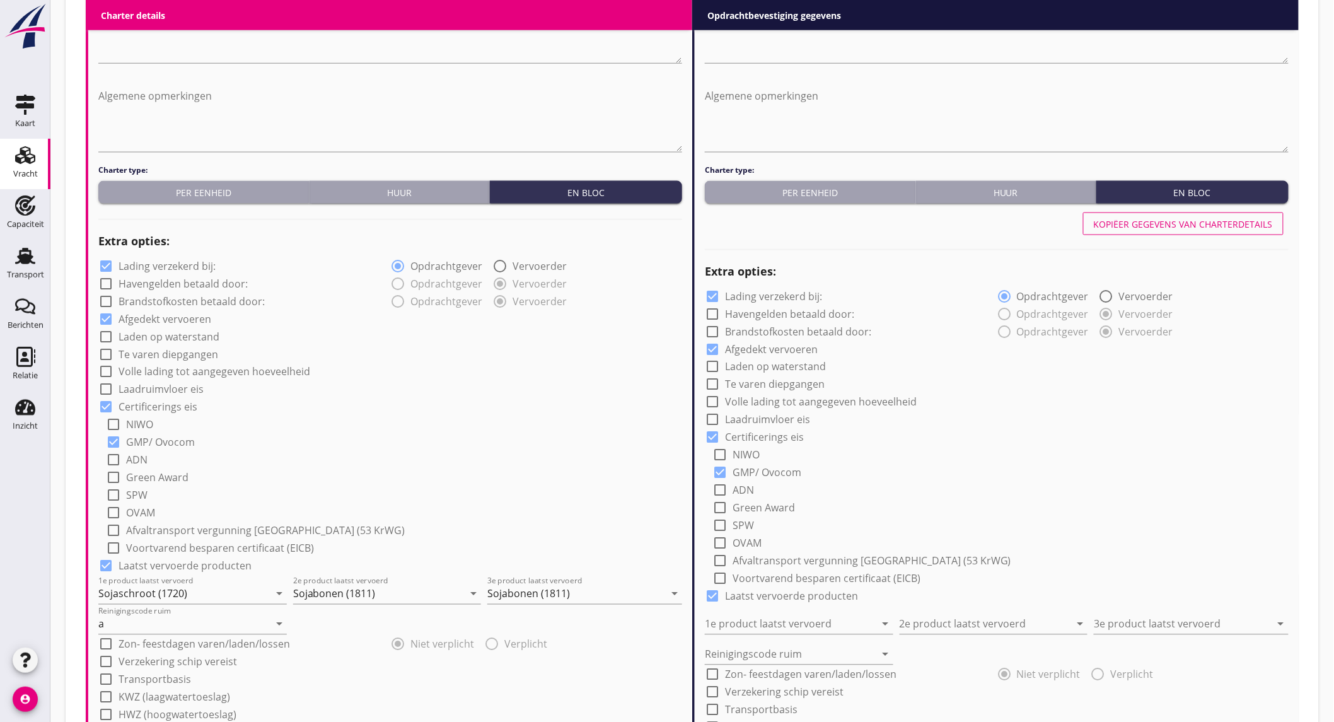
click at [180, 263] on label "Lading verzekerd bij:" at bounding box center [167, 266] width 97 height 13
checkbox input "false"
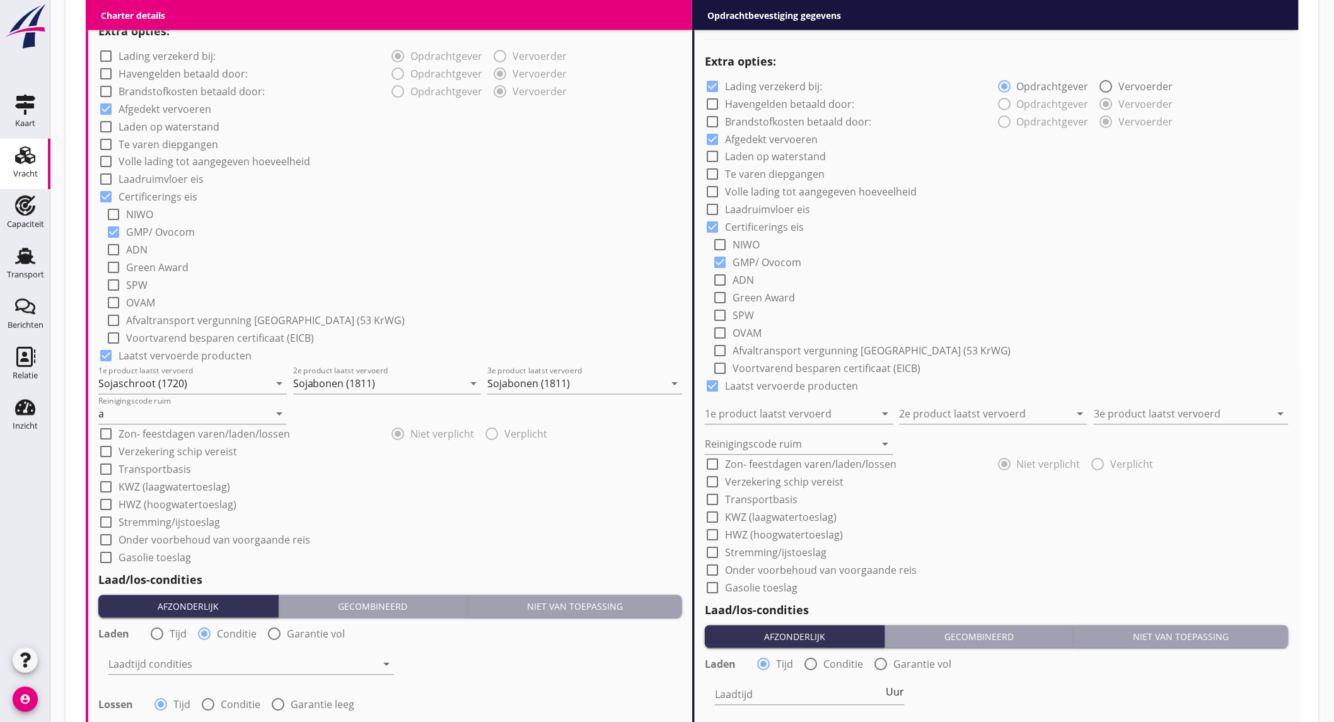
scroll to position [981, 0]
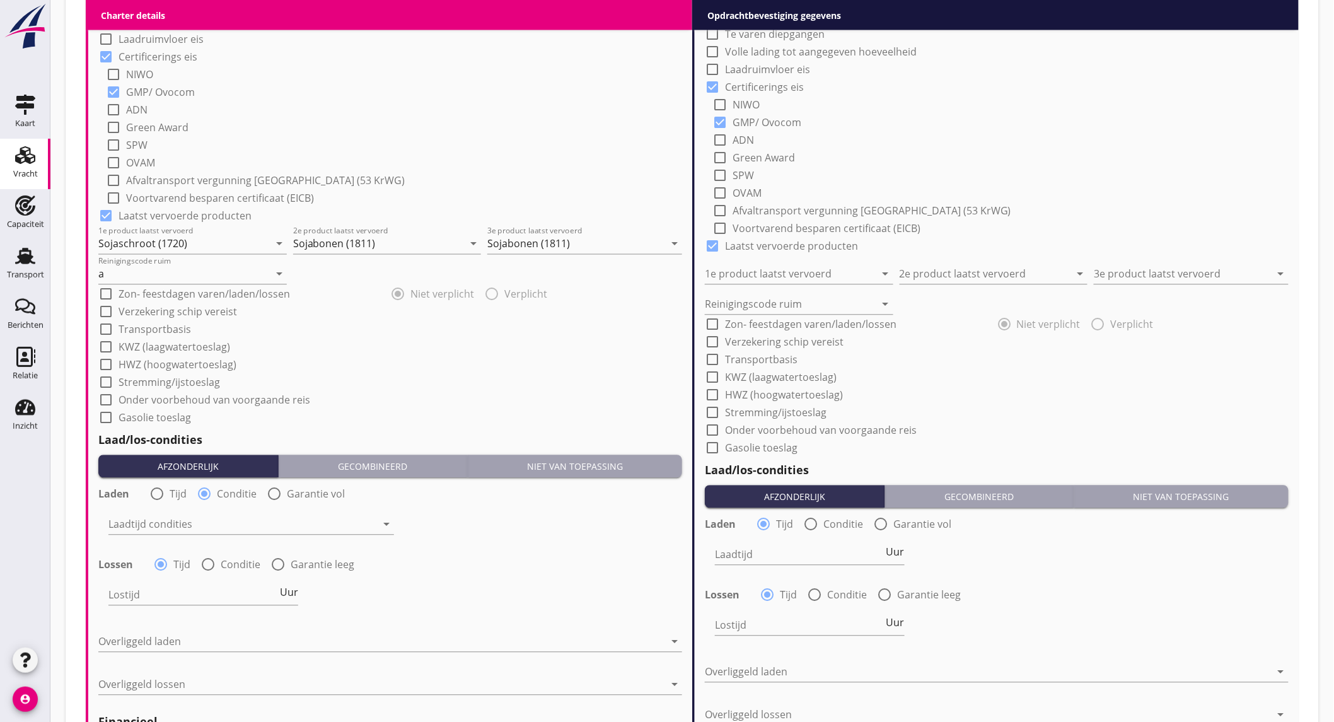
drag, startPoint x: 178, startPoint y: 524, endPoint x: 178, endPoint y: 533, distance: 8.8
click at [178, 524] on div at bounding box center [242, 524] width 268 height 20
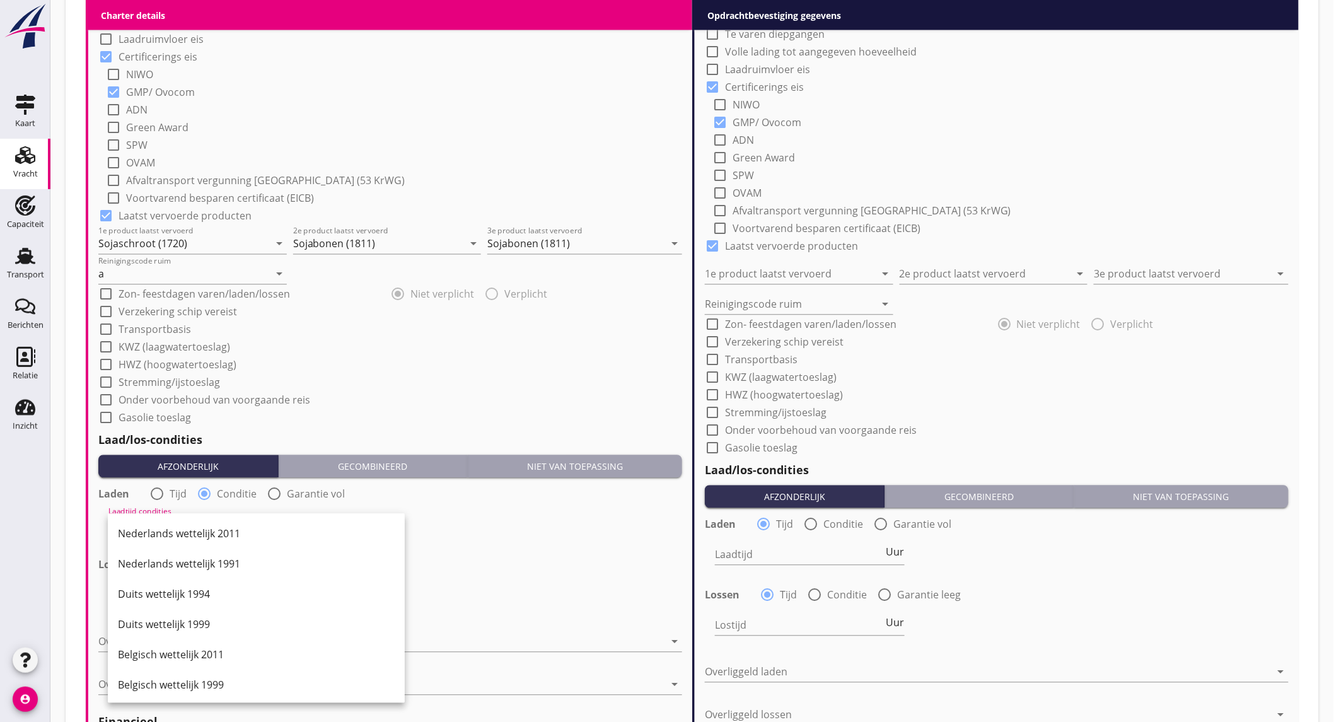
click at [184, 533] on div "Nederlands wettelijk 2011" at bounding box center [256, 533] width 277 height 15
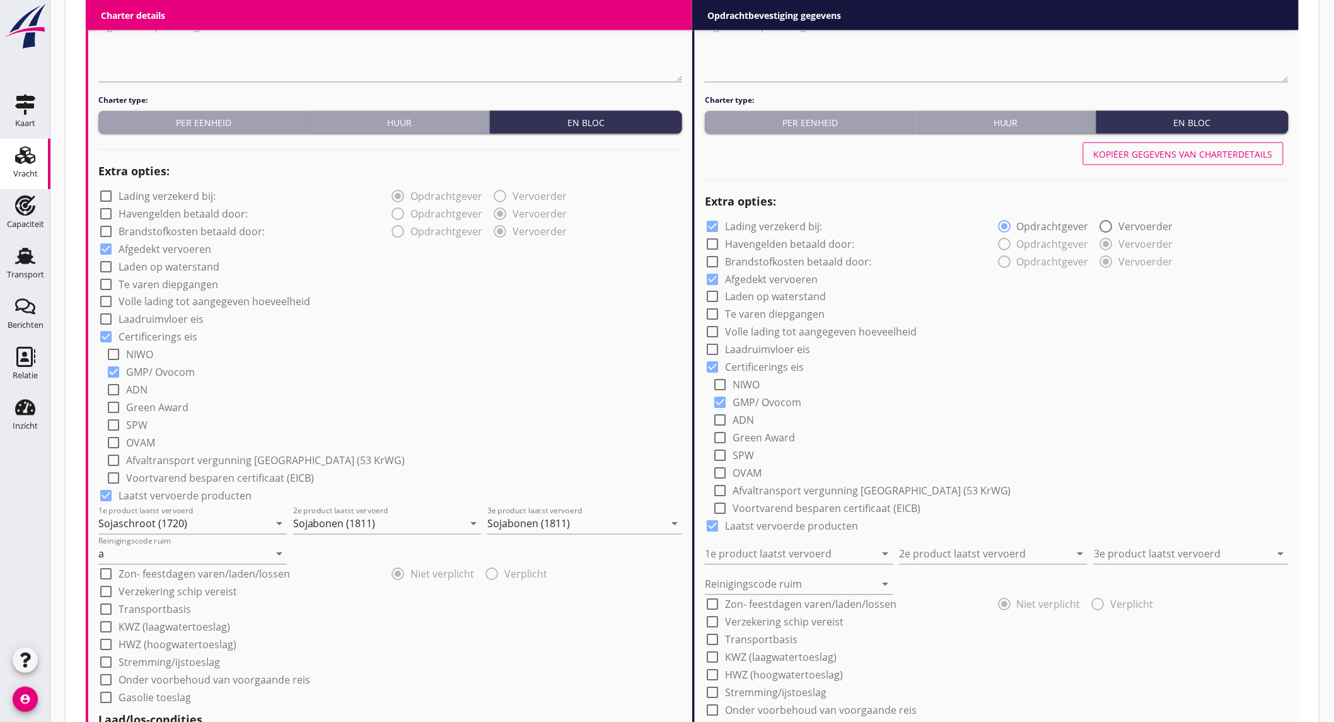
scroll to position [0, 0]
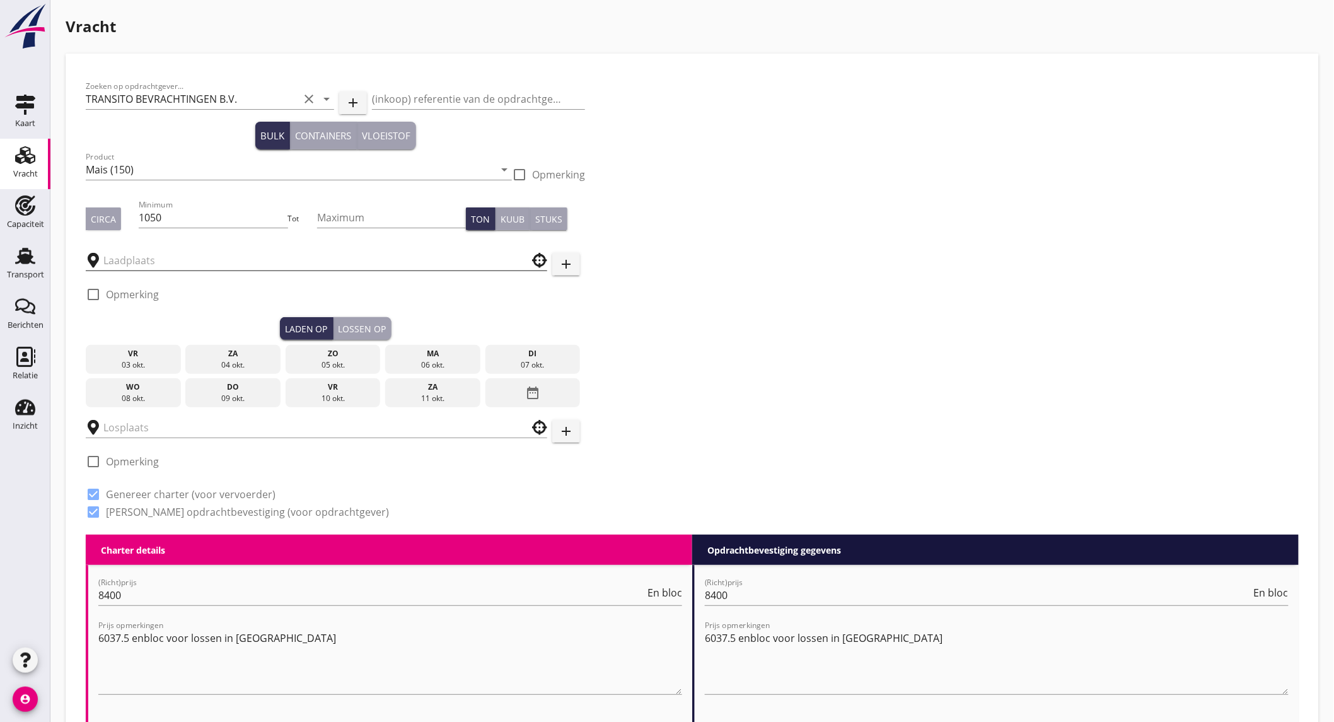
click at [163, 255] on input "text" at bounding box center [307, 260] width 408 height 20
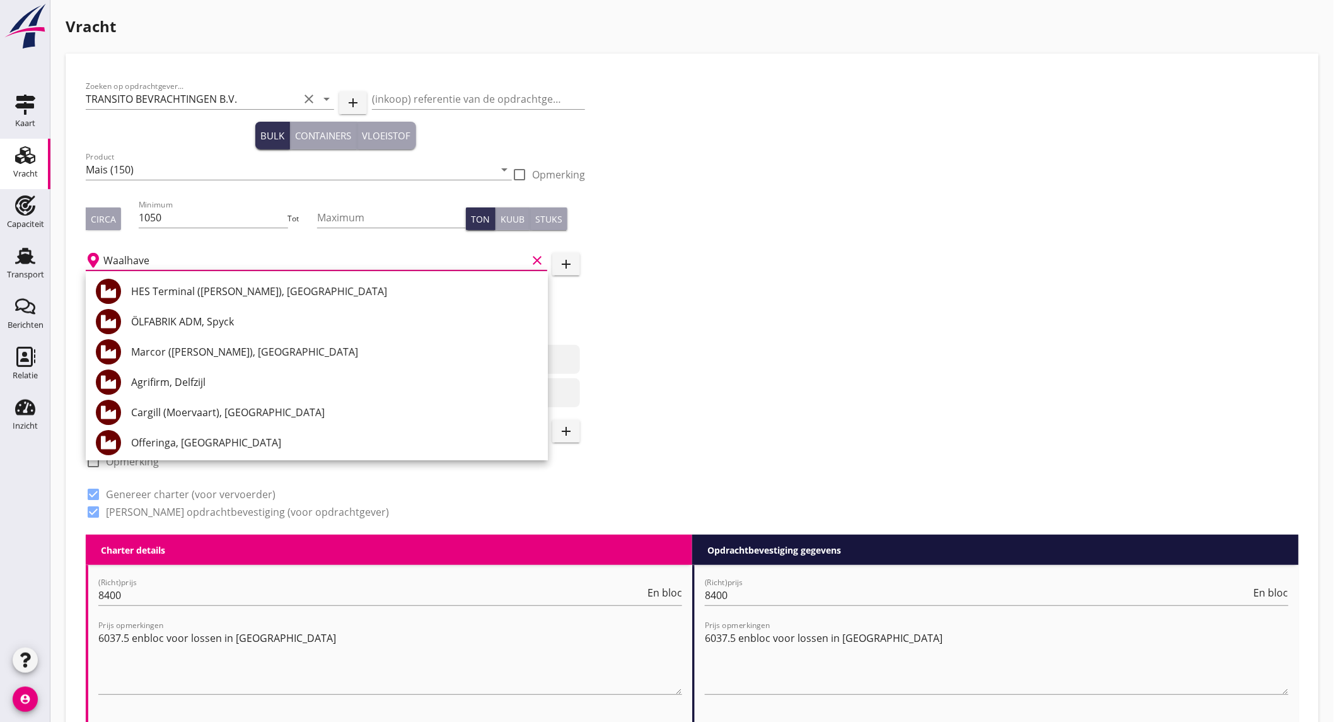
type input "[GEOGRAPHIC_DATA]"
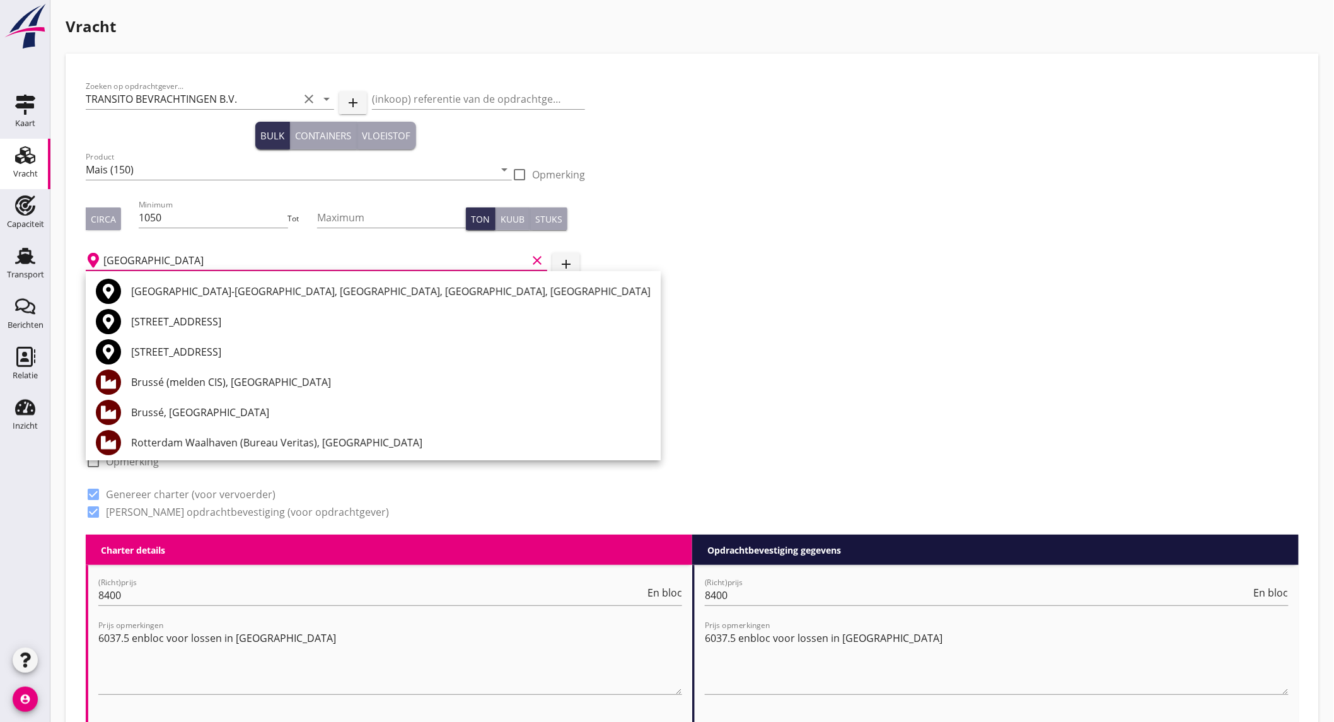
click at [534, 257] on icon "clear" at bounding box center [536, 260] width 15 height 15
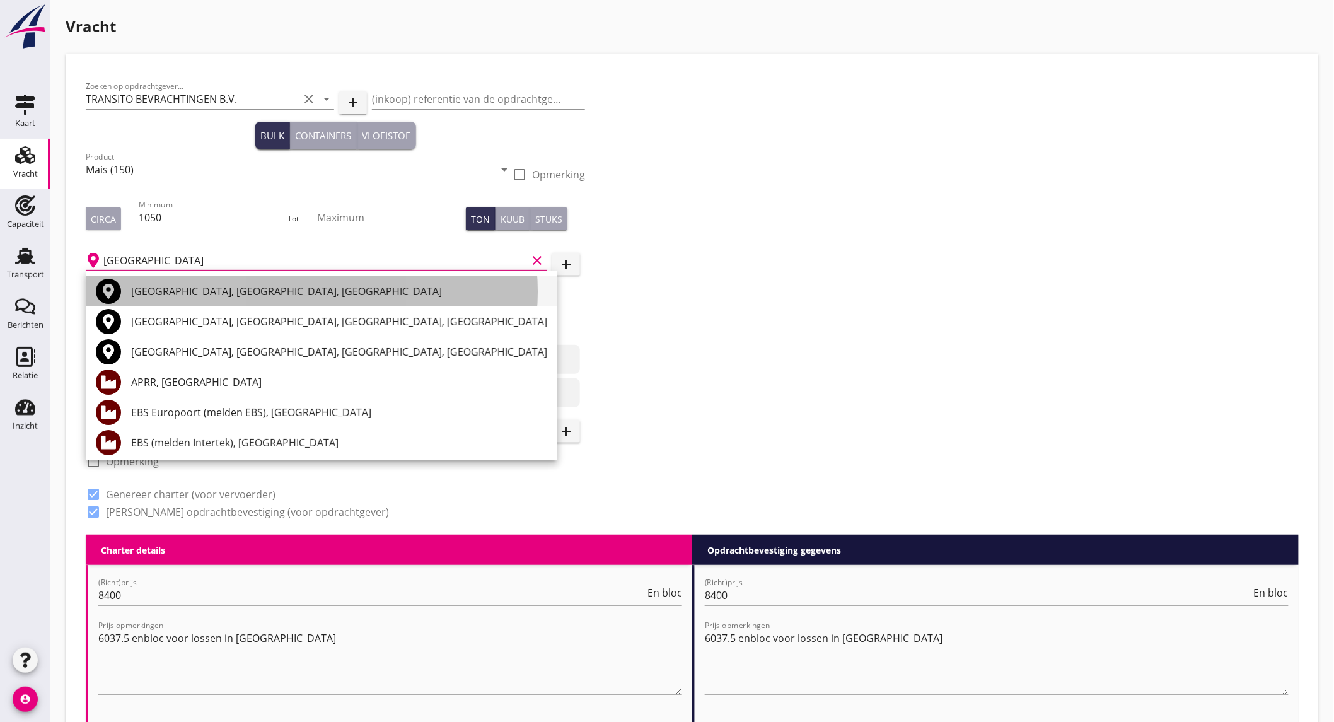
click at [210, 291] on div "[GEOGRAPHIC_DATA], [GEOGRAPHIC_DATA], [GEOGRAPHIC_DATA]" at bounding box center [339, 291] width 416 height 15
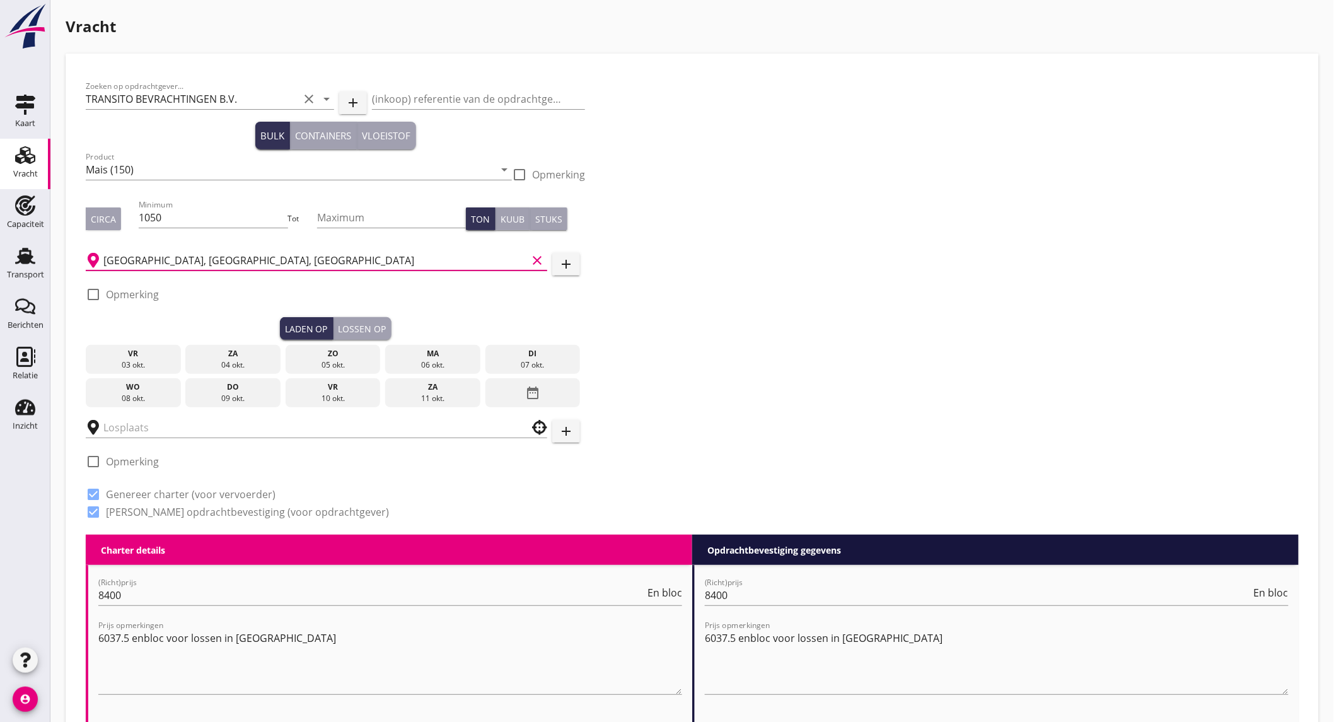
type input "[GEOGRAPHIC_DATA], [GEOGRAPHIC_DATA], [GEOGRAPHIC_DATA]"
click at [125, 288] on label "Opmerking" at bounding box center [132, 294] width 53 height 13
checkbox input "true"
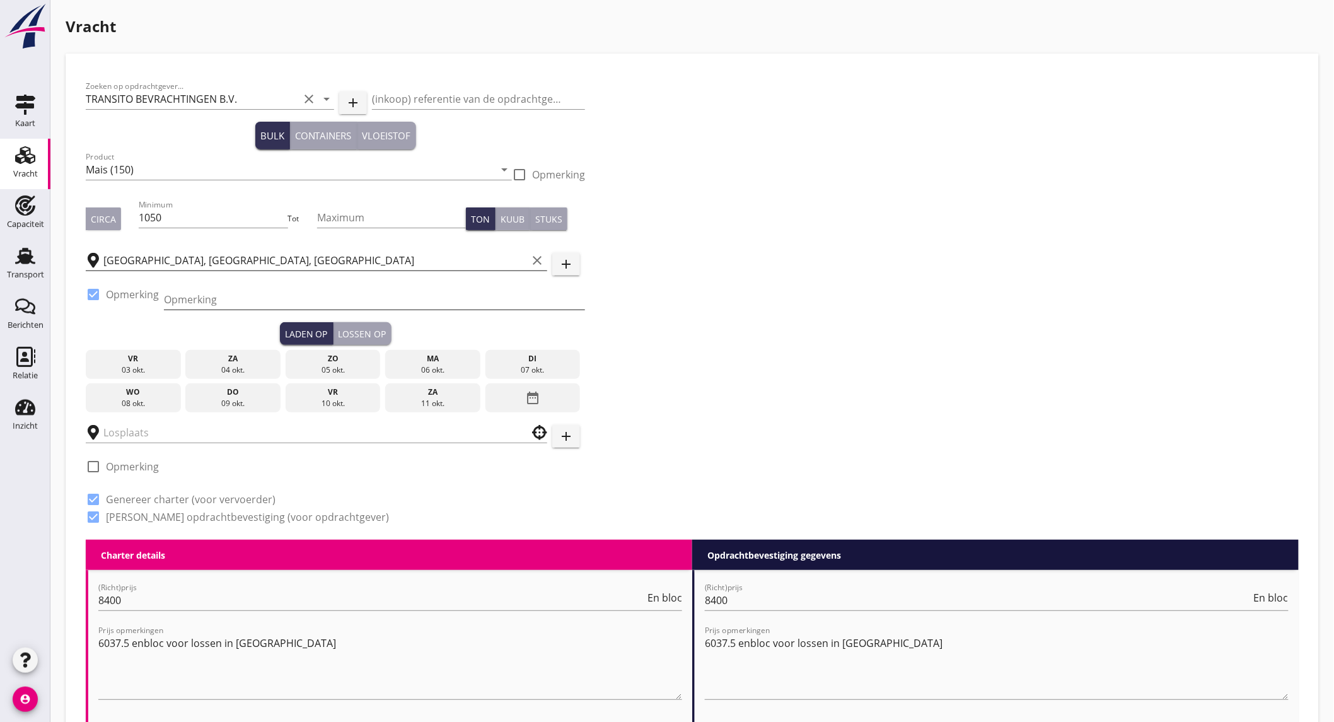
click at [205, 292] on input "Opmerking" at bounding box center [374, 299] width 421 height 20
type input "waalhaven bak"
click at [127, 398] on div "08 okt." at bounding box center [133, 403] width 89 height 11
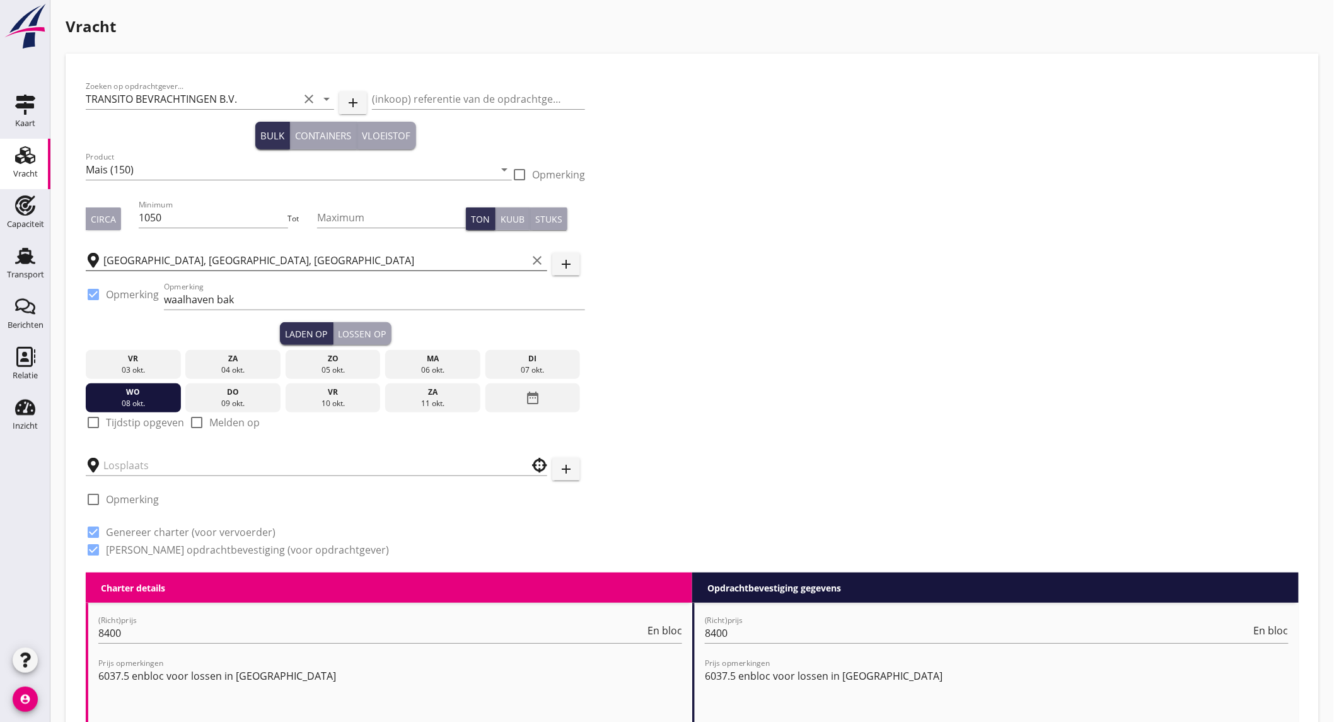
drag, startPoint x: 543, startPoint y: 364, endPoint x: 244, endPoint y: 419, distance: 303.9
click at [536, 364] on div "07 okt." at bounding box center [533, 369] width 89 height 11
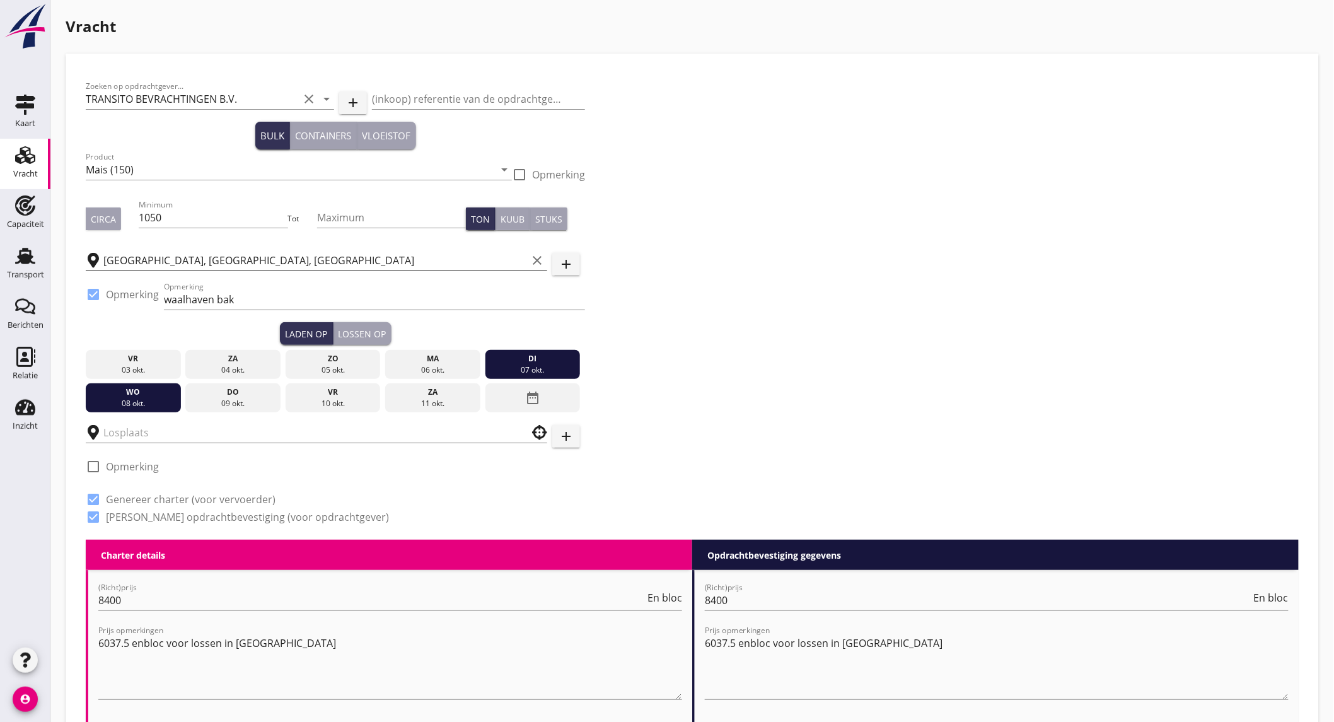
click at [546, 357] on div "di" at bounding box center [533, 358] width 89 height 11
click at [540, 367] on div "07 okt." at bounding box center [533, 369] width 89 height 11
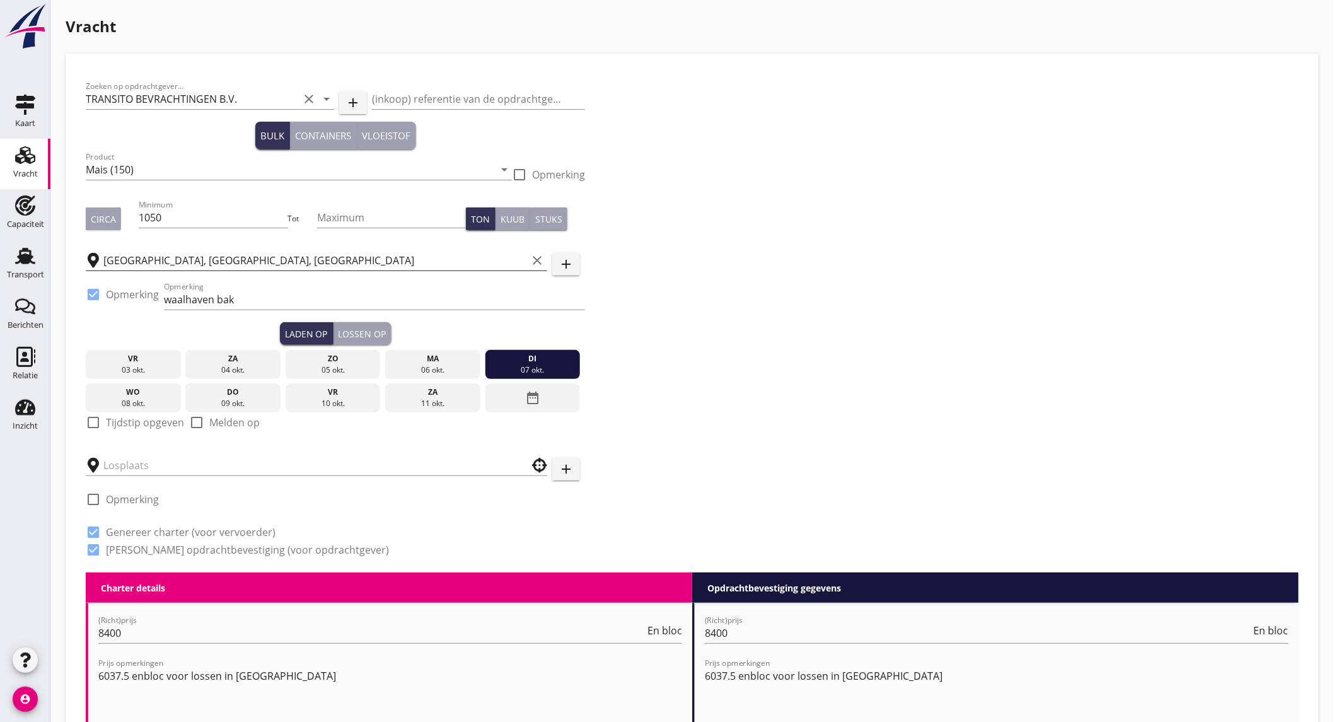
click at [133, 425] on label "Tijdstip opgeven" at bounding box center [145, 422] width 78 height 13
checkbox input "true"
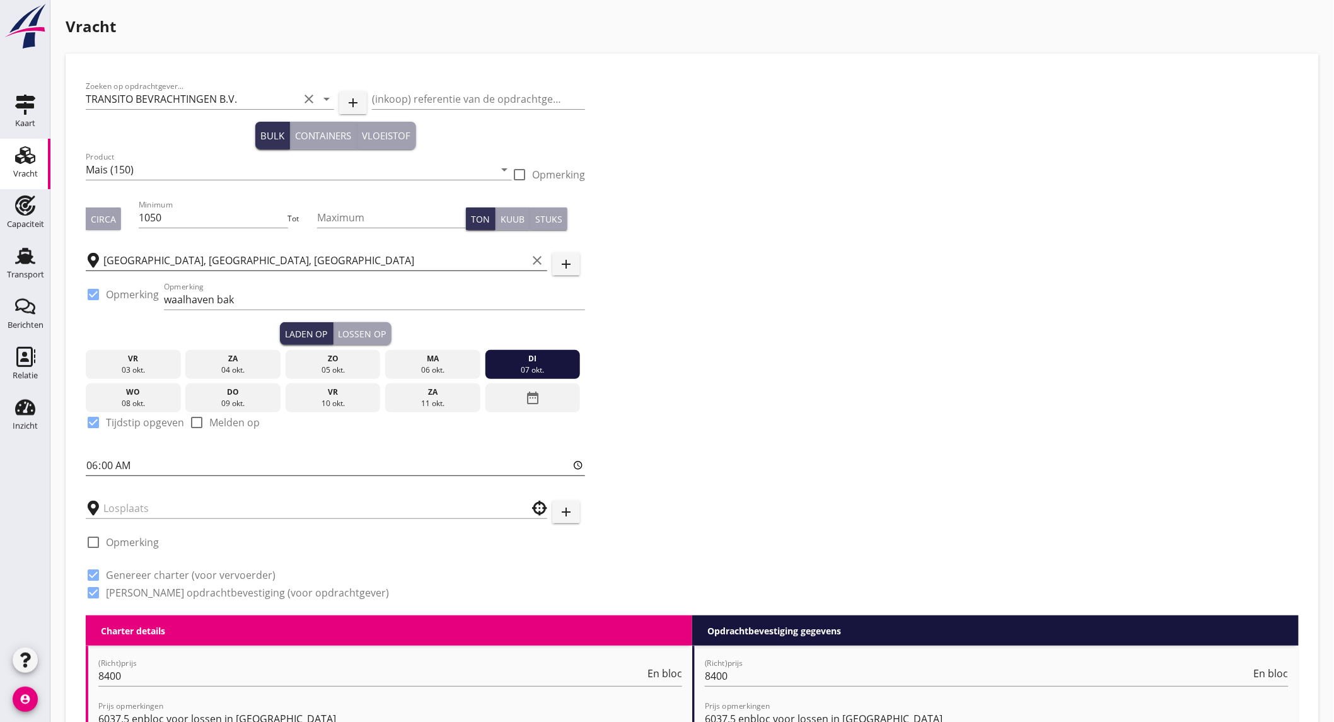
click at [115, 465] on input "06:00" at bounding box center [335, 465] width 499 height 20
type input "14:30"
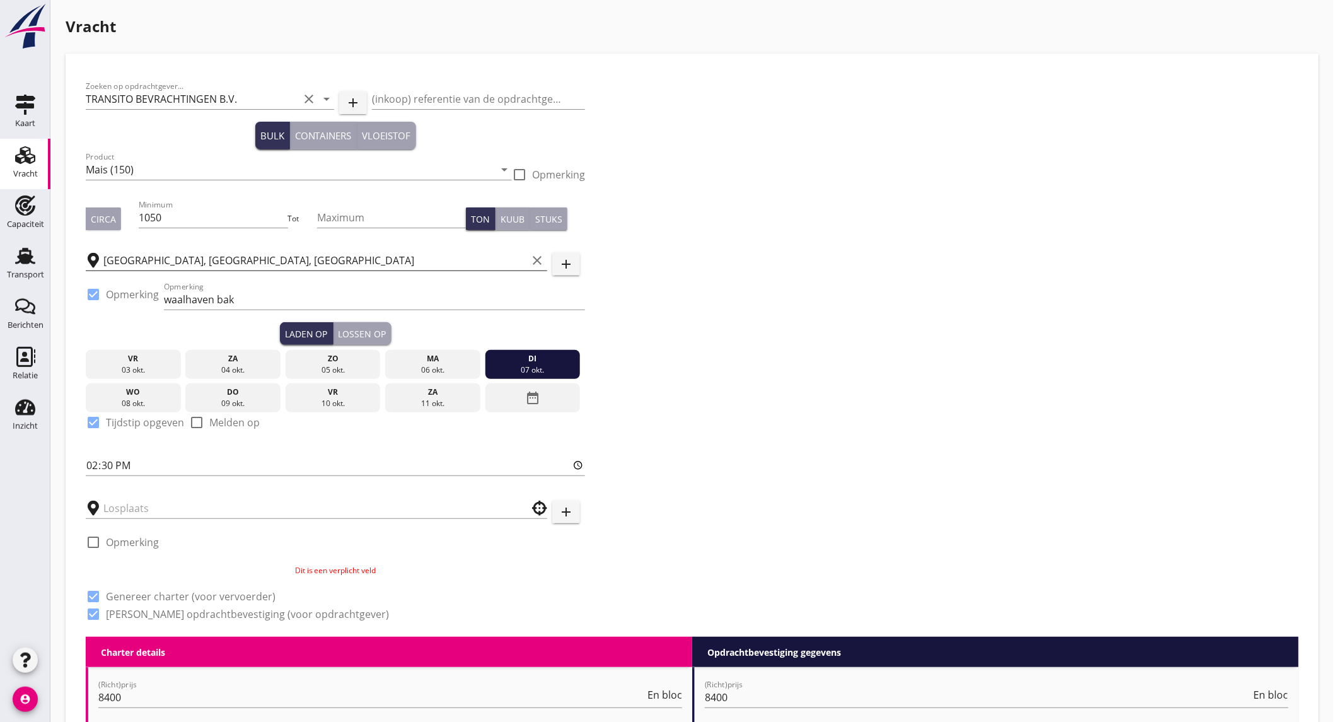
click at [998, 408] on div "Zoeken op opdrachtgever... TRANSITO BEVRACHTINGEN B.V. clear arrow_drop_down ad…" at bounding box center [692, 355] width 1223 height 563
click at [354, 332] on div "Lossen op" at bounding box center [362, 333] width 48 height 13
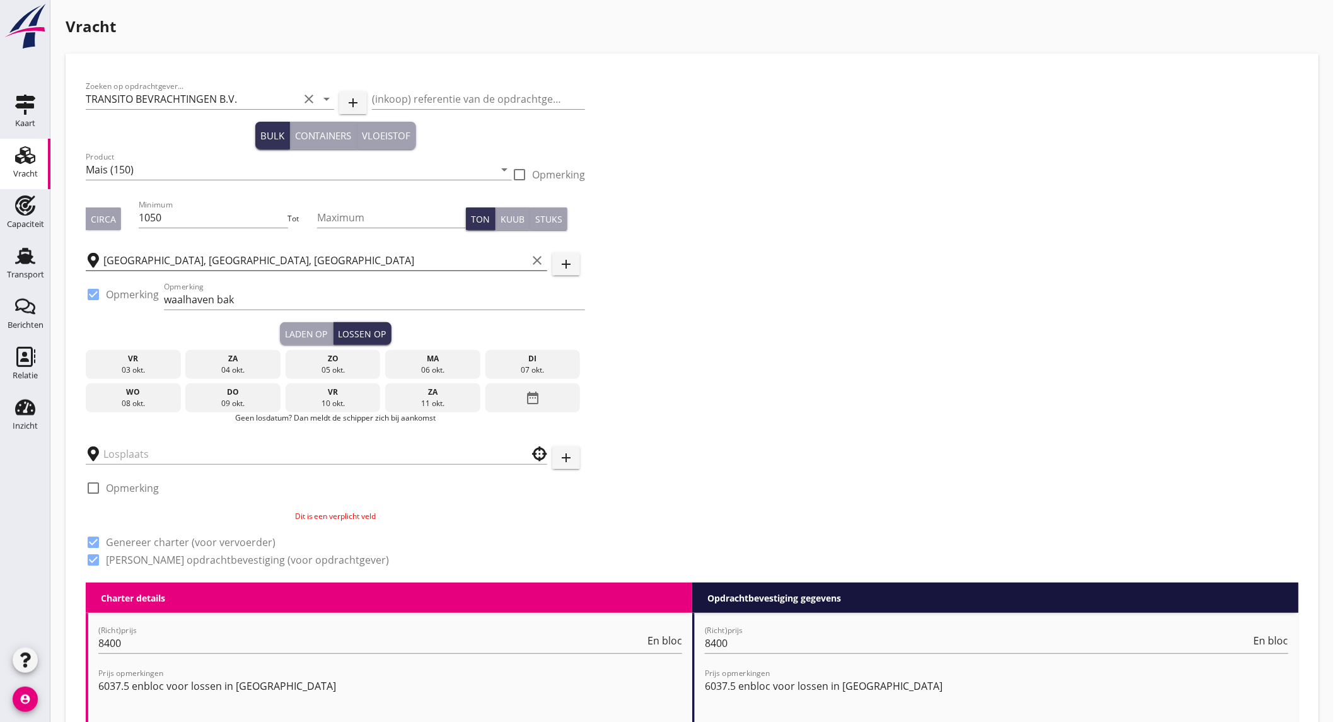
click at [241, 400] on div "09 okt." at bounding box center [232, 403] width 89 height 11
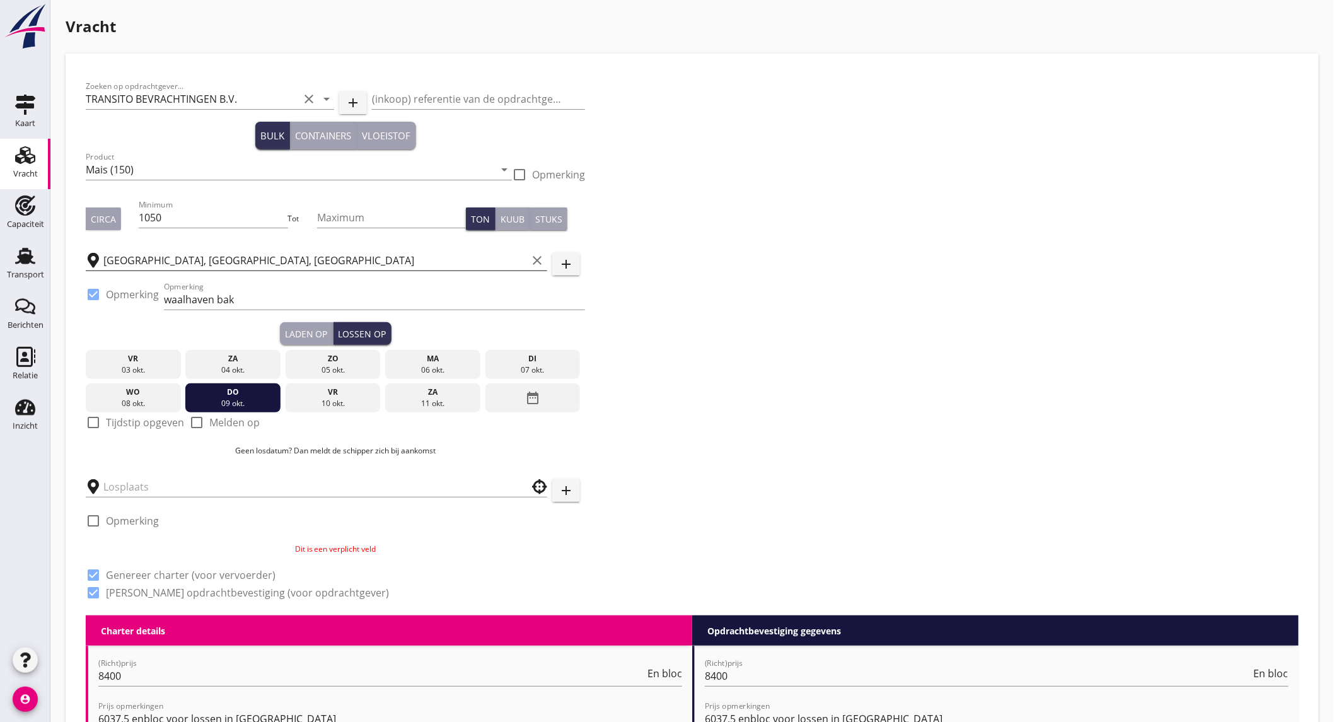
click at [209, 420] on label "Melden op" at bounding box center [234, 422] width 50 height 13
checkbox input "true"
click at [139, 483] on input "text" at bounding box center [307, 487] width 408 height 20
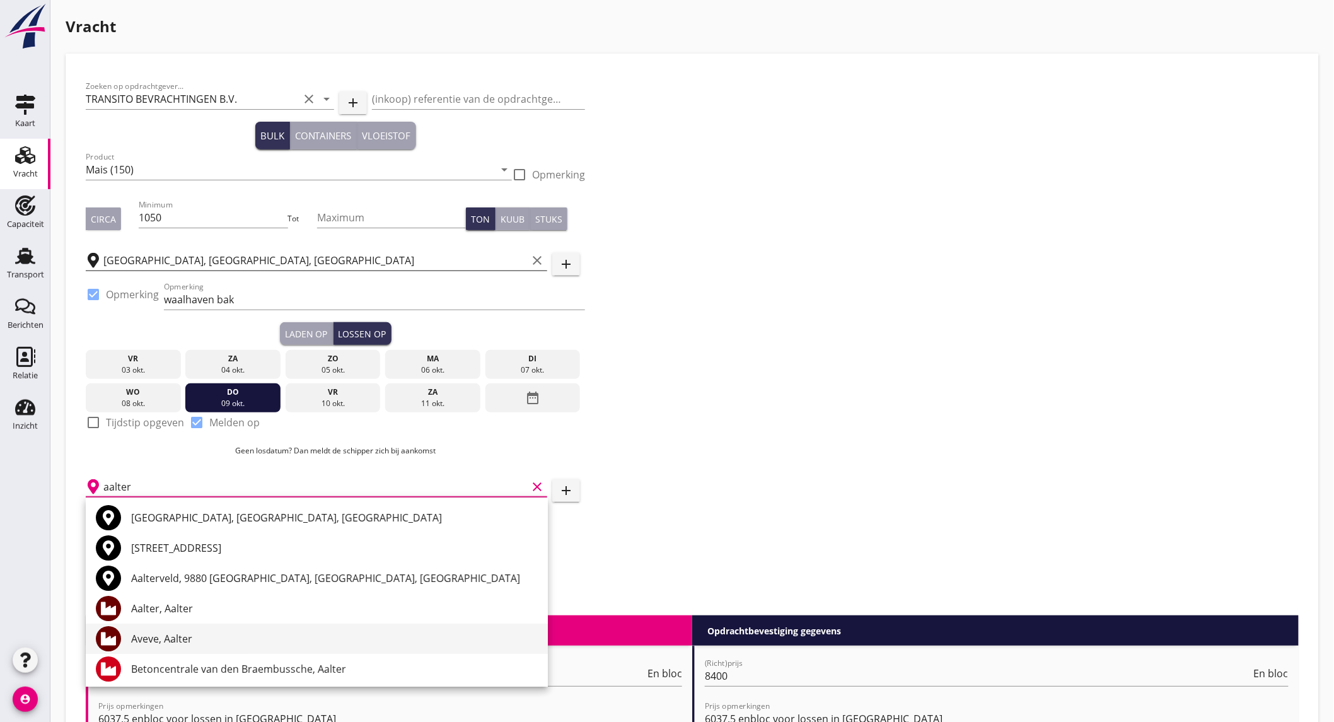
click at [199, 639] on div "Aveve, Aalter" at bounding box center [334, 638] width 407 height 15
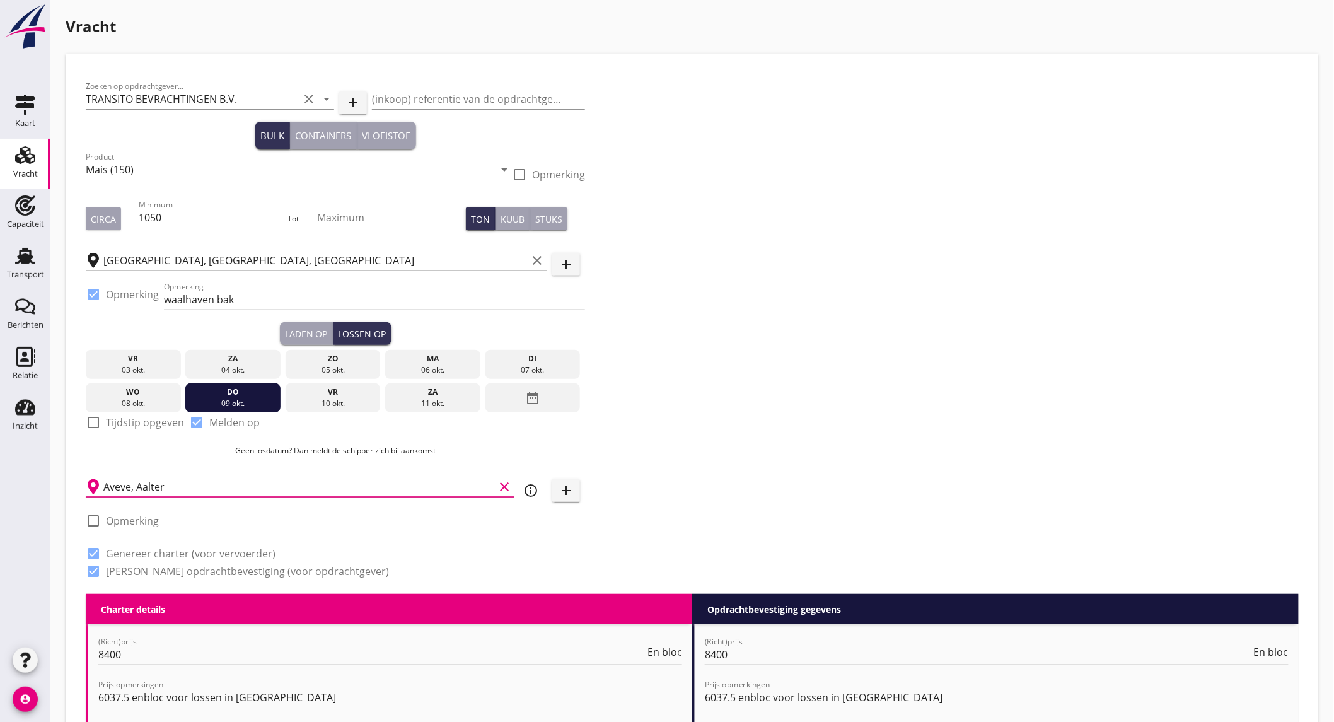
scroll to position [210, 0]
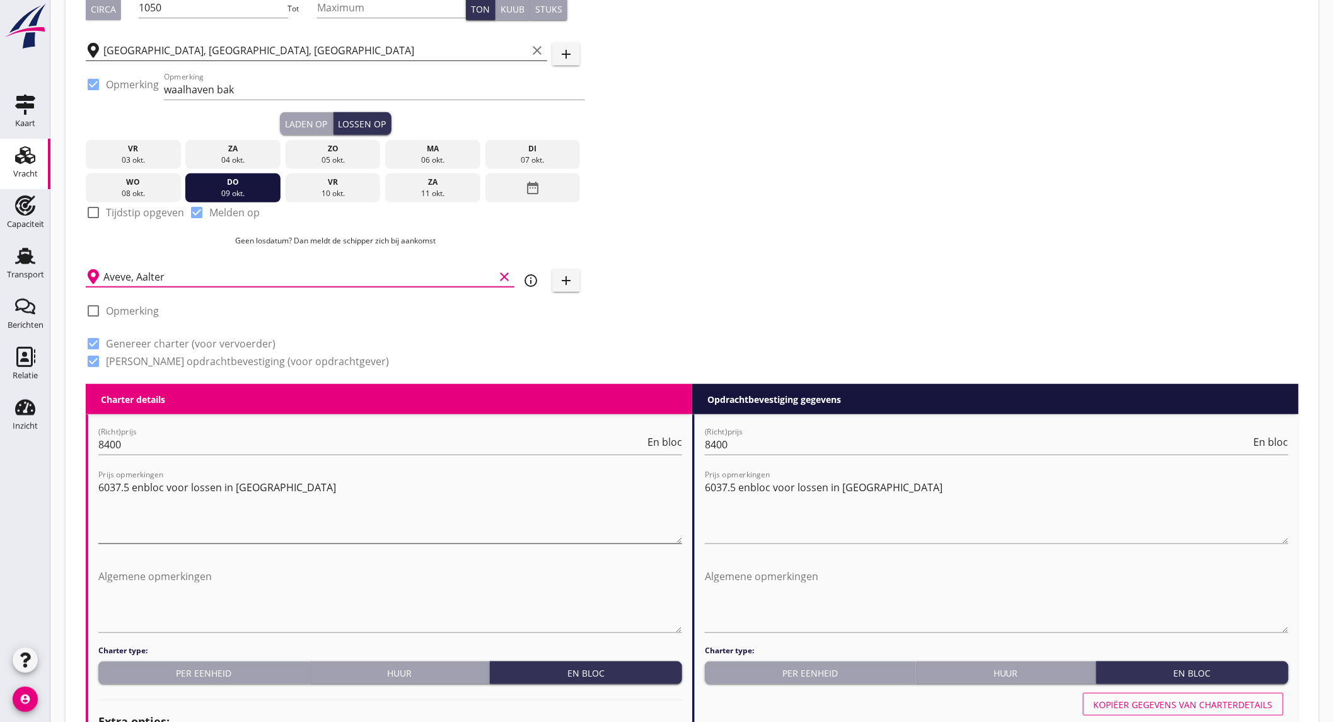
type input "Aveve, Aalter"
click at [279, 488] on textarea "6037.5 enbloc voor lossen in [GEOGRAPHIC_DATA]" at bounding box center [390, 510] width 584 height 66
click at [256, 574] on textarea "Algemene opmerkingen" at bounding box center [390, 599] width 584 height 66
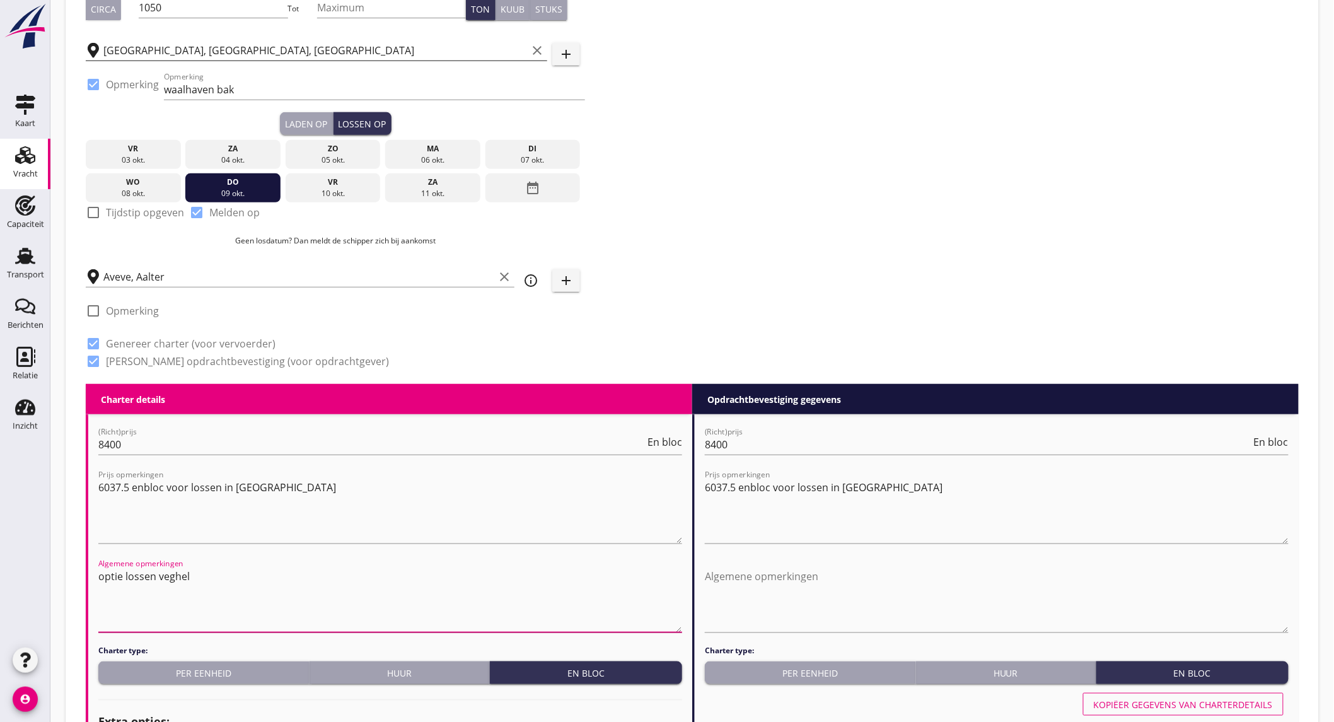
click at [173, 577] on textarea "optie lossen veghel" at bounding box center [390, 599] width 584 height 66
type textarea "optie lossen veghel"
click at [730, 582] on textarea "Algemene opmerkingen" at bounding box center [997, 599] width 584 height 66
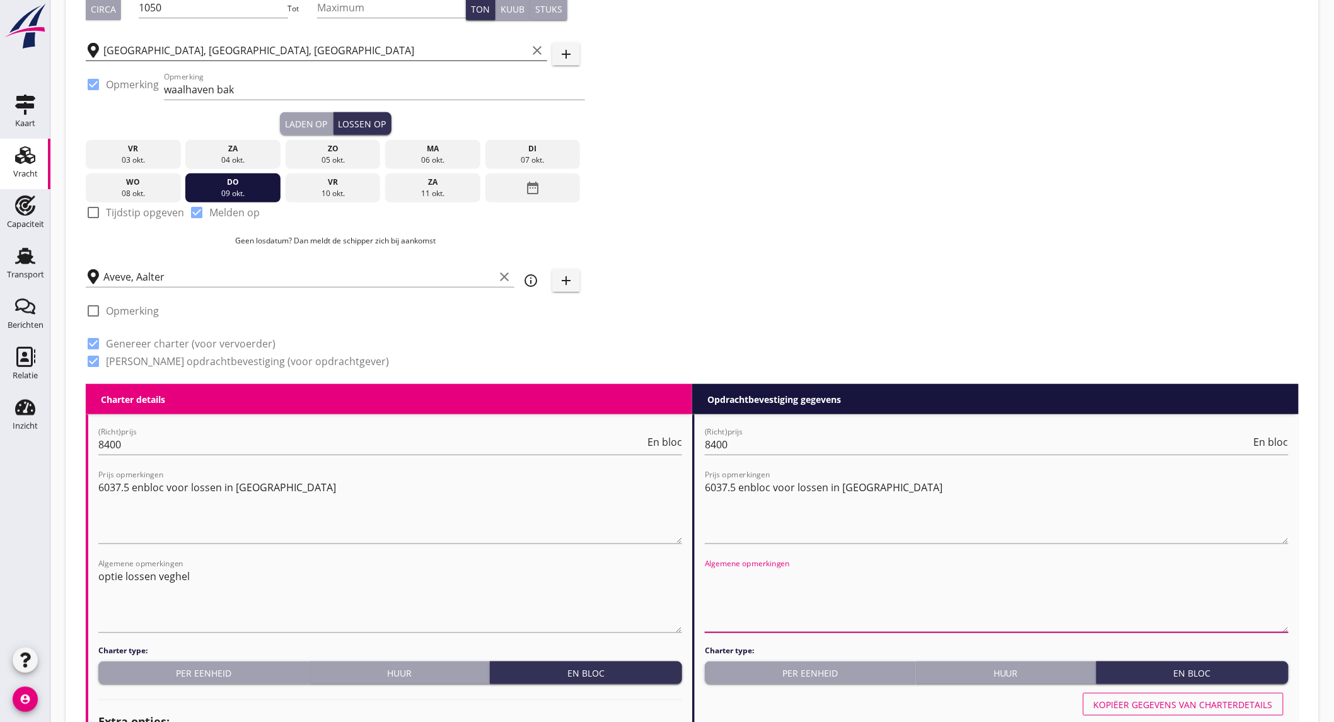
paste textarea "optie lossen veghel"
type textarea "optie lossen veghel"
click at [216, 575] on textarea "optie lossen veghel" at bounding box center [390, 599] width 584 height 66
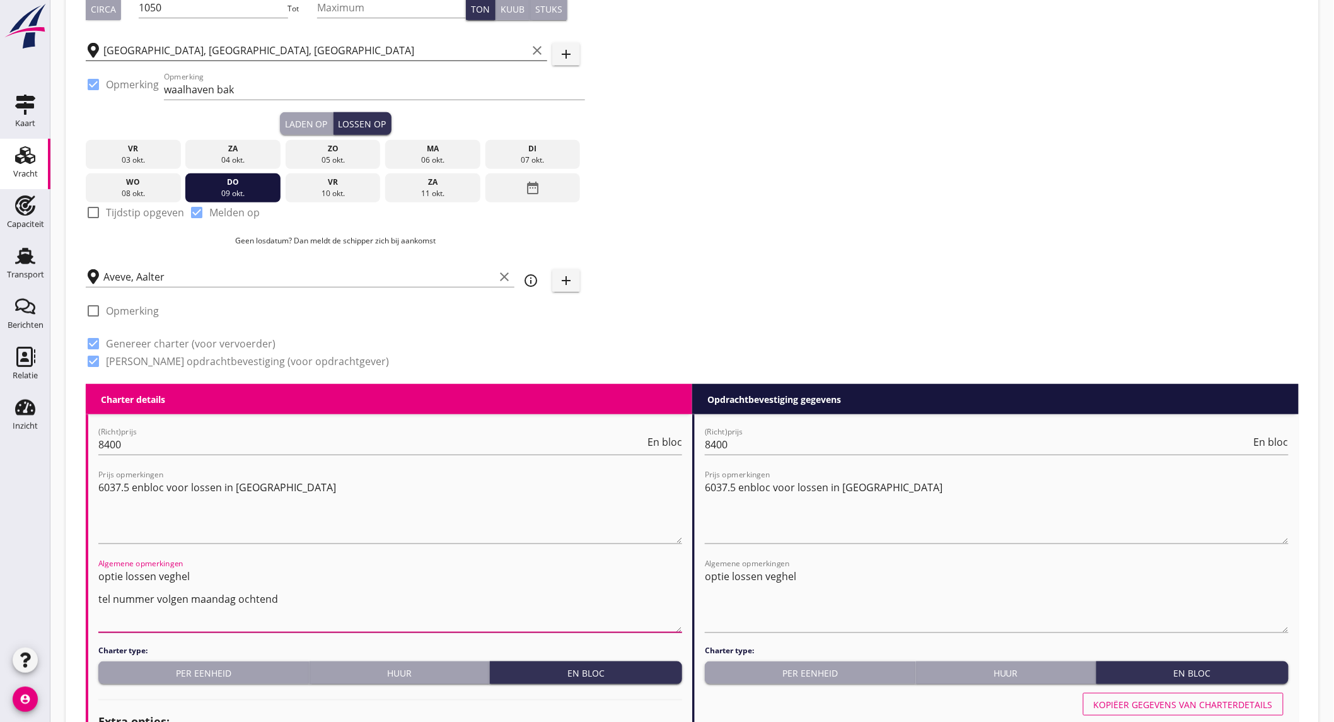
click at [205, 593] on textarea "optie lossen veghel tel nummer volgen maandag ochtend" at bounding box center [390, 599] width 584 height 66
type textarea "optie lossen veghel tel nummer volgen maandag ochtend"
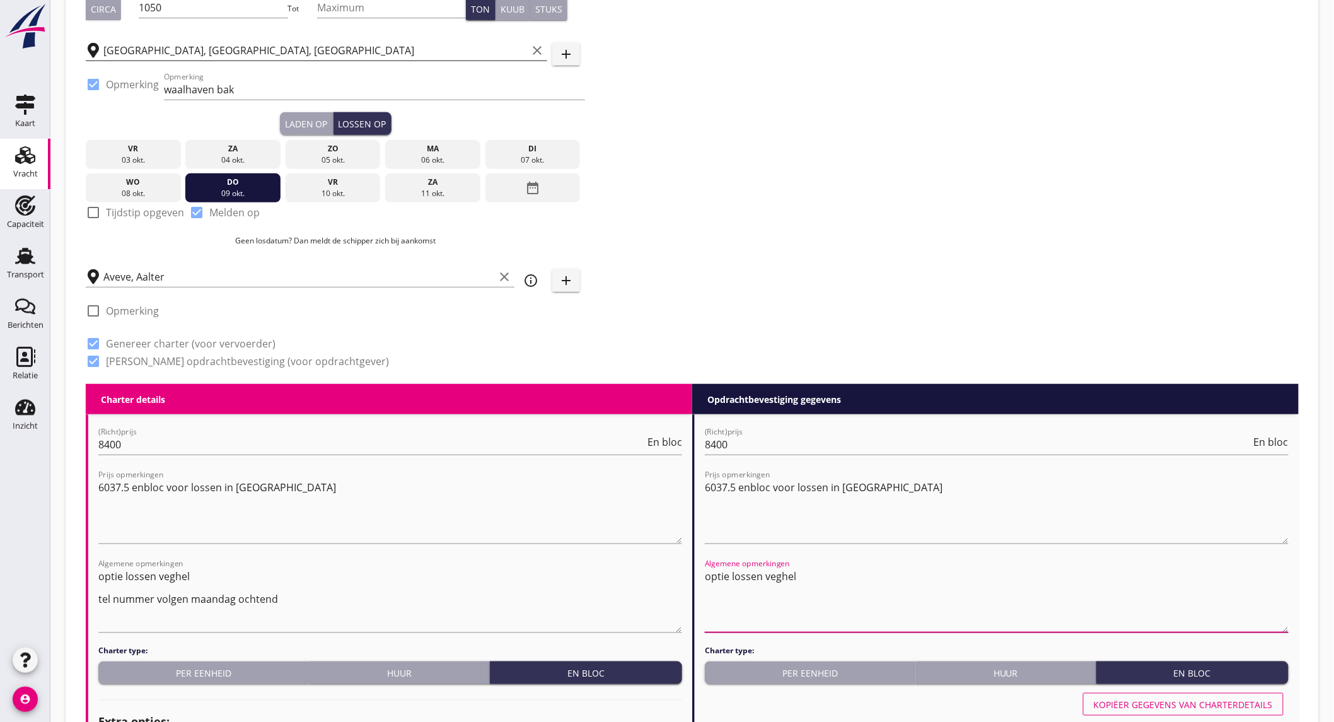
click at [834, 575] on textarea "optie lossen veghel" at bounding box center [997, 599] width 584 height 66
paste textarea "tel nummer volgen maandag ochtend"
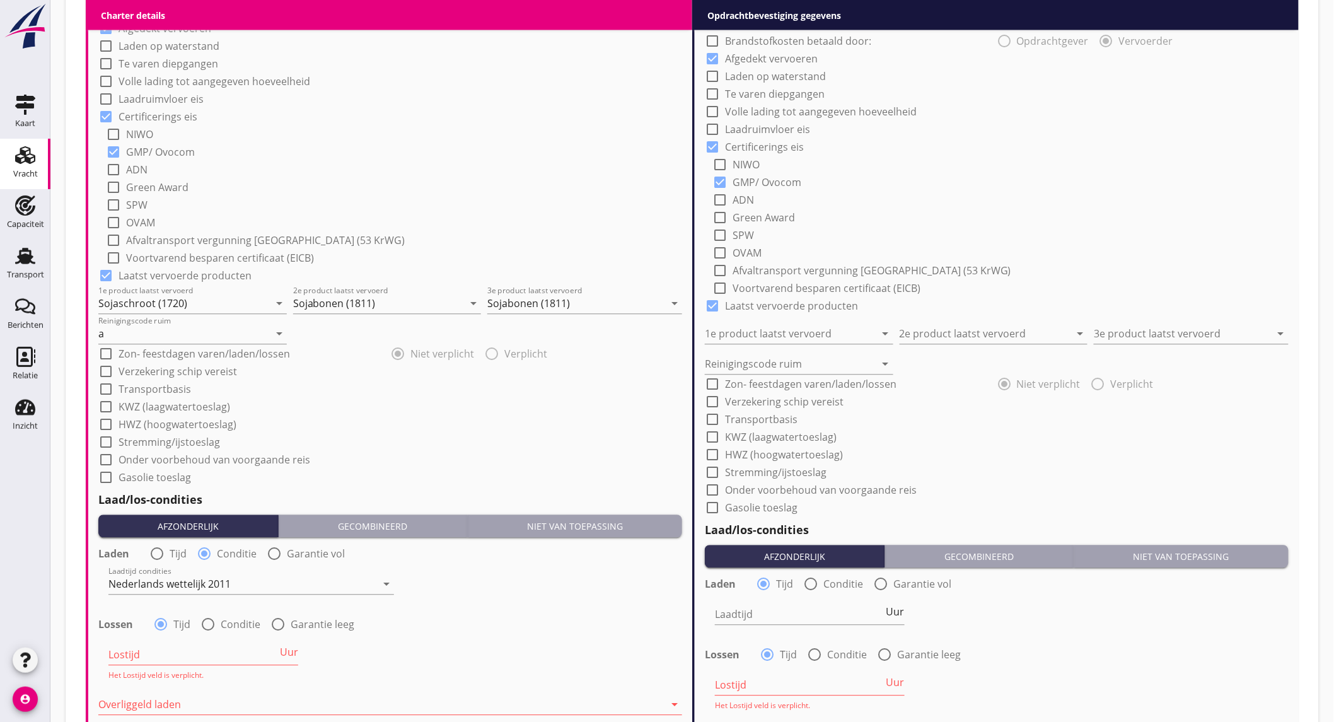
scroll to position [1190, 0]
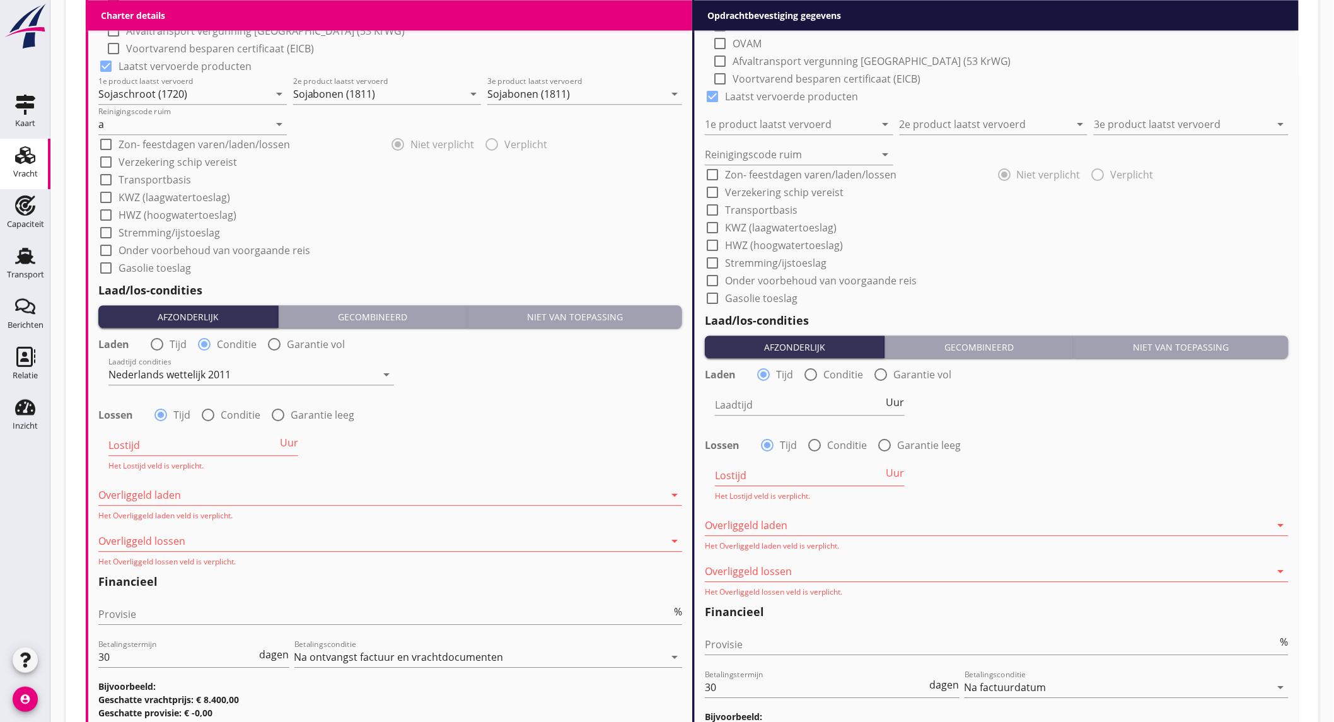
type textarea "optie lossen veghel tel nummer volgen maandag ochtend"
click at [209, 408] on div at bounding box center [207, 414] width 21 height 21
radio input "false"
radio input "true"
click at [197, 442] on div at bounding box center [242, 445] width 268 height 20
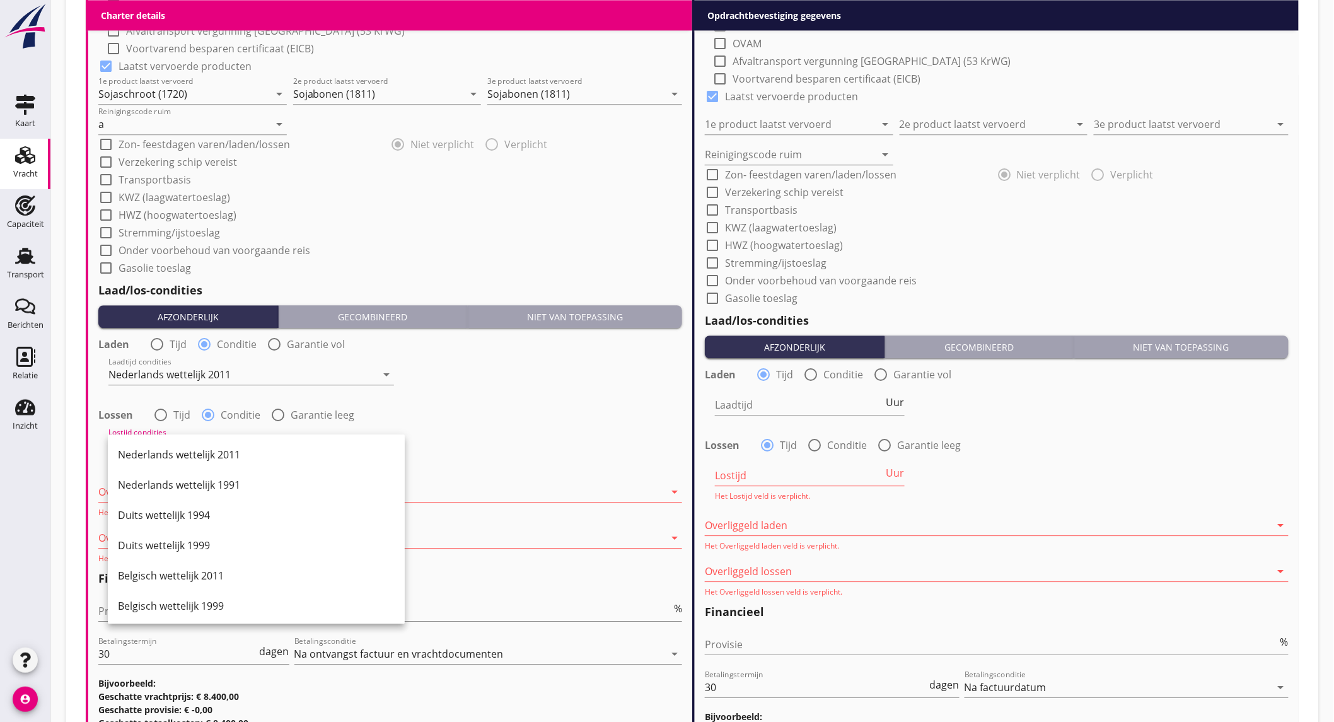
click at [211, 460] on div "Nederlands wettelijk 2011" at bounding box center [256, 454] width 277 height 15
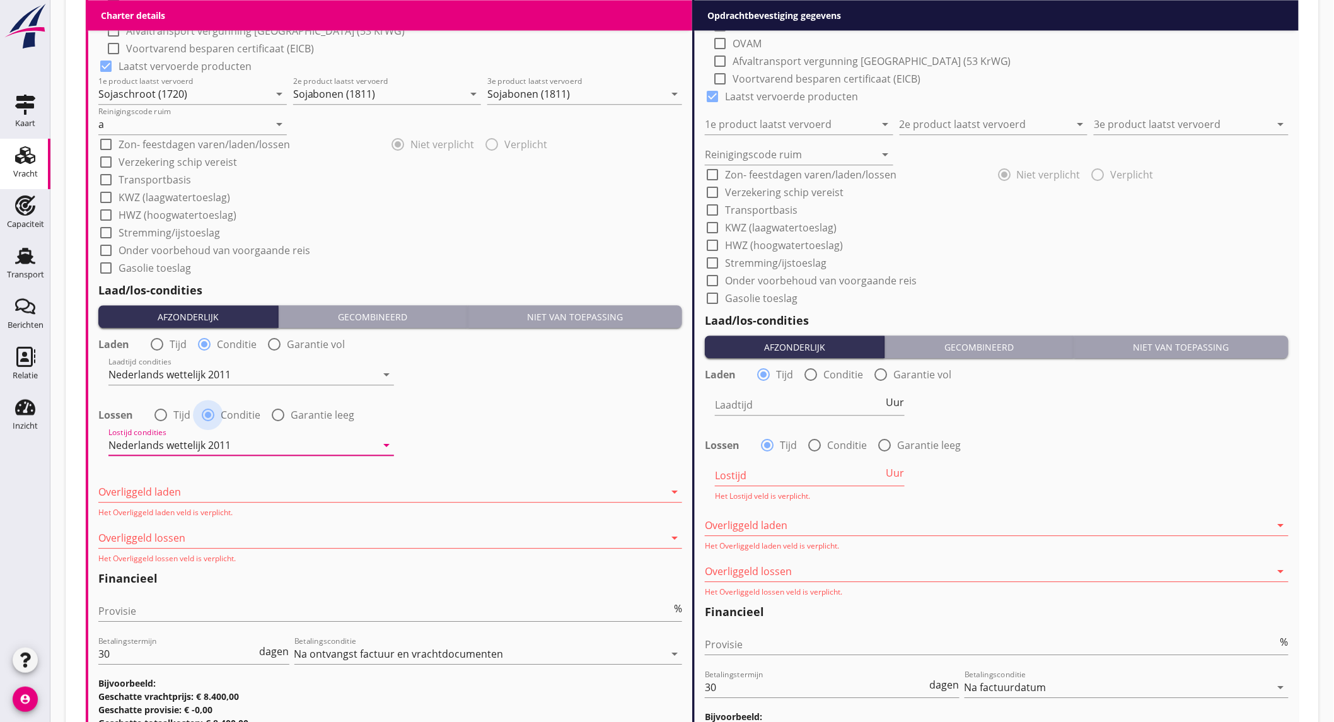
click at [211, 411] on div at bounding box center [207, 414] width 21 height 21
click at [162, 413] on div at bounding box center [160, 414] width 21 height 21
radio input "true"
click at [196, 437] on input "Lostijd" at bounding box center [192, 445] width 169 height 20
click at [287, 444] on span "Uur" at bounding box center [289, 442] width 18 height 10
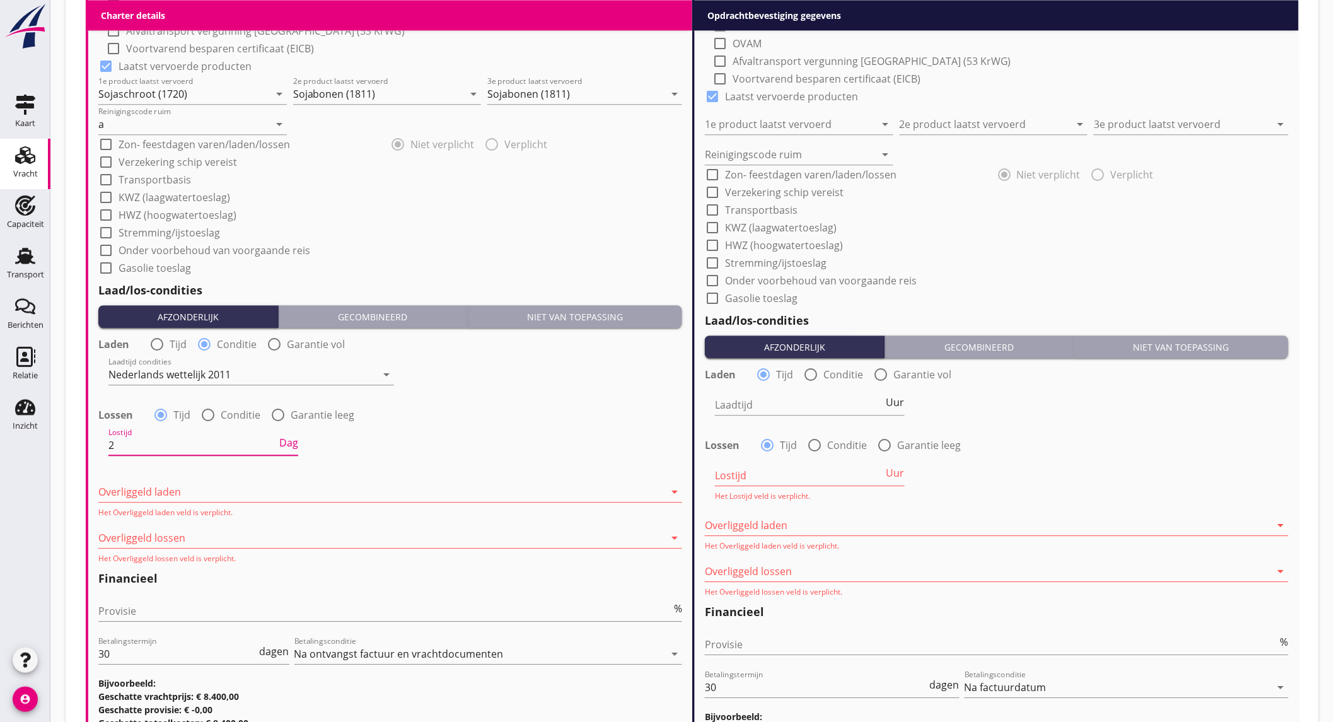
type input "2"
click at [266, 490] on div at bounding box center [381, 492] width 566 height 20
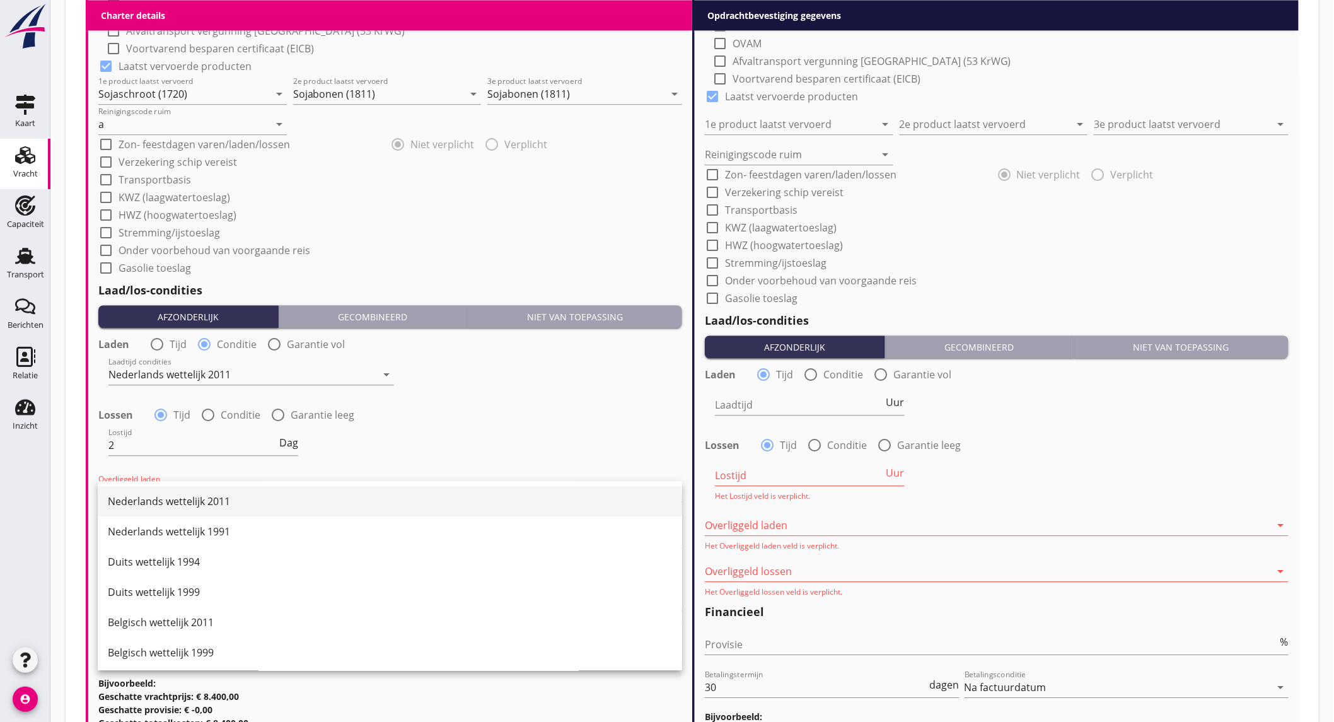
click at [254, 490] on div "Nederlands wettelijk 2011" at bounding box center [390, 501] width 564 height 30
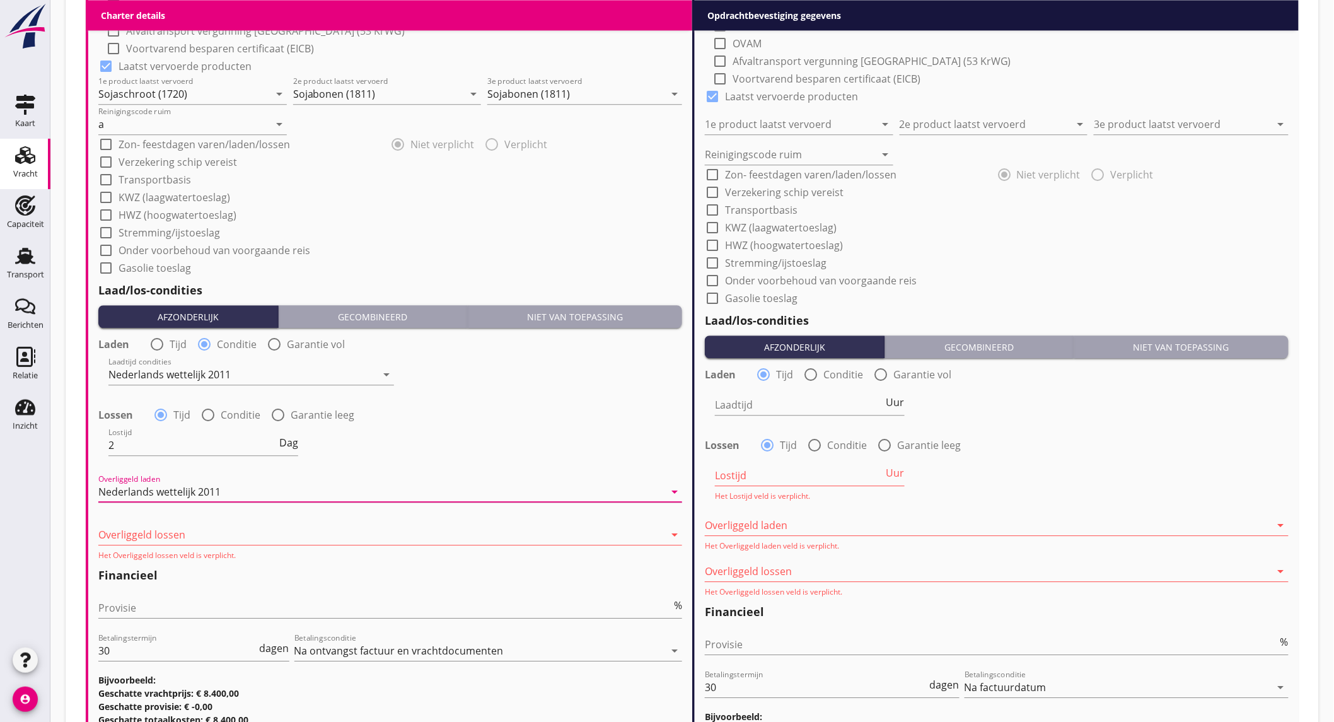
click at [215, 532] on div at bounding box center [381, 534] width 566 height 20
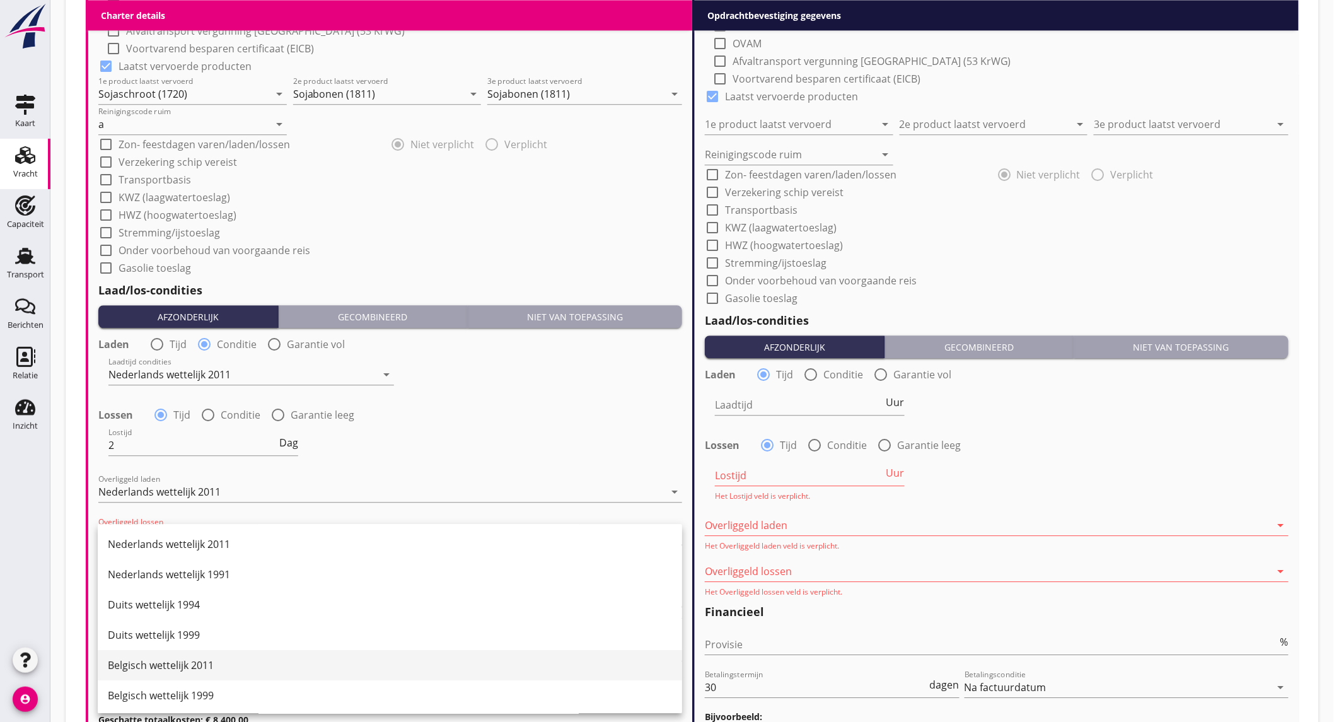
click at [222, 666] on div "Belgisch wettelijk 2011" at bounding box center [390, 664] width 564 height 15
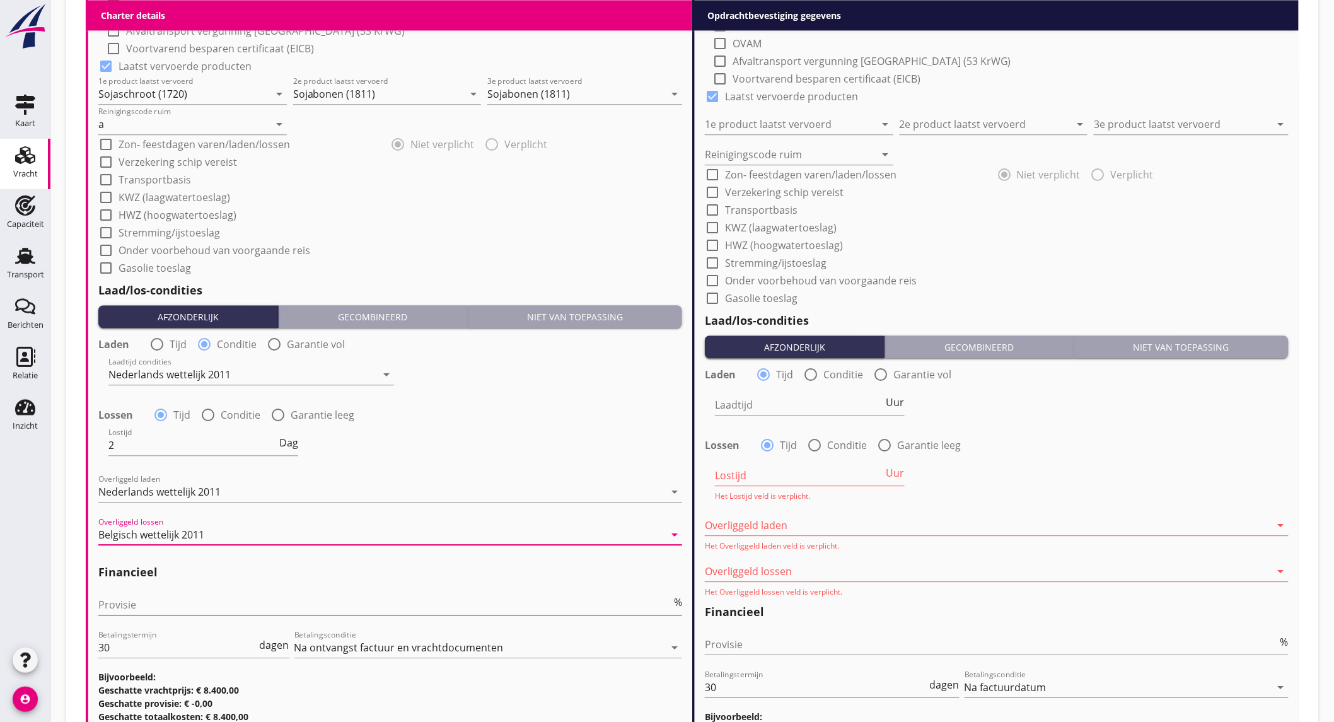
click at [240, 599] on input "Provisie" at bounding box center [384, 604] width 573 height 20
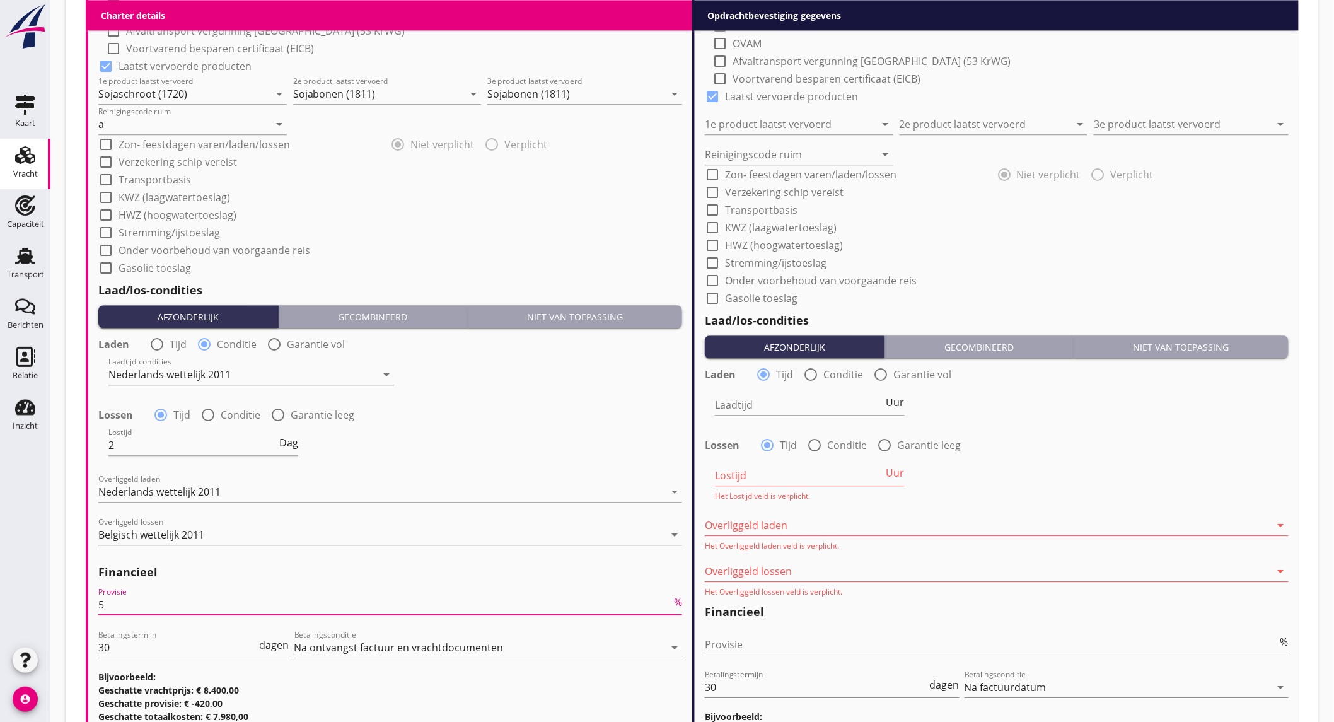
scroll to position [420, 0]
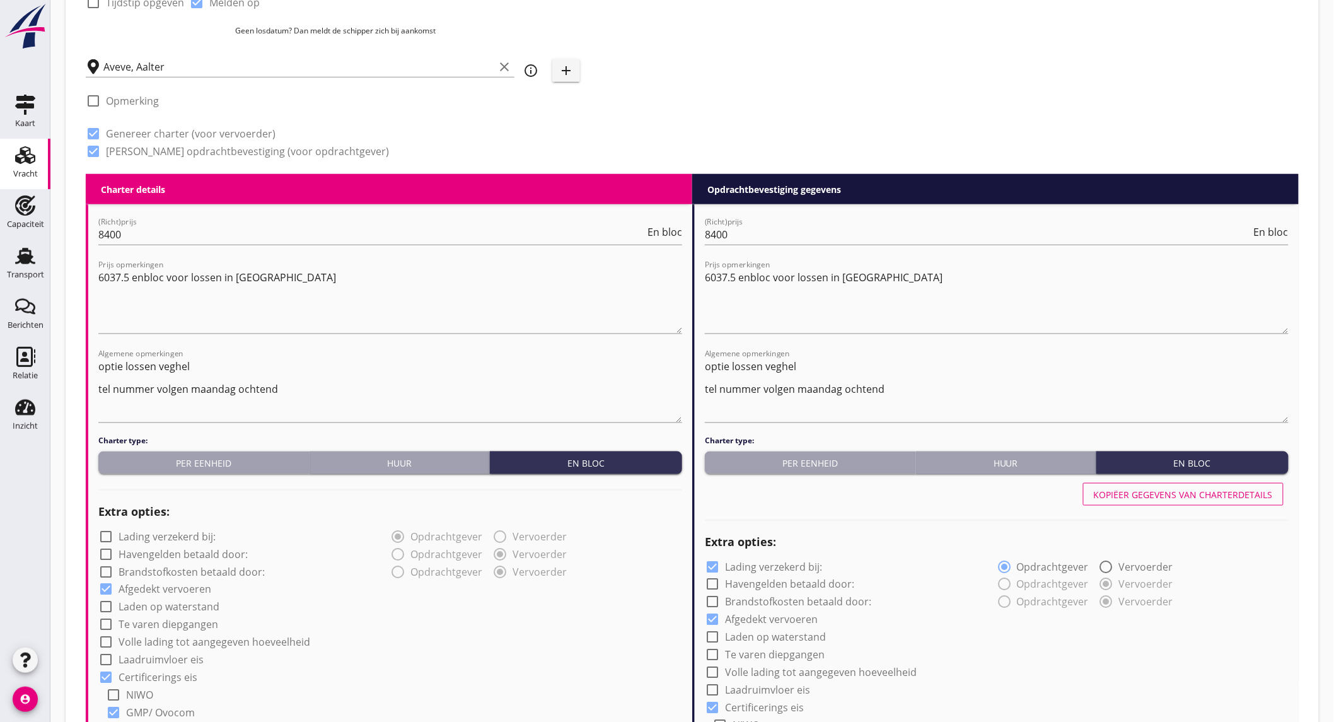
type input "5"
click at [1135, 494] on div "Kopiëer gegevens van charterdetails" at bounding box center [1183, 494] width 179 height 13
checkbox input "false"
type input "Sojaschroot (1720)"
type input "Sojabonen (1811)"
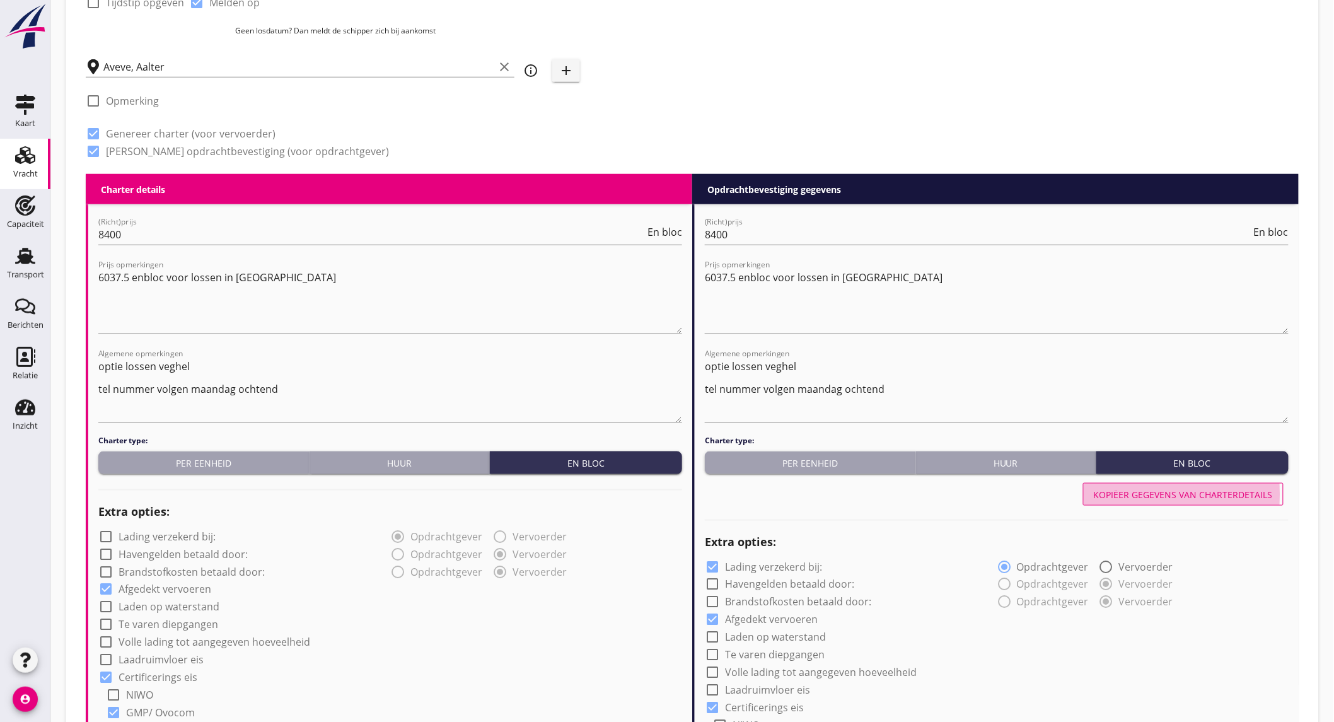
type input "Sojabonen (1811)"
type input "a"
radio input "false"
radio input "true"
type input "2"
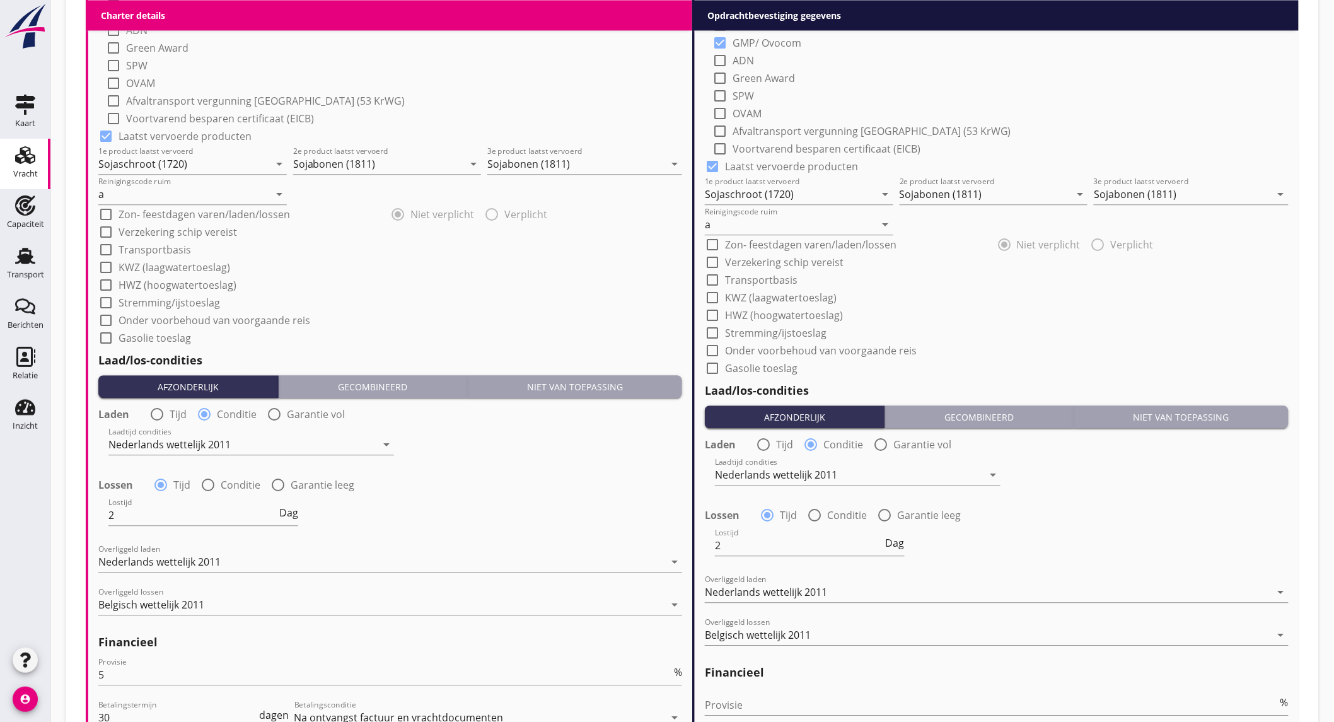
scroll to position [1316, 0]
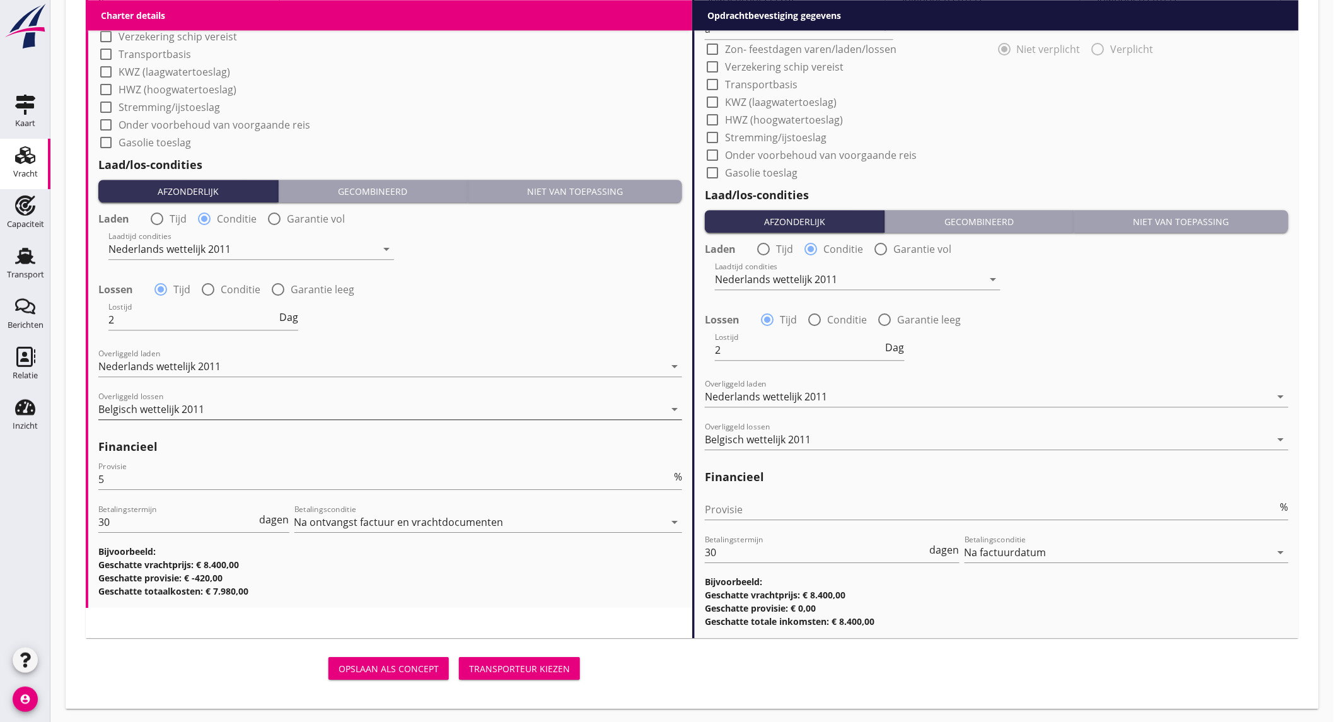
click at [165, 406] on div "Belgisch wettelijk 2011" at bounding box center [151, 408] width 106 height 11
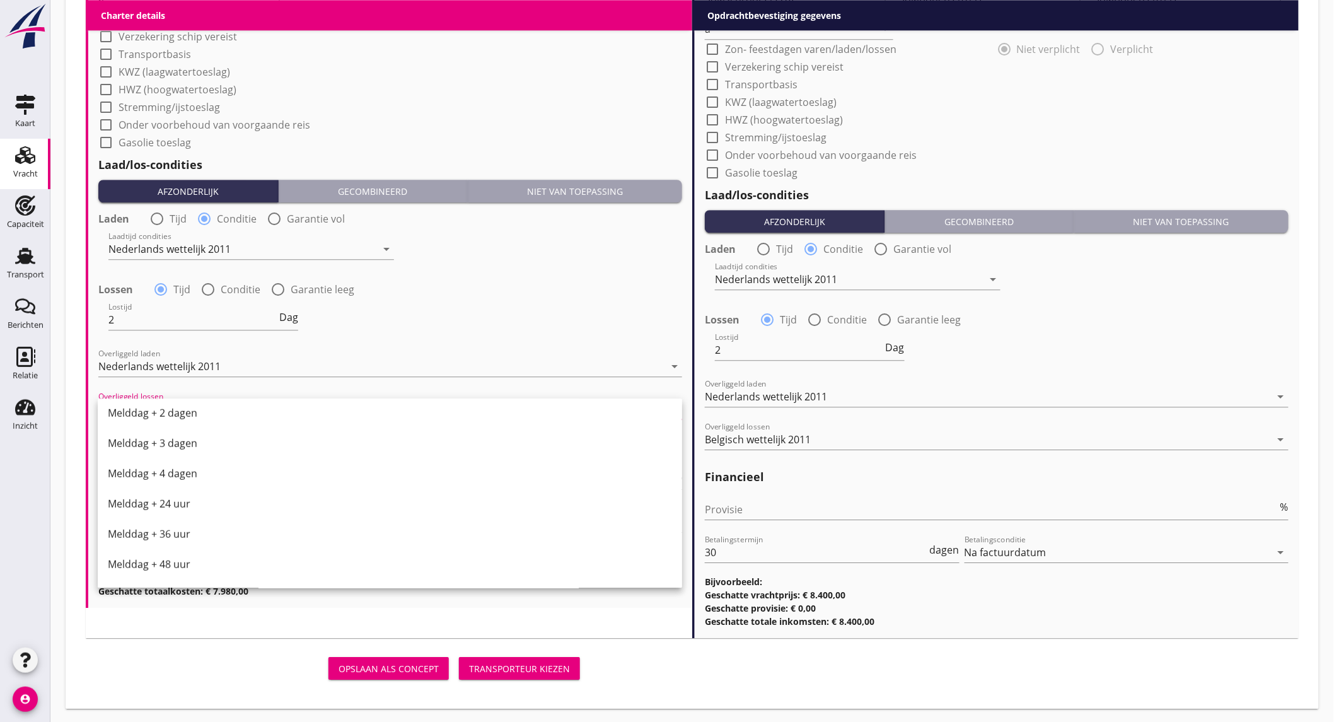
scroll to position [637, 0]
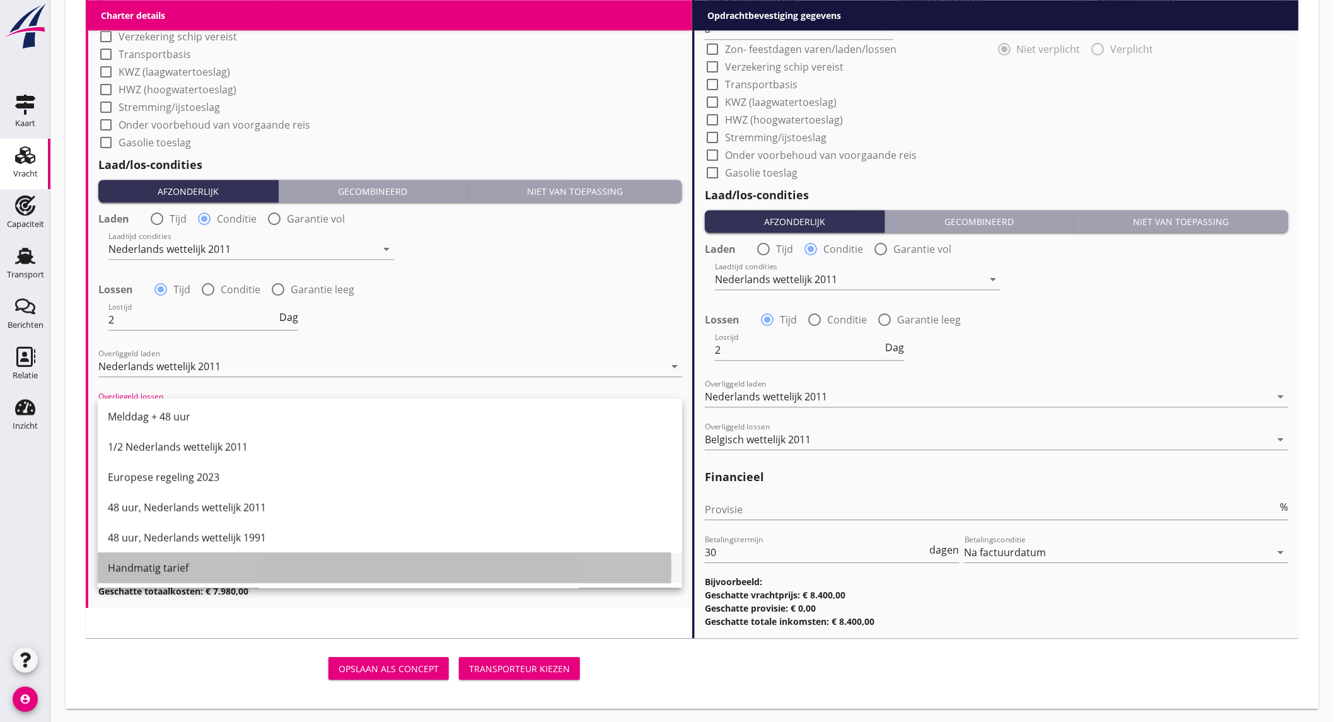
click at [190, 568] on div "Handmatig tarief" at bounding box center [390, 567] width 564 height 15
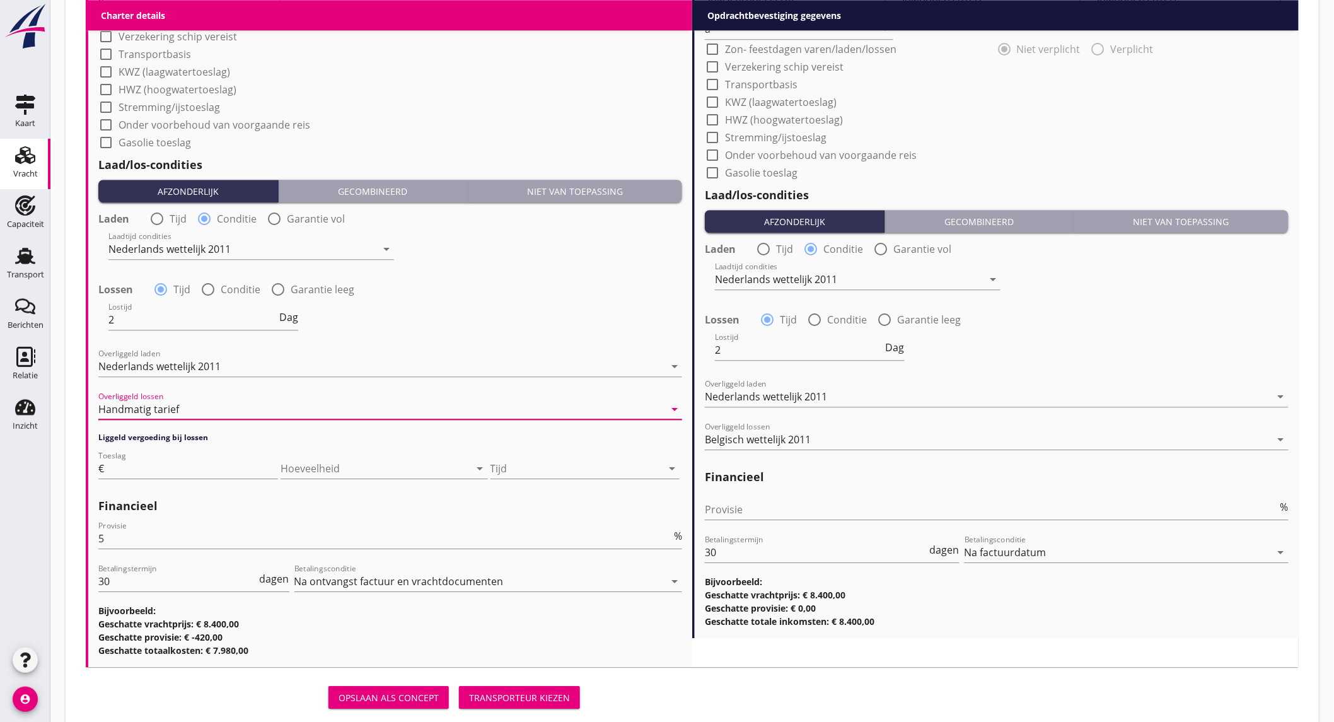
click at [254, 407] on div "Handmatig tarief" at bounding box center [381, 409] width 566 height 20
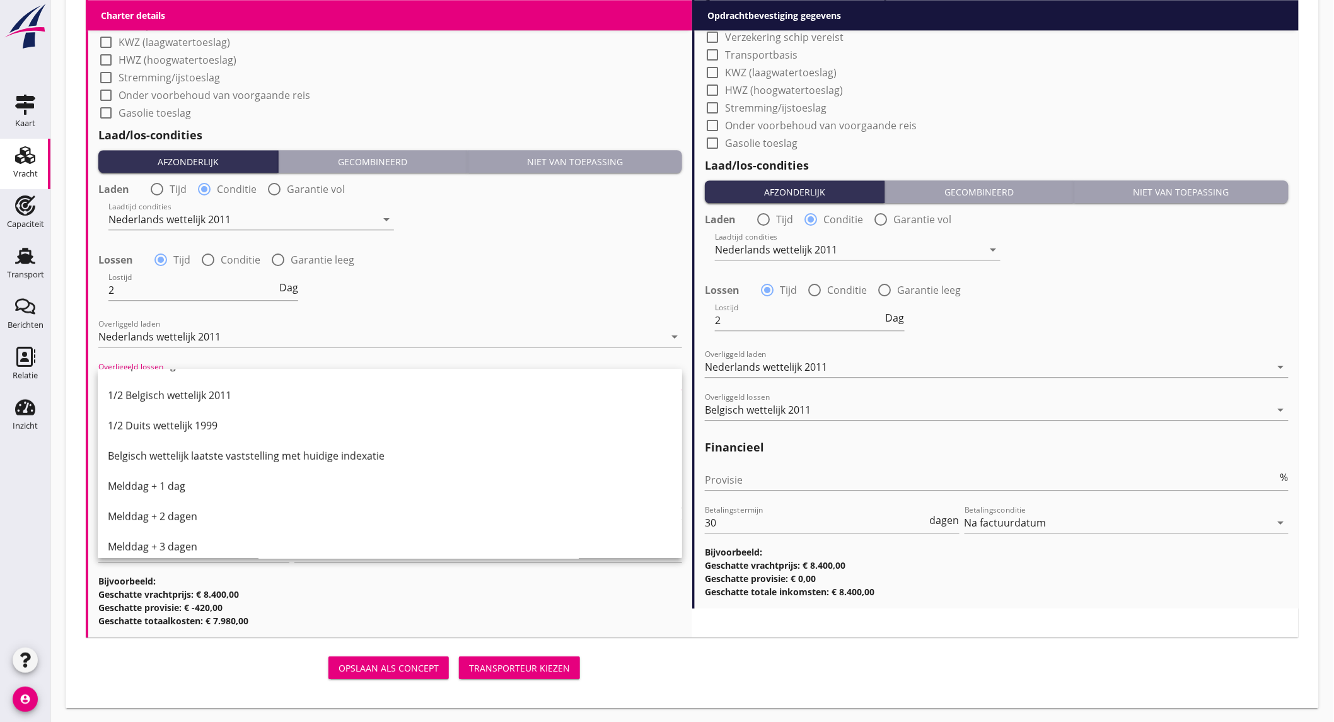
scroll to position [287, 0]
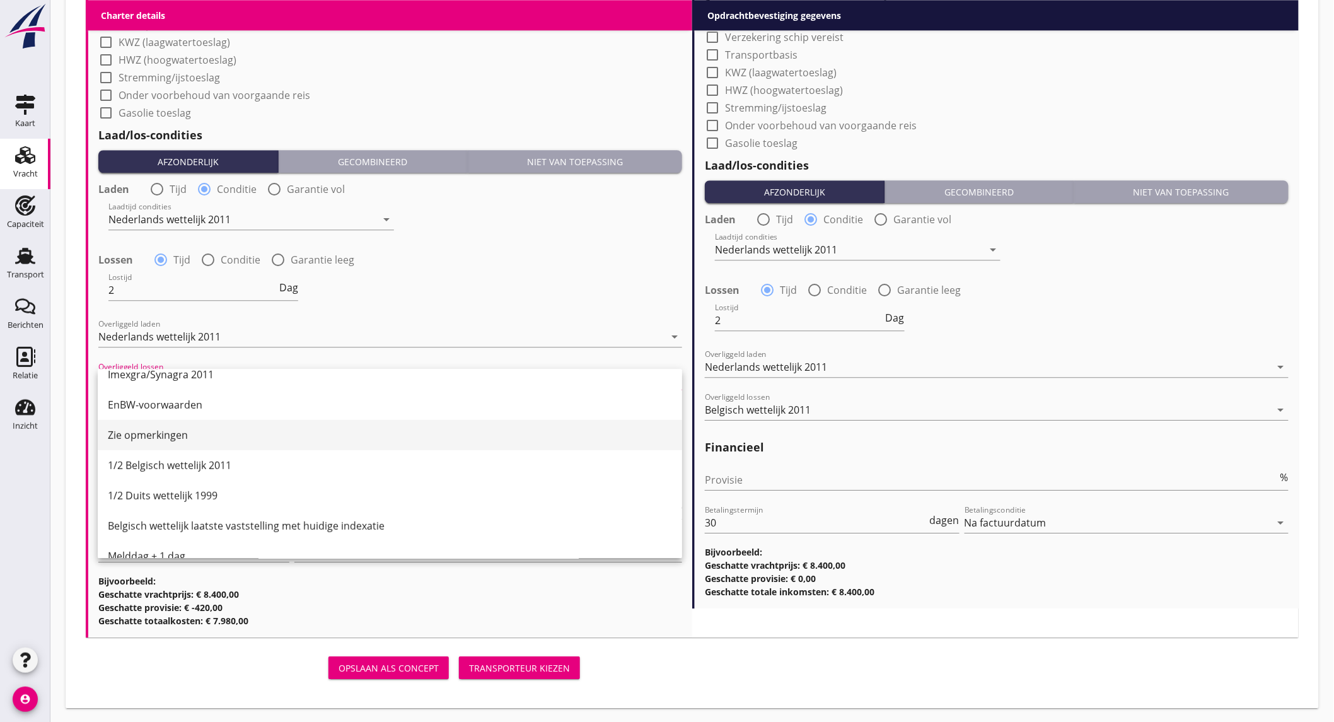
click at [177, 436] on div "Zie opmerkingen" at bounding box center [390, 434] width 564 height 15
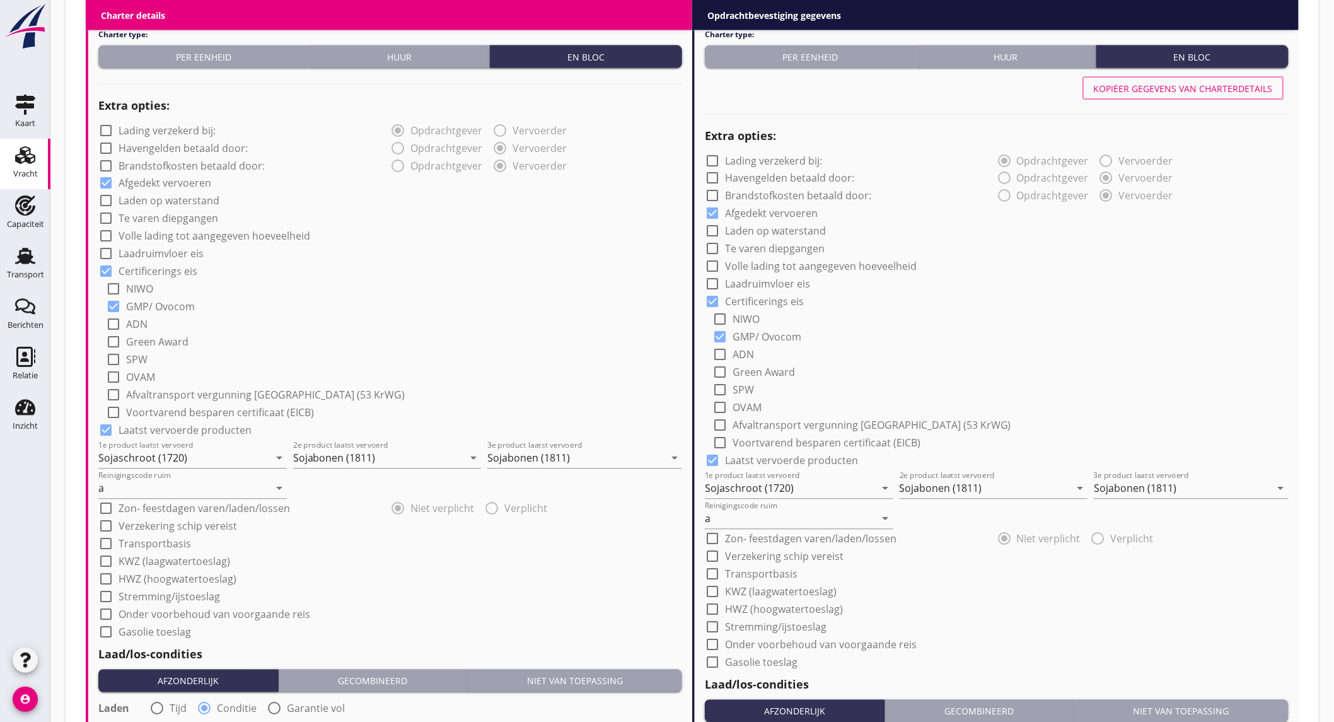
scroll to position [405, 0]
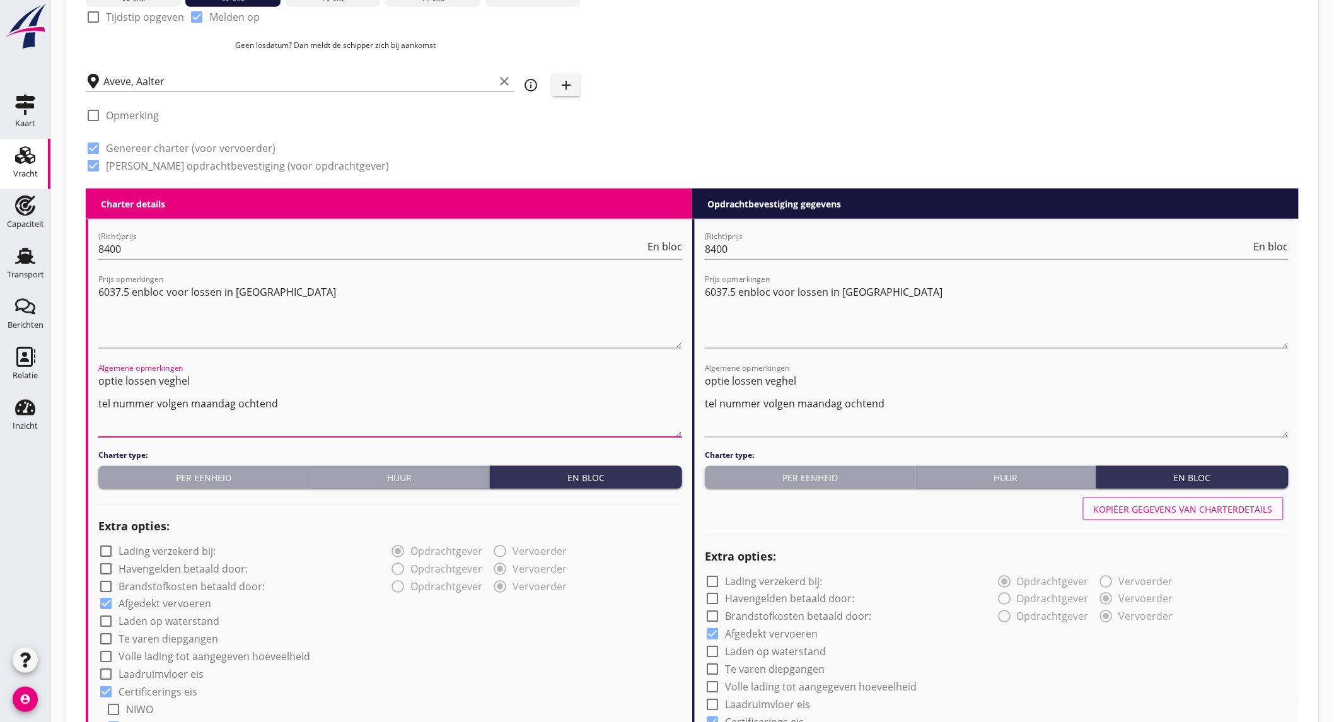
click at [292, 407] on textarea "optie lossen veghel tel nummer volgen maandag ochtend" at bounding box center [390, 404] width 584 height 66
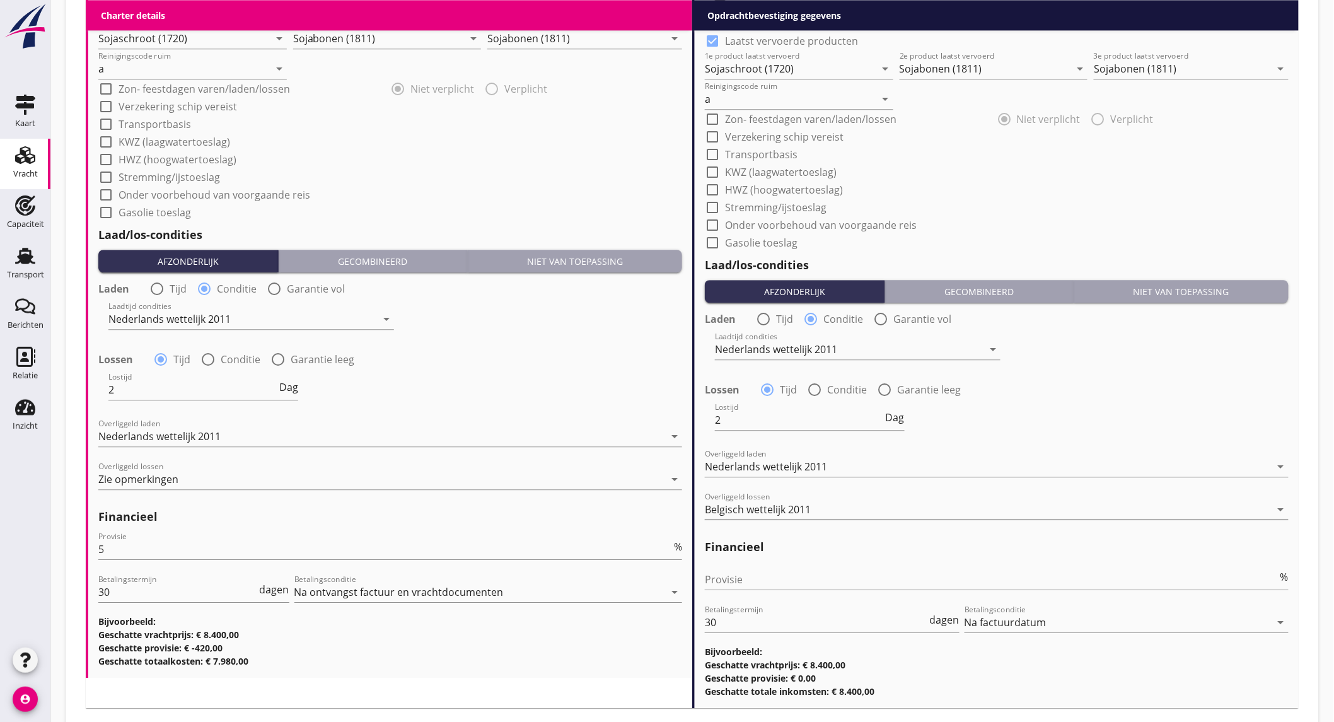
type textarea "optie lossen veghel tel nummer volgen maandag ochtend 3/4 belgische wett"
click at [896, 506] on div "Belgisch wettelijk 2011" at bounding box center [988, 509] width 566 height 20
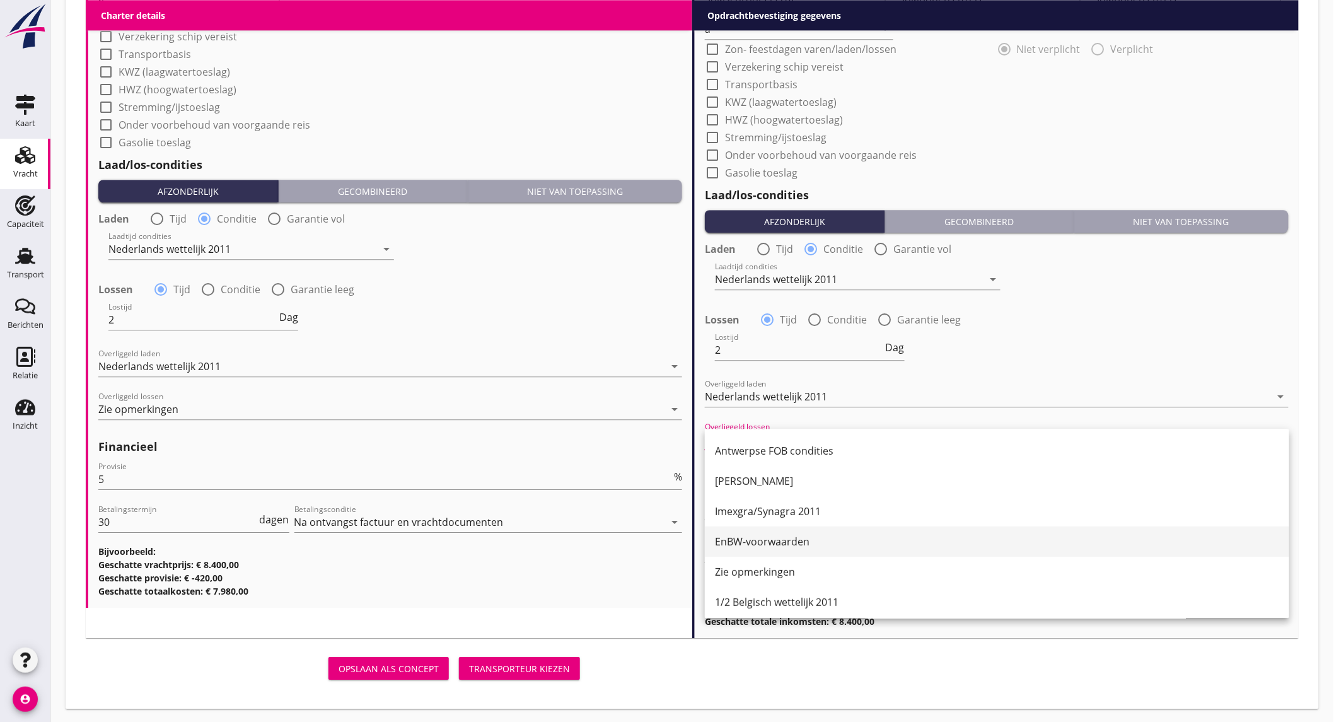
scroll to position [280, 0]
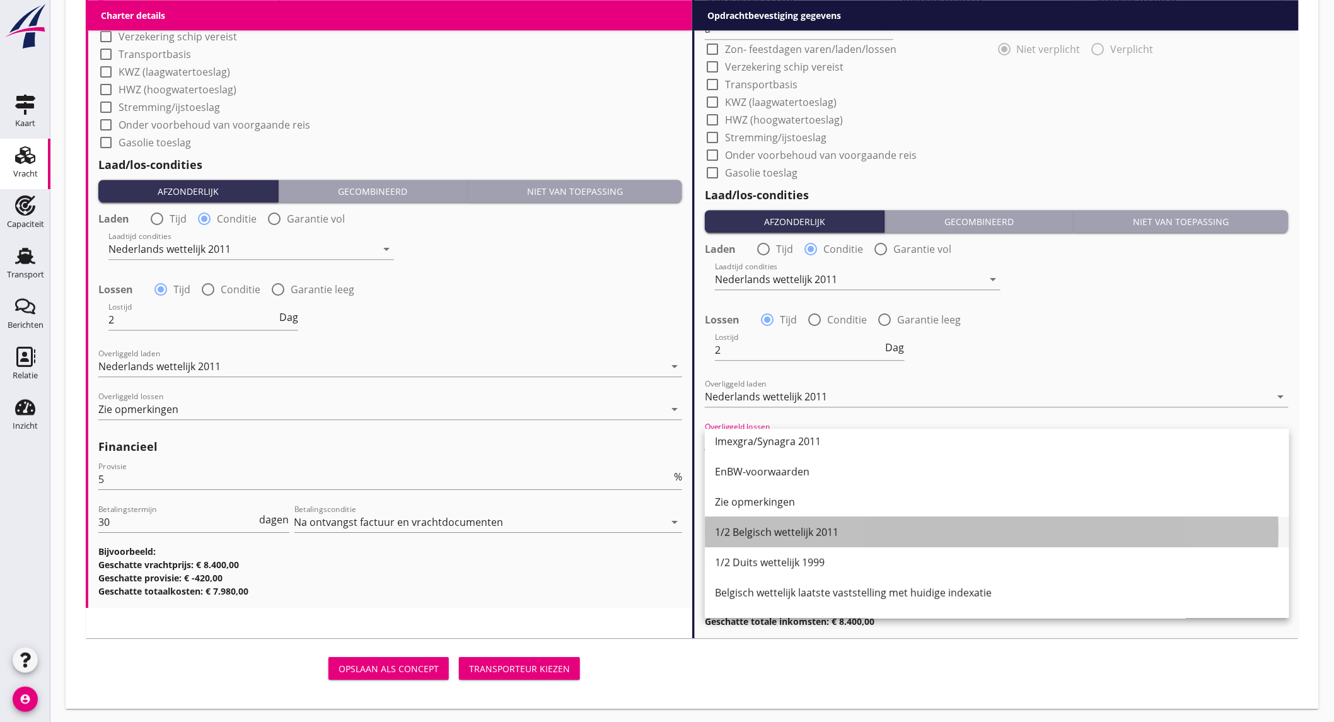
click at [794, 533] on div "1/2 Belgisch wettelijk 2011" at bounding box center [997, 531] width 564 height 15
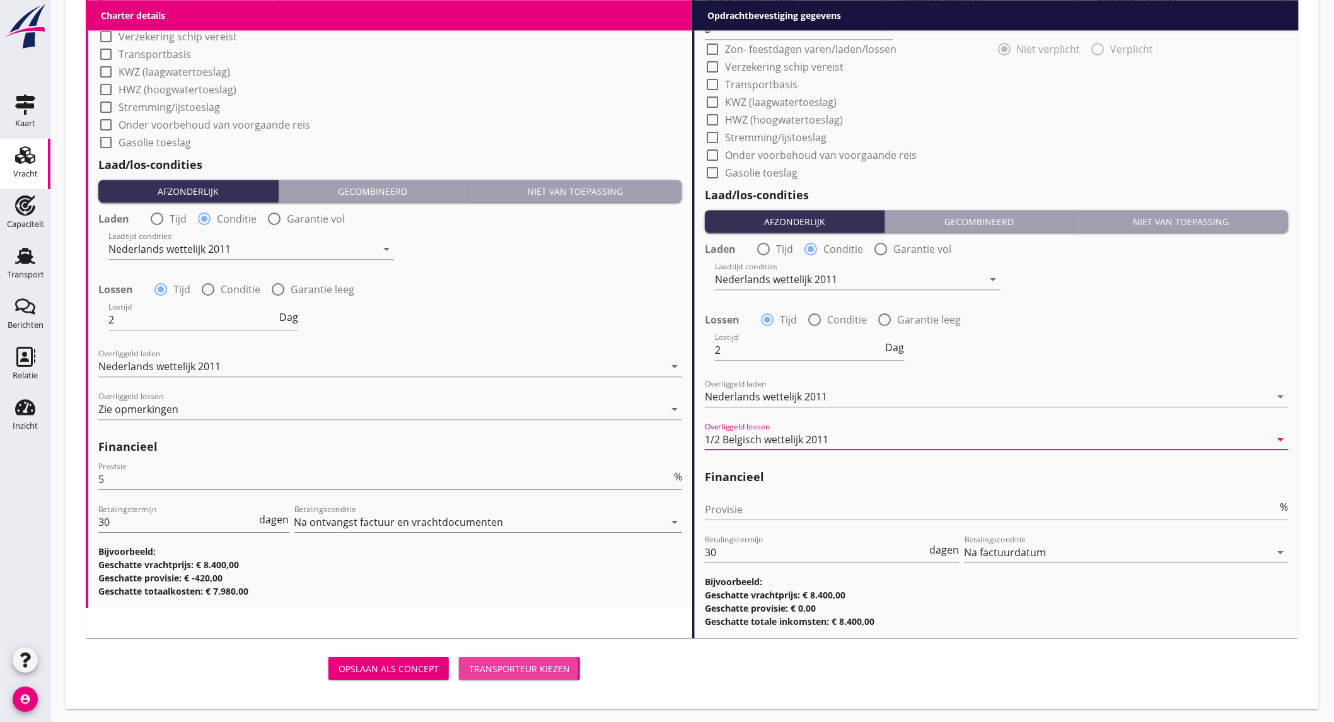
click at [543, 662] on div "Transporteur kiezen" at bounding box center [519, 668] width 101 height 13
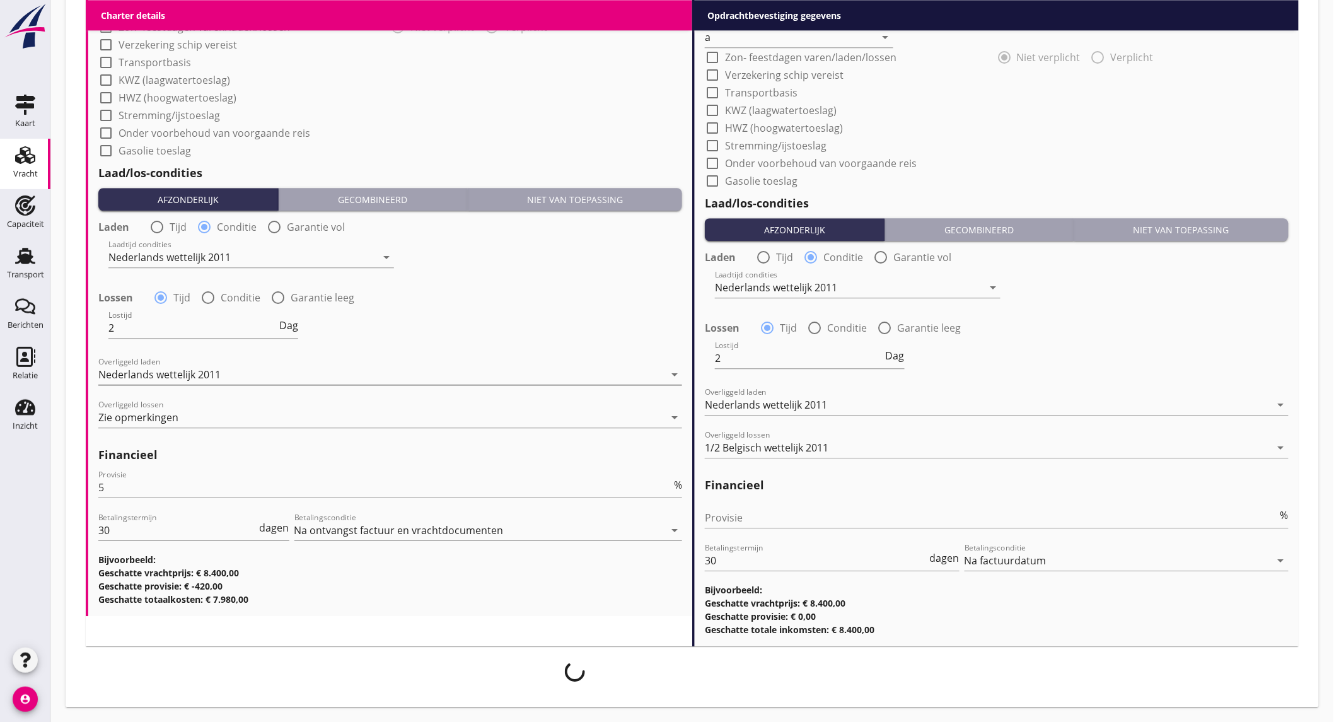
scroll to position [1306, 0]
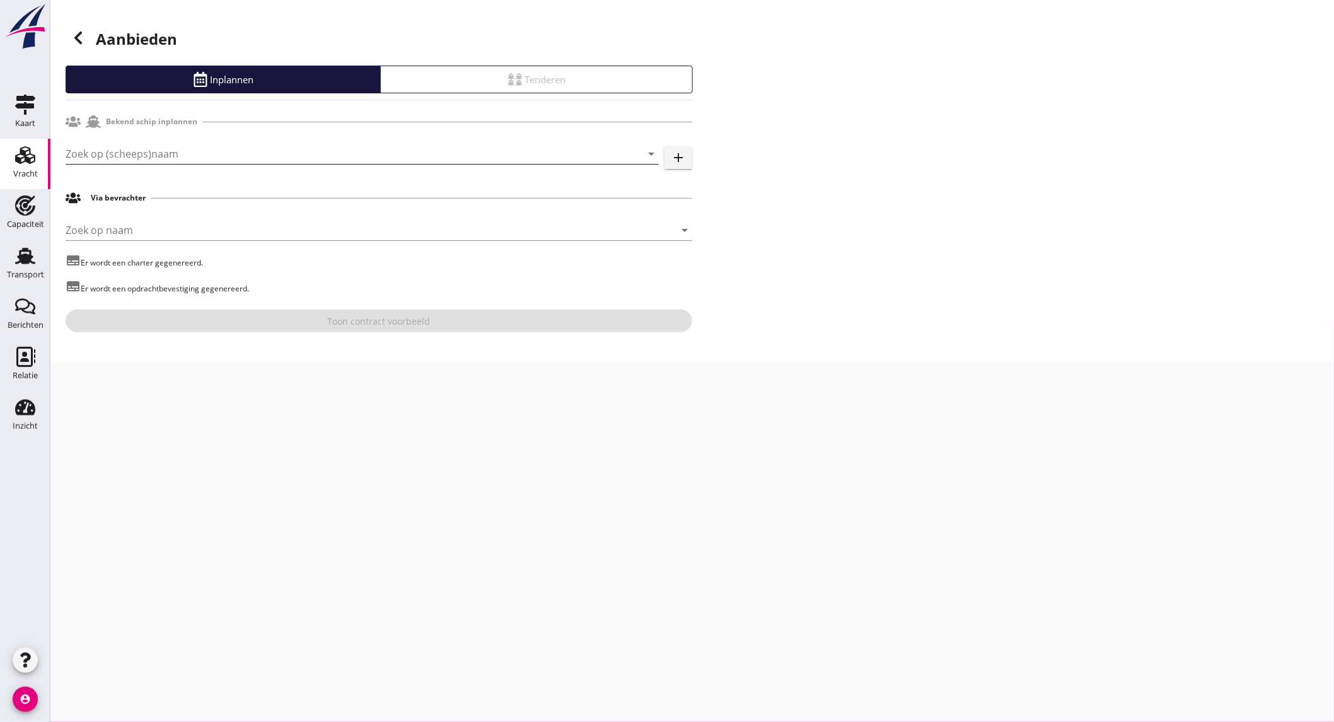
click at [130, 153] on input "Zoek op (scheeps)naam" at bounding box center [345, 154] width 558 height 20
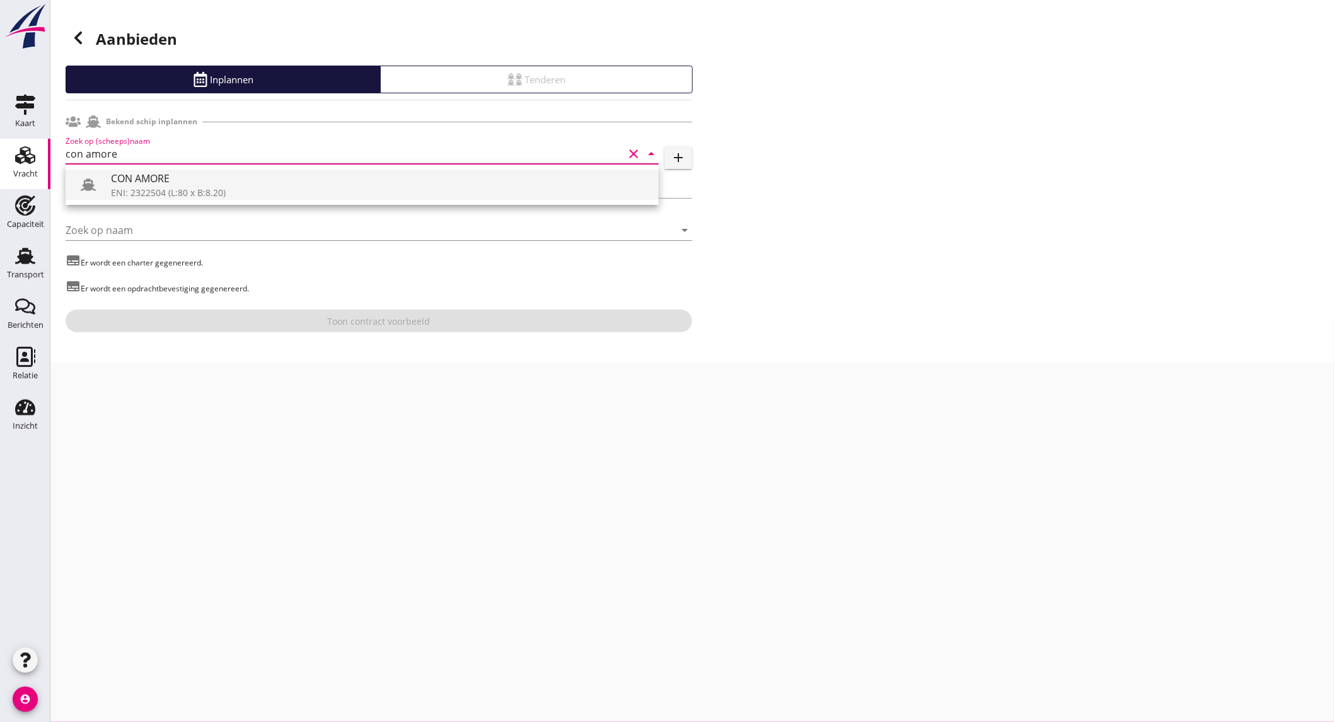
click at [171, 180] on div "CON AMORE" at bounding box center [380, 178] width 538 height 15
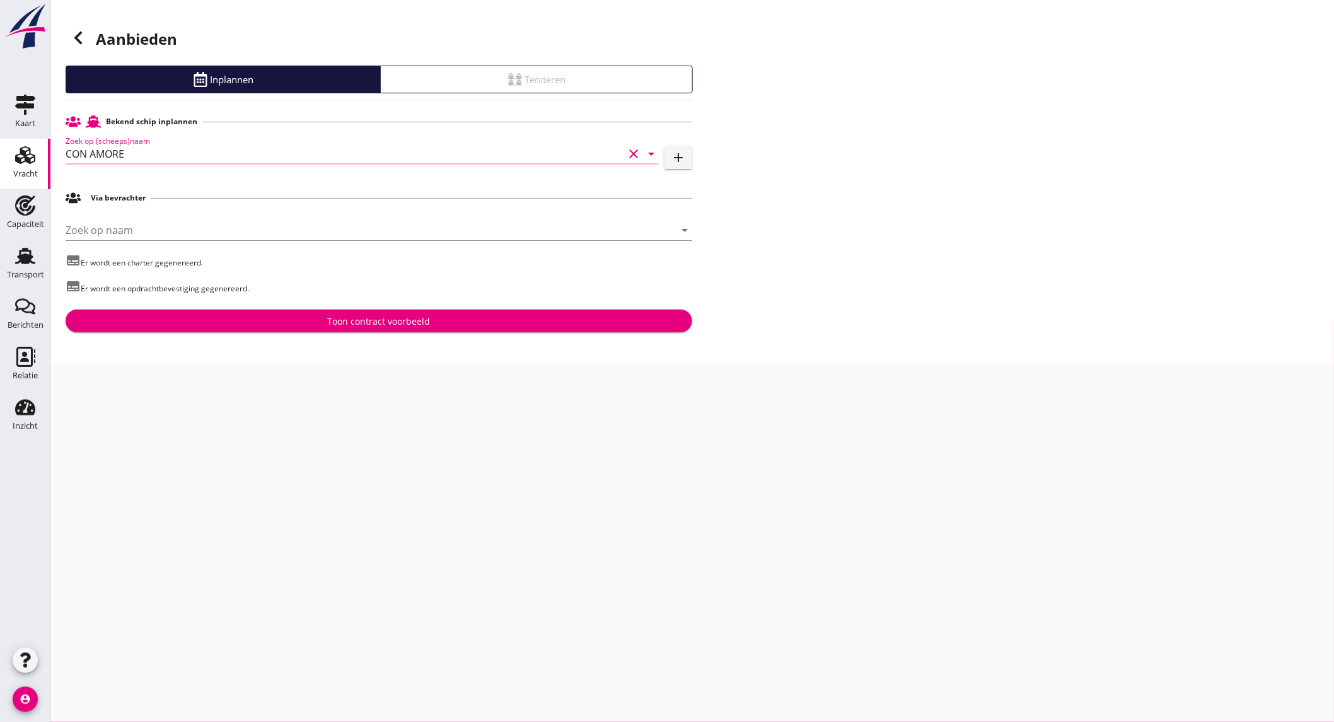
type input "CON AMORE"
click at [357, 326] on div "Toon contract voorbeeld" at bounding box center [379, 321] width 103 height 13
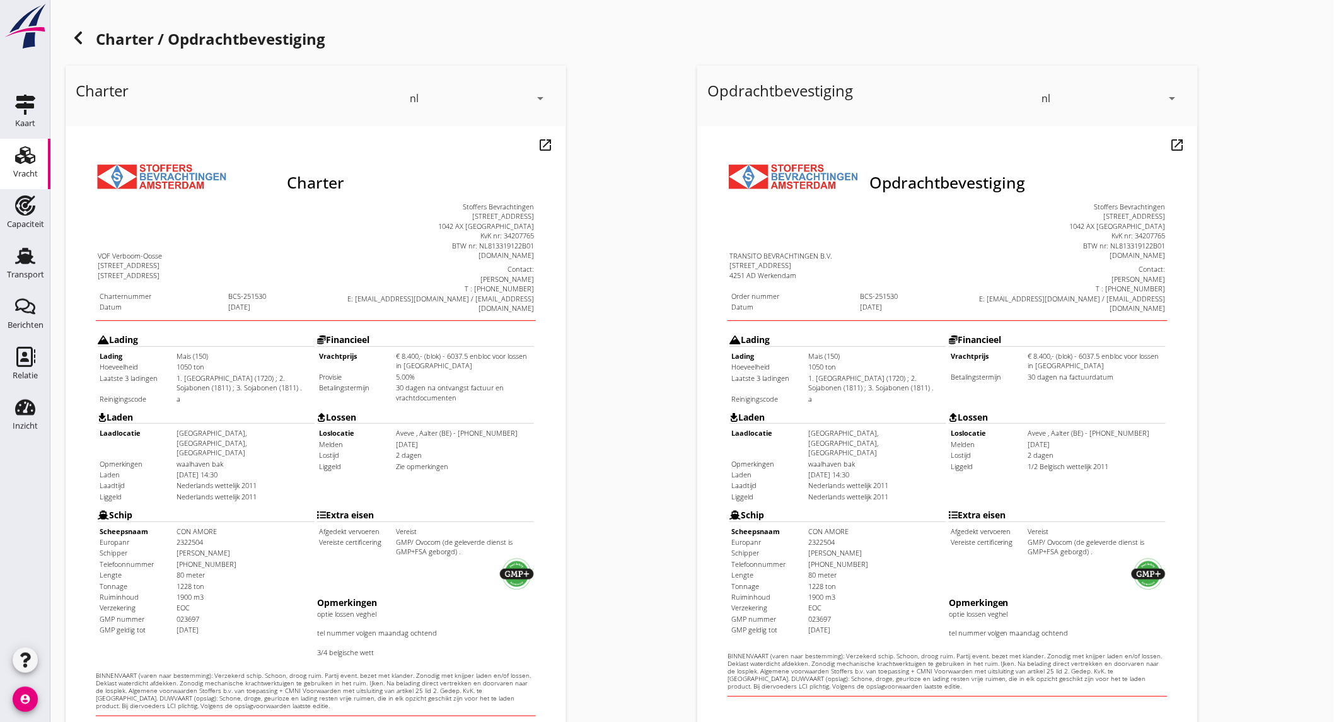
scroll to position [140, 0]
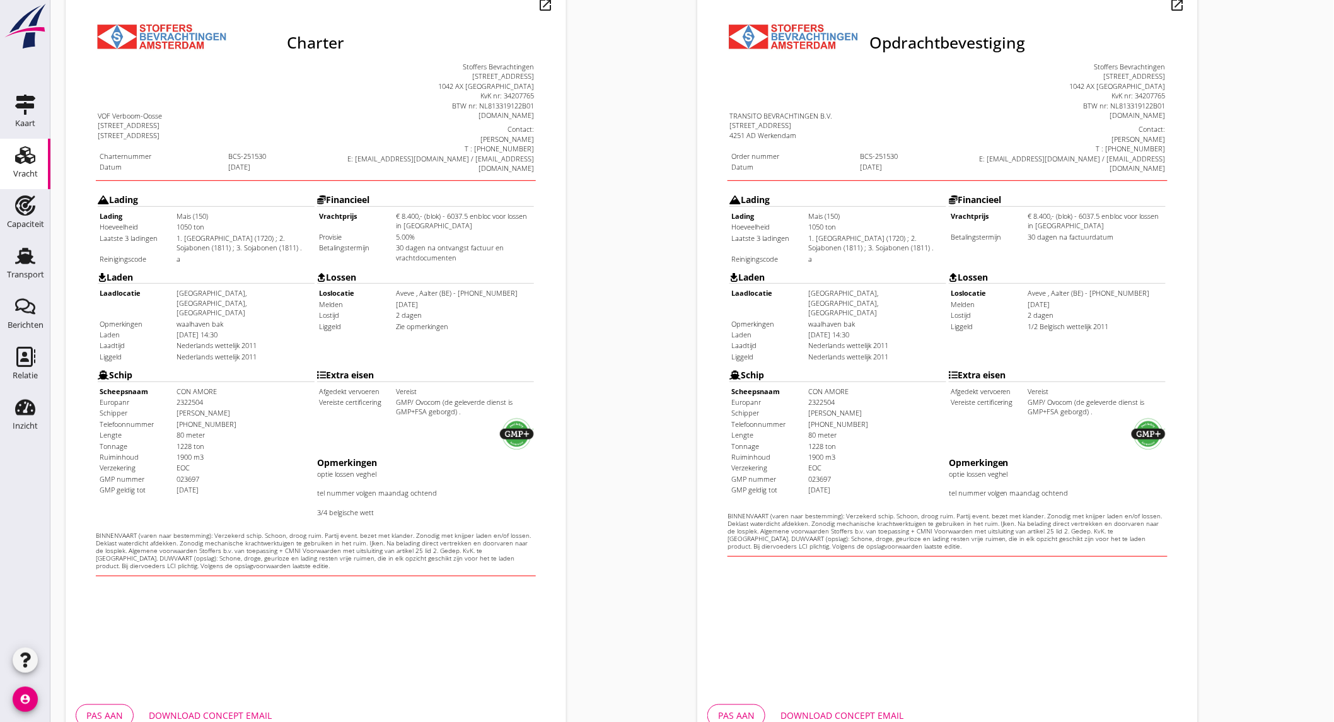
click at [191, 707] on button "Download concept email" at bounding box center [210, 715] width 143 height 23
drag, startPoint x: 1238, startPoint y: 486, endPoint x: 1227, endPoint y: 495, distance: 14.3
click at [1238, 486] on div "Opdrachtbevestiging nl arrow_drop_down open_in_new Pas aan Download concept ema…" at bounding box center [1008, 331] width 632 height 821
drag, startPoint x: 1271, startPoint y: 575, endPoint x: 1263, endPoint y: 552, distance: 24.3
click at [1270, 567] on div "Opdrachtbevestiging nl arrow_drop_down open_in_new Pas aan Download concept ema…" at bounding box center [1008, 331] width 632 height 821
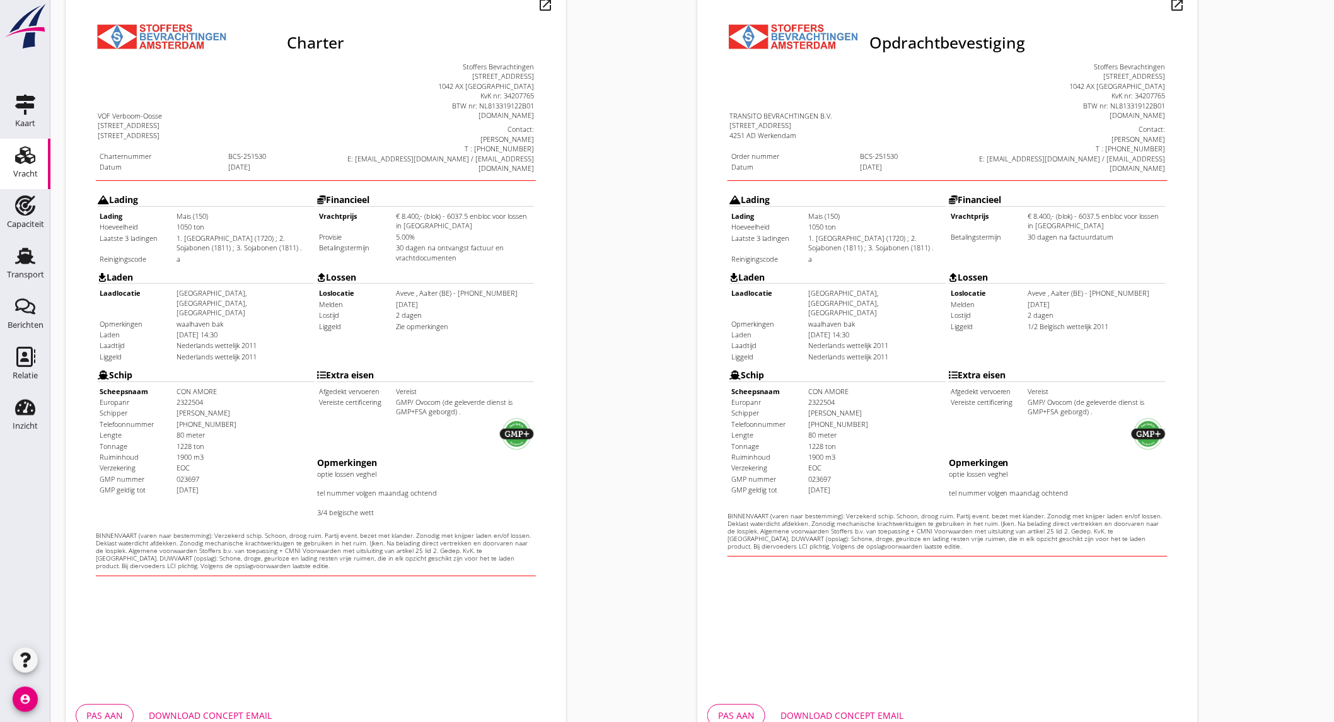
drag, startPoint x: 1247, startPoint y: 416, endPoint x: 1210, endPoint y: 451, distance: 50.4
click at [1246, 417] on div "Opdrachtbevestiging nl arrow_drop_down open_in_new Pas aan Download concept ema…" at bounding box center [1008, 331] width 632 height 821
click at [874, 711] on div "Download concept email" at bounding box center [841, 715] width 123 height 13
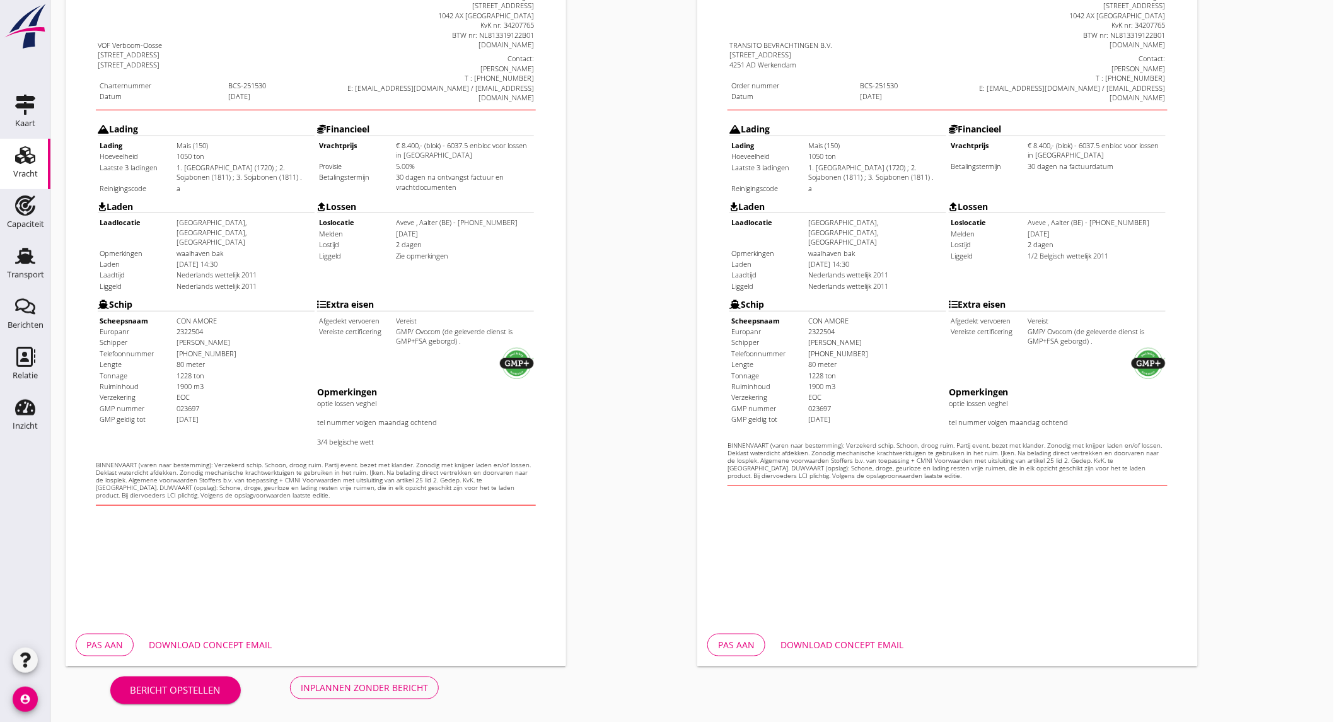
click at [419, 691] on div "Inplannen zonder bericht" at bounding box center [364, 687] width 127 height 13
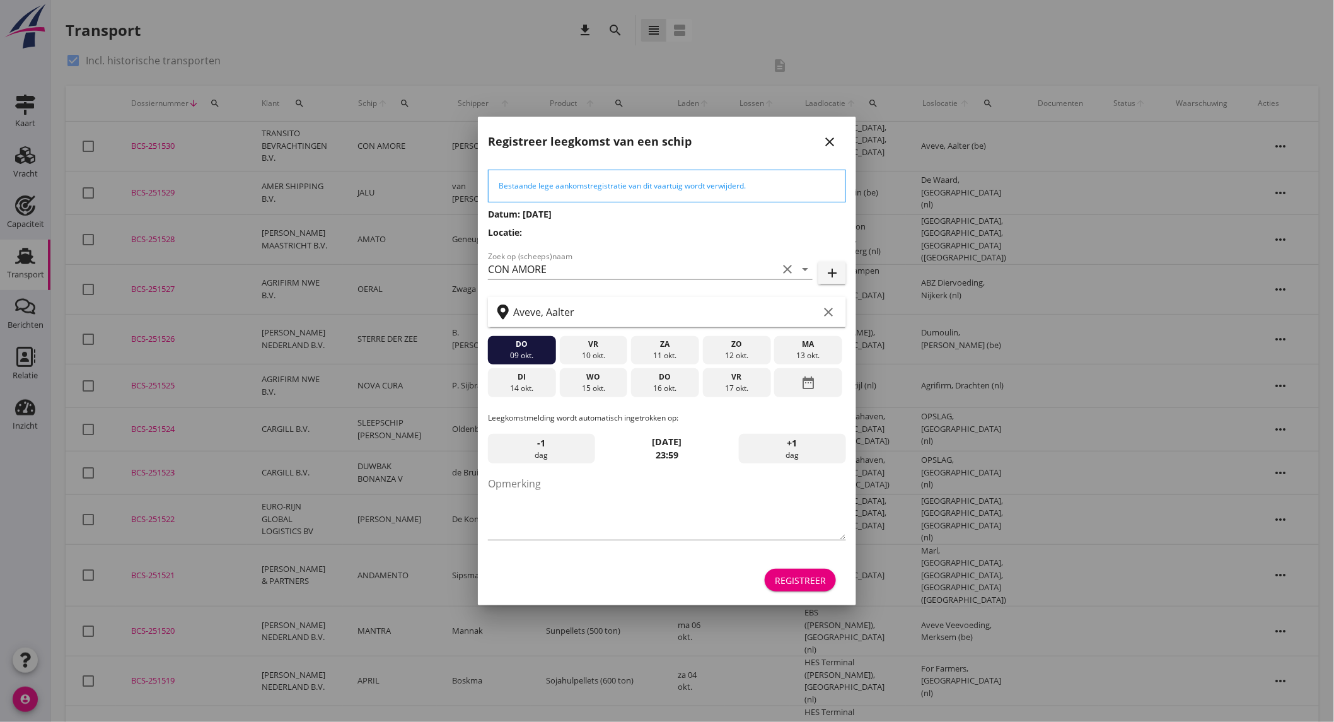
click at [821, 584] on div "Registreer" at bounding box center [800, 580] width 51 height 13
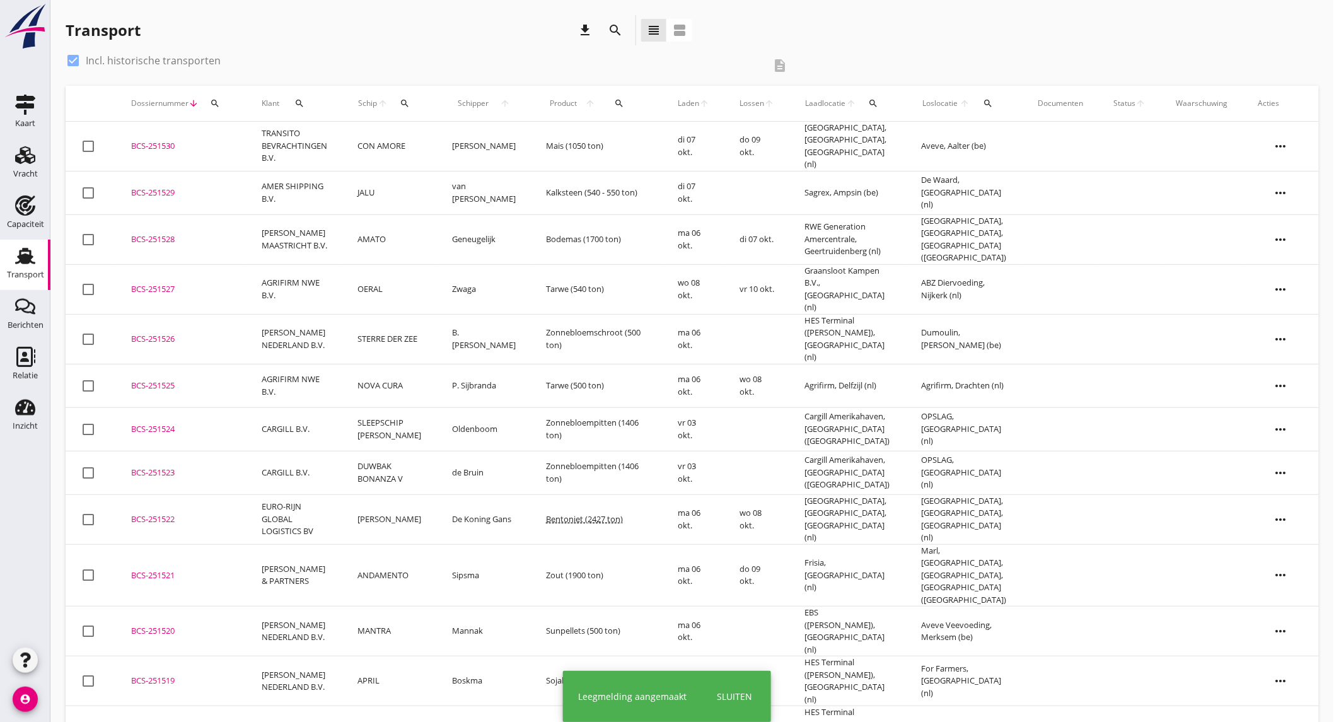
click at [304, 141] on td "TRANSITO BEVRACHTINGEN B.V." at bounding box center [294, 147] width 96 height 50
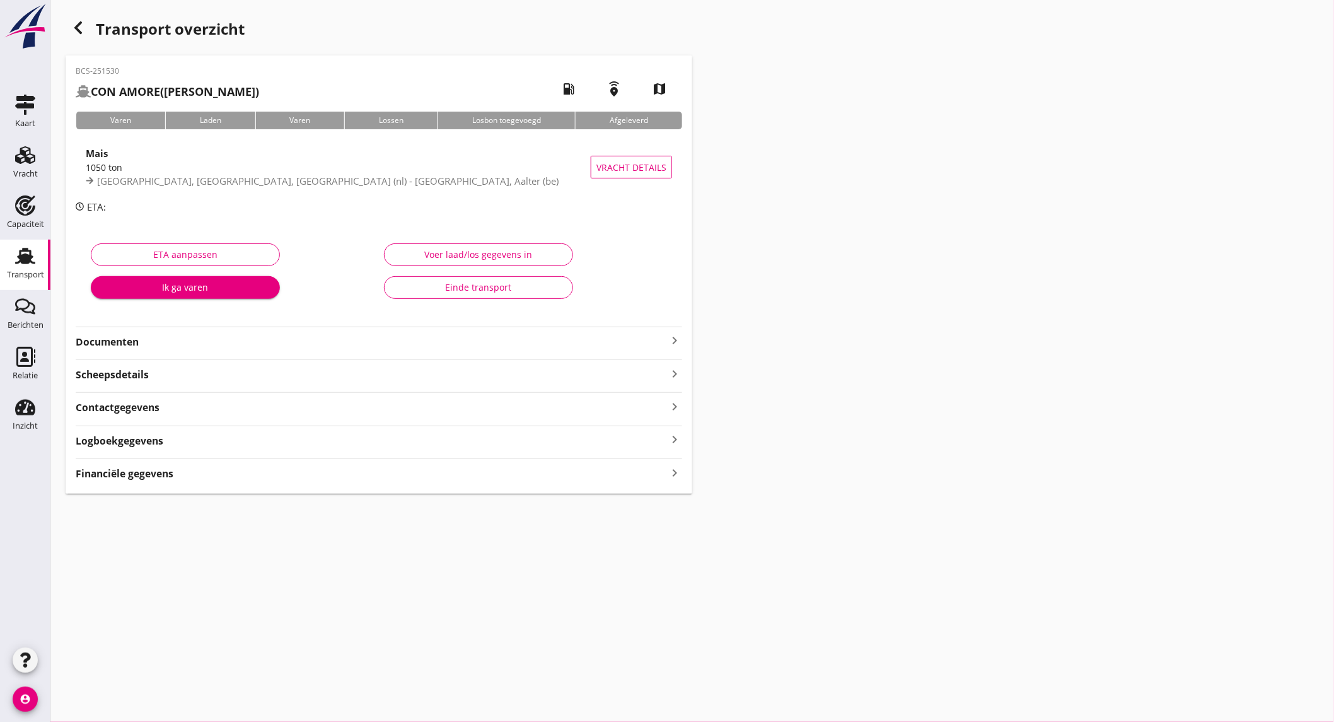
click at [238, 178] on span "[GEOGRAPHIC_DATA], [GEOGRAPHIC_DATA], [GEOGRAPHIC_DATA] (nl) - [GEOGRAPHIC_DATA…" at bounding box center [327, 181] width 461 height 13
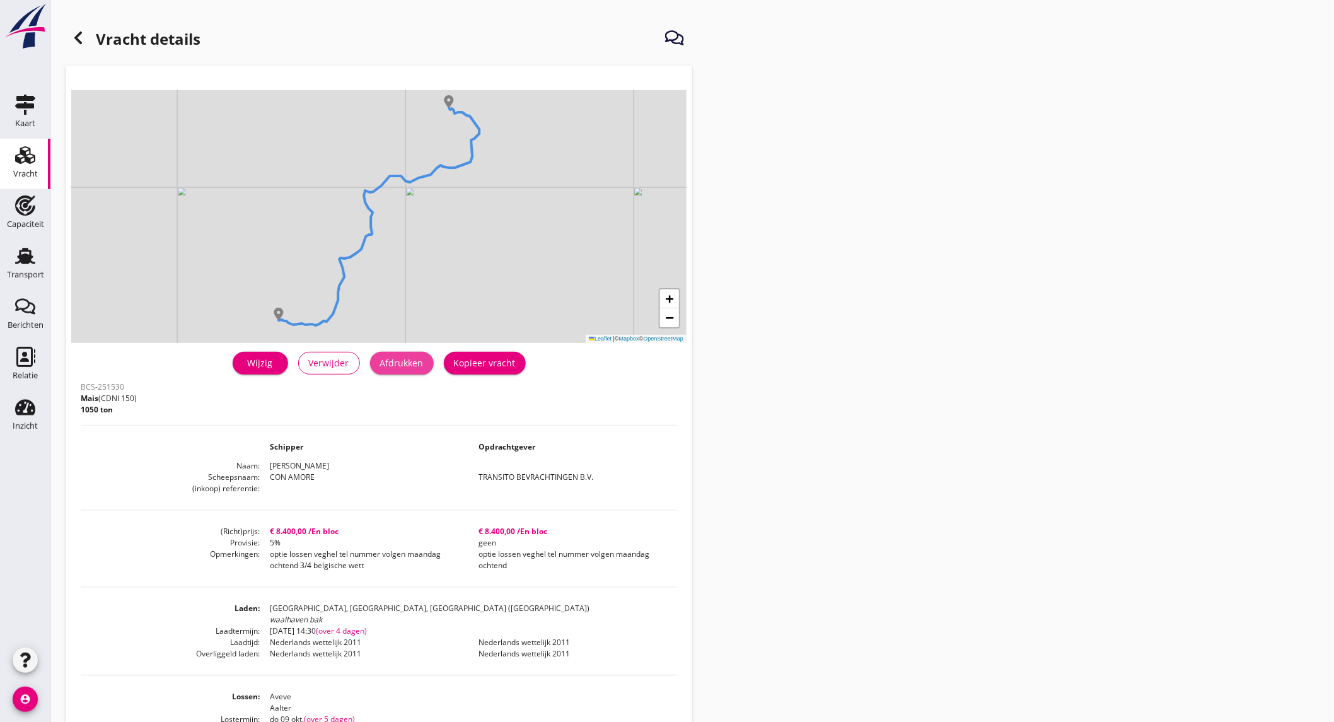
click at [414, 369] on div "Afdrukken" at bounding box center [401, 362] width 43 height 13
click at [83, 43] on icon at bounding box center [78, 37] width 15 height 15
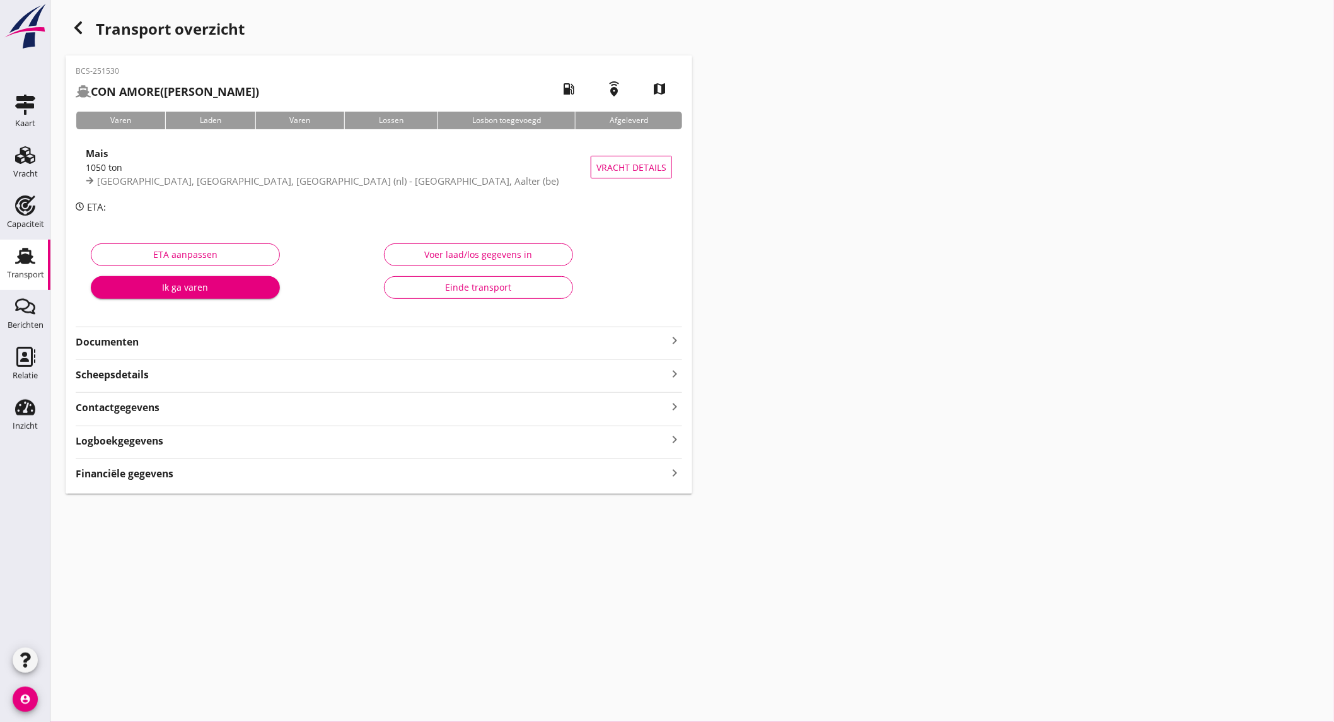
click at [199, 342] on strong "Documenten" at bounding box center [371, 342] width 591 height 14
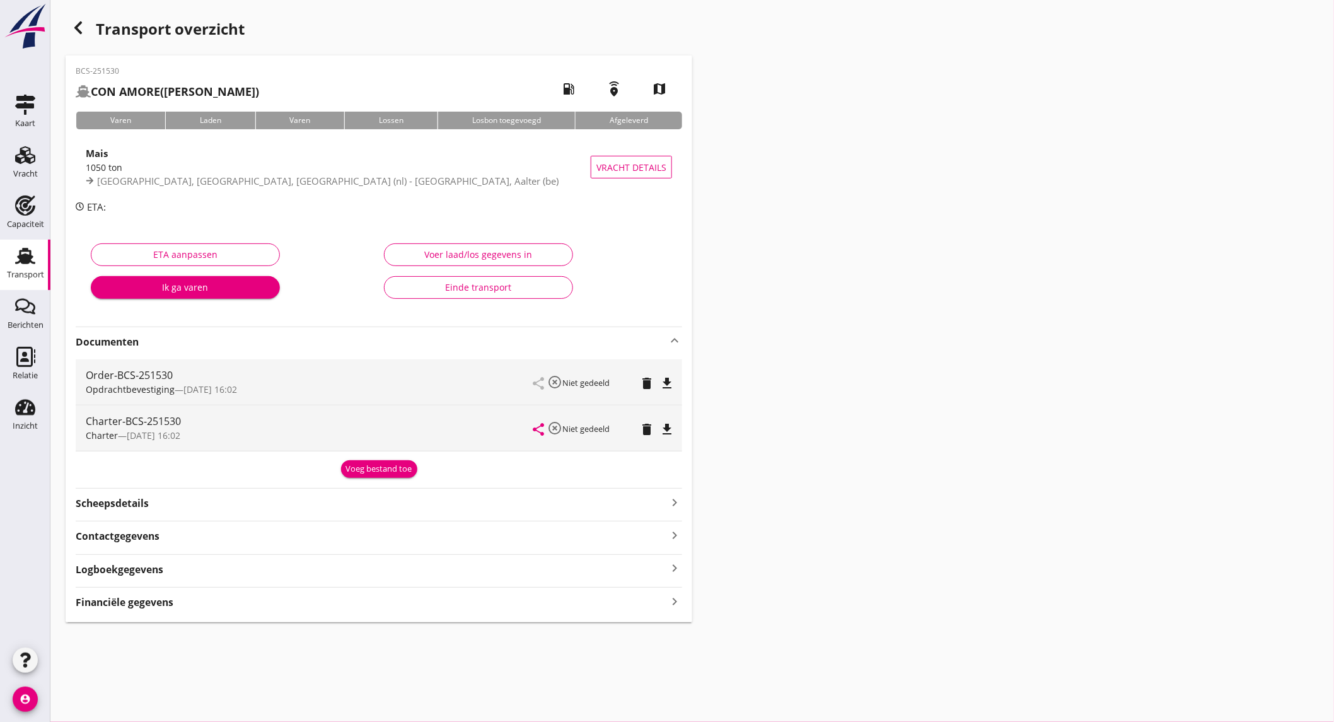
click at [663, 381] on icon "file_download" at bounding box center [666, 383] width 15 height 15
click at [664, 425] on icon "file_download" at bounding box center [666, 429] width 15 height 15
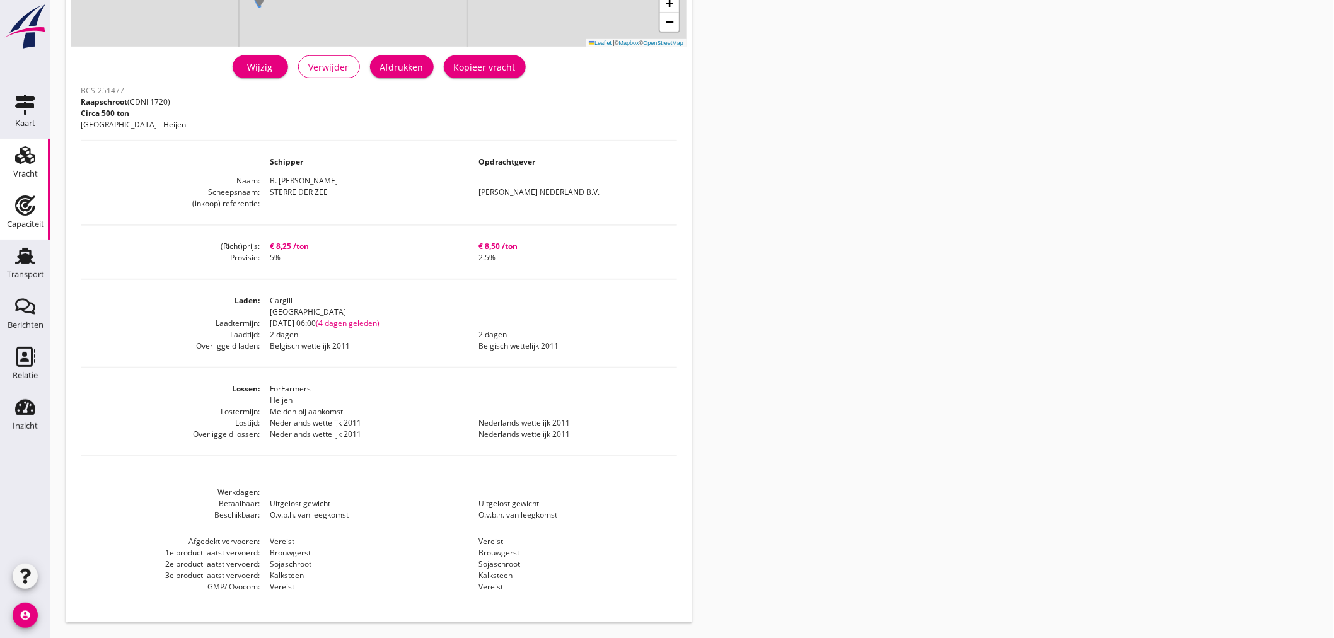
click at [26, 220] on div "Capaciteit" at bounding box center [25, 224] width 37 height 8
checkbox input "true"
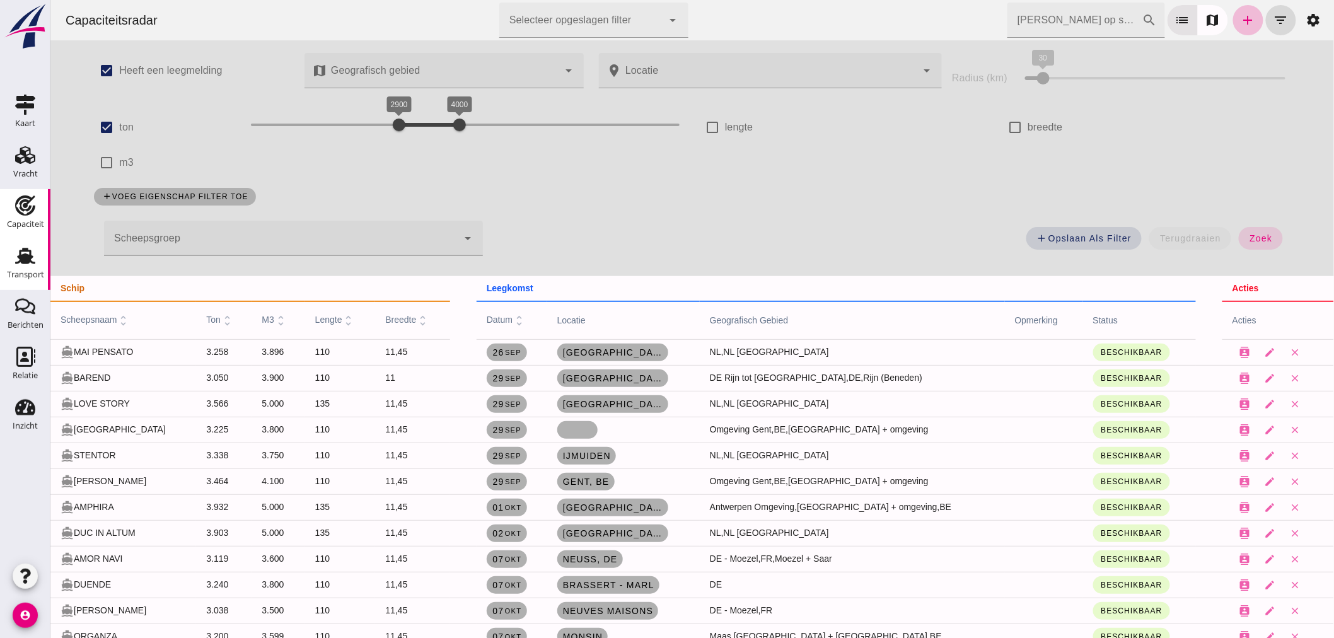
click at [33, 275] on div "Transport" at bounding box center [25, 274] width 37 height 8
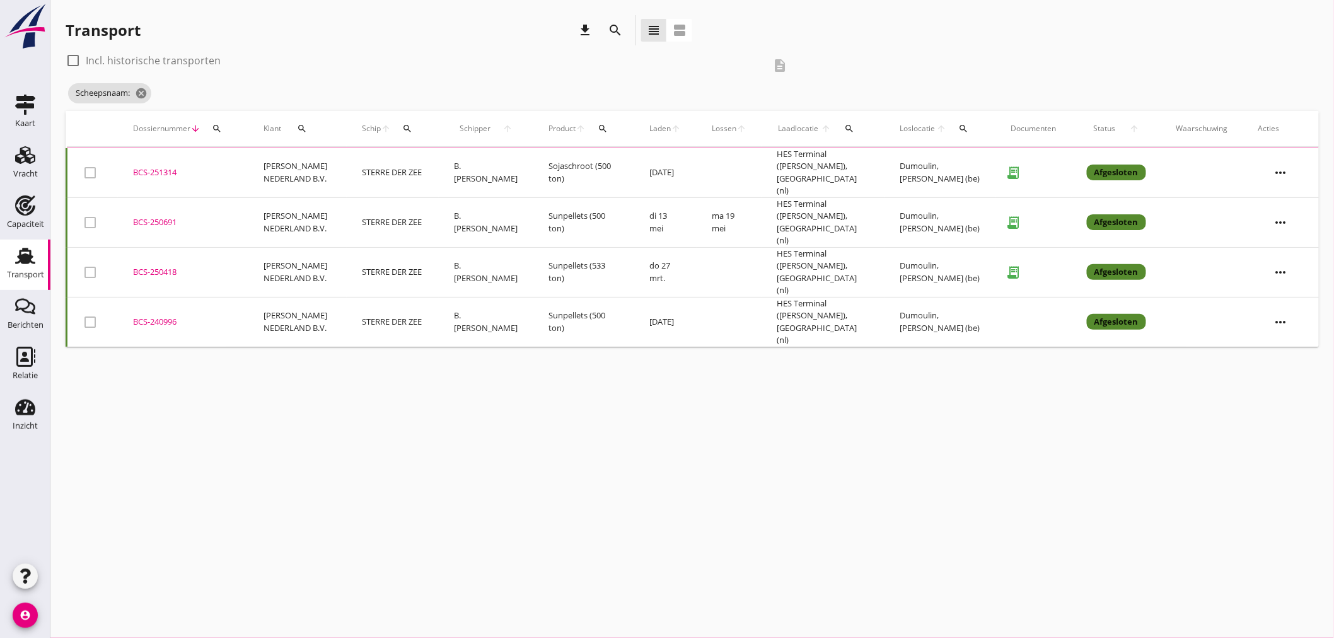
click at [615, 27] on icon "search" at bounding box center [615, 30] width 15 height 15
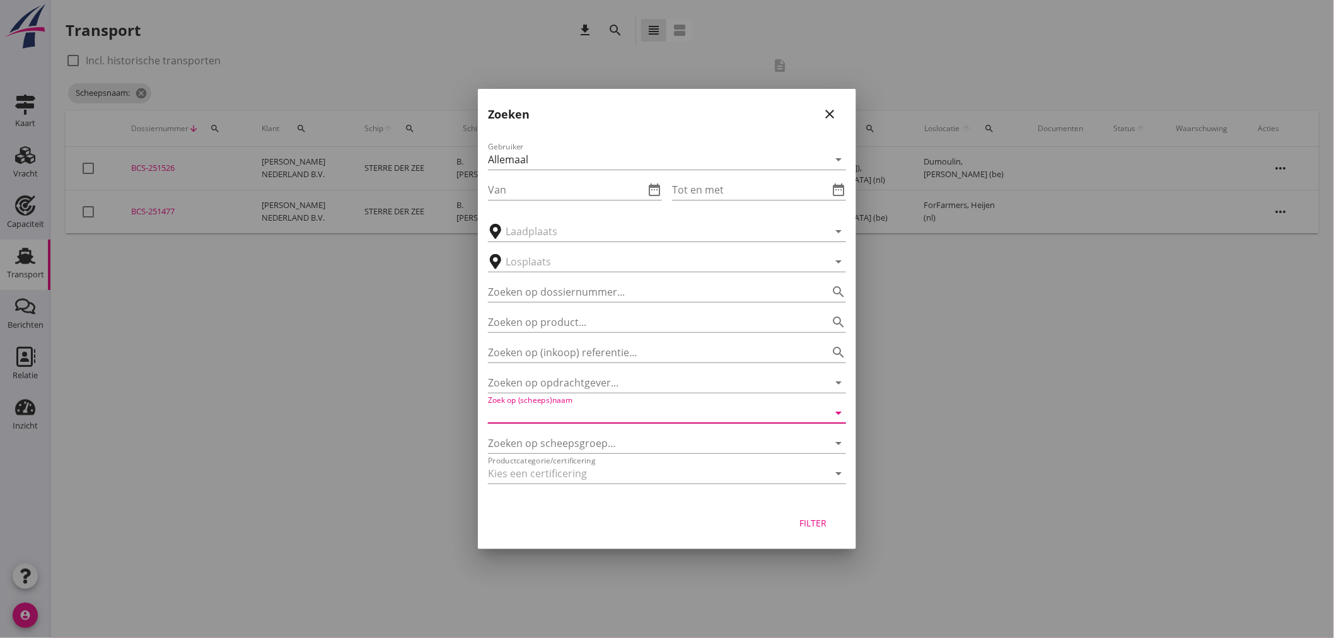
click at [593, 413] on input "Zoek op (scheeps)naam" at bounding box center [649, 413] width 323 height 20
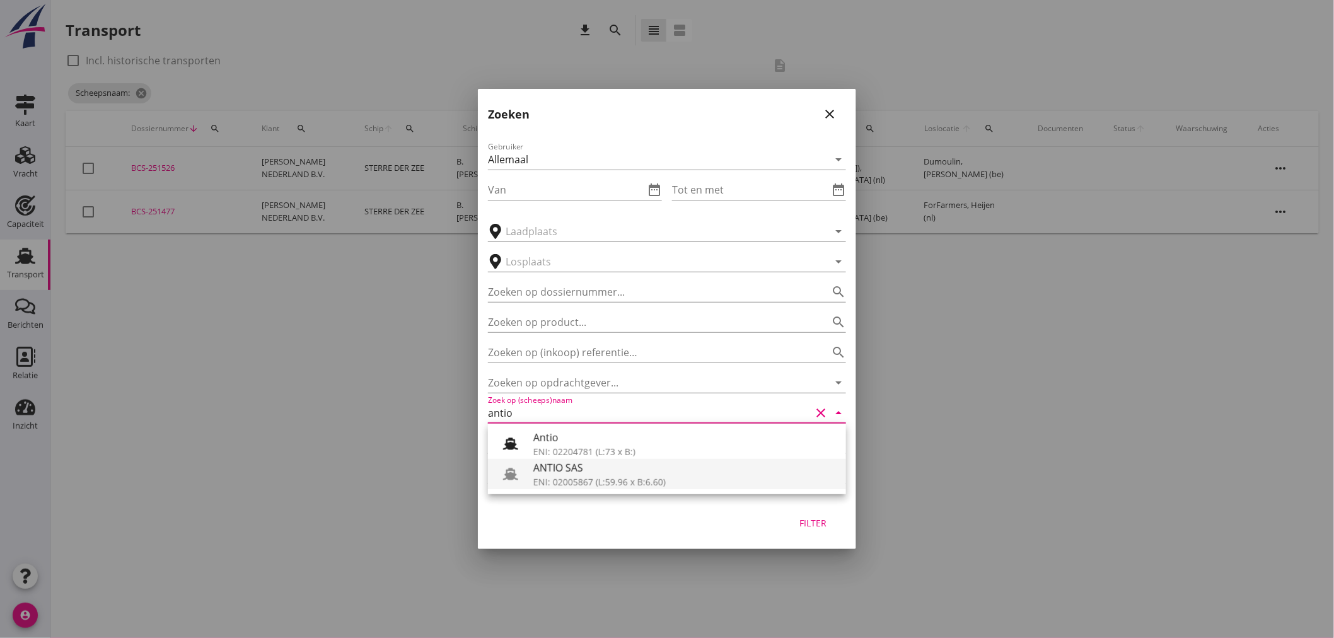
click at [584, 475] on div "ANTIO SAS" at bounding box center [684, 467] width 303 height 15
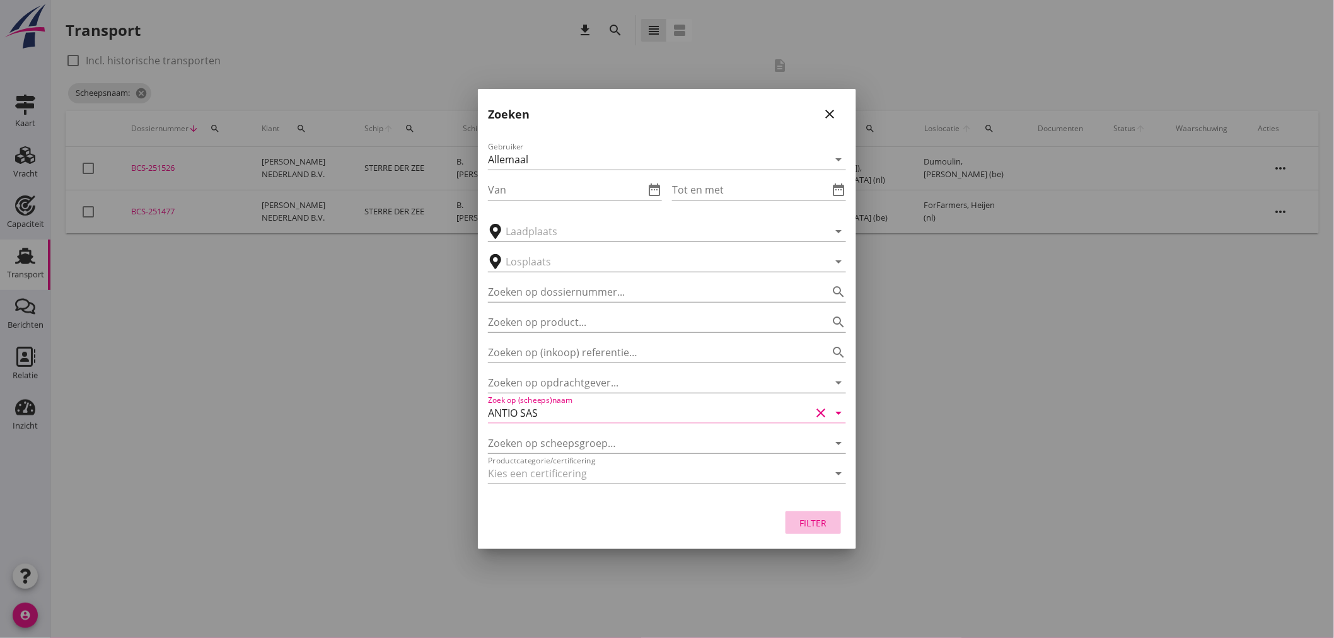
click at [807, 523] on div "Filter" at bounding box center [812, 522] width 35 height 13
type input "ANTIO SAS"
